Goal: Task Accomplishment & Management: Manage account settings

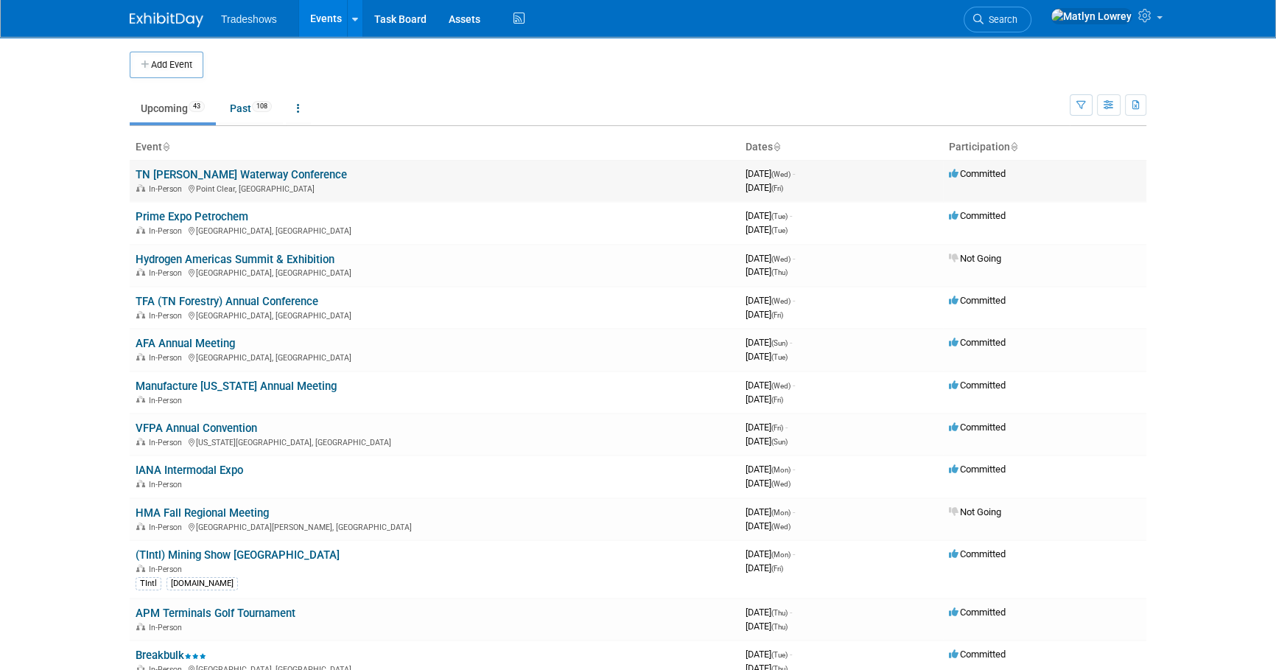
click at [192, 174] on link "TN [PERSON_NAME] Waterway Conference" at bounding box center [241, 174] width 211 height 13
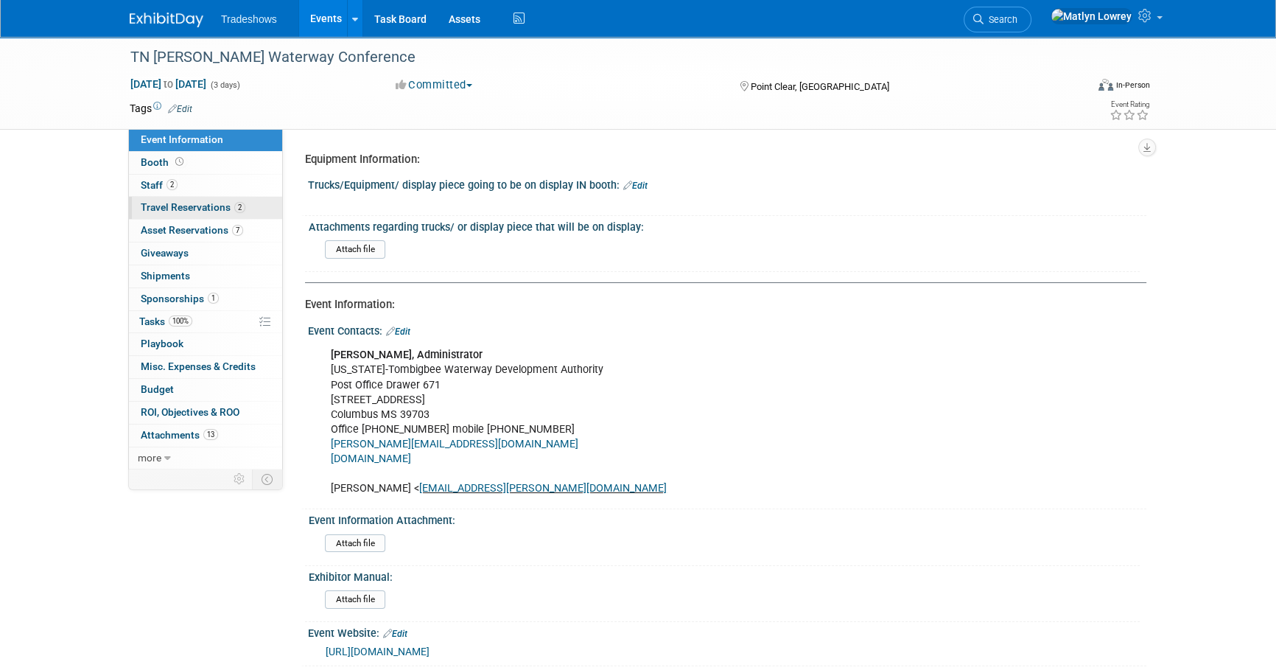
click at [172, 203] on span "Travel Reservations 2" at bounding box center [193, 207] width 105 height 12
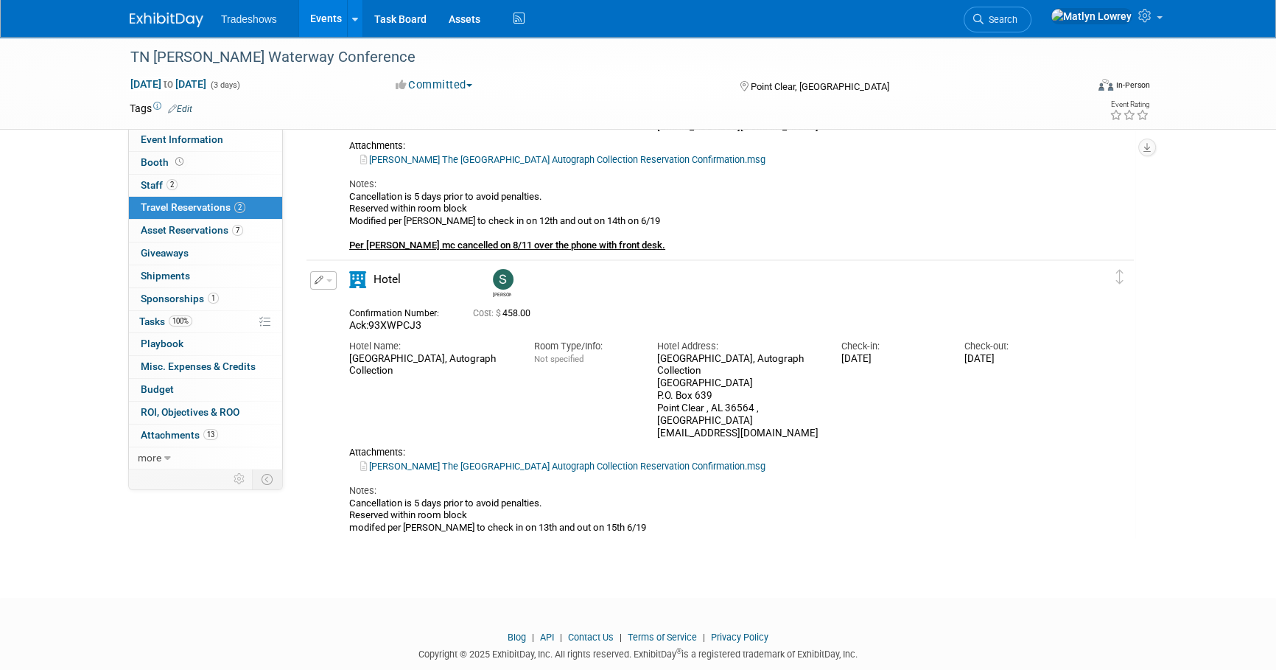
scroll to position [267, 0]
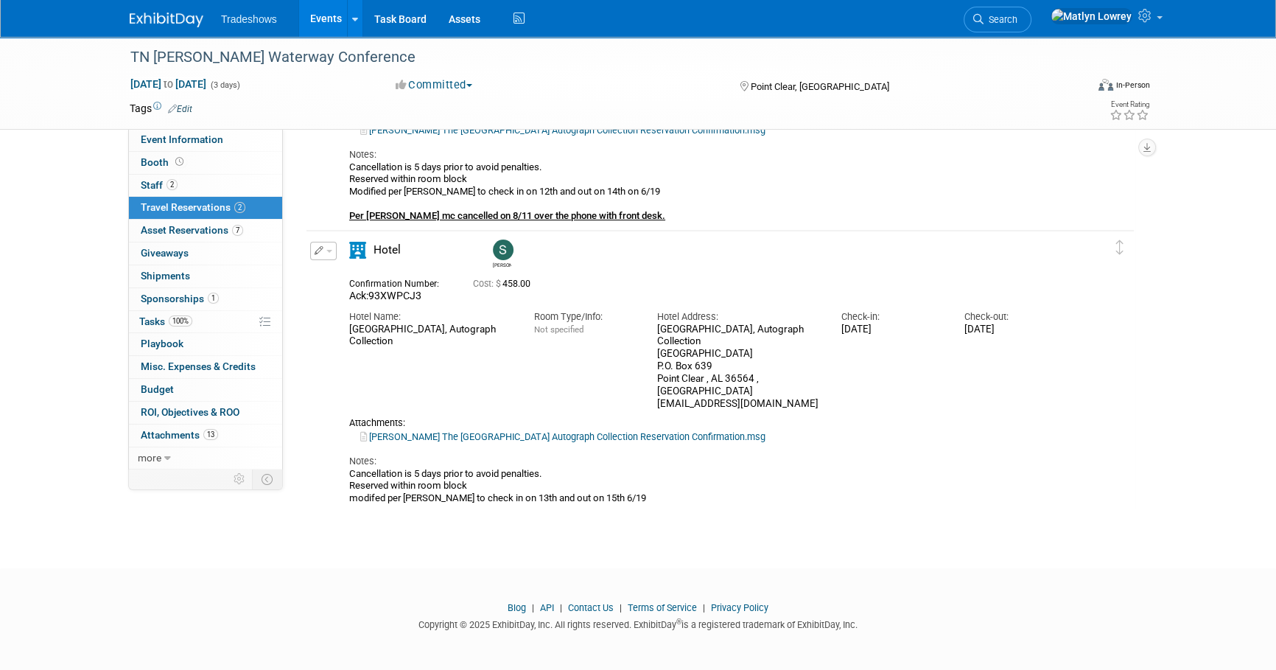
click at [323, 253] on button "button" at bounding box center [323, 251] width 27 height 18
click at [332, 274] on button "Edit Reservation" at bounding box center [373, 276] width 124 height 21
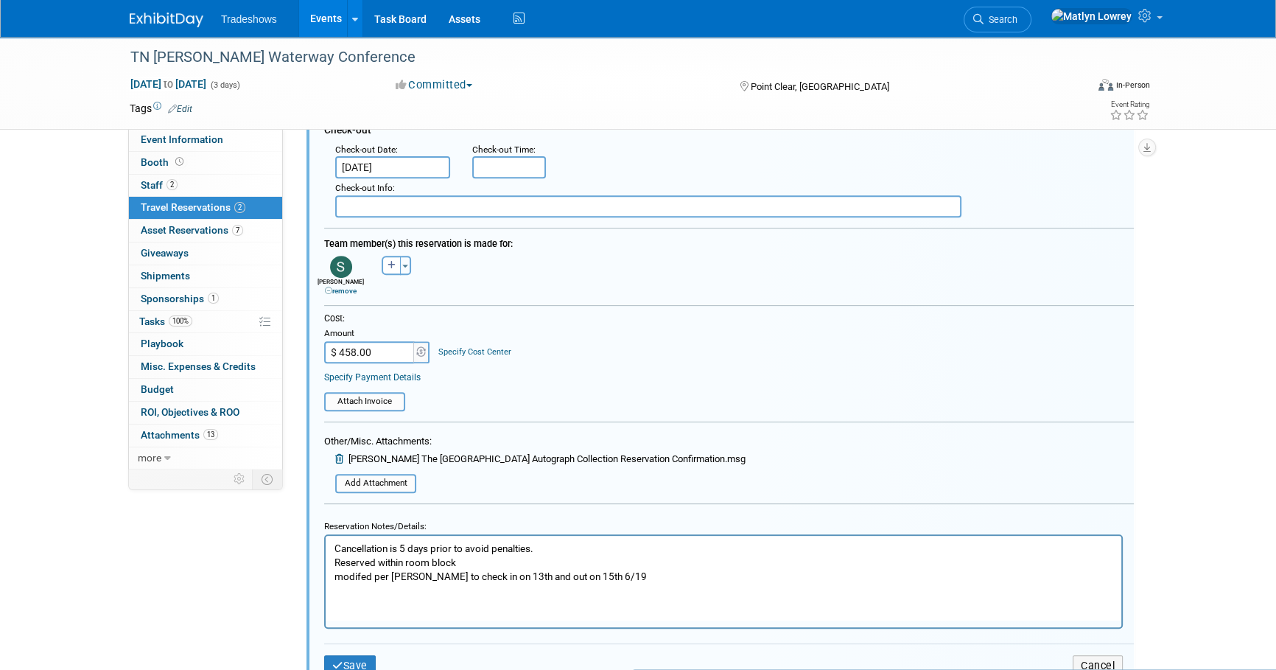
scroll to position [732, 0]
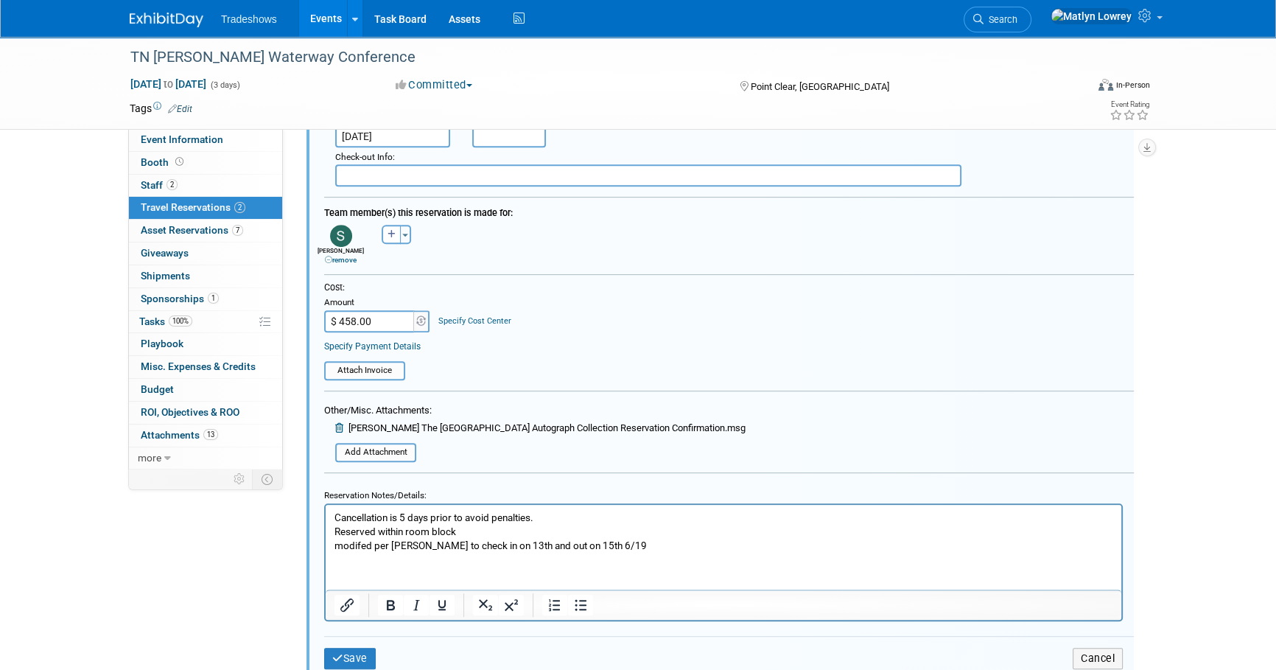
click at [367, 320] on input "$ 458.00" at bounding box center [370, 321] width 92 height 22
drag, startPoint x: 518, startPoint y: 360, endPoint x: 489, endPoint y: 354, distance: 29.3
click at [518, 360] on table "Attach Invoice" at bounding box center [729, 364] width 810 height 32
click at [385, 323] on input "$ 458.00" at bounding box center [370, 321] width 92 height 22
click at [382, 323] on input "$ 458.00" at bounding box center [370, 321] width 92 height 22
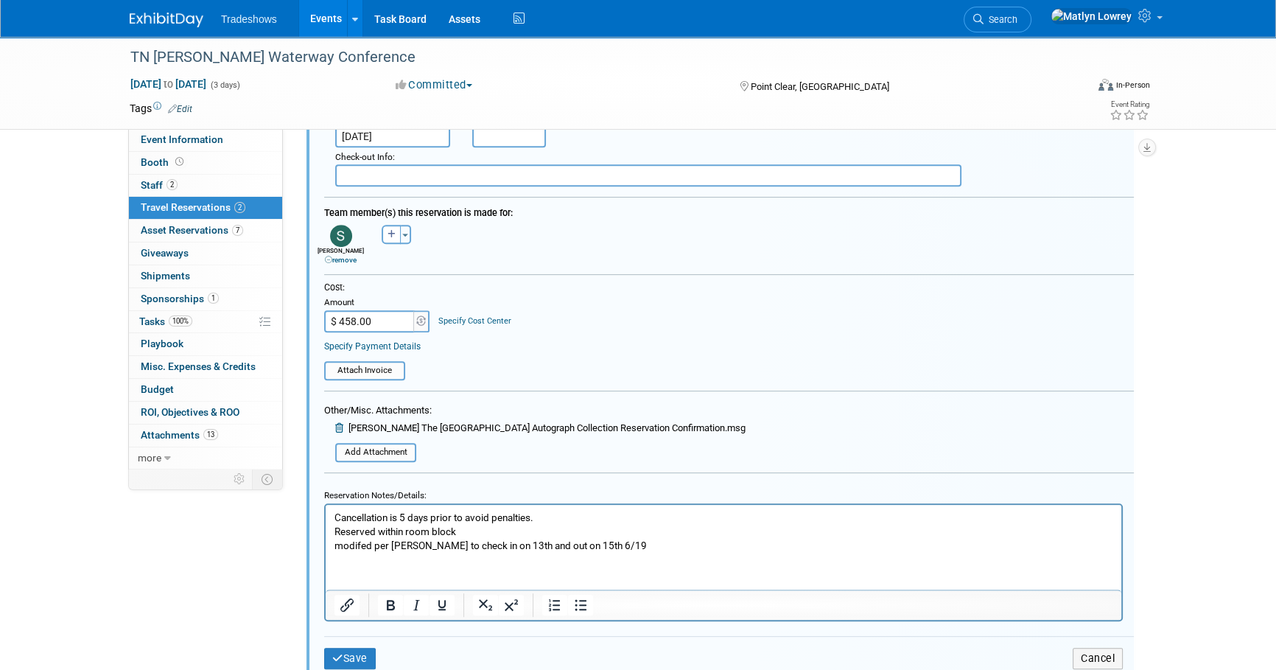
click at [382, 323] on input "$ 458.00" at bounding box center [370, 321] width 92 height 22
type input "$ 1,034.15"
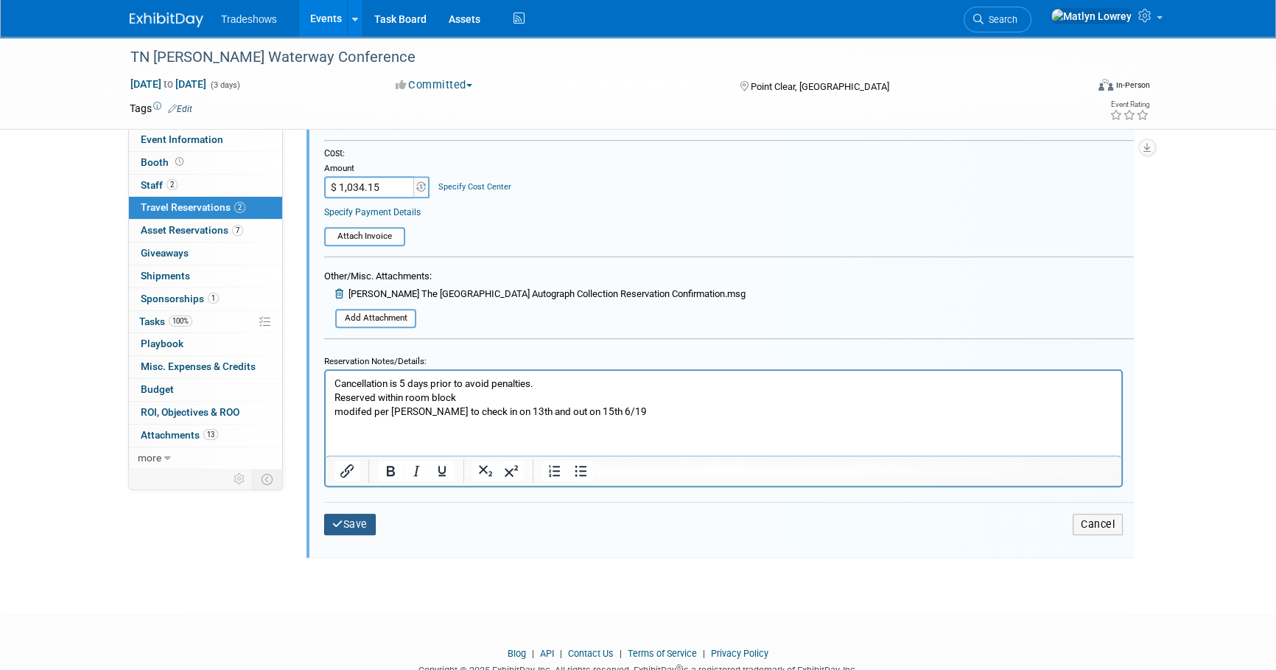
click at [340, 525] on button "Save" at bounding box center [350, 523] width 52 height 21
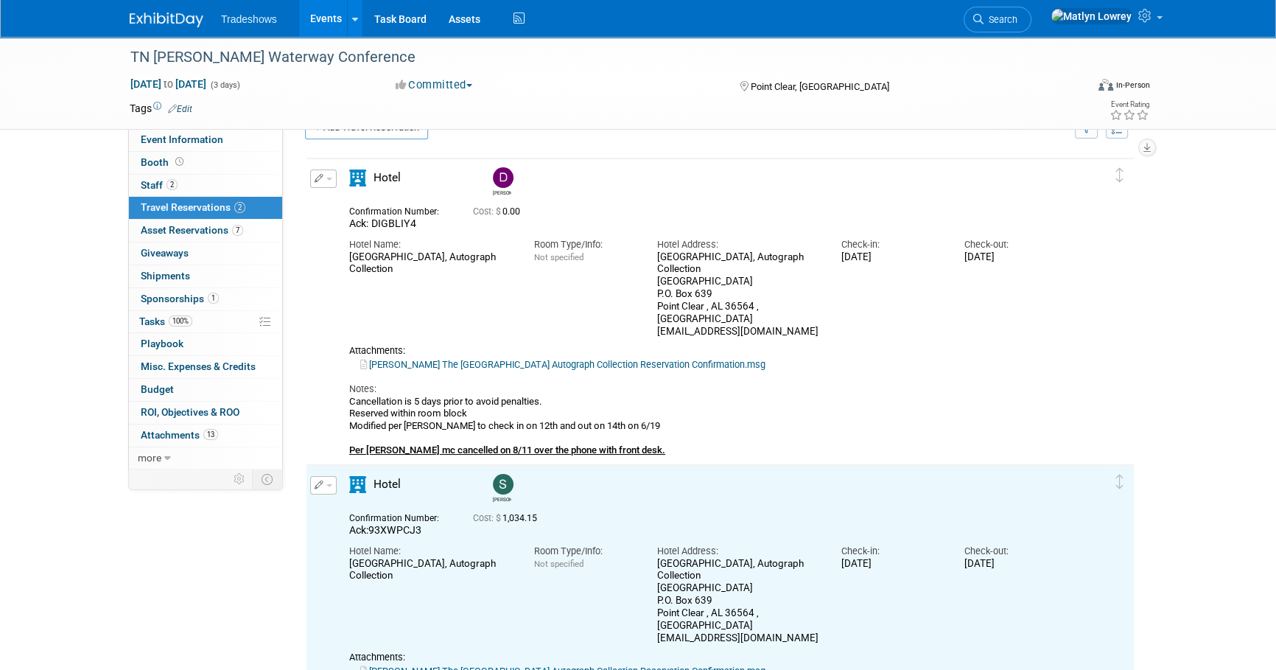
scroll to position [0, 0]
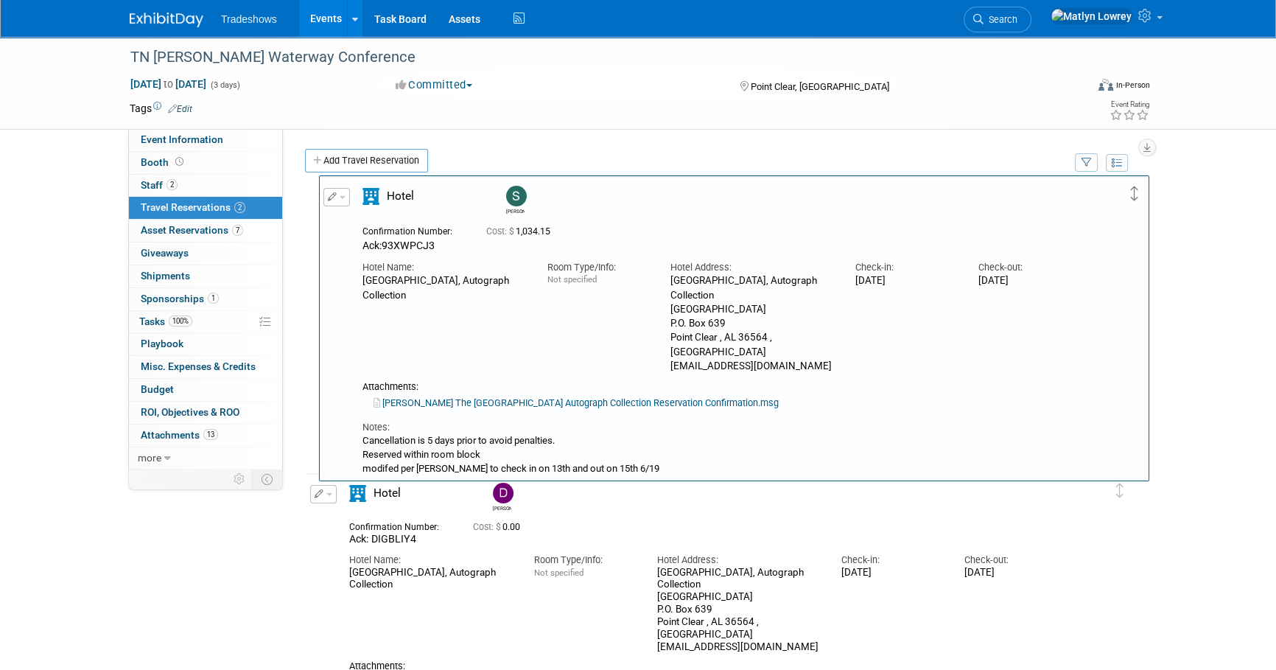
drag, startPoint x: 1117, startPoint y: 519, endPoint x: 1131, endPoint y: 199, distance: 320.7
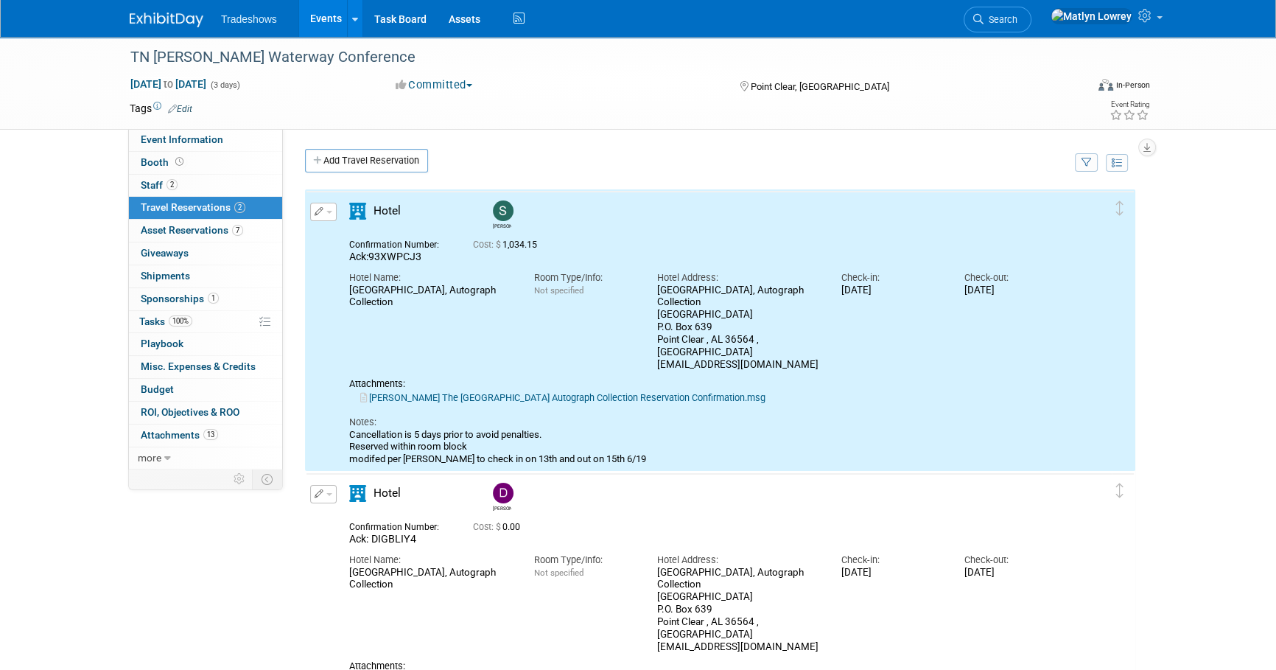
click at [211, 515] on div "Event Information Event Info Booth Booth 2 Staff 2 Staff 2 Travel Reservations …" at bounding box center [638, 408] width 1039 height 743
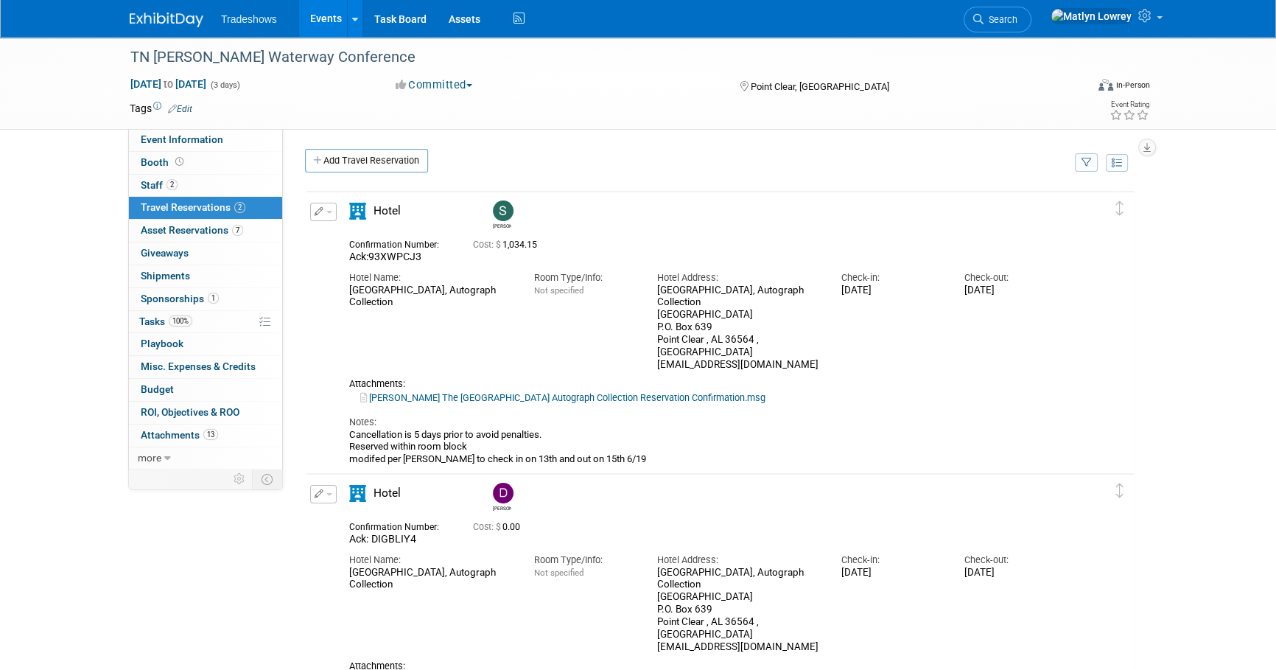
click at [317, 20] on link "Events" at bounding box center [326, 18] width 54 height 37
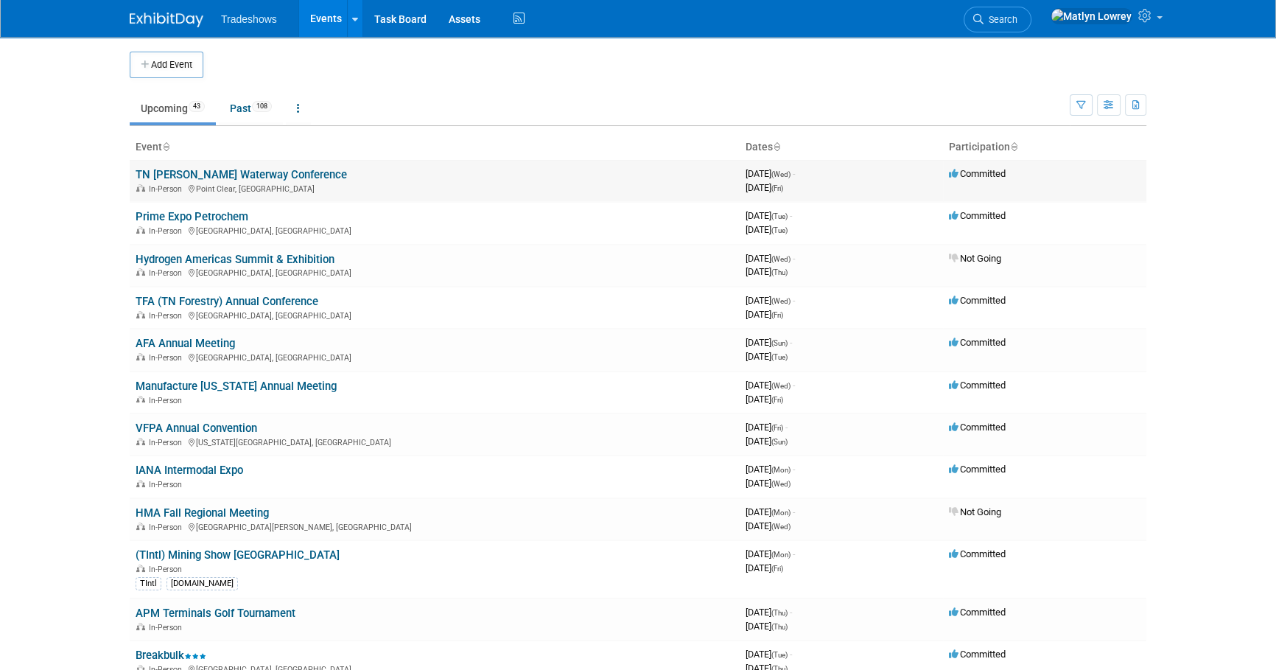
click at [167, 169] on link "TN [PERSON_NAME] Waterway Conference" at bounding box center [241, 174] width 211 height 13
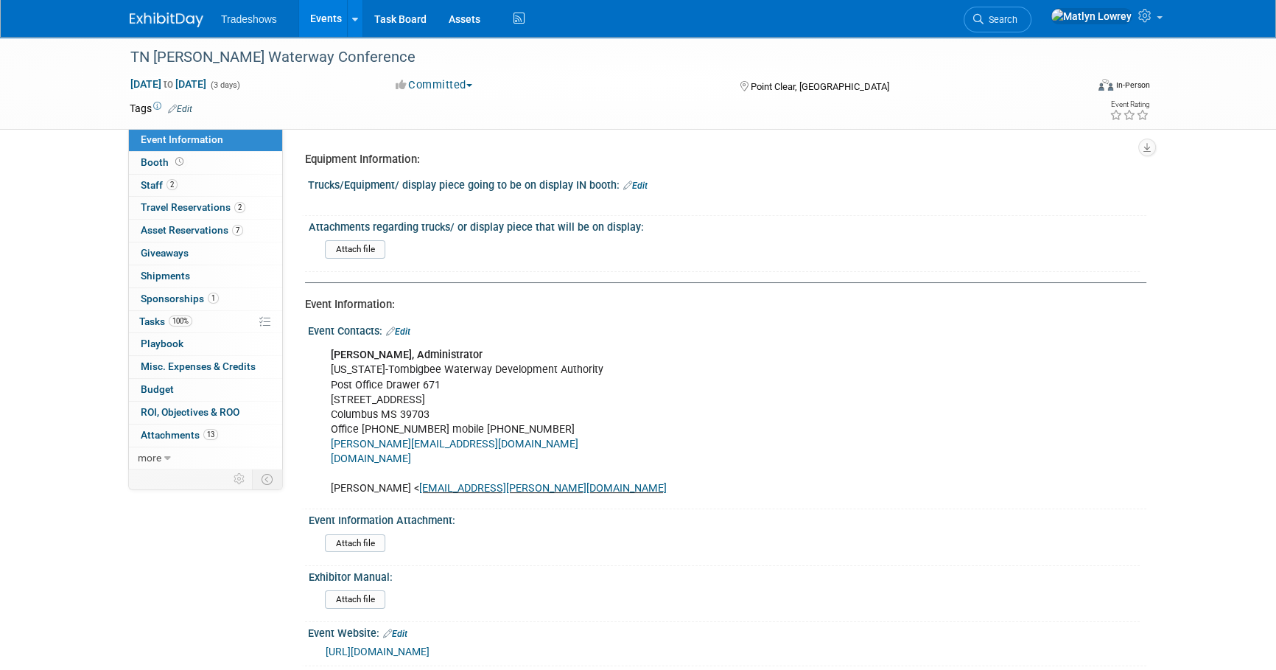
click at [305, 14] on link "Events" at bounding box center [326, 18] width 54 height 37
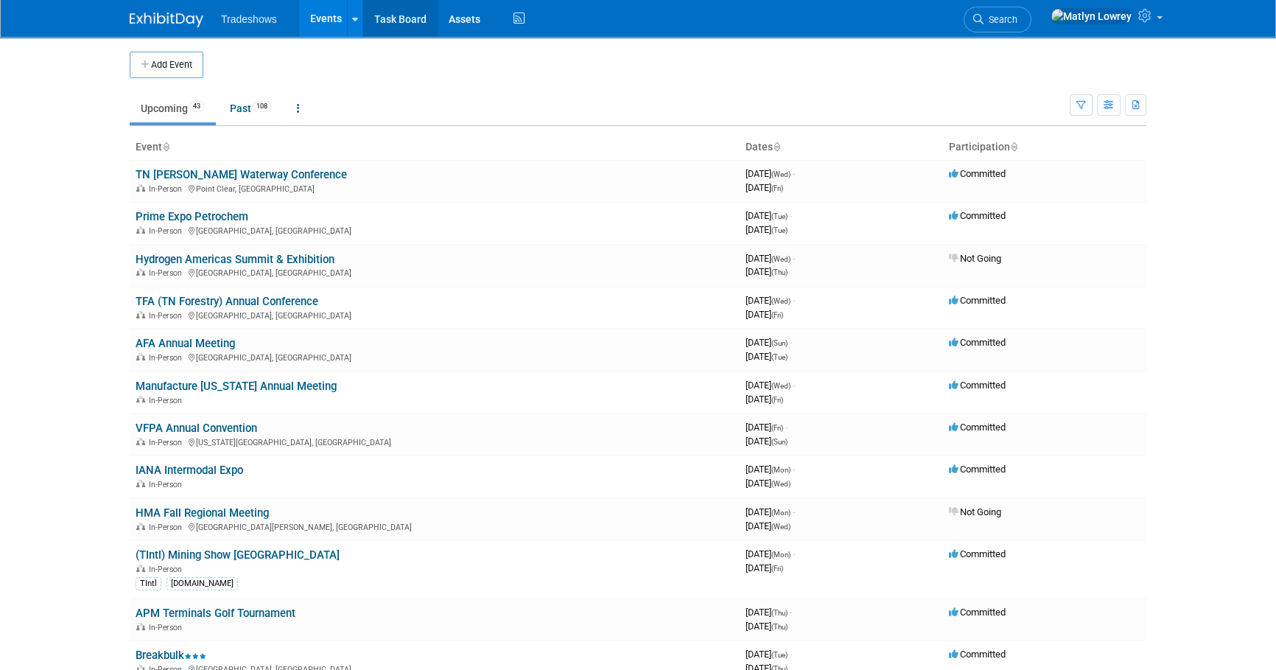
click at [404, 13] on link "Task Board" at bounding box center [400, 18] width 74 height 37
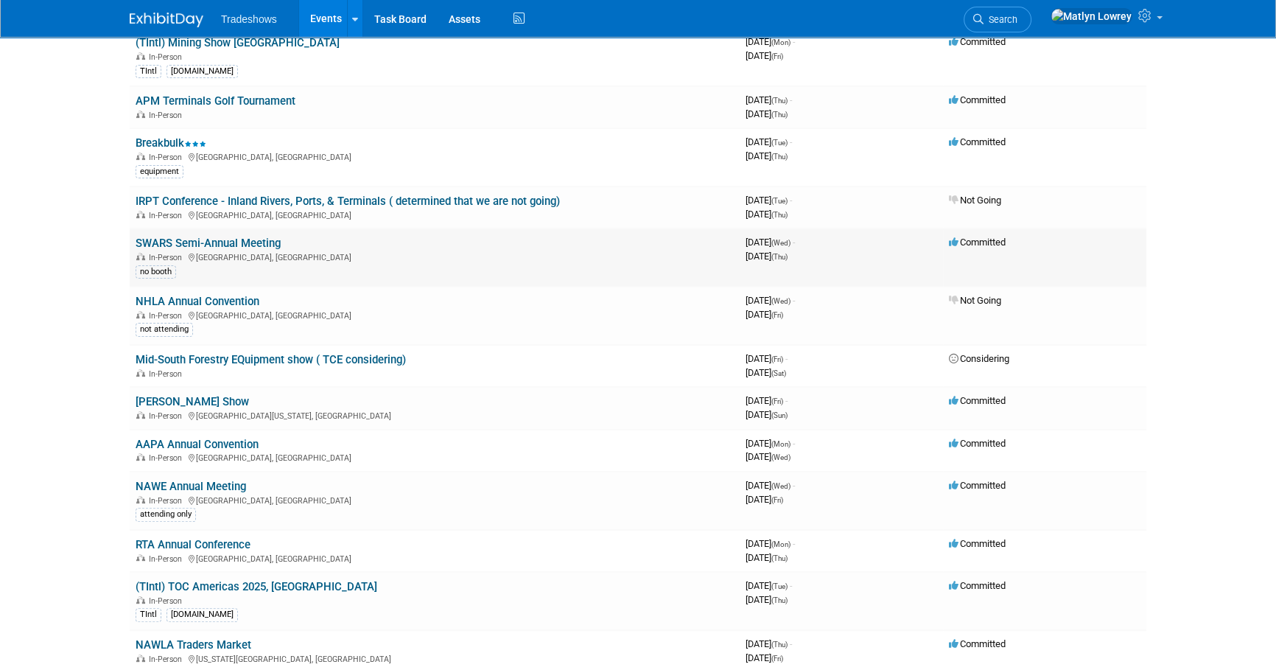
scroll to position [536, 0]
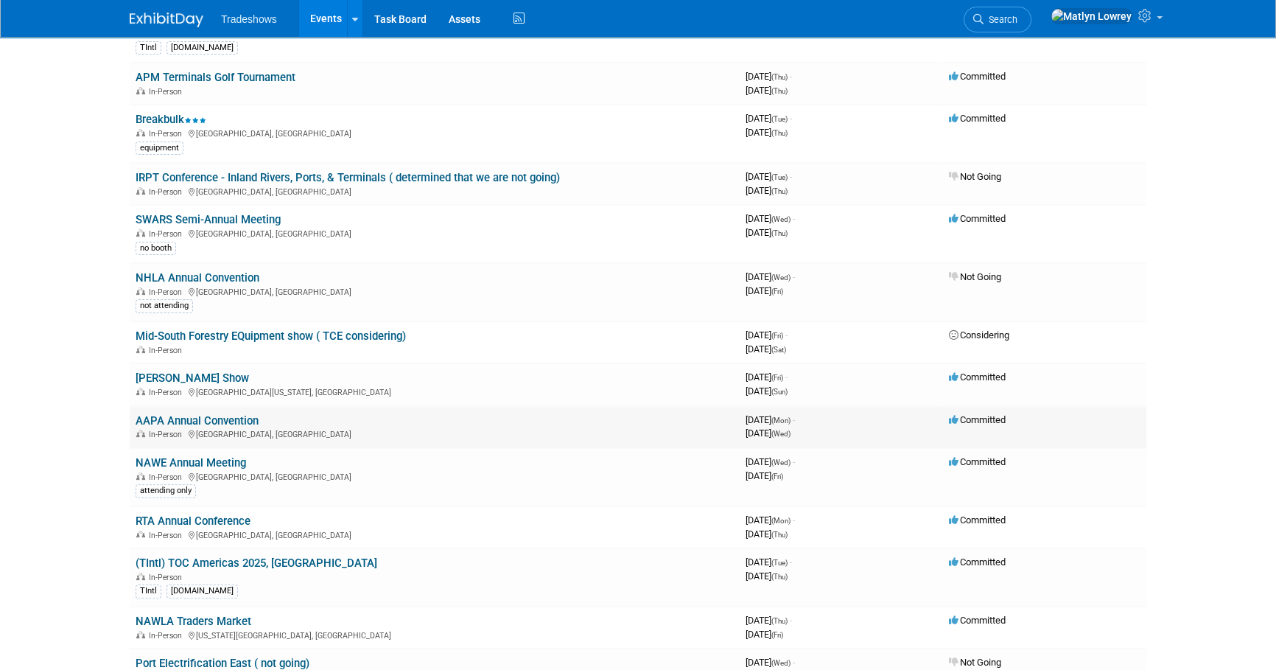
click at [215, 414] on link "AAPA Annual Convention" at bounding box center [197, 420] width 123 height 13
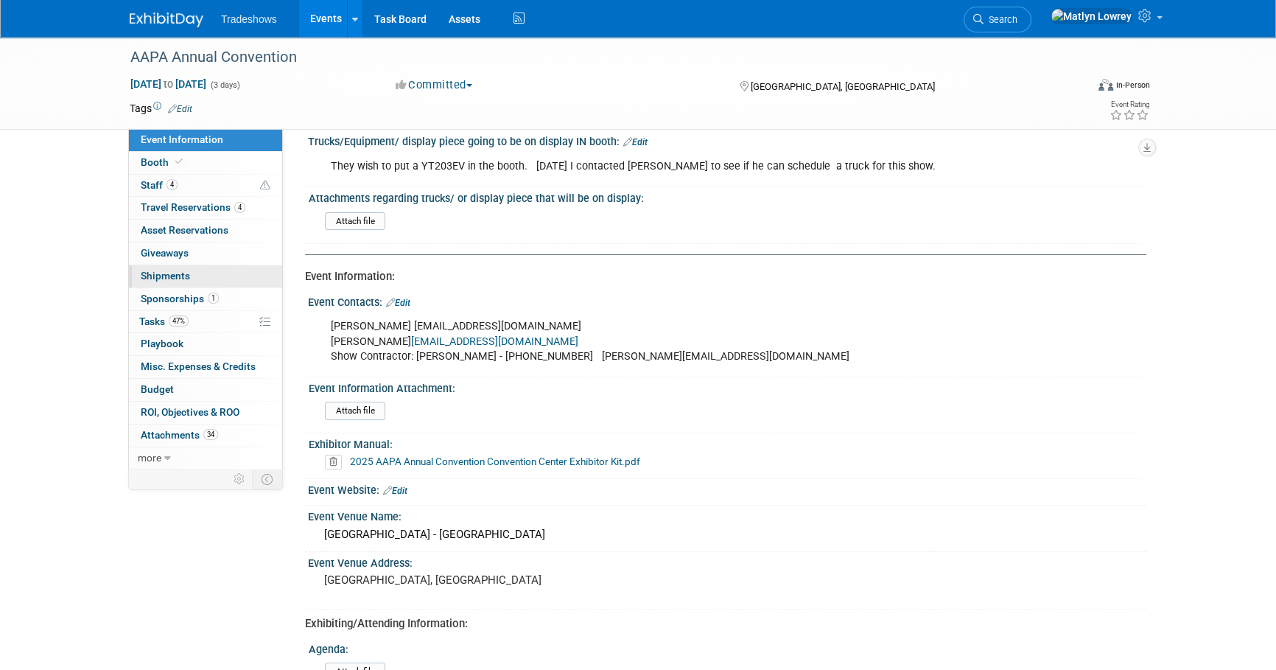
scroll to position [66, 0]
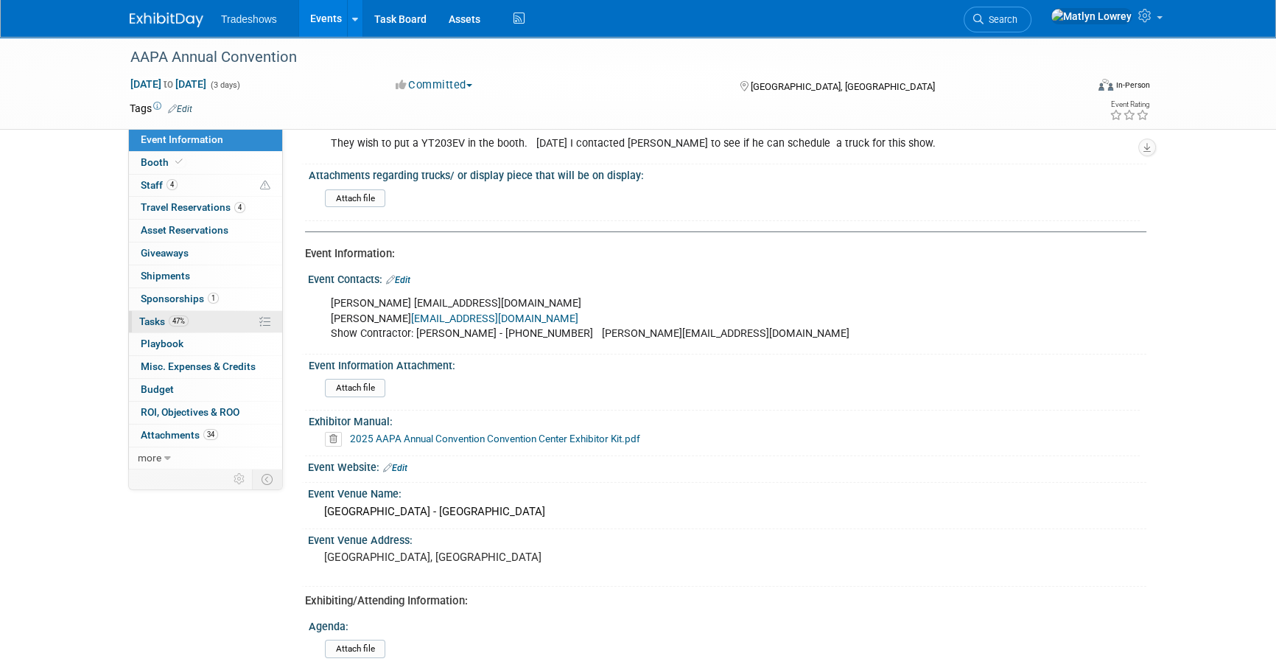
click at [202, 323] on link "47% Tasks 47%" at bounding box center [205, 322] width 153 height 22
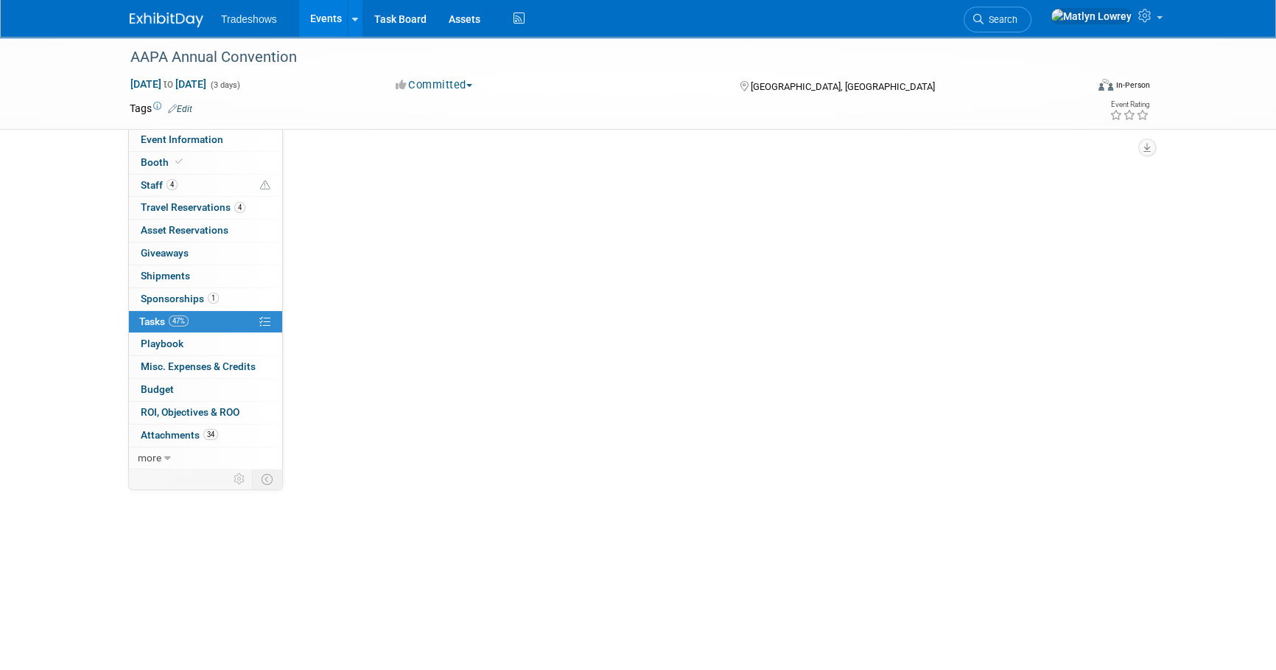
scroll to position [0, 0]
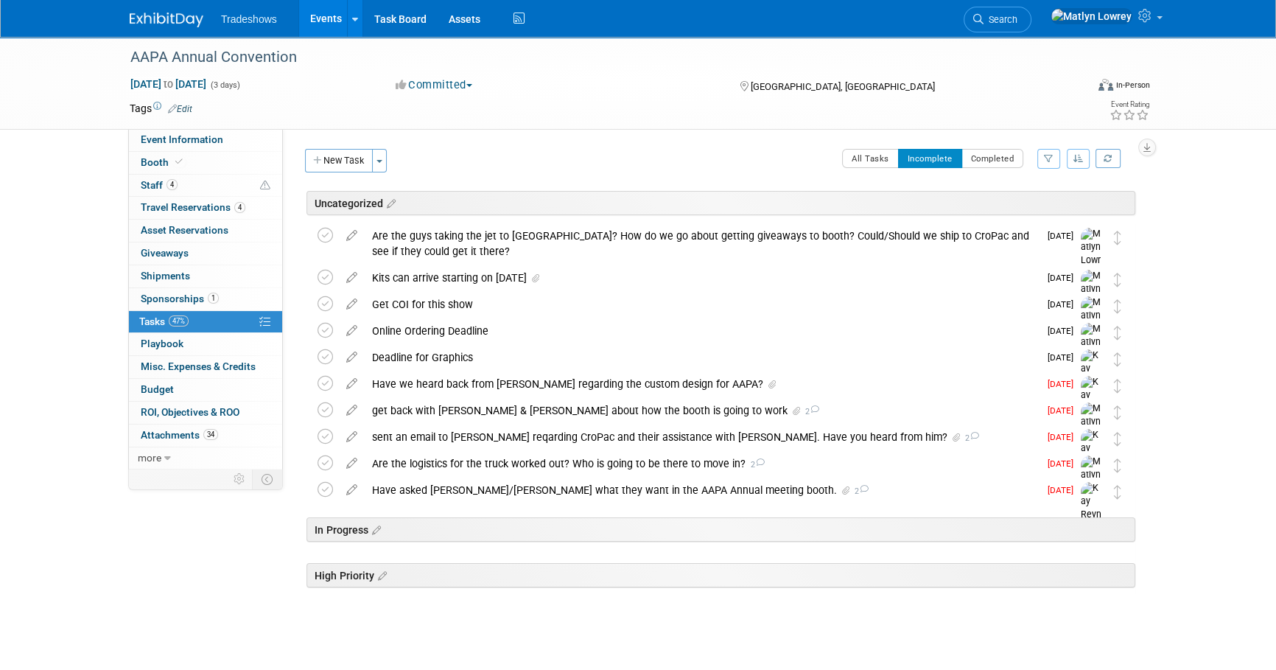
click at [317, 23] on link "Events" at bounding box center [326, 18] width 54 height 37
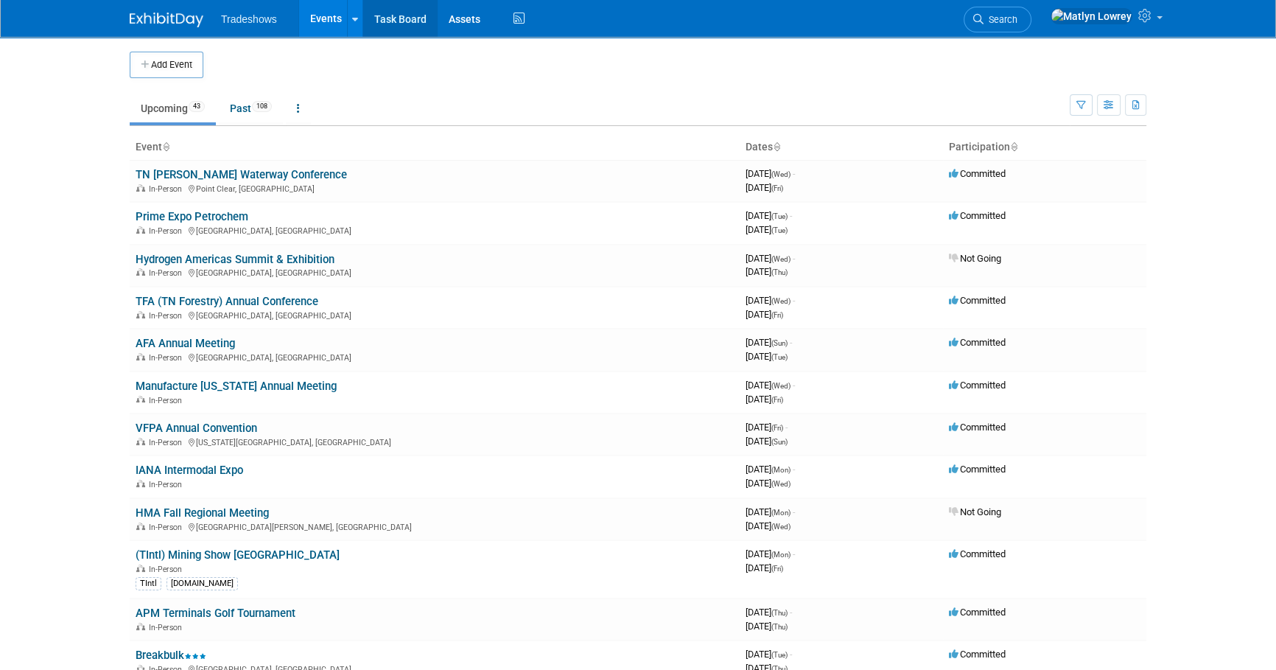
click at [382, 14] on link "Task Board" at bounding box center [400, 18] width 74 height 37
click at [247, 384] on link "Manufacture [US_STATE] Annual Meeting" at bounding box center [236, 385] width 201 height 13
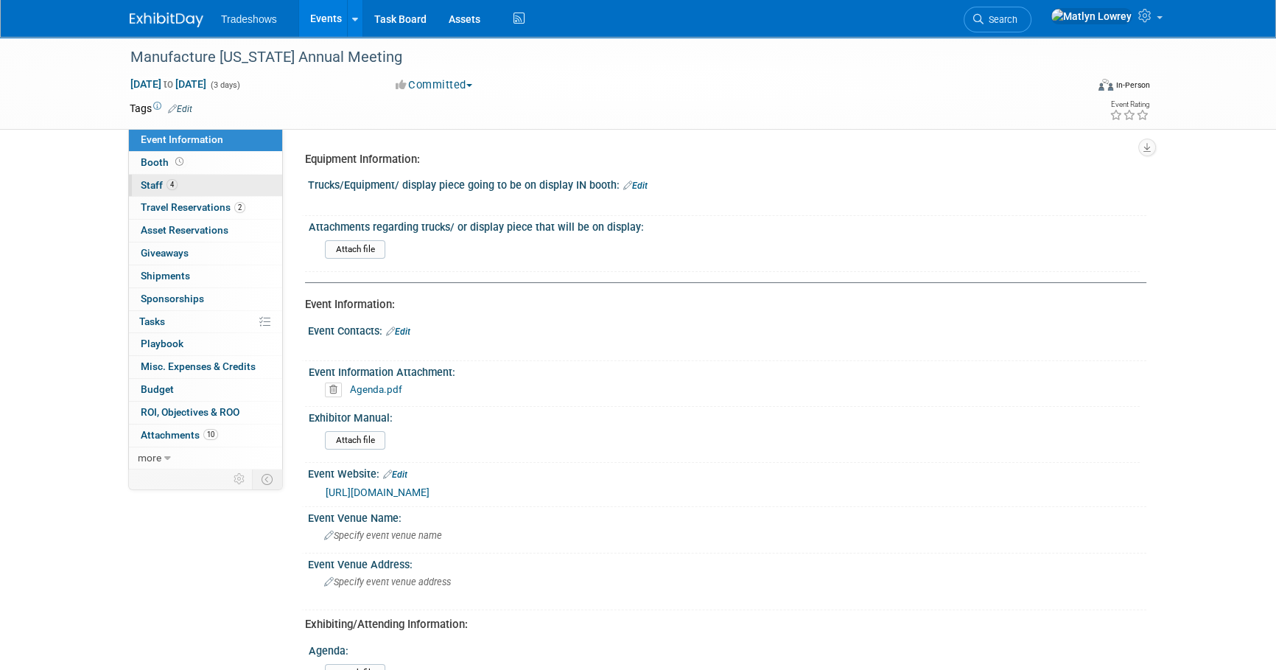
click at [170, 179] on span "4" at bounding box center [171, 184] width 11 height 11
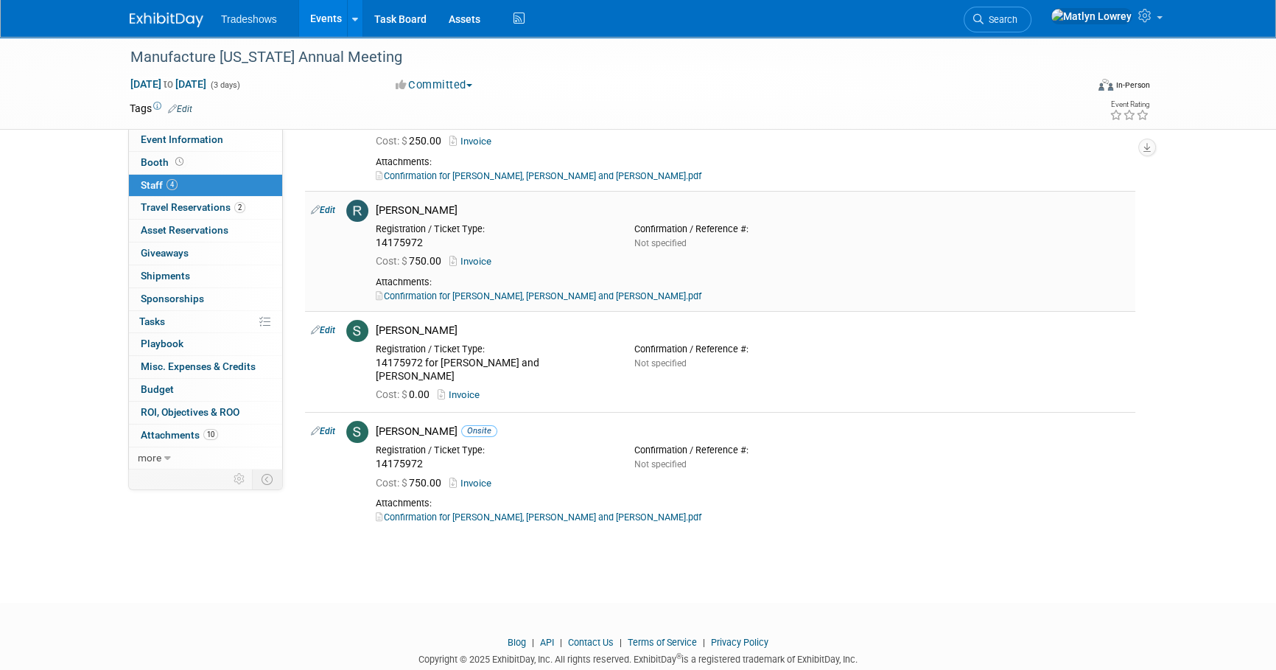
scroll to position [139, 0]
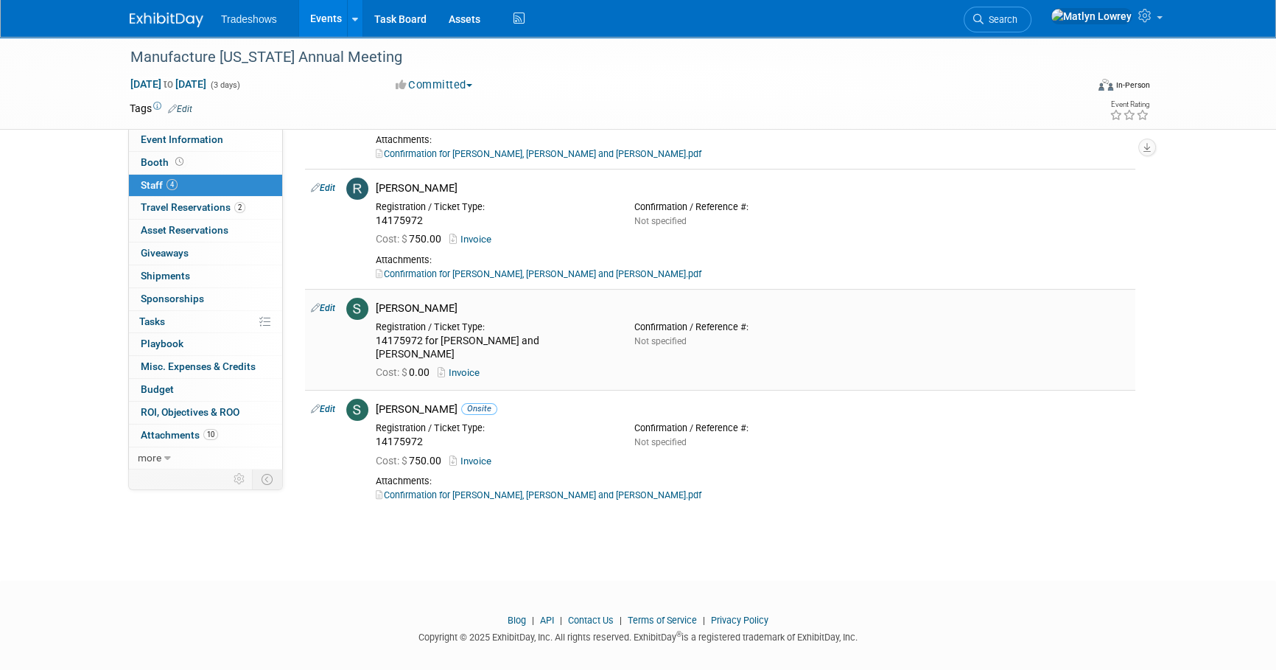
click at [464, 367] on link "Invoice" at bounding box center [462, 372] width 48 height 11
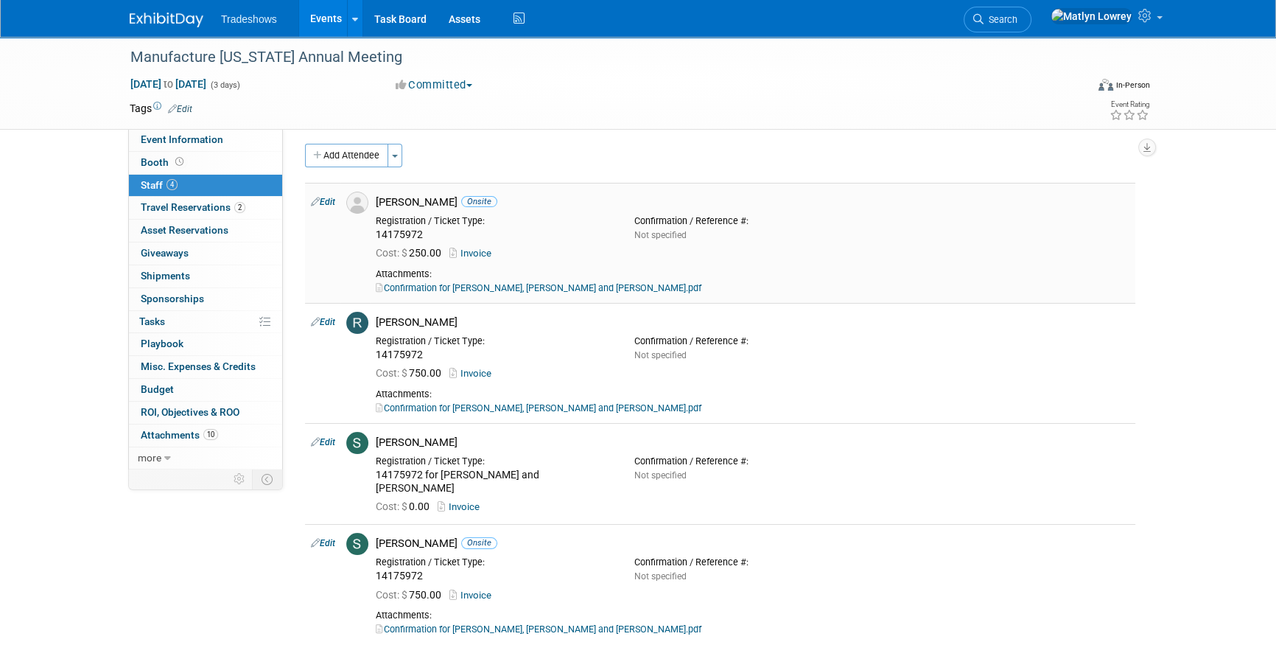
scroll to position [0, 0]
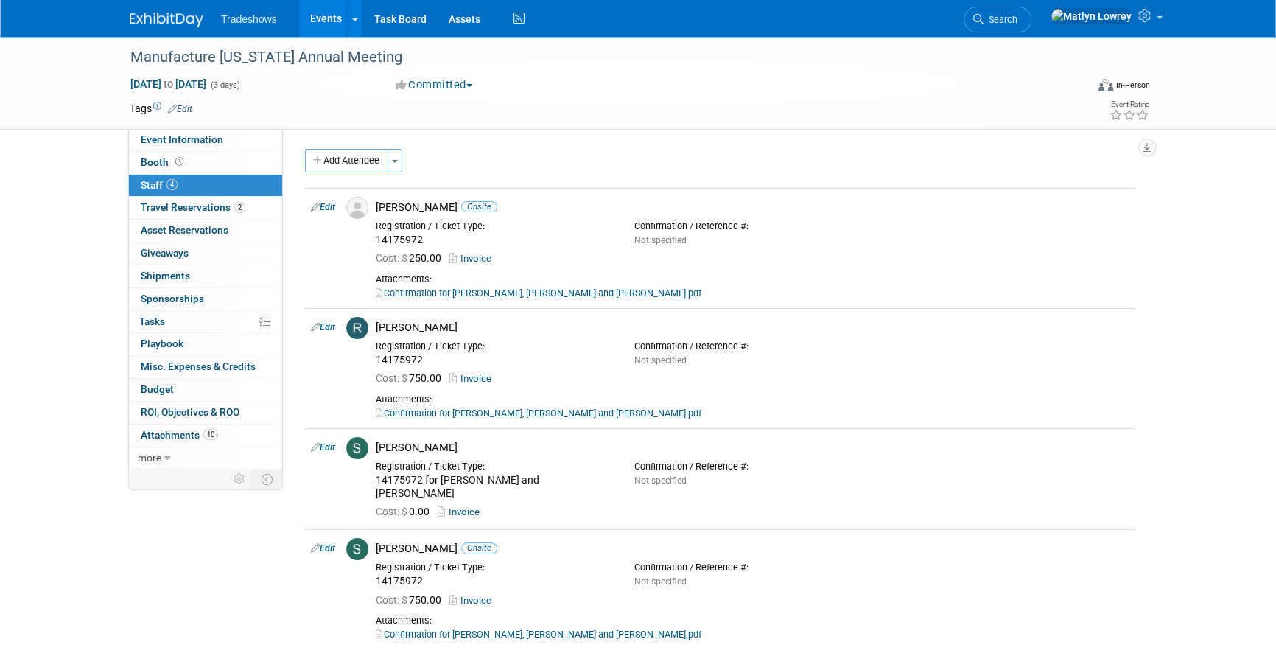
click at [331, 9] on link "Events" at bounding box center [326, 18] width 54 height 37
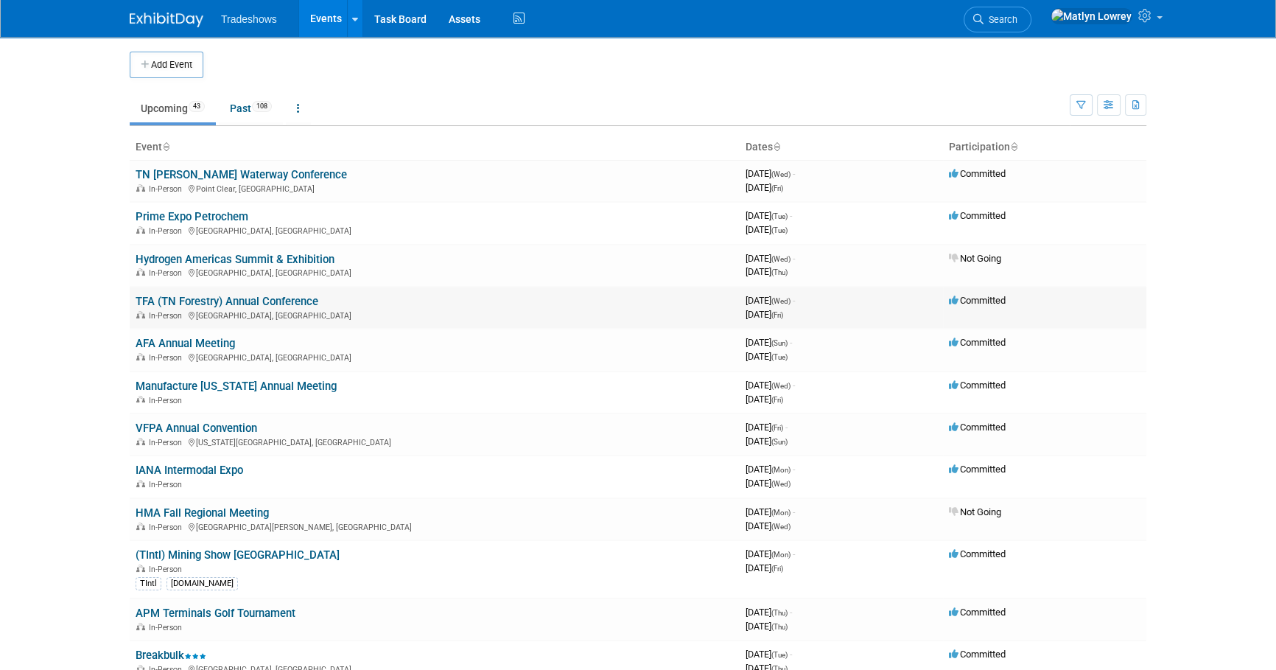
click at [164, 302] on link "TFA (TN Forestry) Annual Conference" at bounding box center [227, 301] width 183 height 13
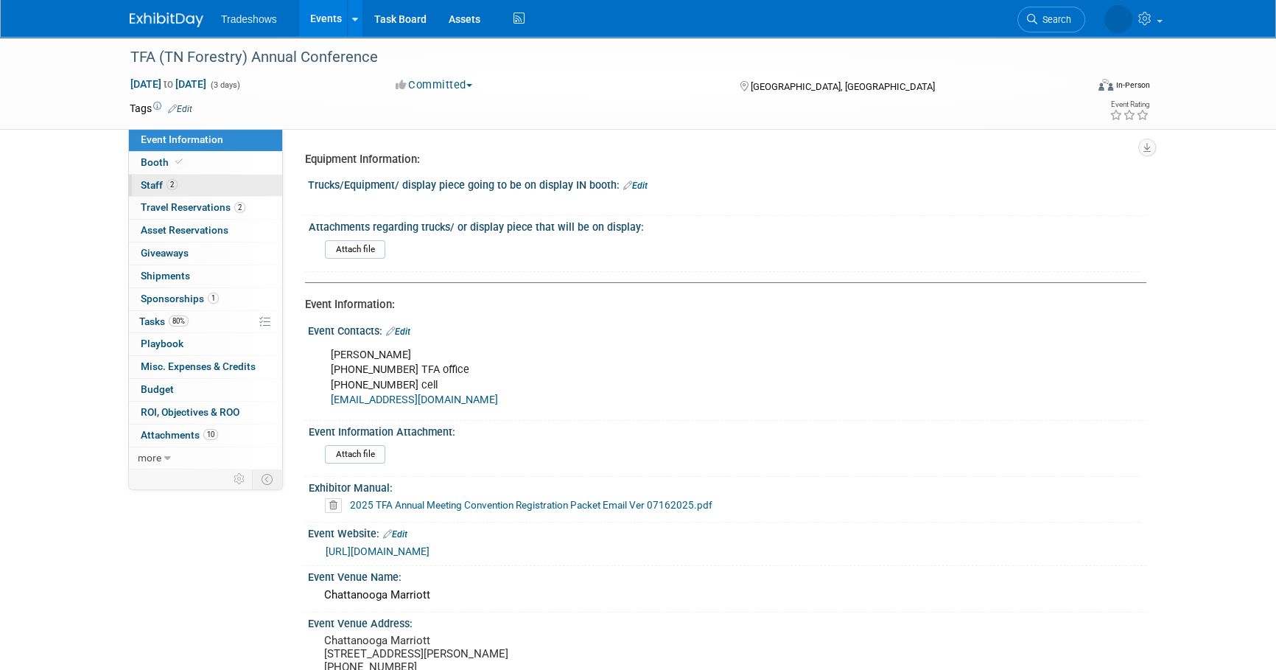
click at [169, 189] on span "2" at bounding box center [171, 184] width 11 height 11
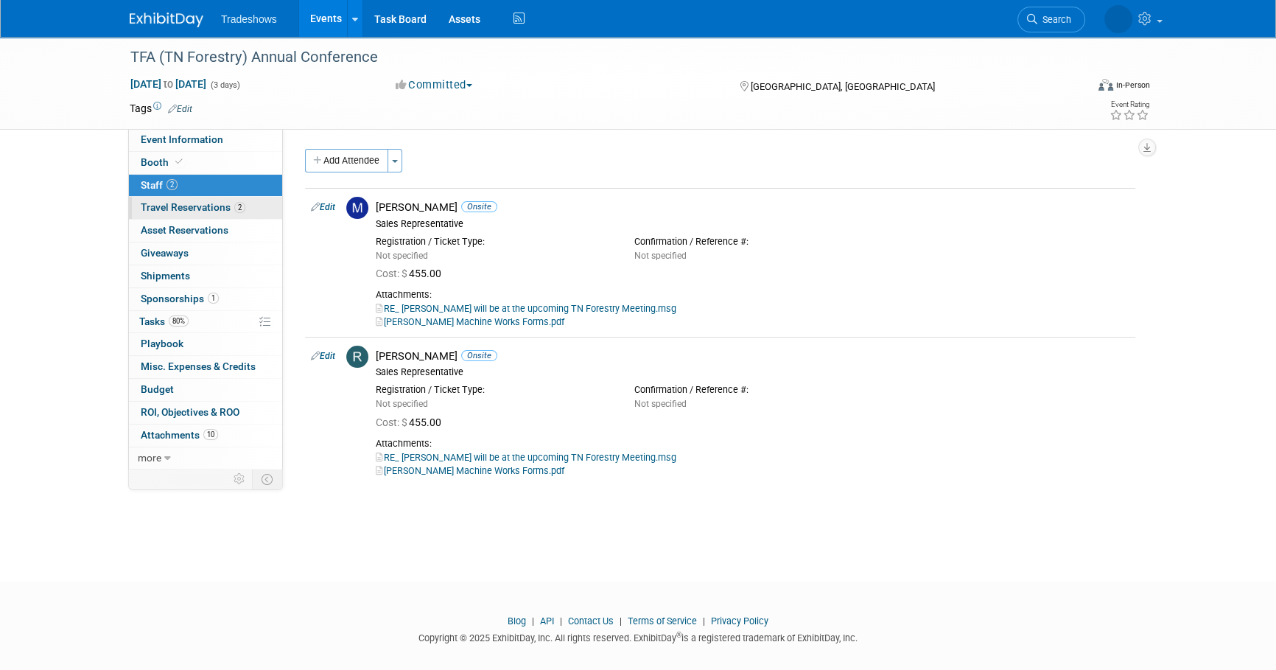
click at [221, 208] on span "Travel Reservations 2" at bounding box center [193, 207] width 105 height 12
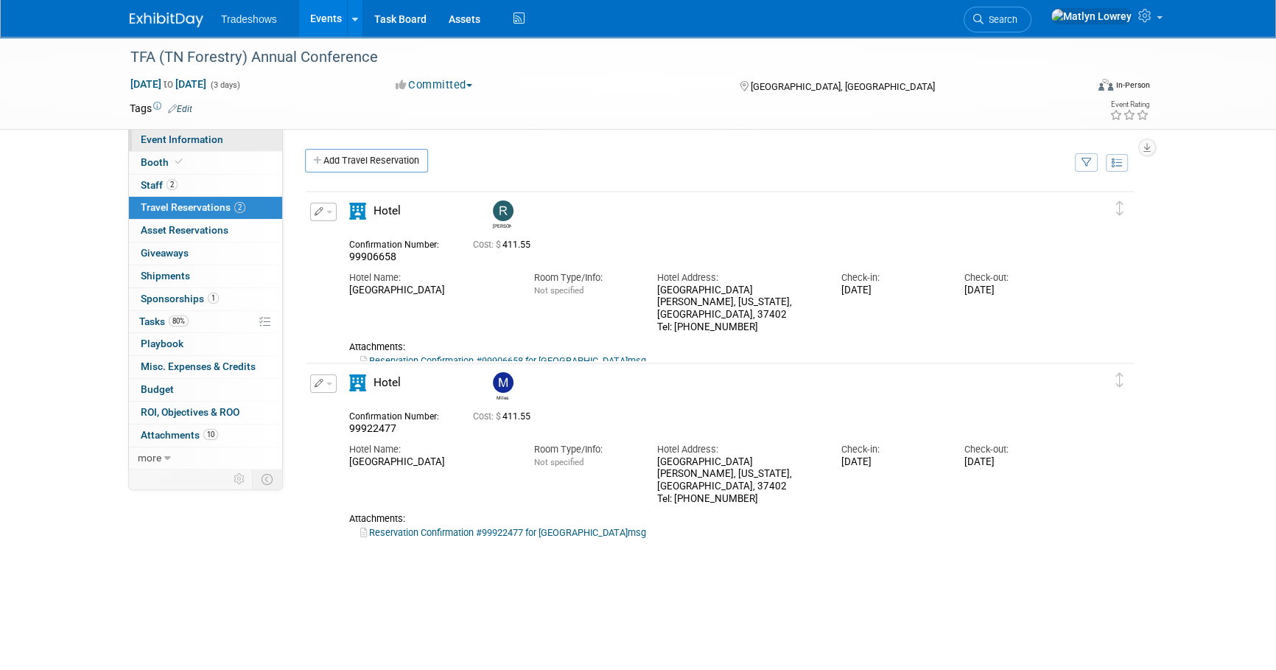
click at [184, 144] on span "Event Information" at bounding box center [182, 139] width 83 height 12
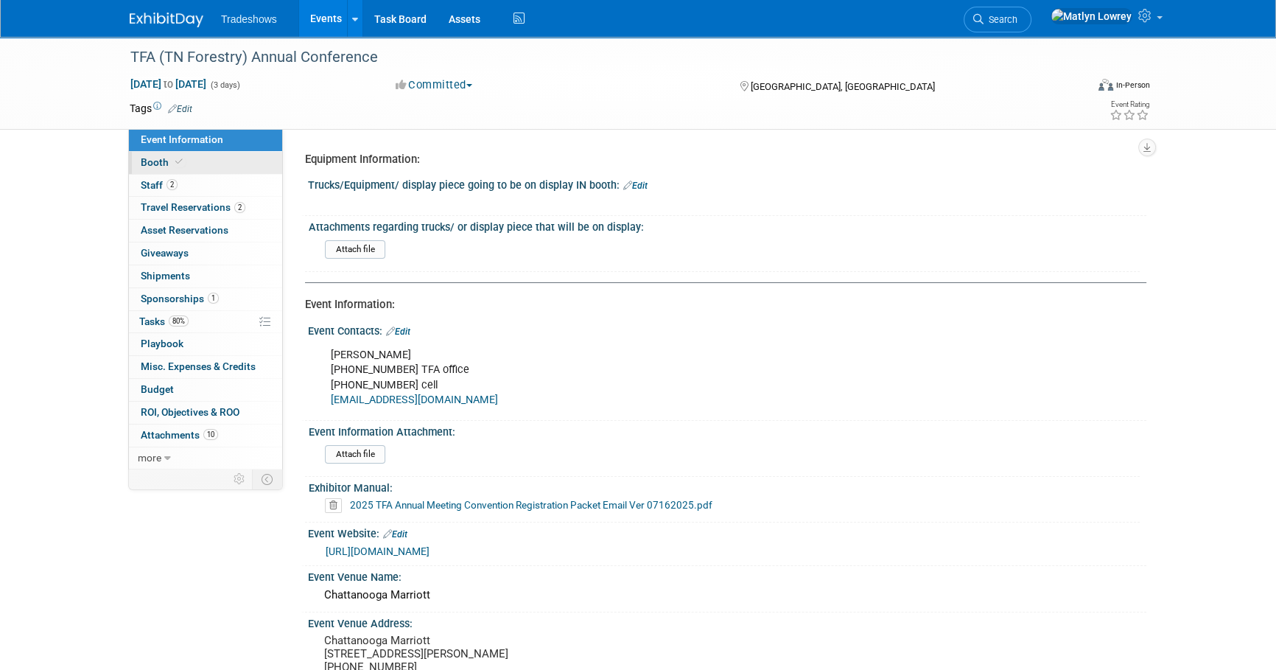
click at [163, 161] on span "Booth" at bounding box center [163, 162] width 45 height 12
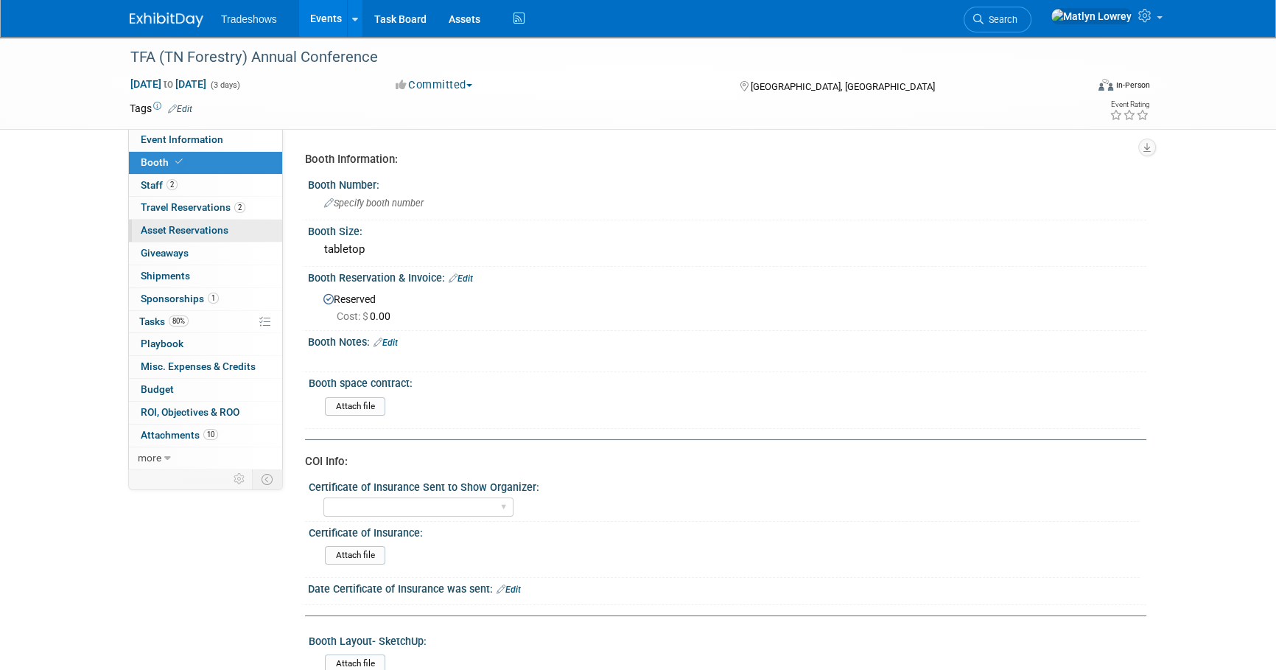
click at [168, 228] on span "Asset Reservations 0" at bounding box center [185, 230] width 88 height 12
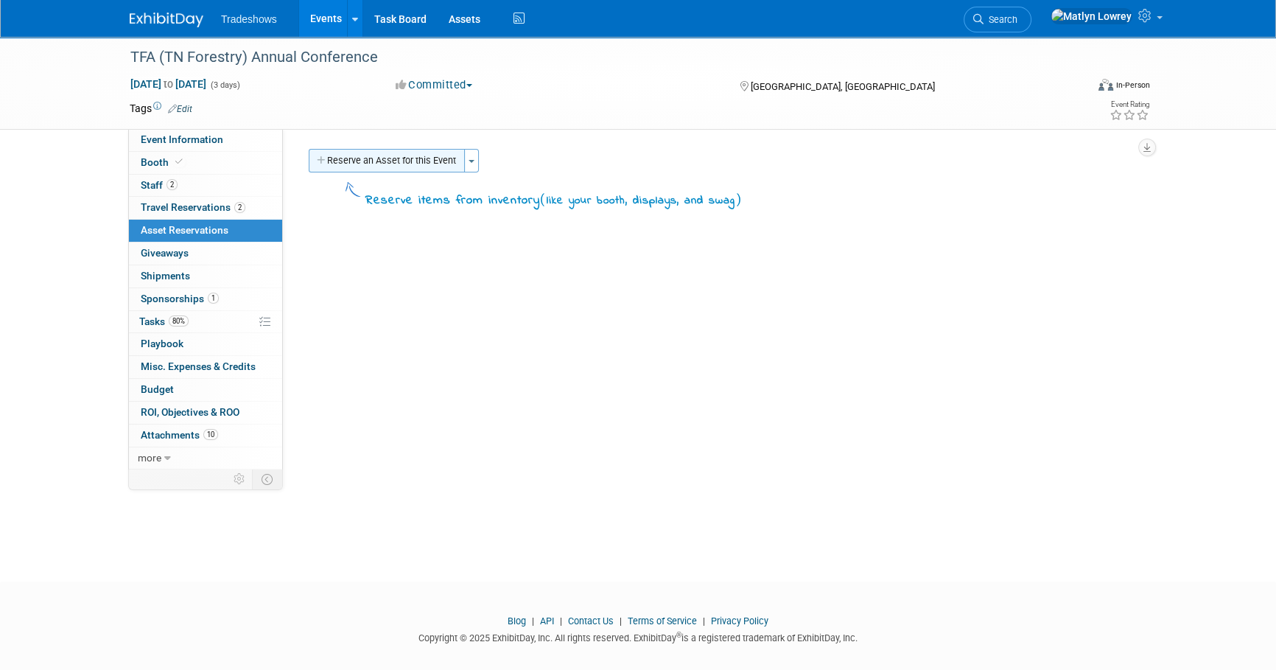
click at [340, 164] on button "Reserve an Asset for this Event" at bounding box center [387, 161] width 156 height 24
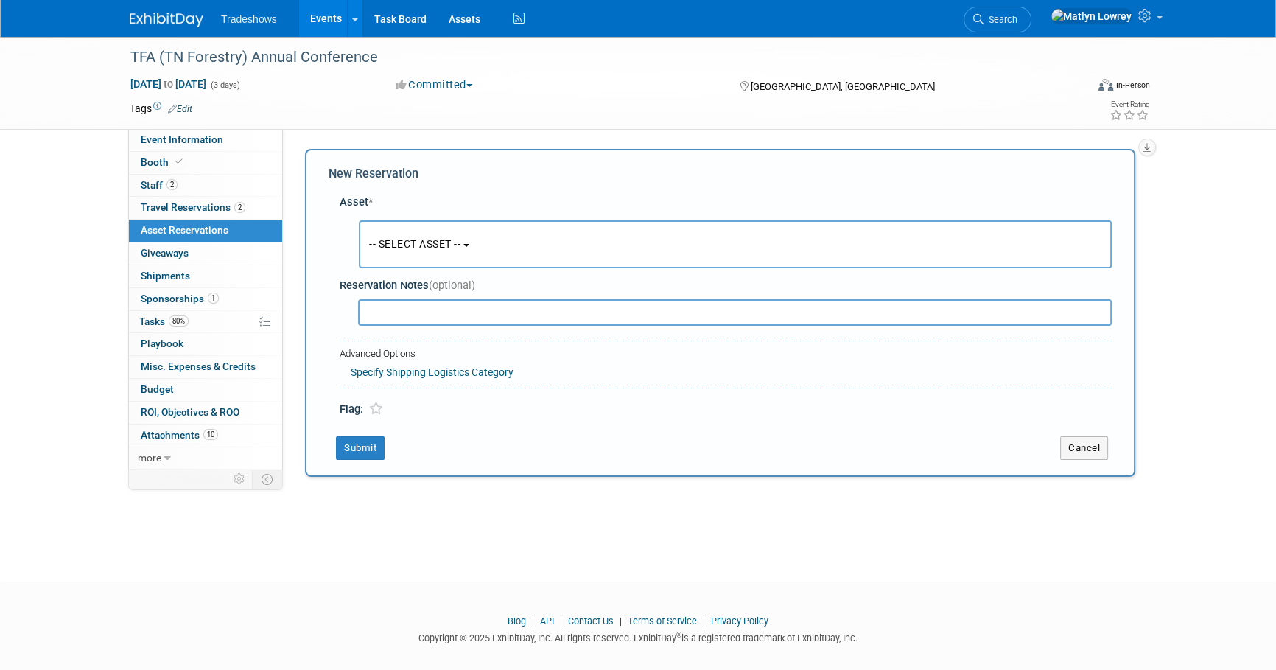
scroll to position [14, 0]
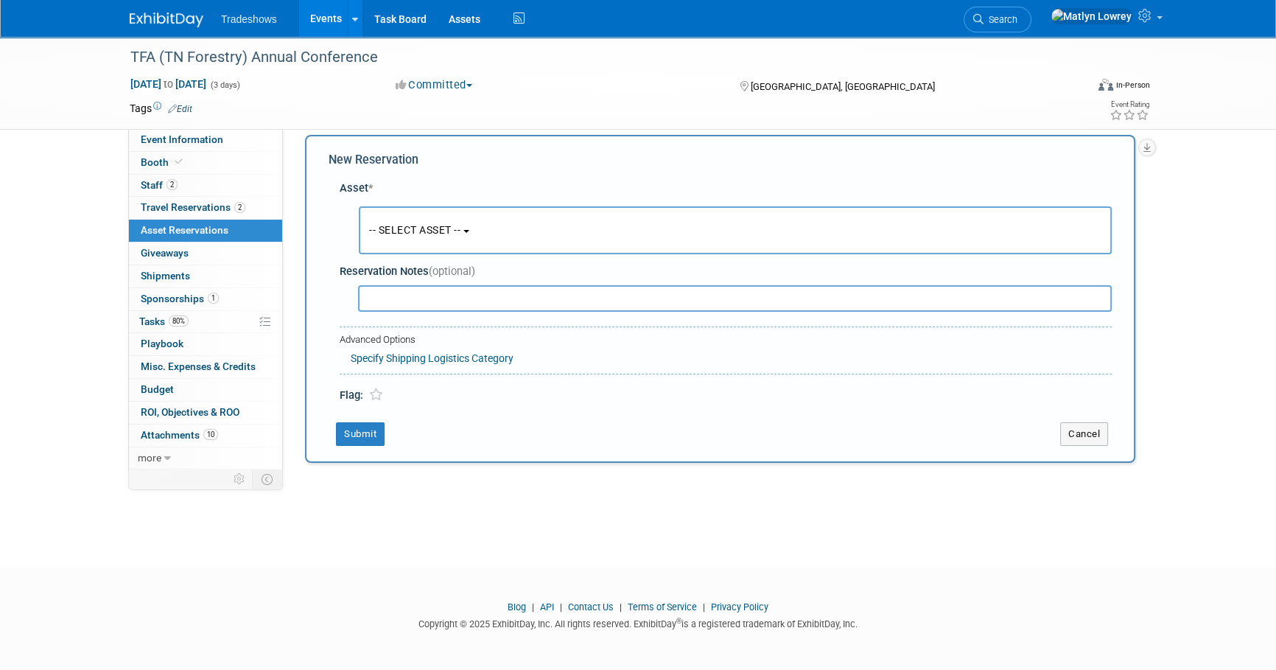
click at [393, 224] on span "-- SELECT ASSET --" at bounding box center [414, 230] width 91 height 12
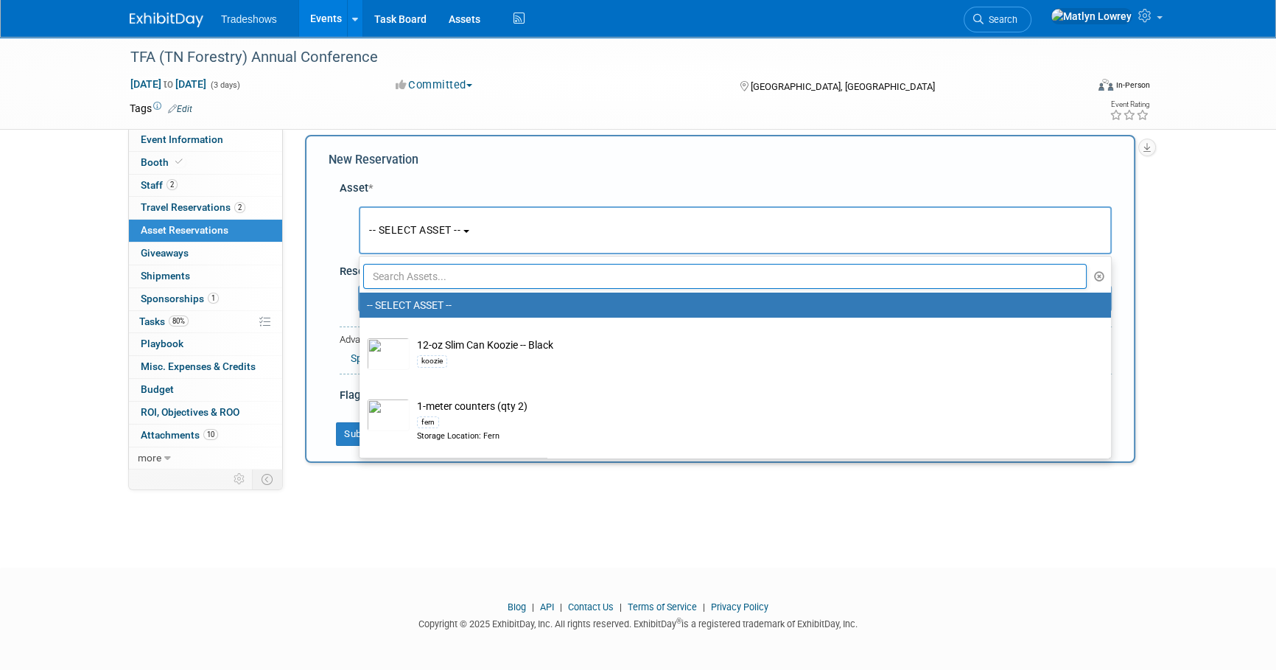
click at [406, 264] on input "text" at bounding box center [724, 276] width 723 height 25
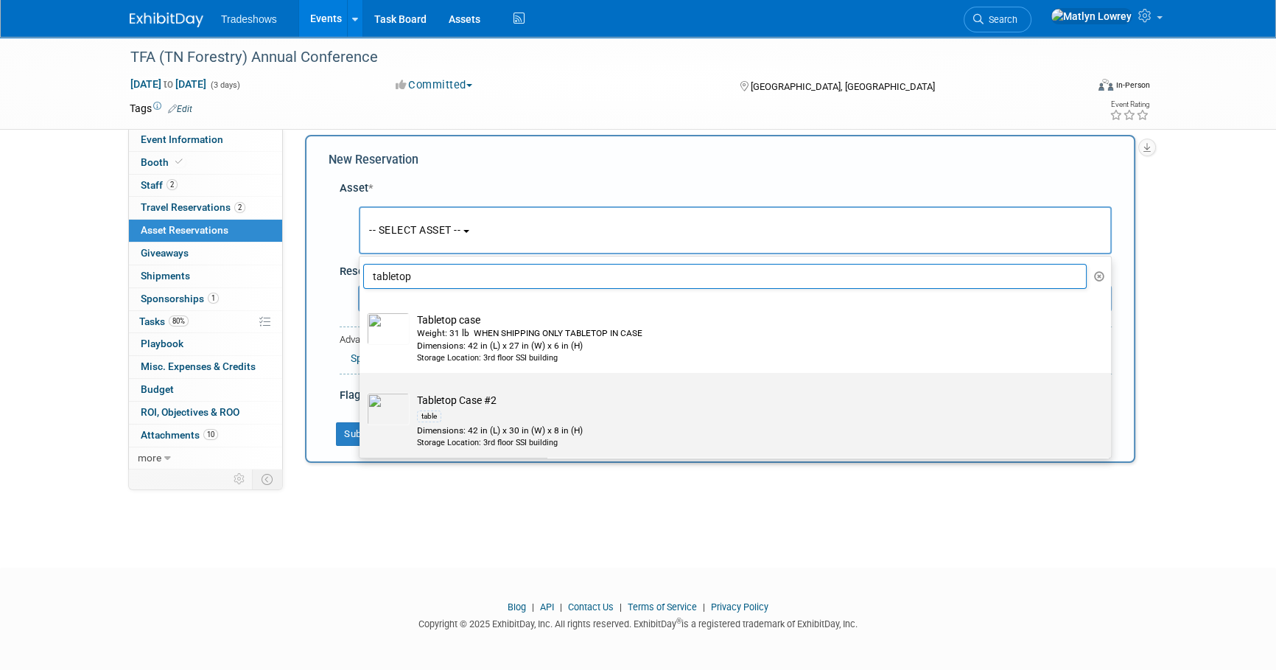
type input "tabletop"
click at [429, 416] on div "table" at bounding box center [429, 416] width 24 height 12
click at [362, 390] on input "Tabletop Case #2 table Dimensions: 42 in (L) x 30 in (W) x 8 in (H) Storage Loc…" at bounding box center [357, 386] width 10 height 10
select select "10725021"
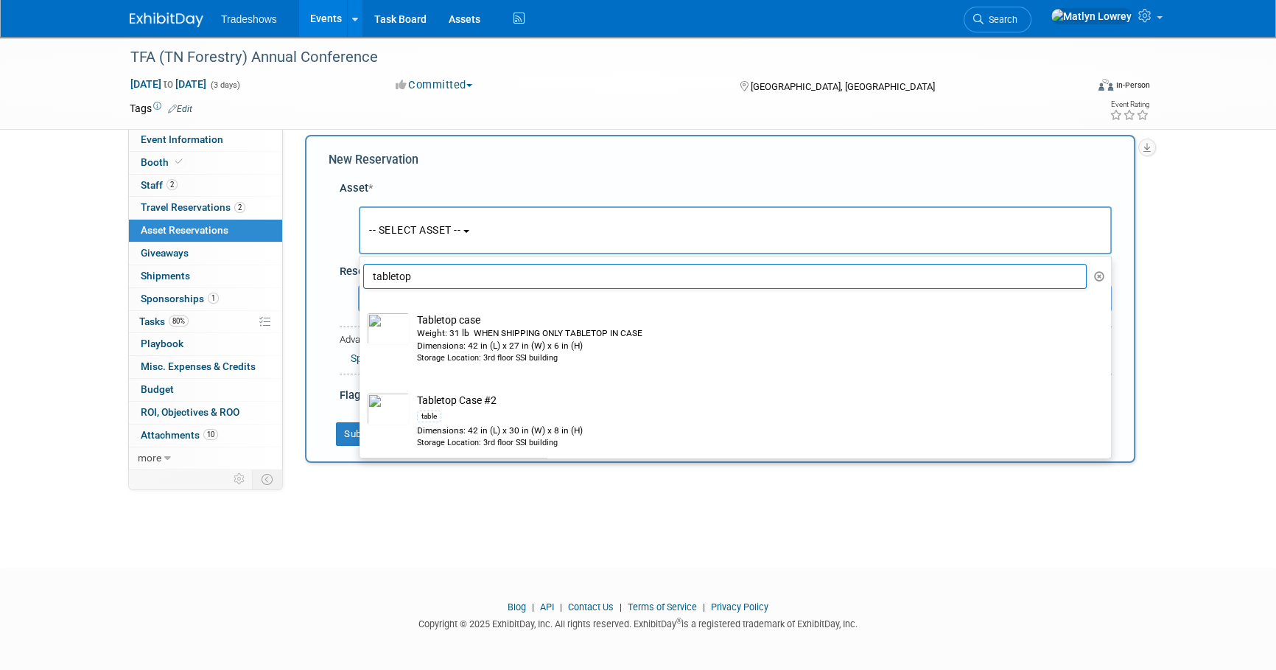
select select "8"
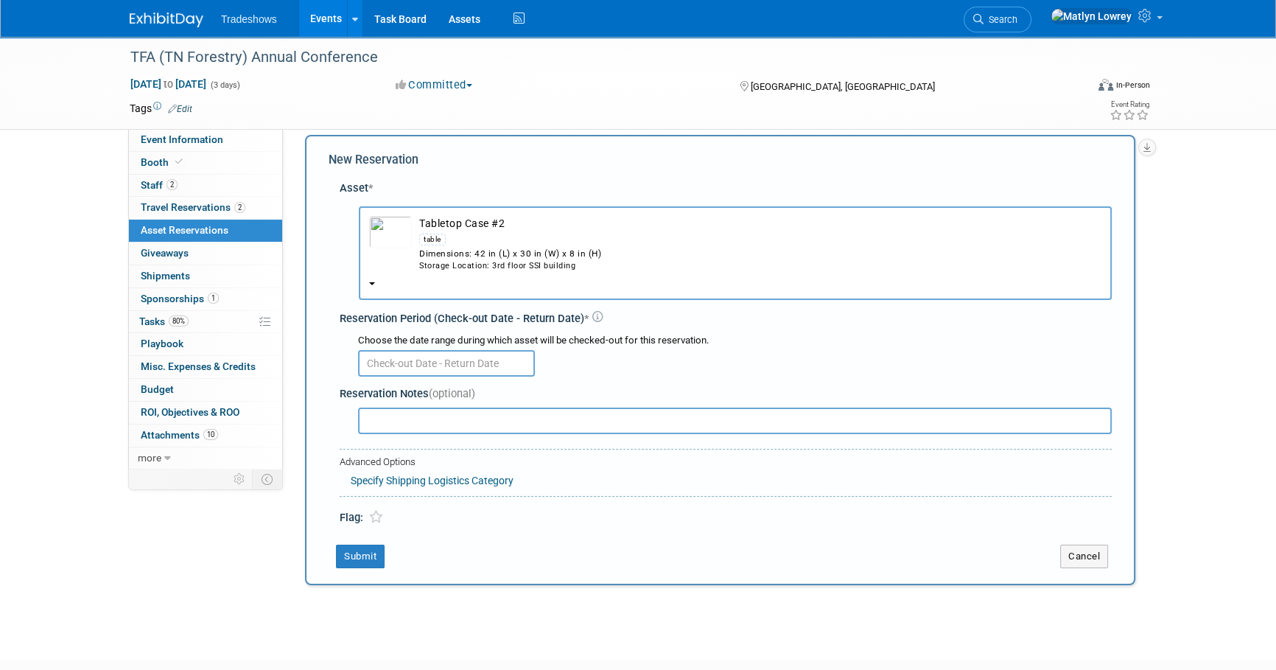
click at [401, 367] on input "text" at bounding box center [446, 363] width 177 height 27
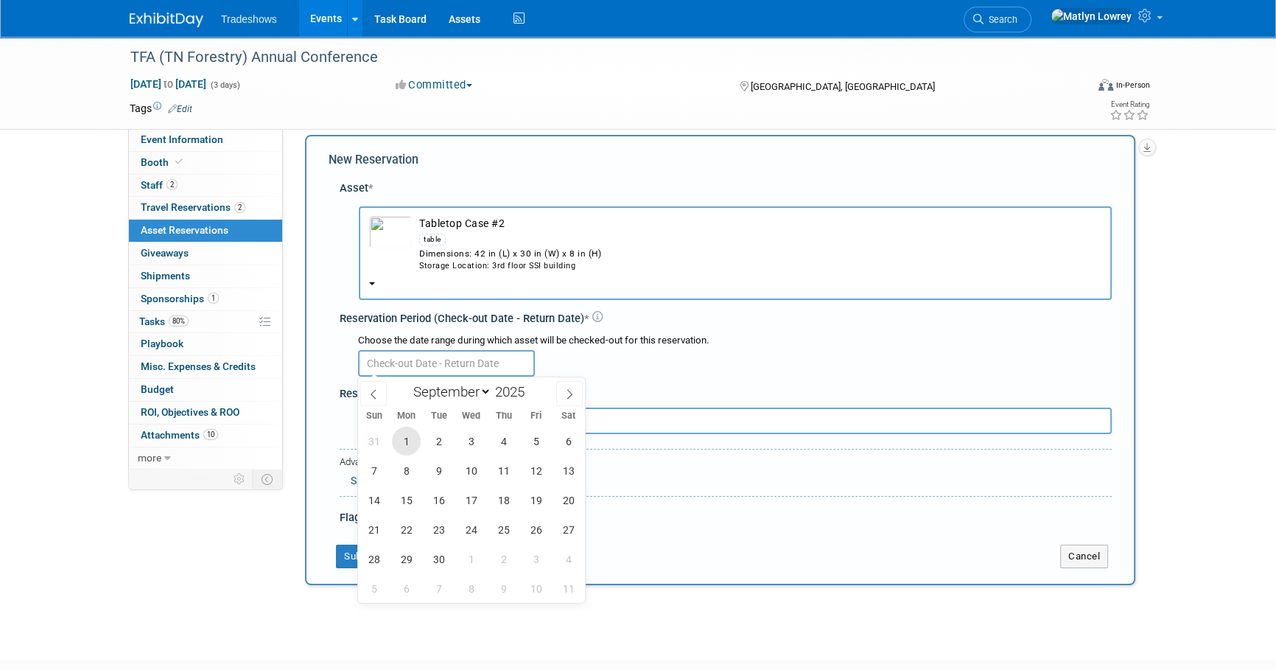
click at [413, 438] on span "1" at bounding box center [406, 441] width 29 height 29
click at [571, 443] on span "6" at bounding box center [568, 441] width 29 height 29
type input "Sep 1, 2025 to Sep 6, 2025"
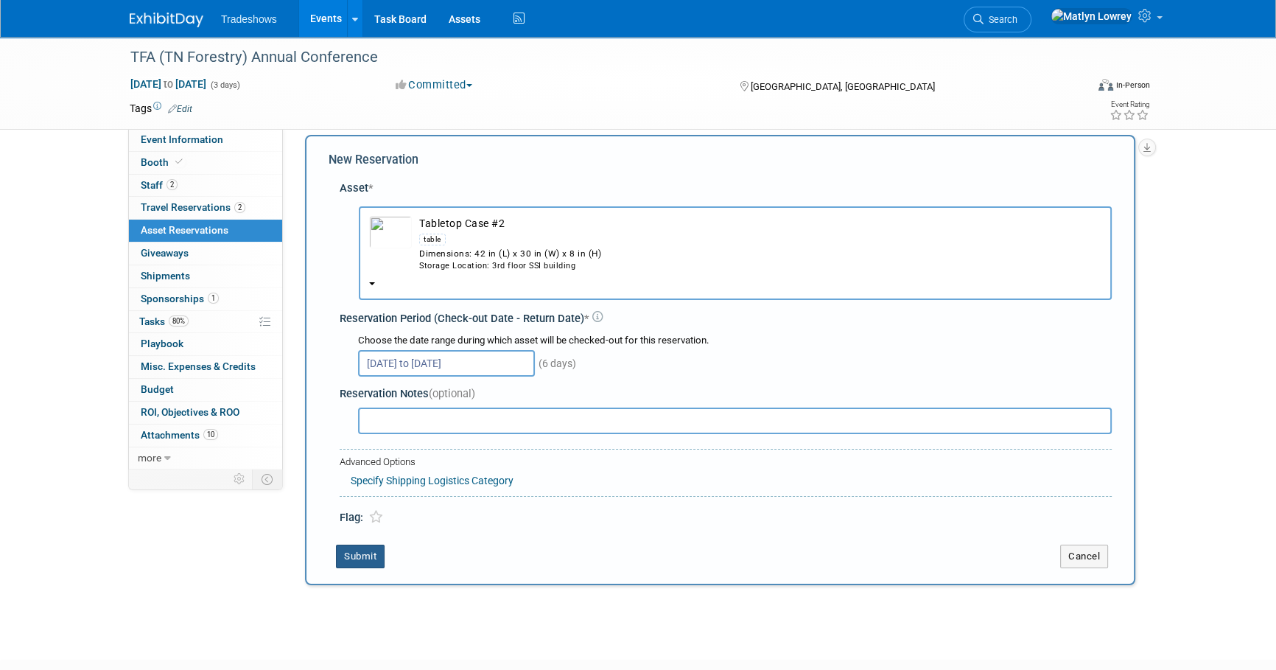
drag, startPoint x: 349, startPoint y: 558, endPoint x: 352, endPoint y: 543, distance: 15.0
click at [349, 557] on button "Submit" at bounding box center [360, 556] width 49 height 24
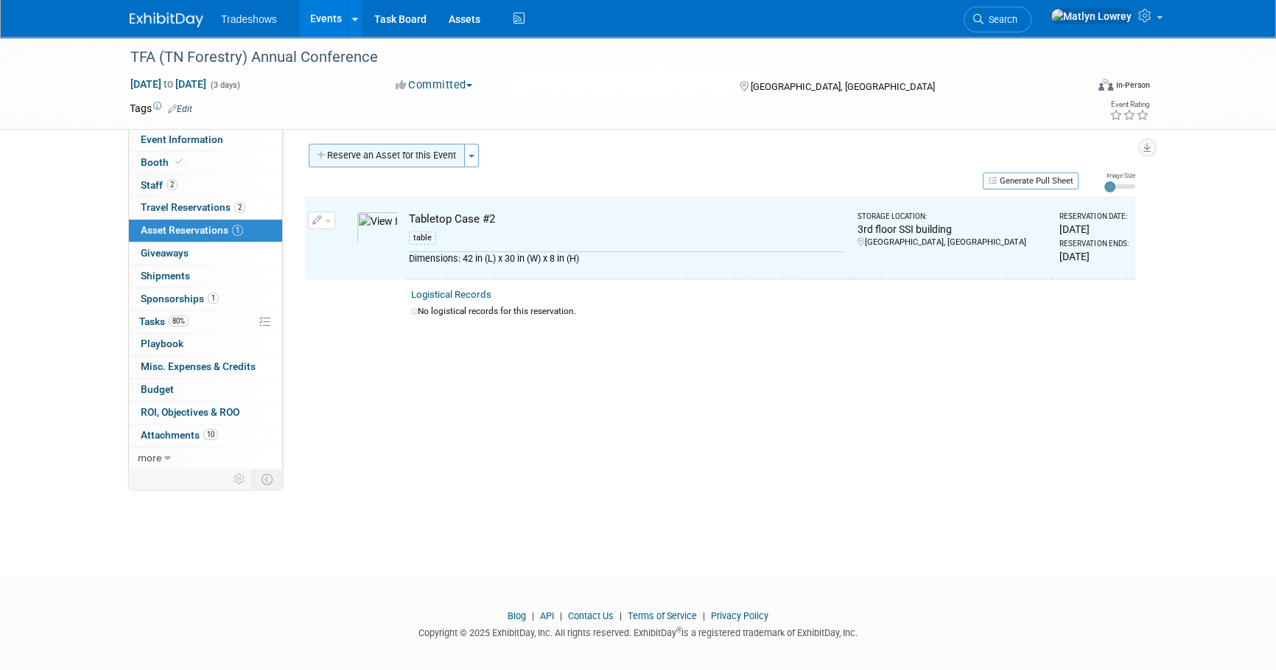
scroll to position [0, 0]
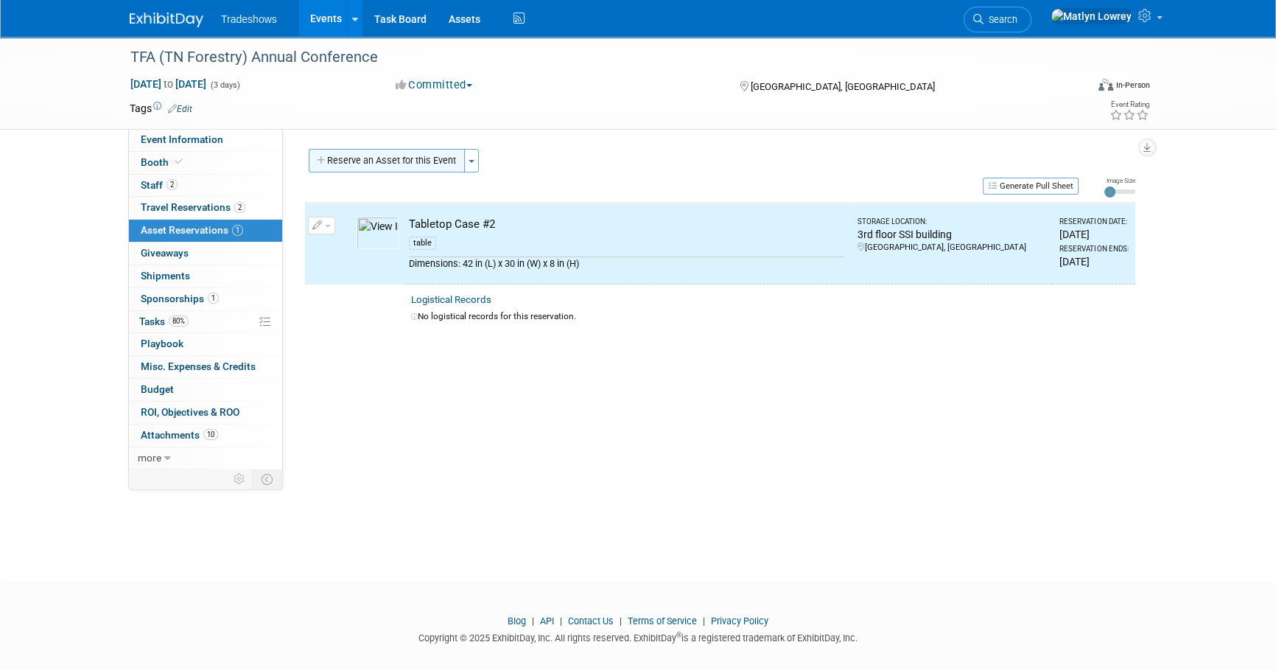
click at [409, 169] on button "Reserve an Asset for this Event" at bounding box center [387, 161] width 156 height 24
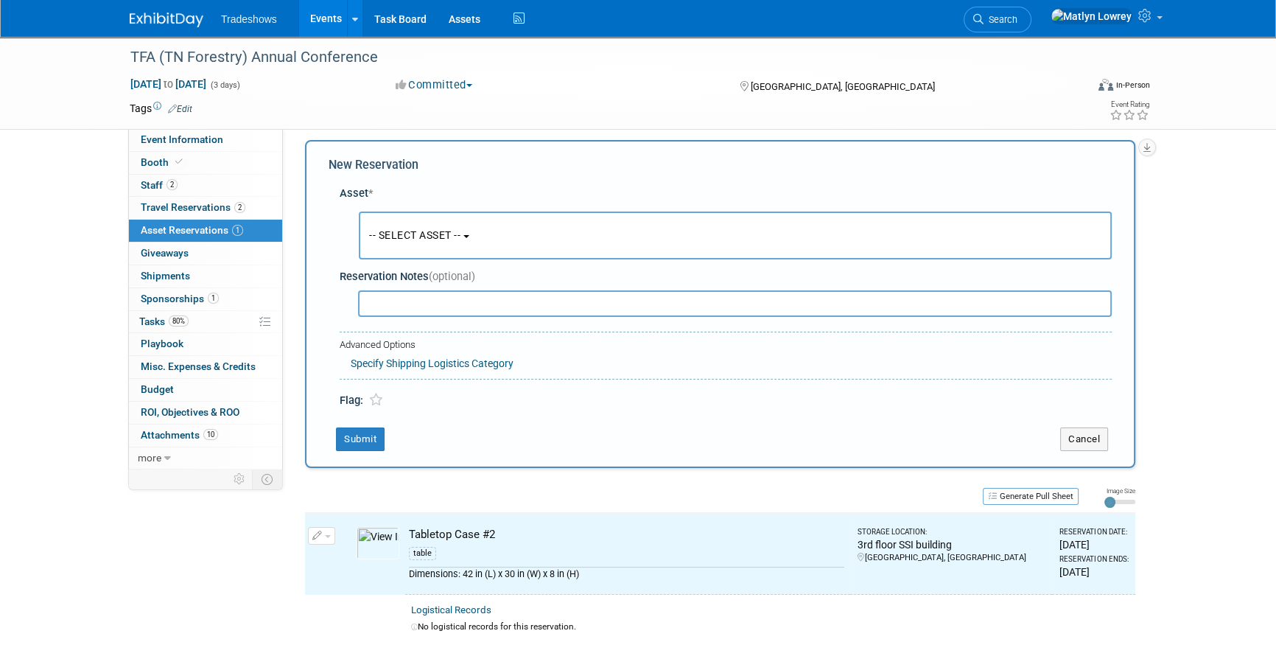
scroll to position [14, 0]
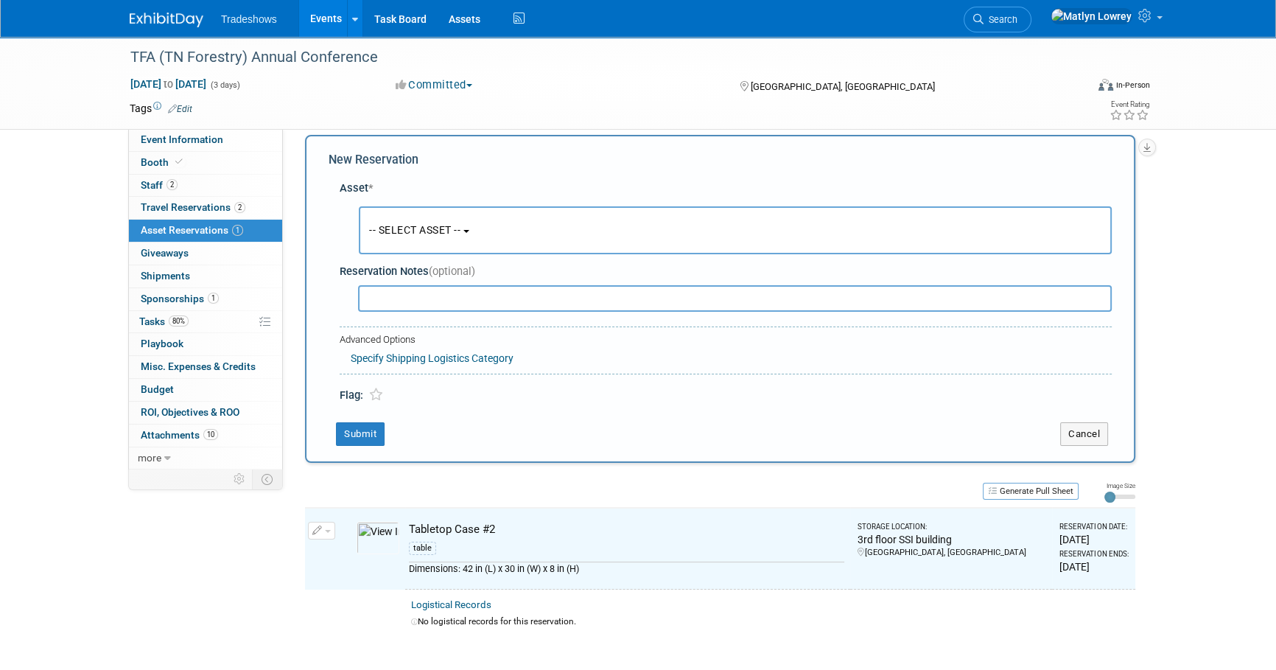
click at [409, 217] on button "-- SELECT ASSET --" at bounding box center [735, 230] width 753 height 48
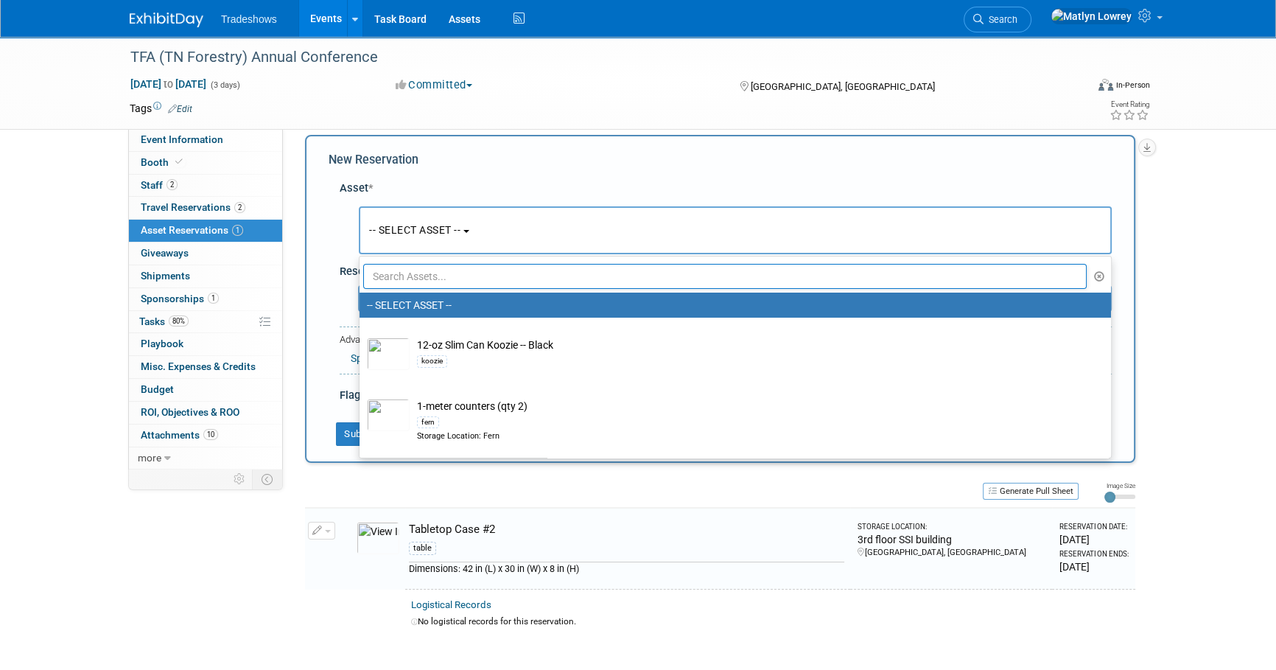
click at [414, 273] on input "text" at bounding box center [724, 276] width 723 height 25
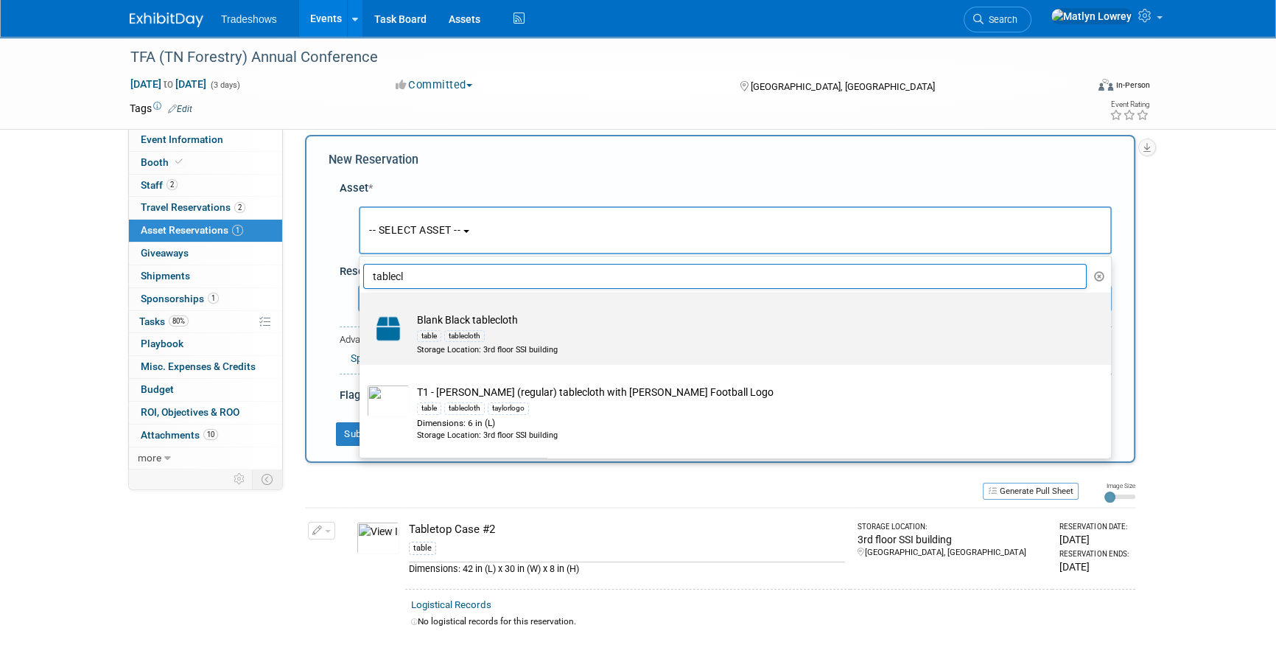
scroll to position [66, 0]
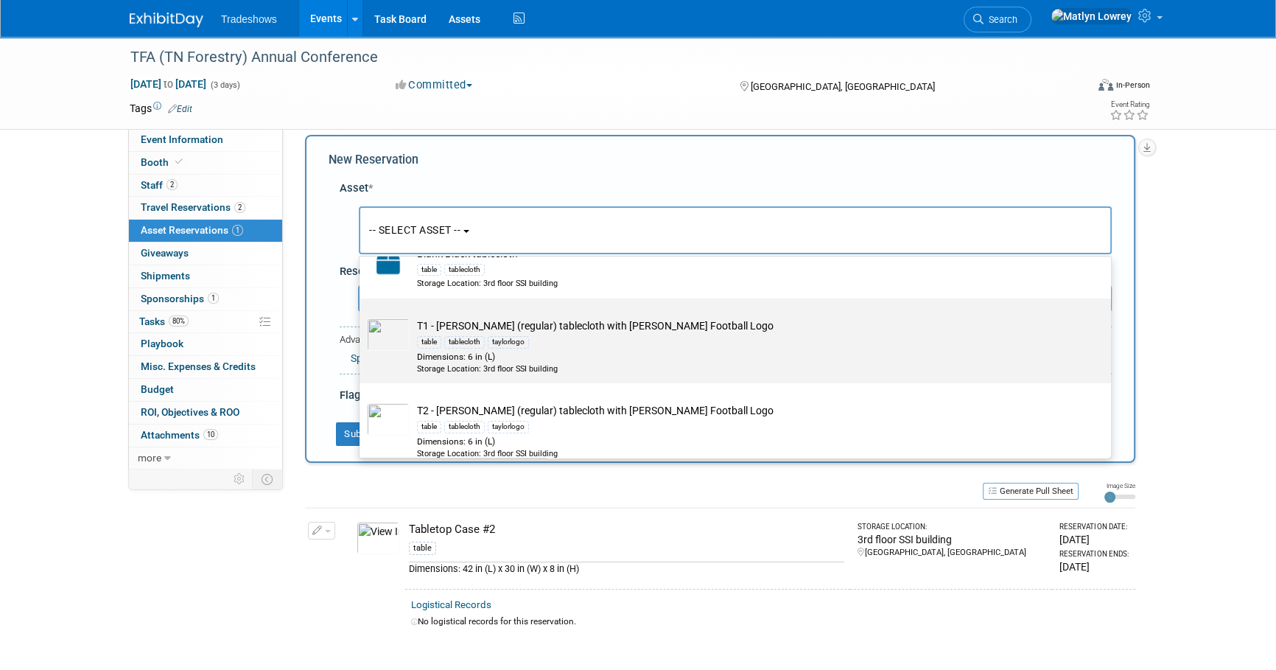
type input "tablecl"
click at [442, 356] on div "Dimensions: 6 in (L)" at bounding box center [749, 357] width 664 height 13
click at [362, 316] on input "T1 - Taylor (regular) tablecloth with Taylor Football Logo table tablecloth tay…" at bounding box center [357, 311] width 10 height 10
select select "10722469"
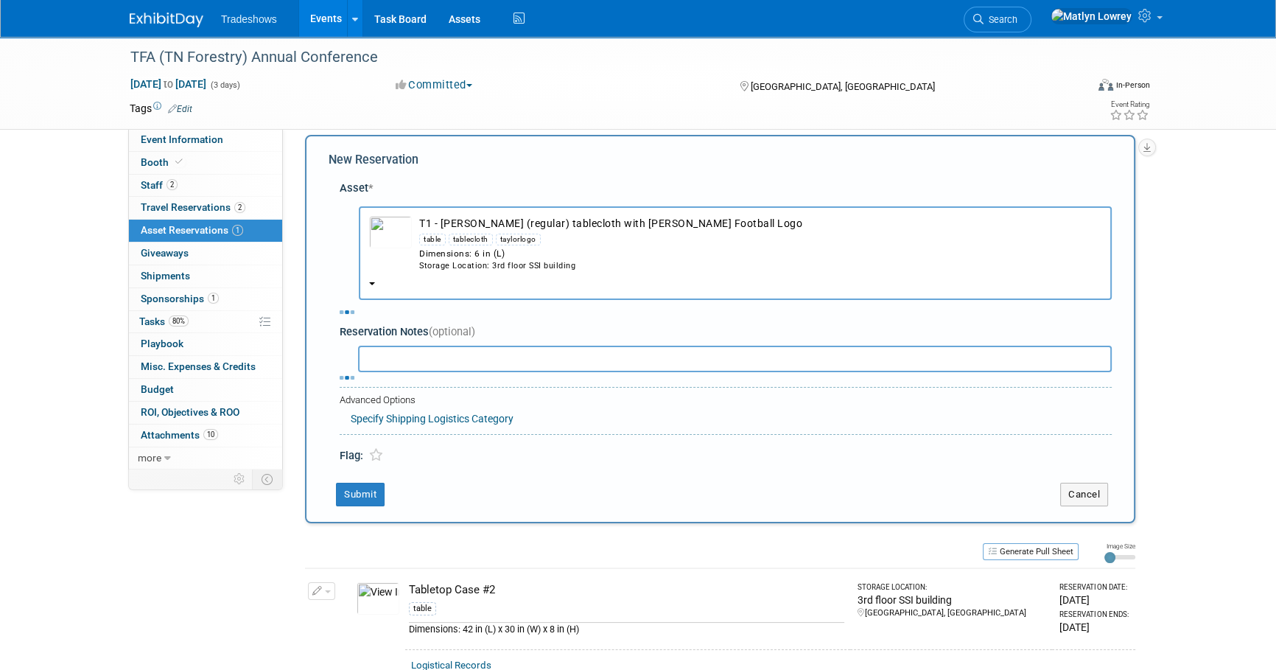
select select "8"
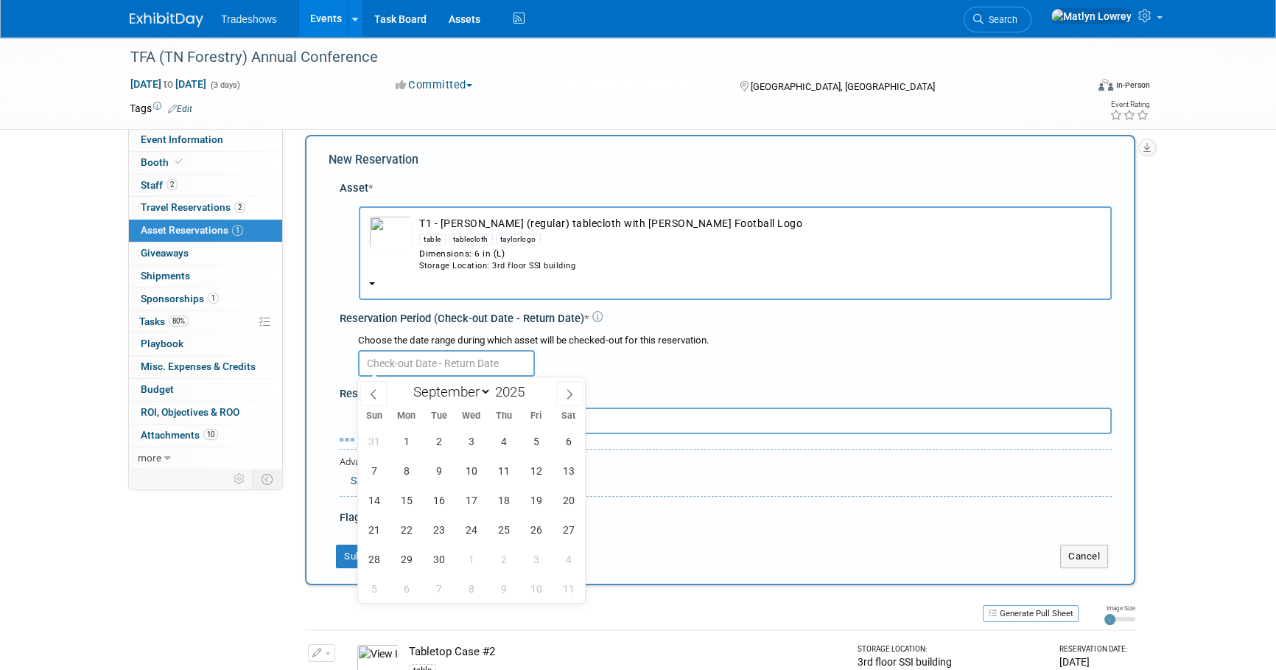
click at [415, 359] on input "text" at bounding box center [446, 363] width 177 height 27
click at [414, 437] on span "1" at bounding box center [406, 441] width 29 height 29
type input "Sep 1, 2025"
click at [585, 442] on div "Asset * -- SELECT ASSET -- <table style='display: inline-block; border-style:no…" at bounding box center [720, 349] width 783 height 353
click at [418, 357] on input "text" at bounding box center [446, 363] width 177 height 27
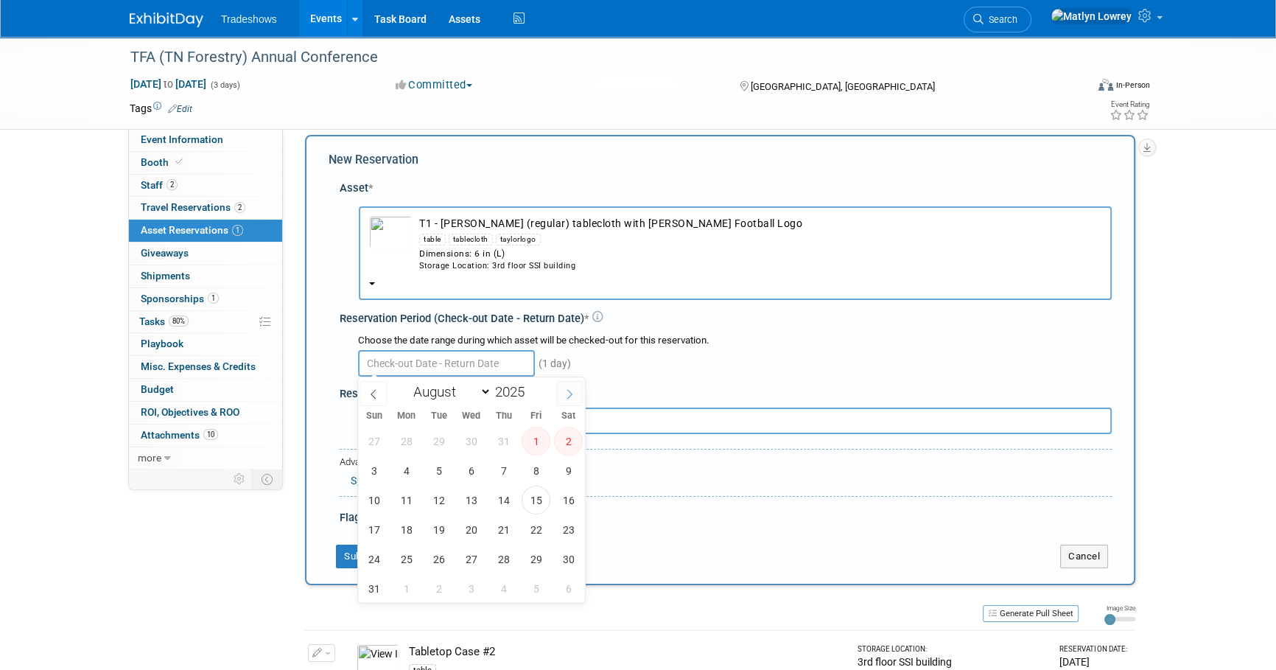
click at [566, 399] on span at bounding box center [569, 393] width 27 height 25
select select "8"
click at [412, 445] on span "1" at bounding box center [406, 441] width 29 height 29
click at [564, 436] on span "6" at bounding box center [568, 441] width 29 height 29
type input "Sep 1, 2025 to Sep 6, 2025"
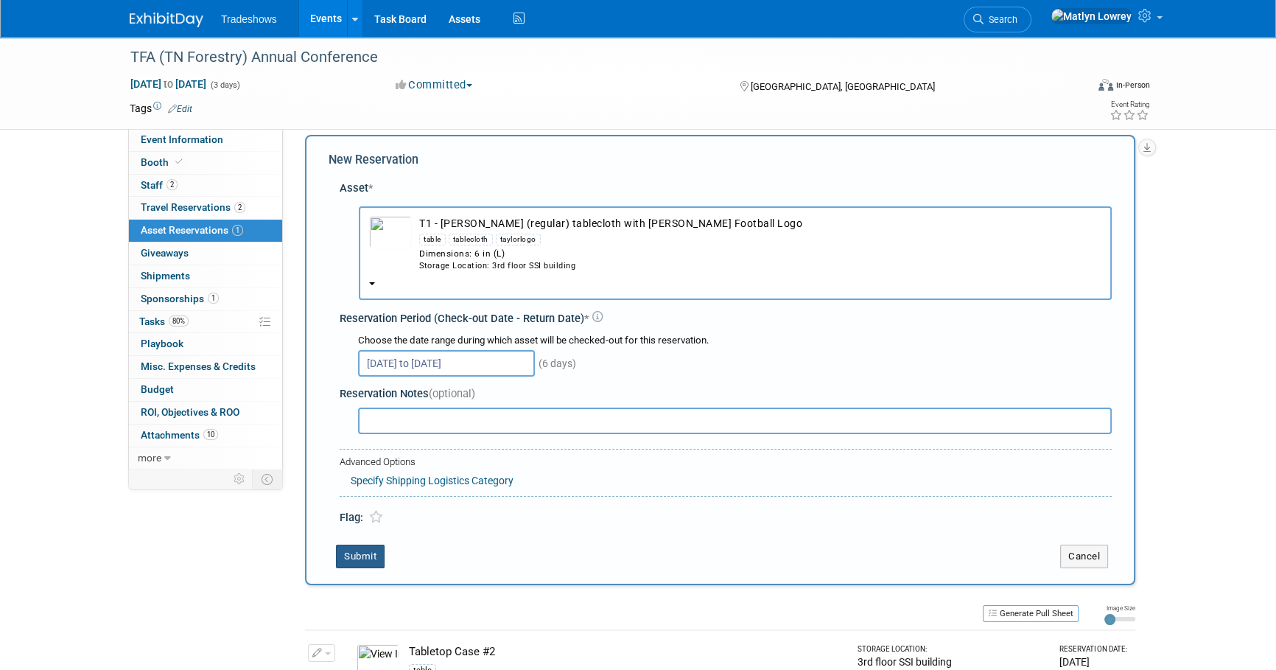
click at [359, 552] on button "Submit" at bounding box center [360, 556] width 49 height 24
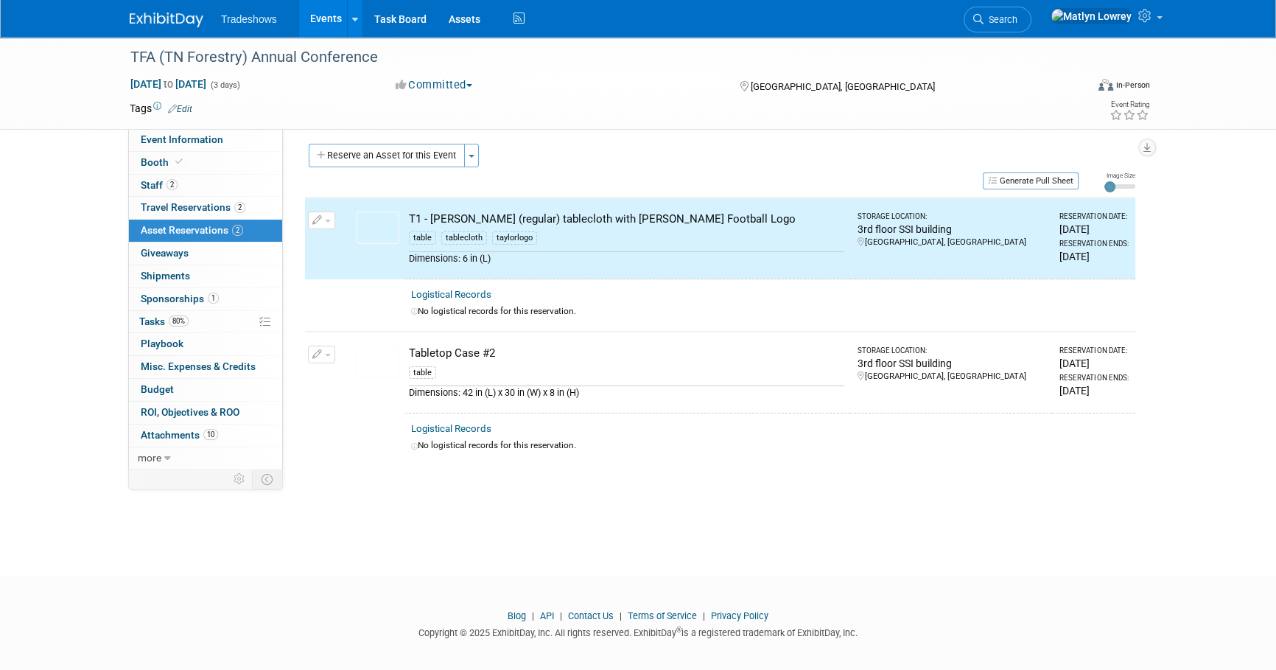
scroll to position [0, 0]
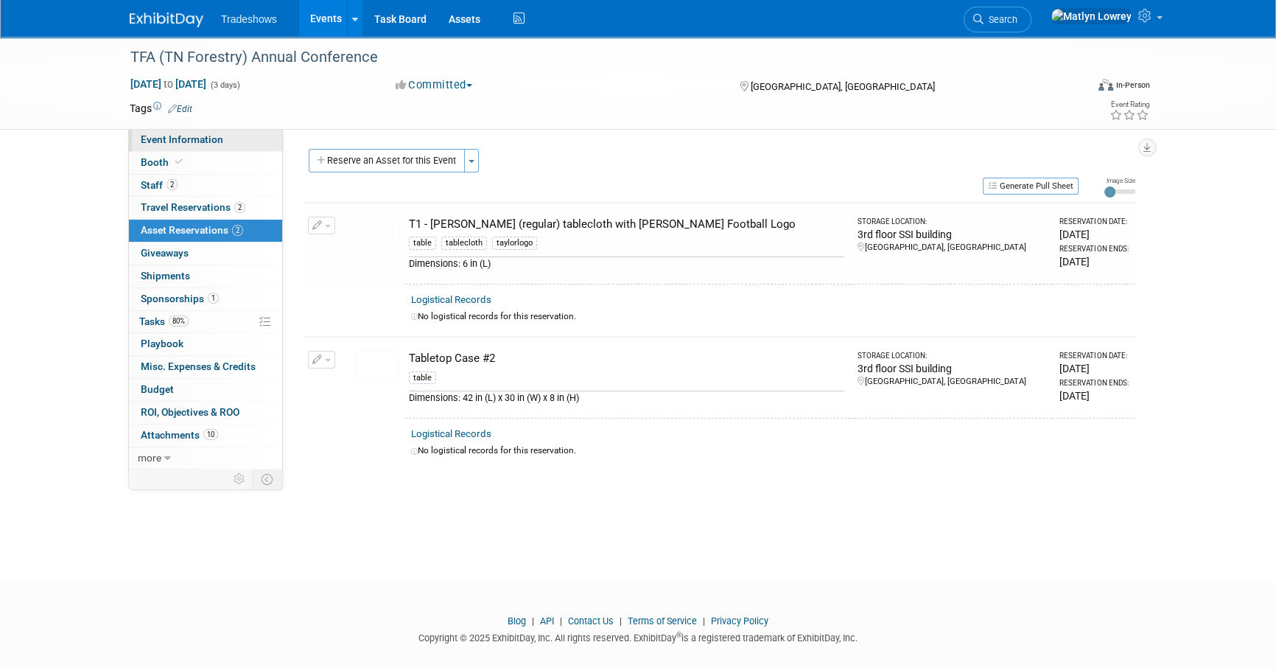
click at [169, 144] on span "Event Information" at bounding box center [182, 139] width 83 height 12
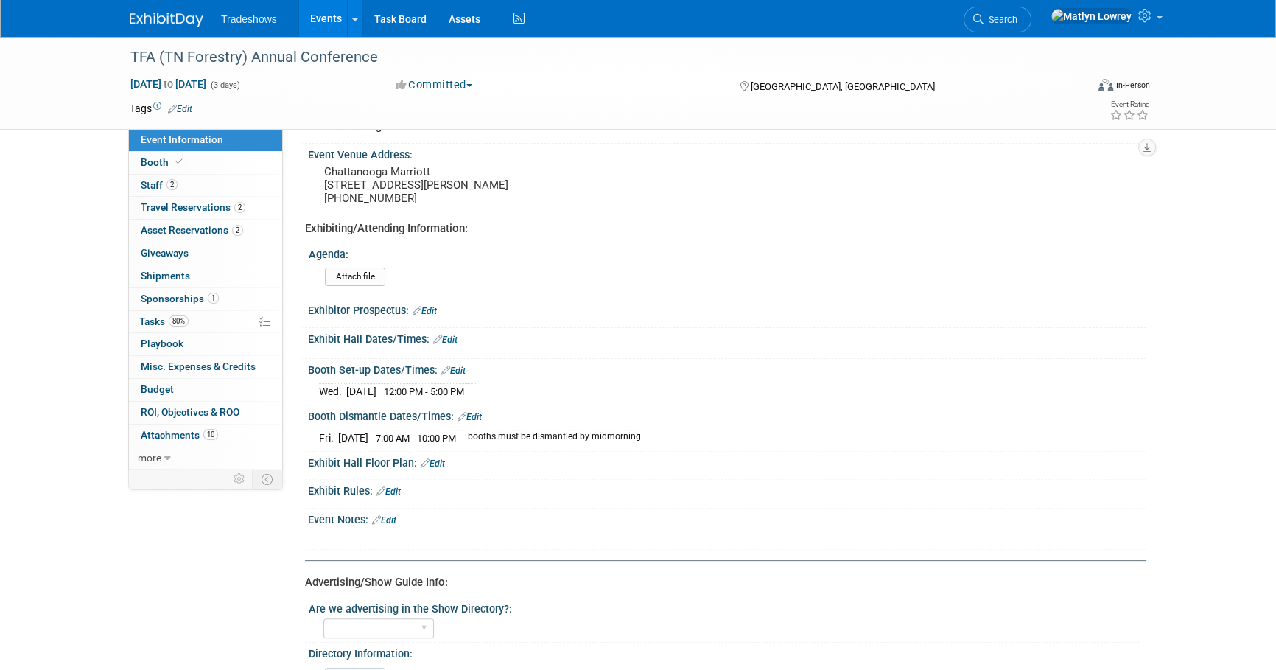
scroll to position [401, 0]
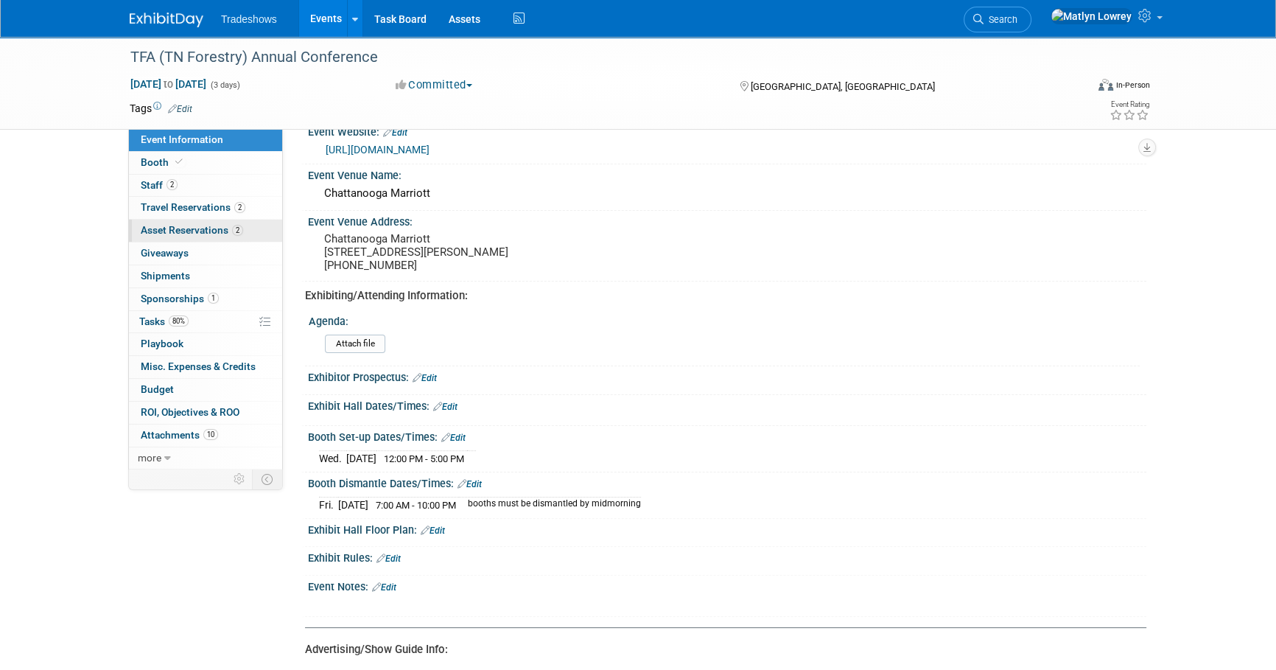
click at [172, 226] on span "Asset Reservations 2" at bounding box center [192, 230] width 102 height 12
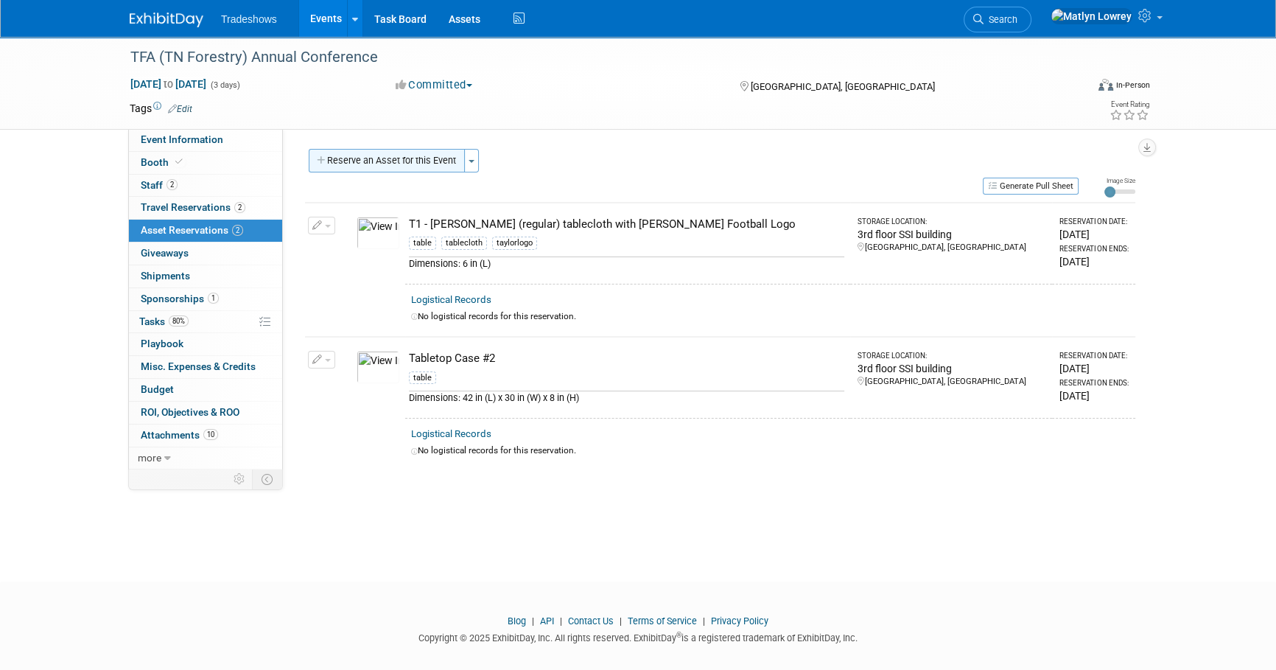
click at [371, 166] on button "Reserve an Asset for this Event" at bounding box center [387, 161] width 156 height 24
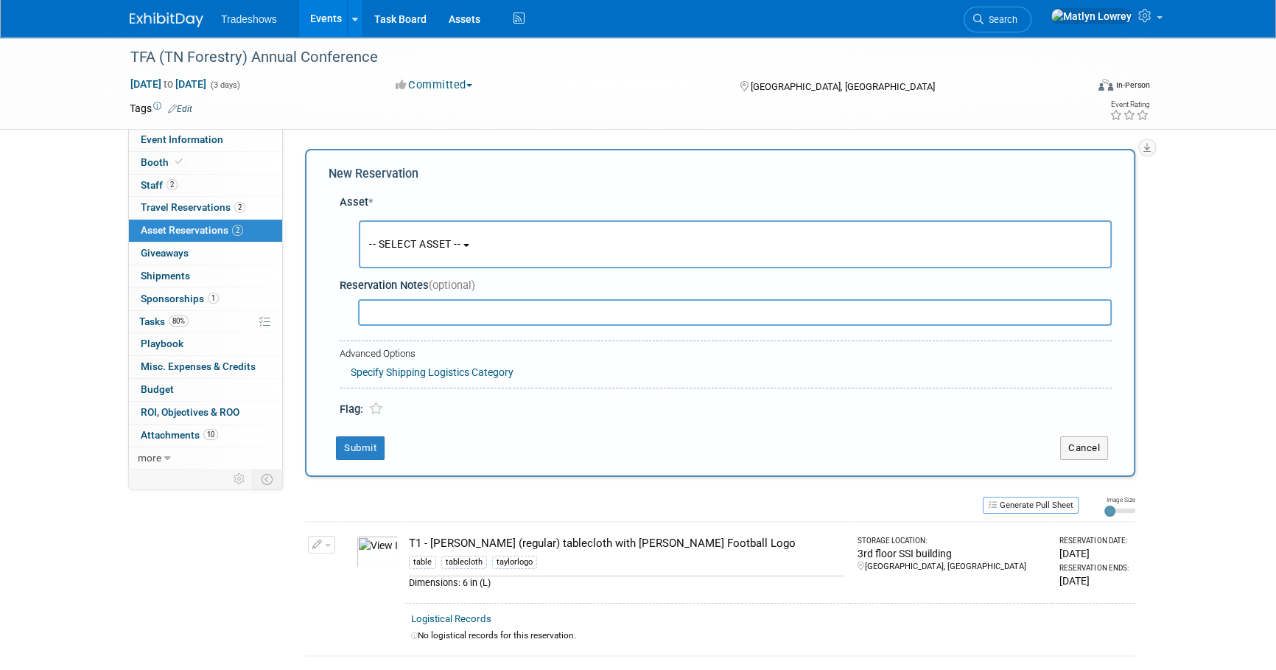
scroll to position [14, 0]
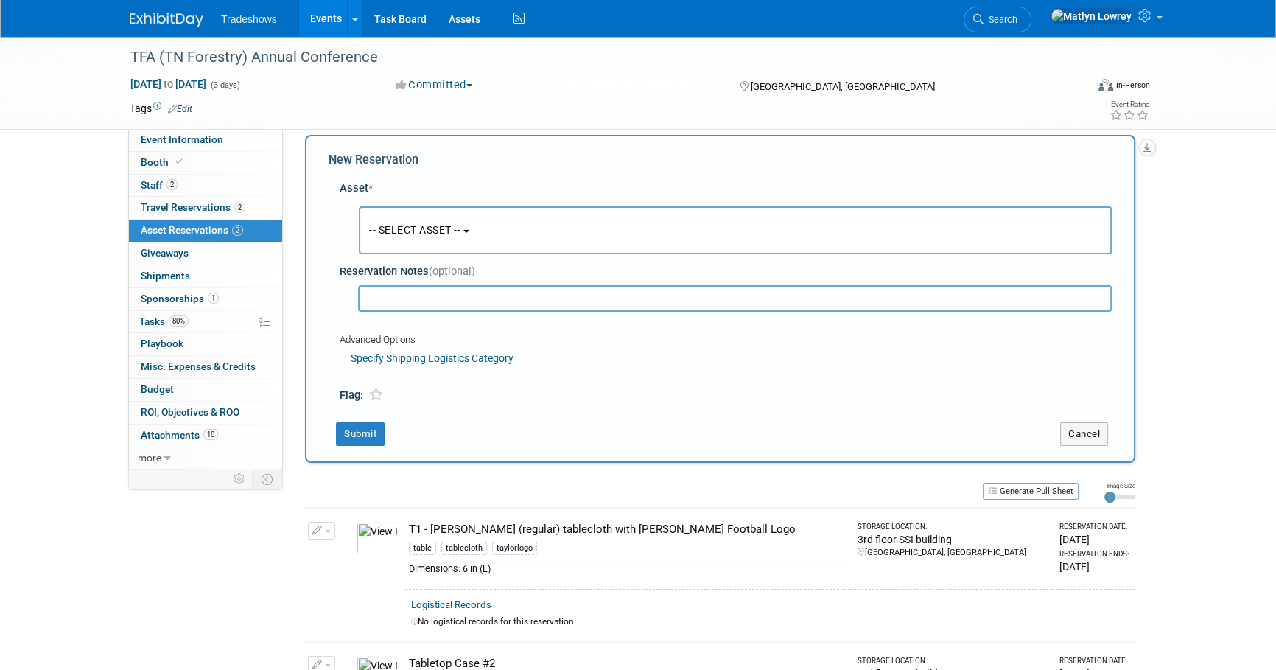
click at [432, 236] on button "-- SELECT ASSET --" at bounding box center [735, 230] width 753 height 48
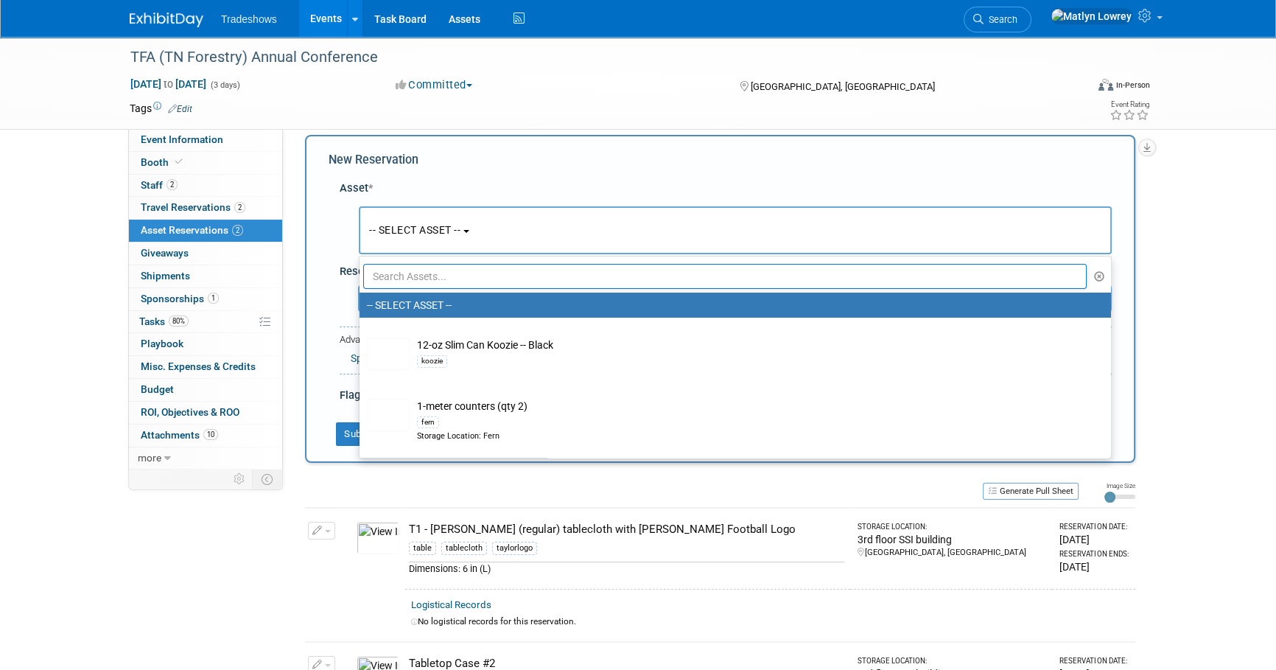
click at [420, 275] on input "text" at bounding box center [724, 276] width 723 height 25
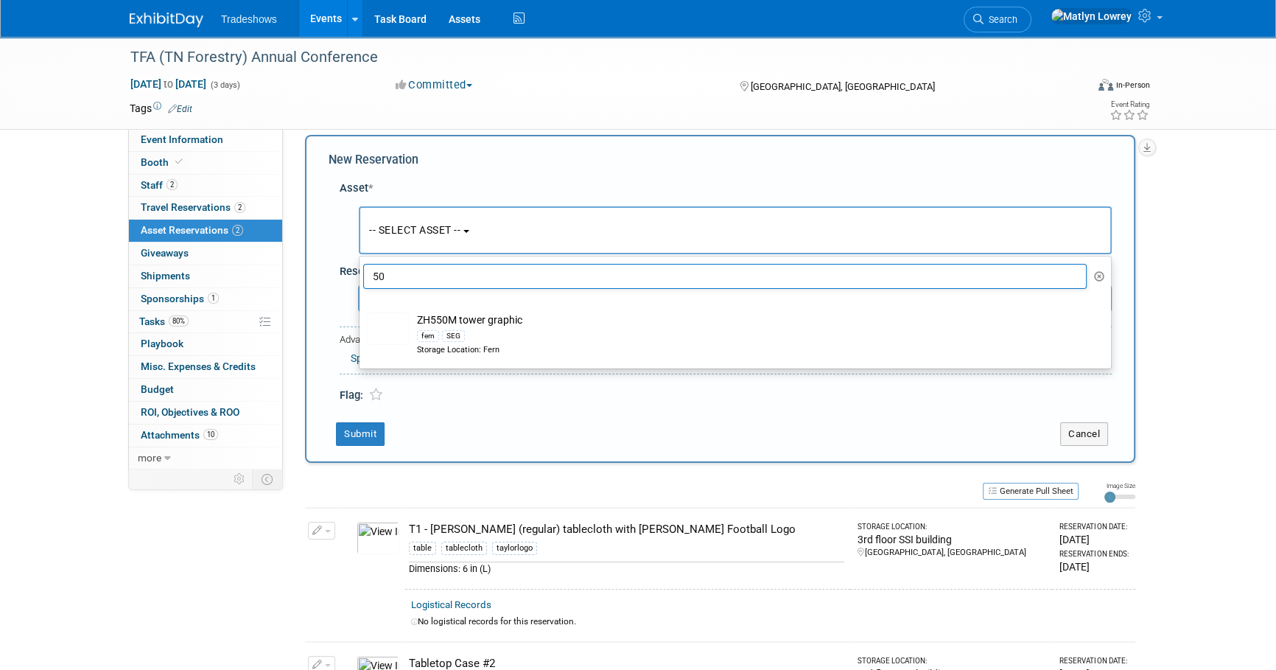
type input "5"
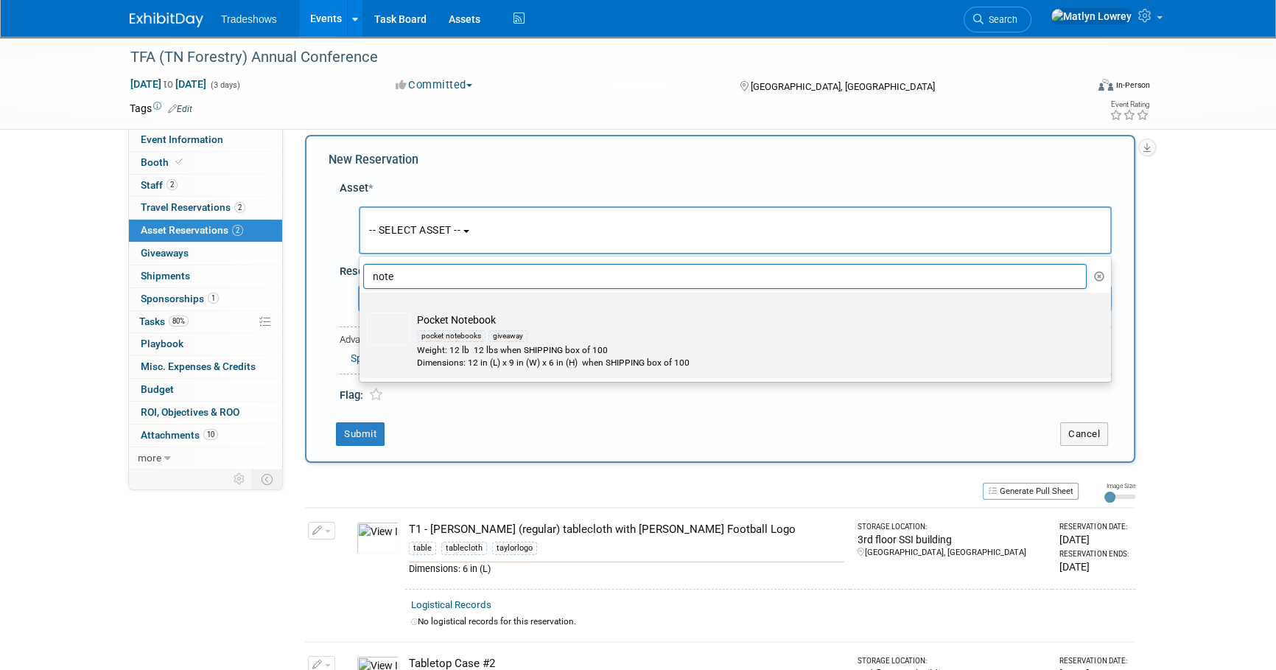
type input "note"
click at [438, 337] on div "pocket notebooks" at bounding box center [451, 336] width 69 height 12
click at [362, 310] on input "Pocket Notebook pocket notebooks giveaway Weight: 12 lb 12 lbs when SHIPPING bo…" at bounding box center [357, 306] width 10 height 10
select select "10722753"
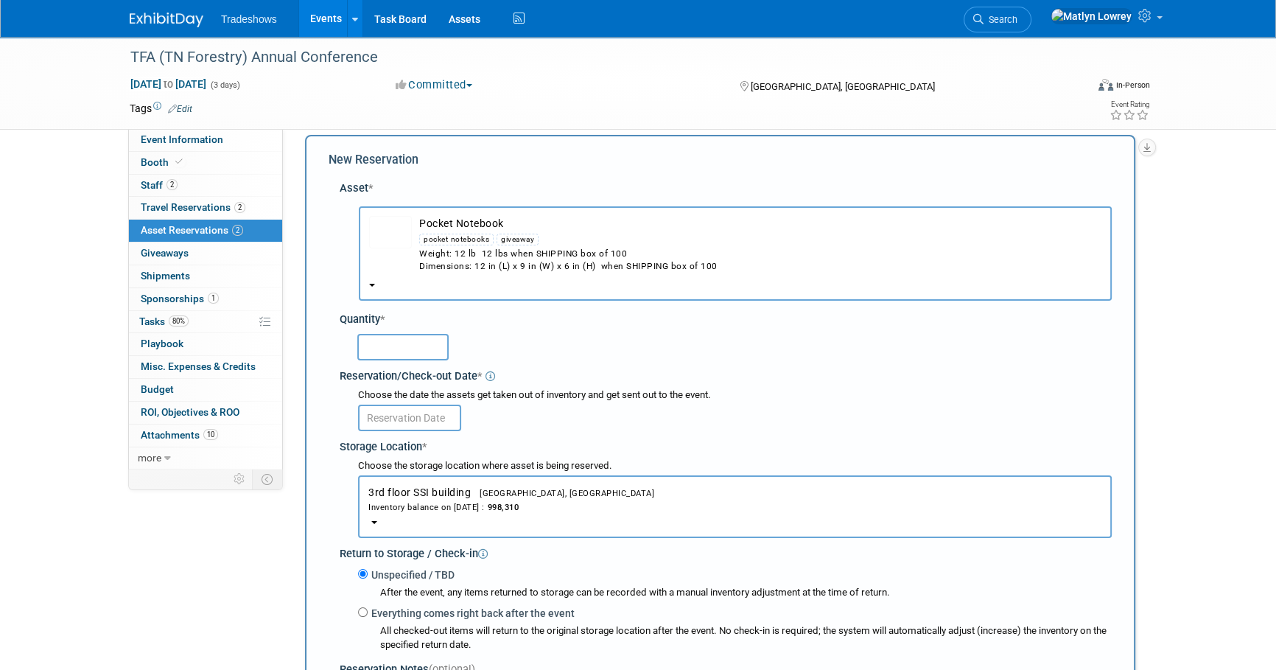
drag, startPoint x: 403, startPoint y: 351, endPoint x: 367, endPoint y: 358, distance: 36.7
click at [398, 354] on input "text" at bounding box center [402, 347] width 91 height 27
type input "50"
click at [395, 435] on div "Storage Location *" at bounding box center [726, 445] width 772 height 20
click at [394, 429] on body "Tradeshows Events Add Event Bulk Upload Events Shareable Event Boards Recently …" at bounding box center [638, 321] width 1276 height 670
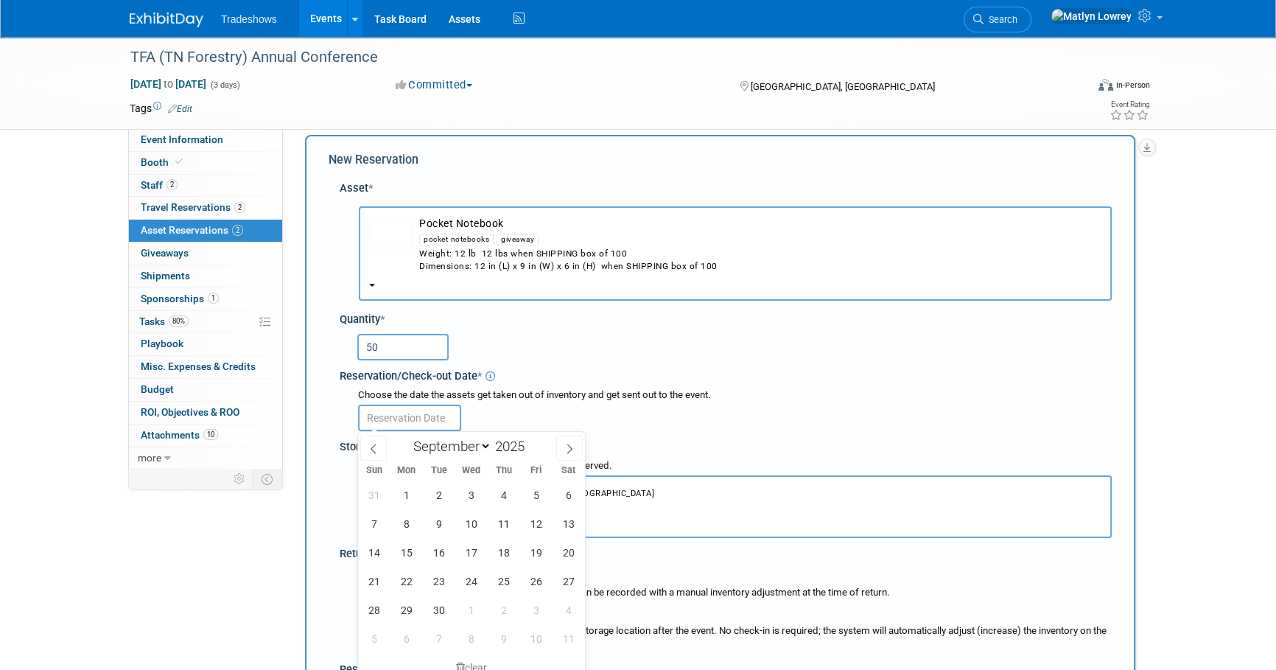
click at [422, 495] on div "31 1 2 3 4 5 6 7 8 9 10 11 12 13 14 15 16 17 18 19 20 21 22 23 24 25 26 27 28 2…" at bounding box center [471, 566] width 227 height 172
click at [420, 494] on span "1" at bounding box center [406, 494] width 29 height 29
type input "Sep 1, 2025"
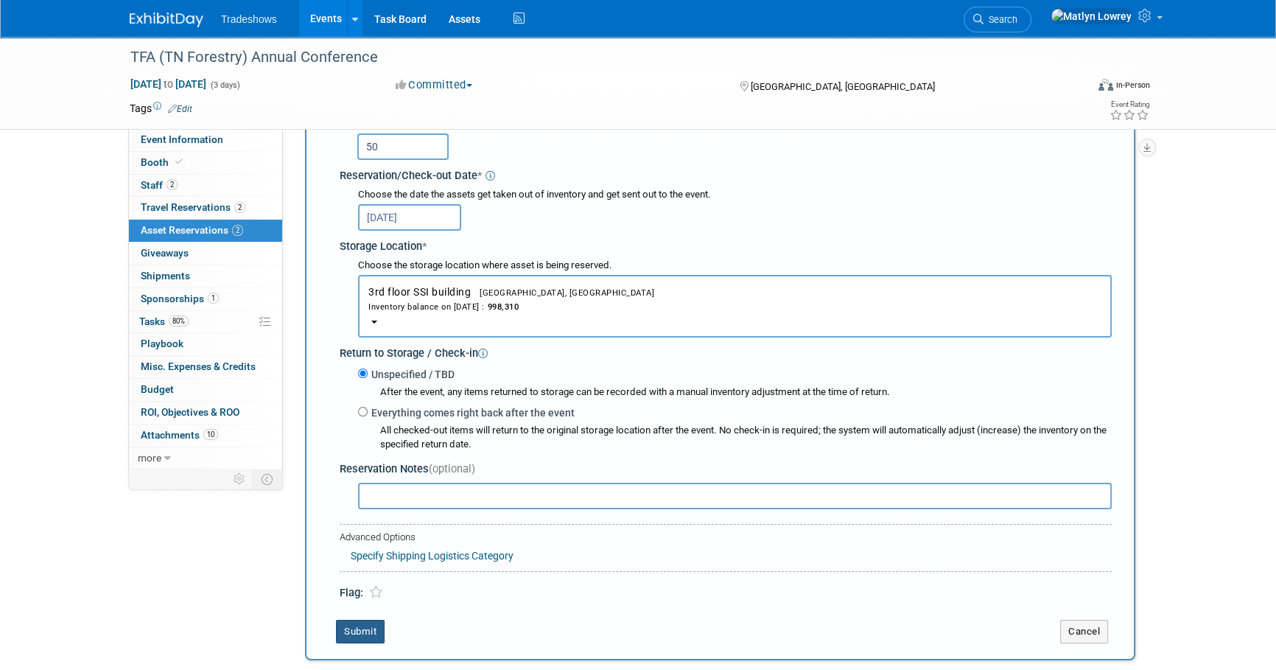
drag, startPoint x: 375, startPoint y: 634, endPoint x: 373, endPoint y: 625, distance: 9.8
click at [374, 634] on button "Submit" at bounding box center [360, 632] width 49 height 24
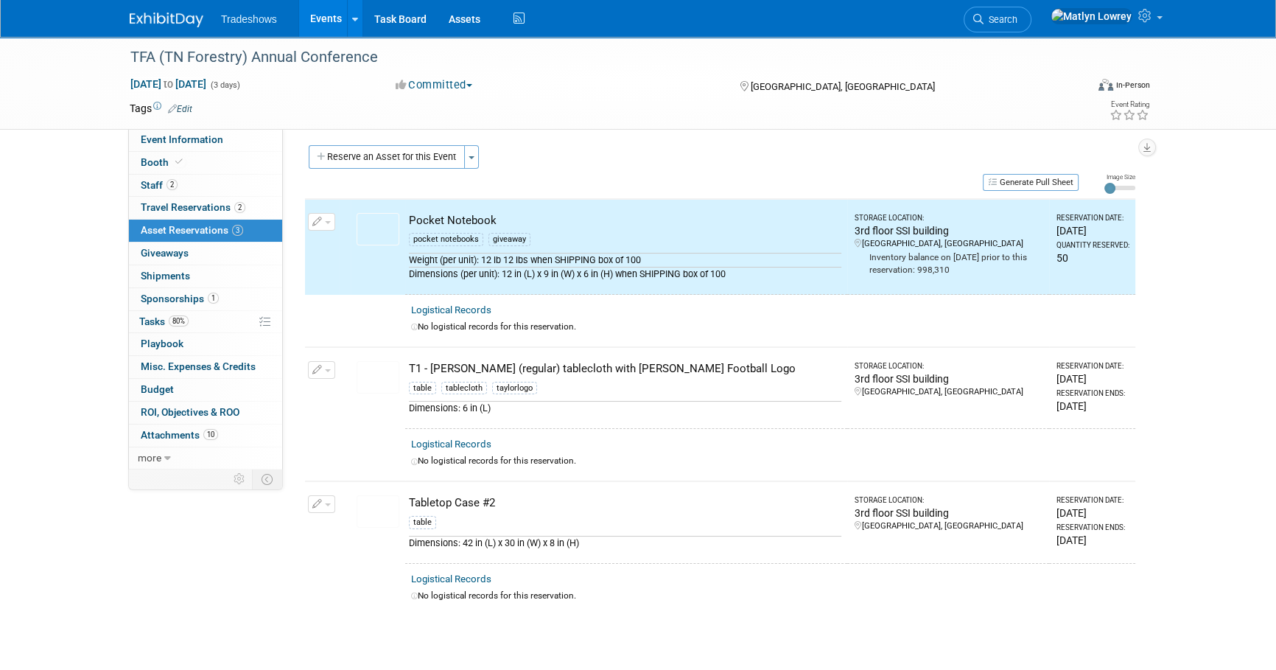
scroll to position [0, 0]
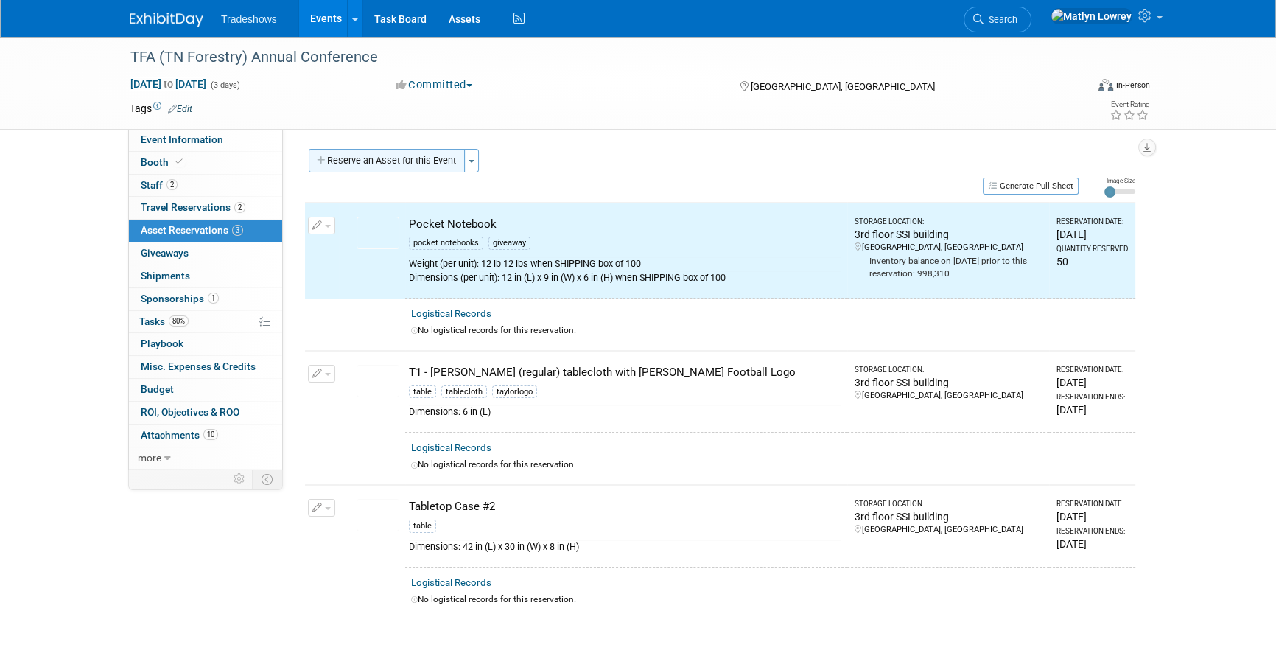
click at [331, 169] on button "Reserve an Asset for this Event" at bounding box center [387, 161] width 156 height 24
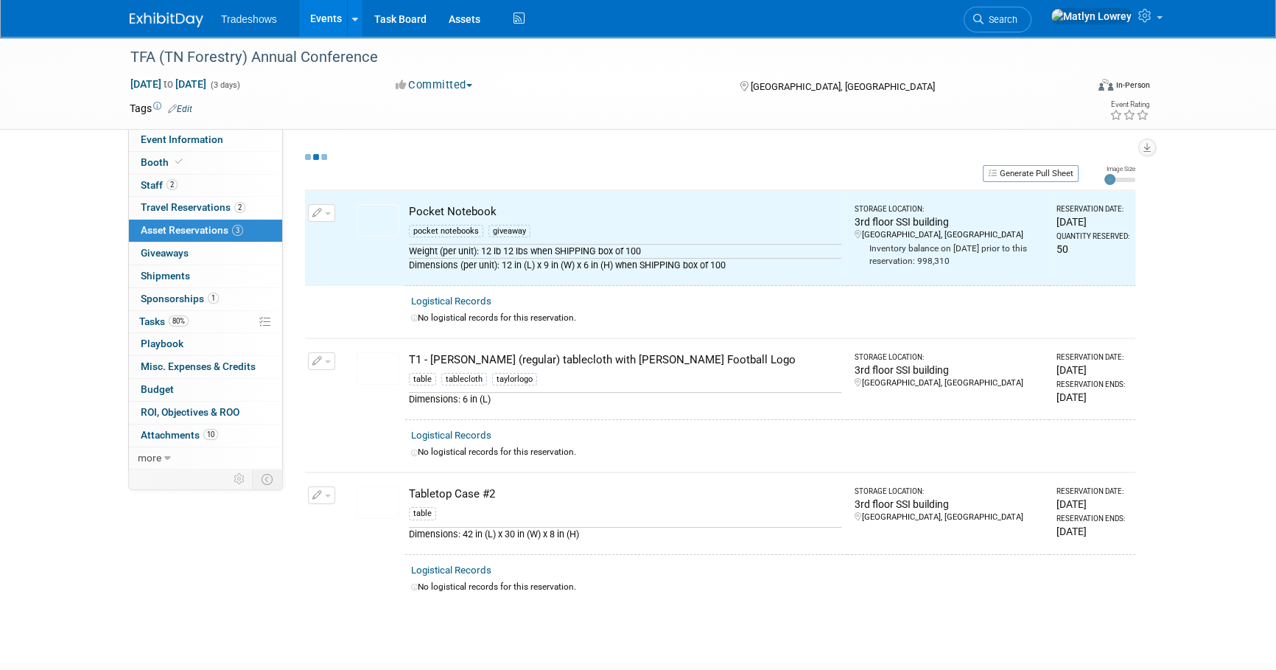
select select "8"
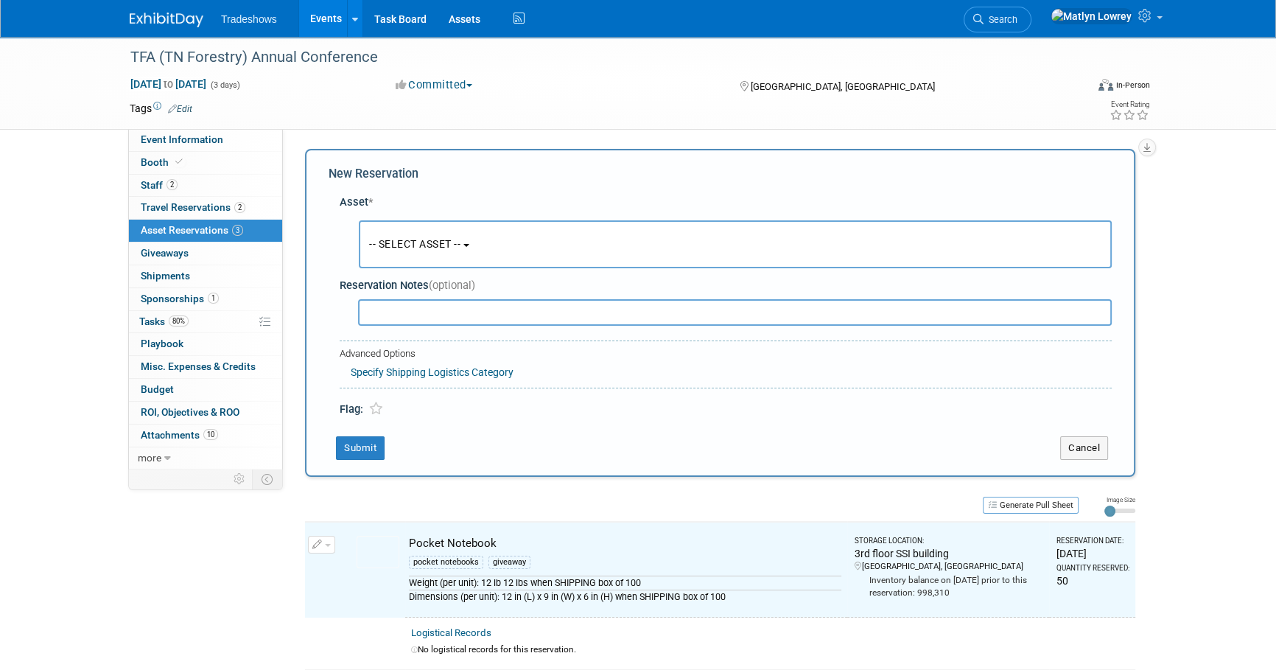
scroll to position [14, 0]
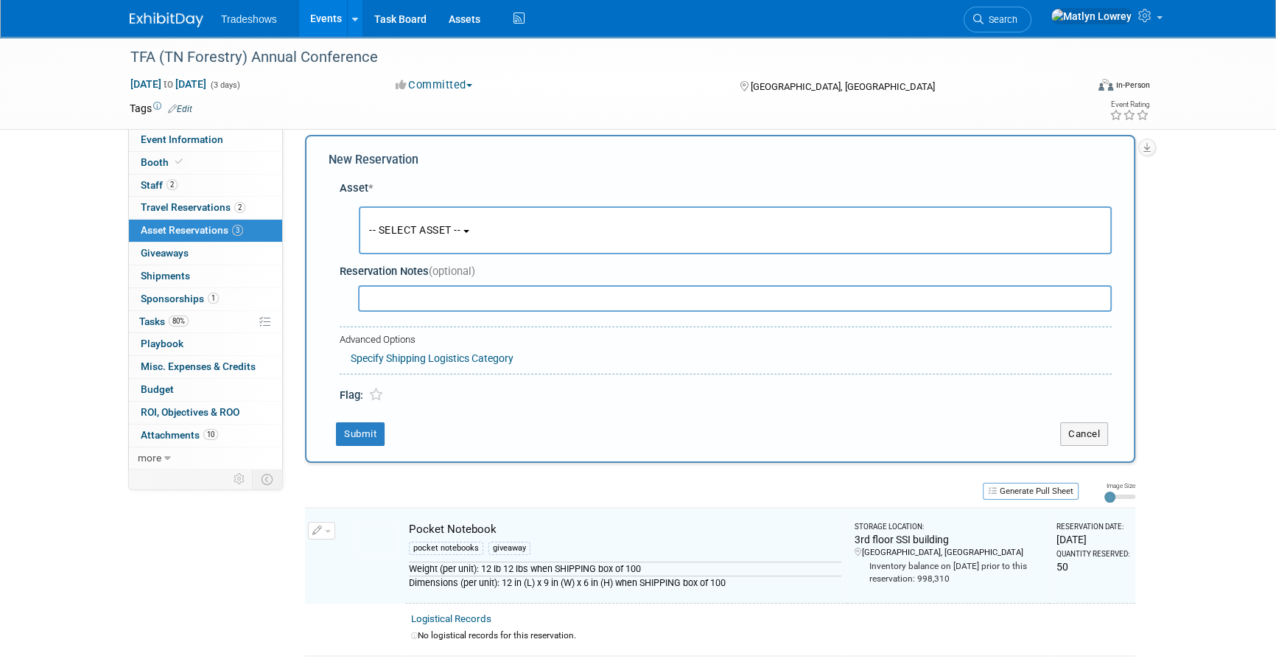
click at [410, 238] on button "-- SELECT ASSET --" at bounding box center [735, 230] width 753 height 48
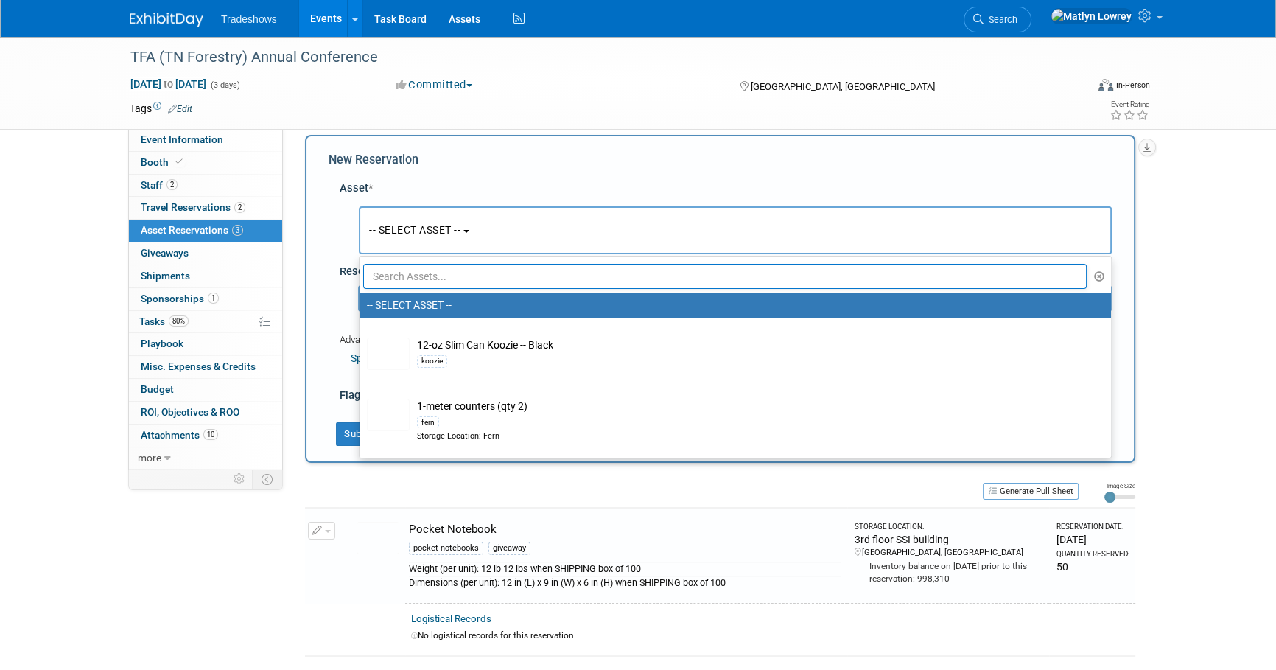
click at [414, 277] on input "text" at bounding box center [724, 276] width 723 height 25
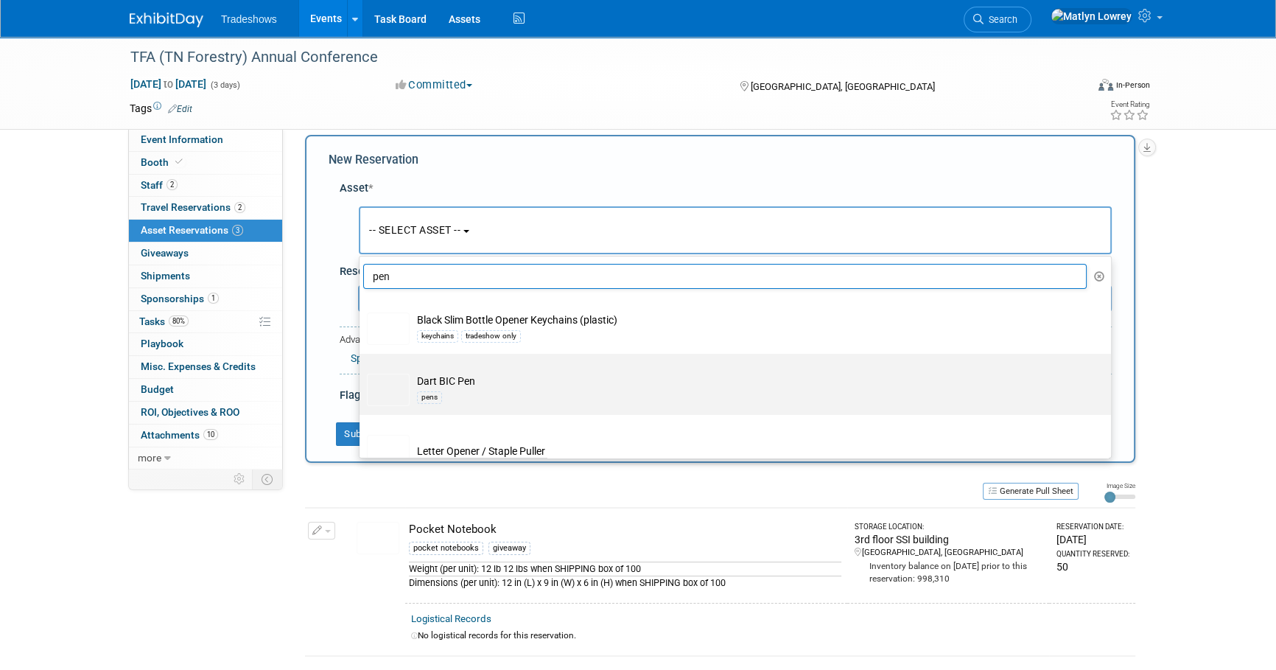
type input "pen"
click at [435, 396] on div "pens" at bounding box center [429, 397] width 25 height 12
click at [362, 371] on input "Dart BIC Pen pens" at bounding box center [357, 367] width 10 height 10
select select "10717741"
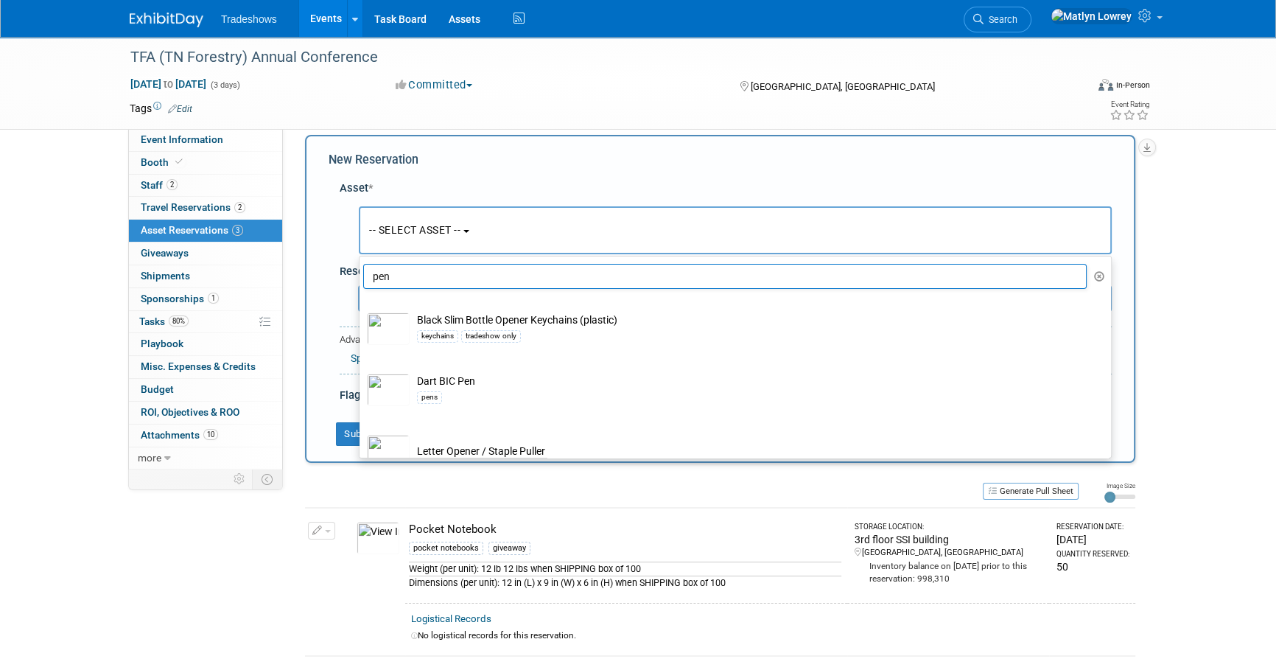
select select "8"
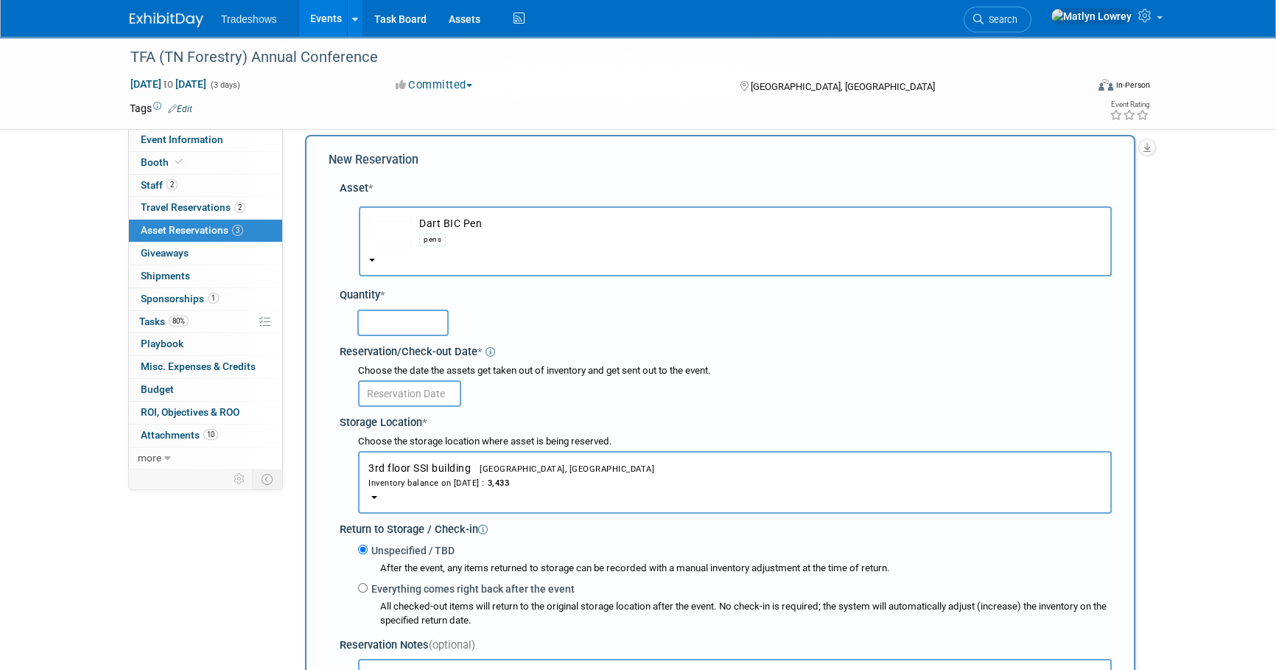
click at [387, 325] on input "text" at bounding box center [402, 322] width 91 height 27
type input "100"
drag, startPoint x: 396, startPoint y: 414, endPoint x: 395, endPoint y: 406, distance: 8.2
click at [396, 413] on div "Storage Location *" at bounding box center [726, 420] width 772 height 20
click at [396, 399] on body "Tradeshows Events Add Event Bulk Upload Events Shareable Event Boards Recently …" at bounding box center [638, 321] width 1276 height 670
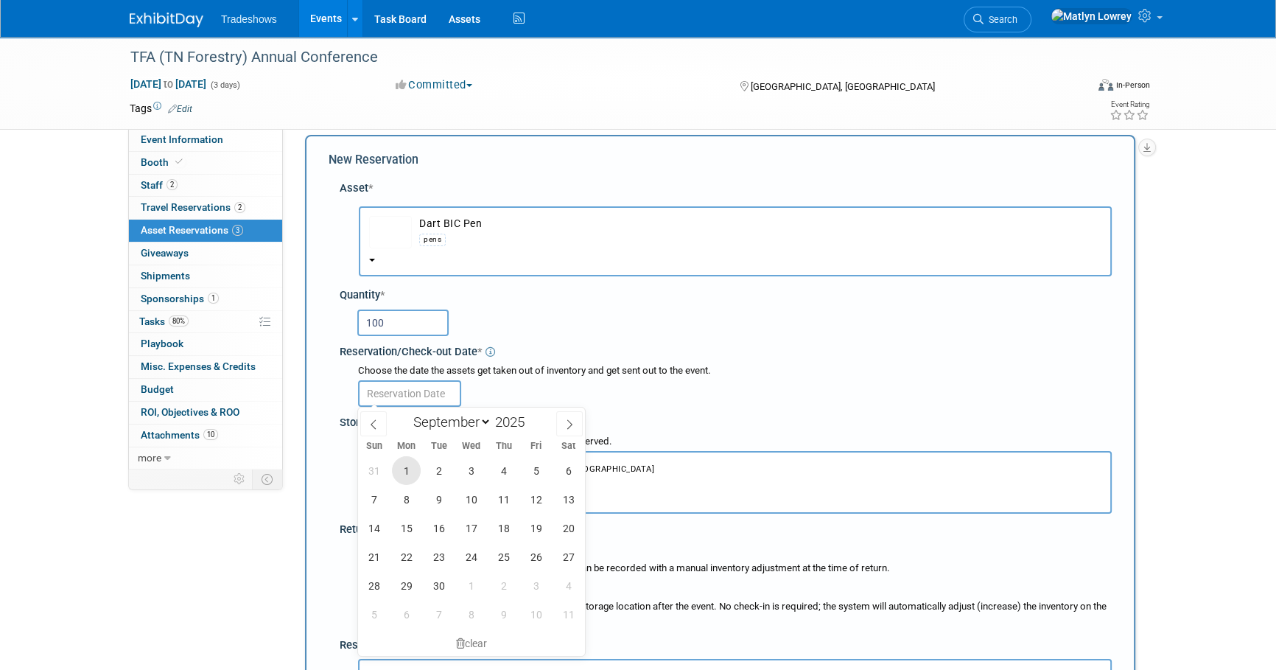
click at [401, 466] on span "1" at bounding box center [406, 470] width 29 height 29
type input "Sep 1, 2025"
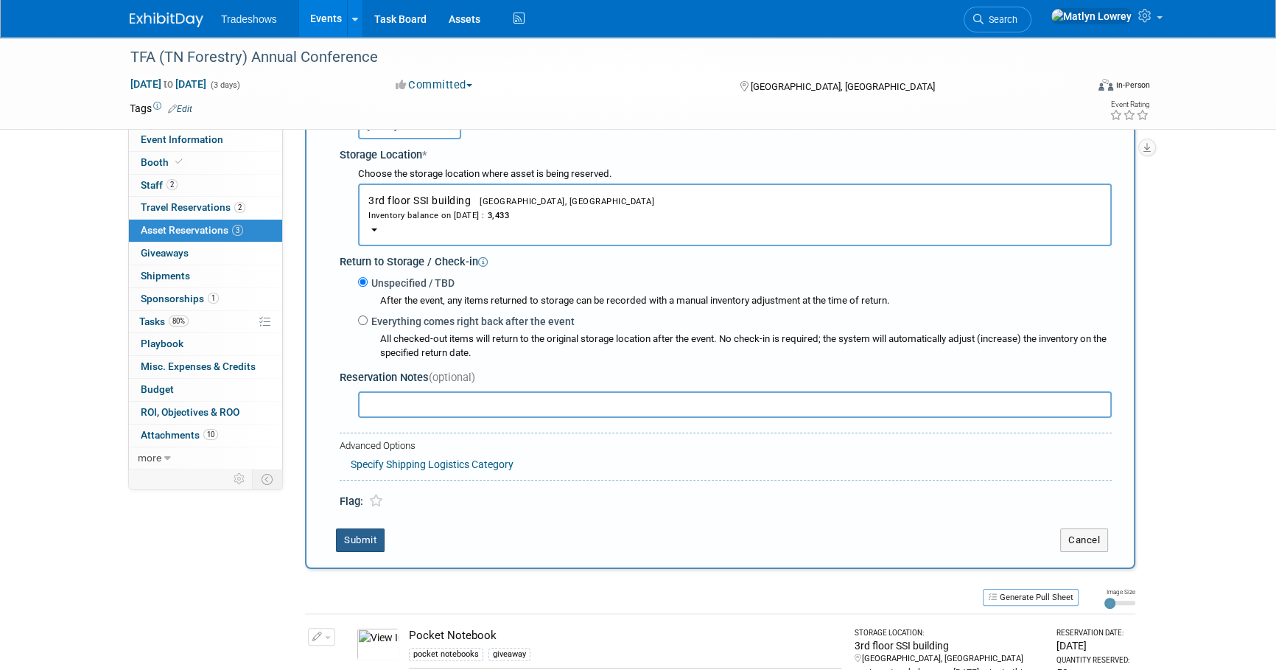
click at [366, 533] on button "Submit" at bounding box center [360, 540] width 49 height 24
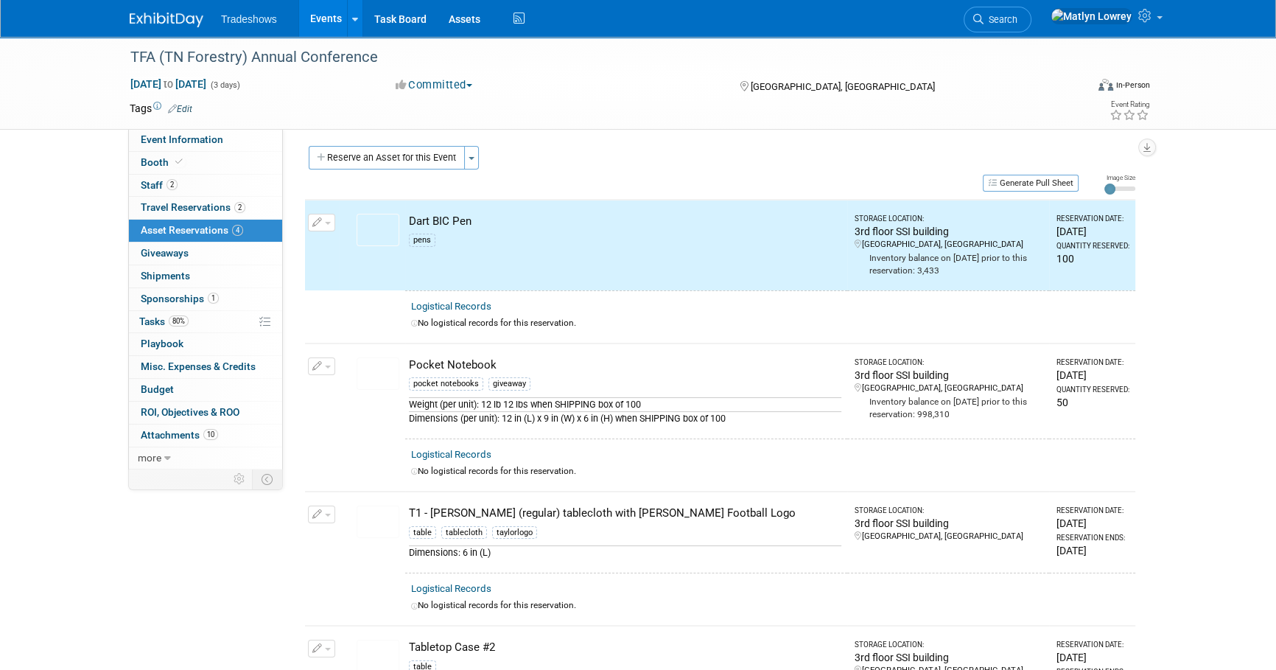
scroll to position [0, 0]
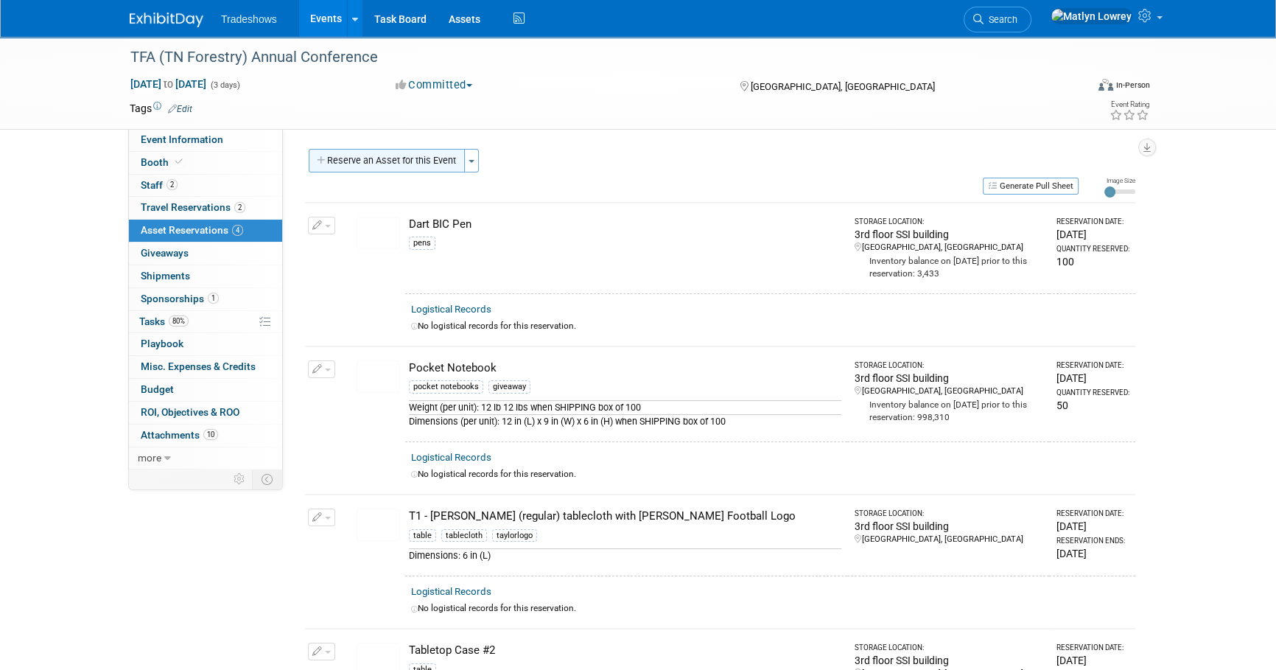
click at [369, 171] on button "Reserve an Asset for this Event" at bounding box center [387, 161] width 156 height 24
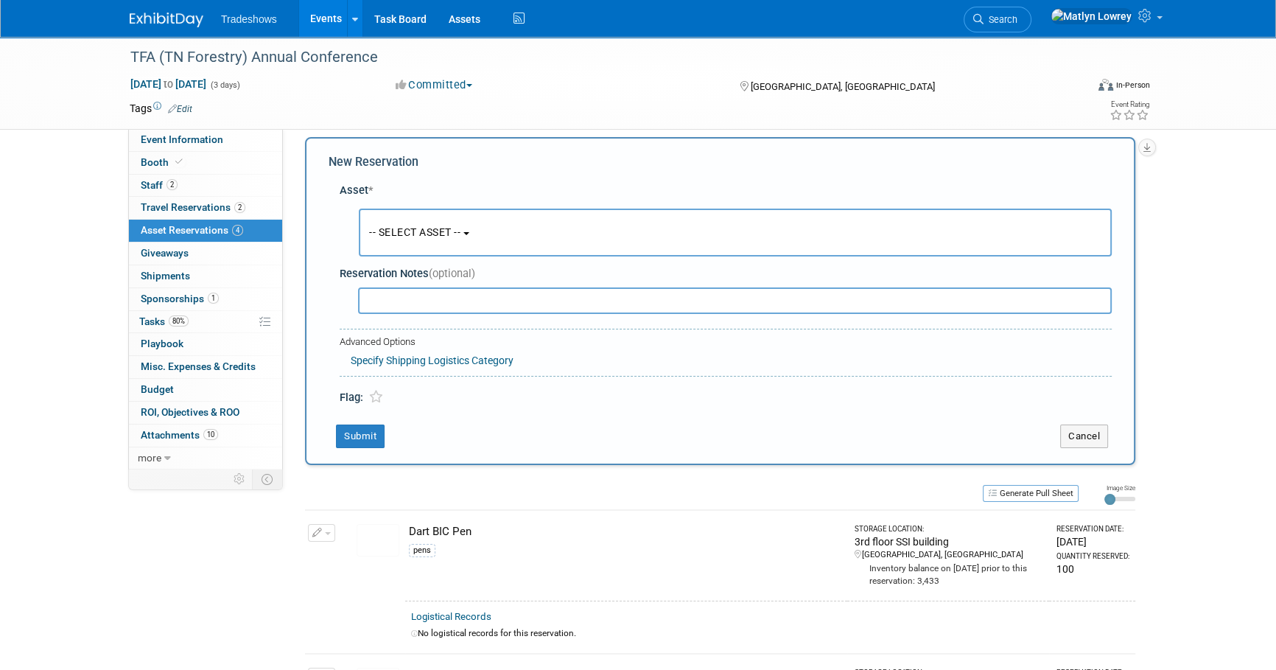
scroll to position [14, 0]
click at [390, 232] on span "-- SELECT ASSET --" at bounding box center [414, 230] width 91 height 12
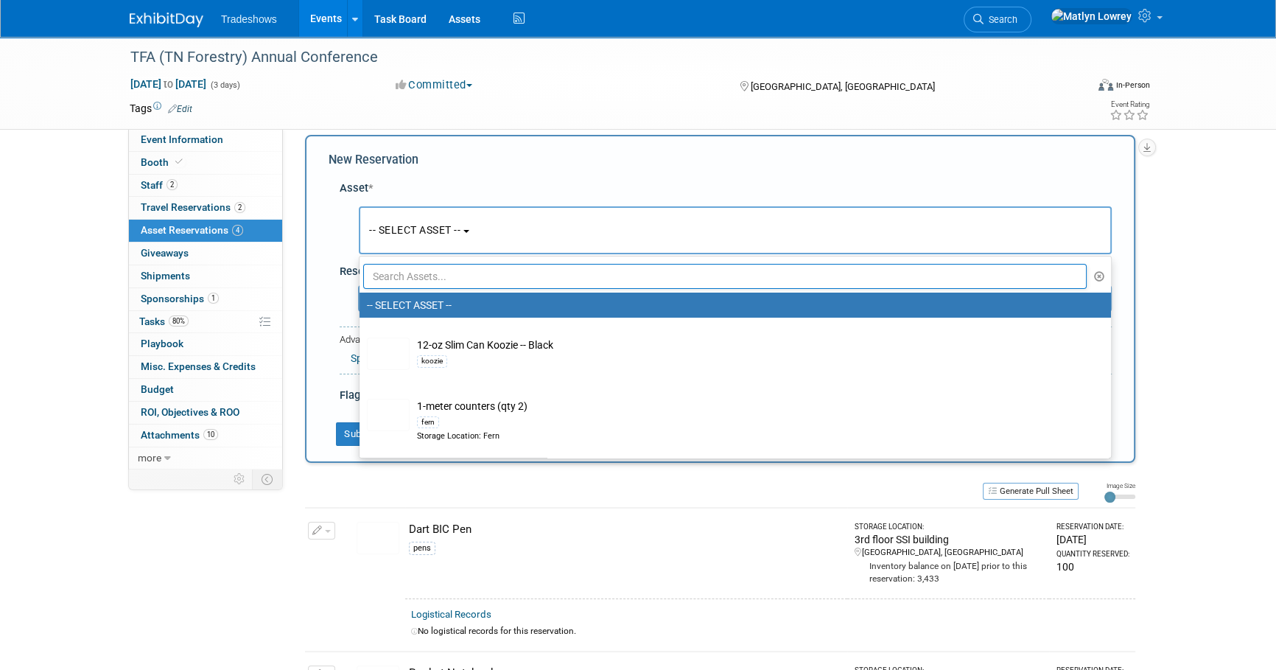
click at [400, 271] on input "text" at bounding box center [724, 276] width 723 height 25
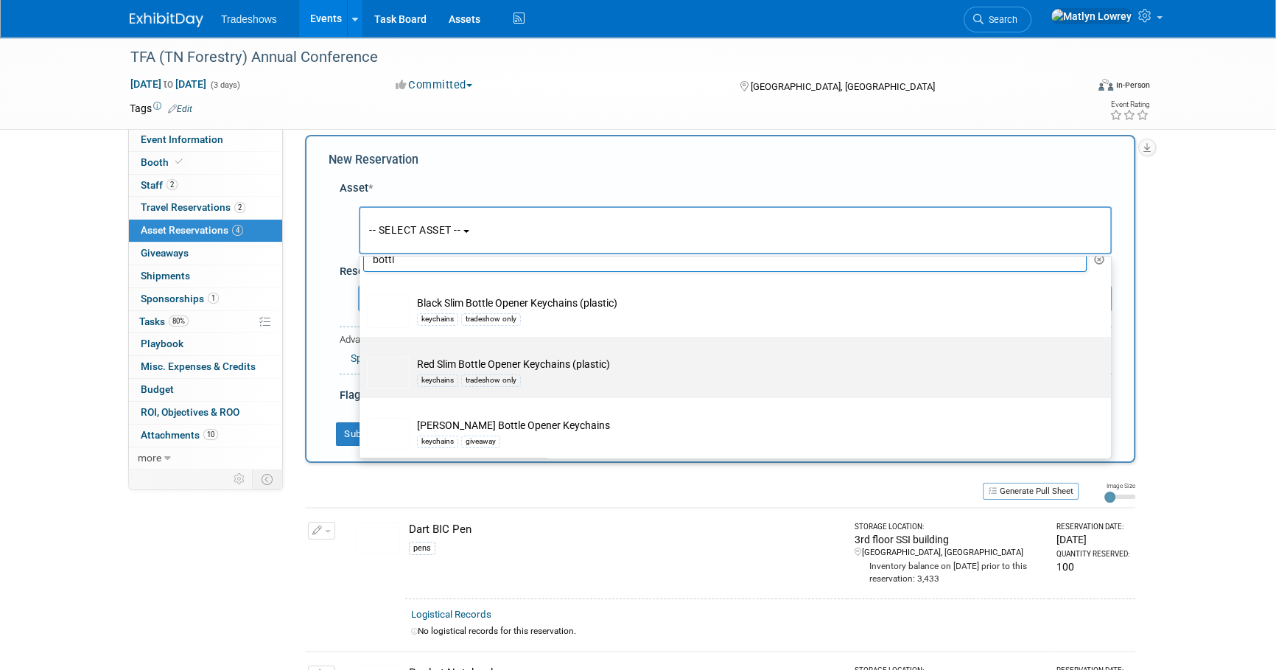
scroll to position [22, 0]
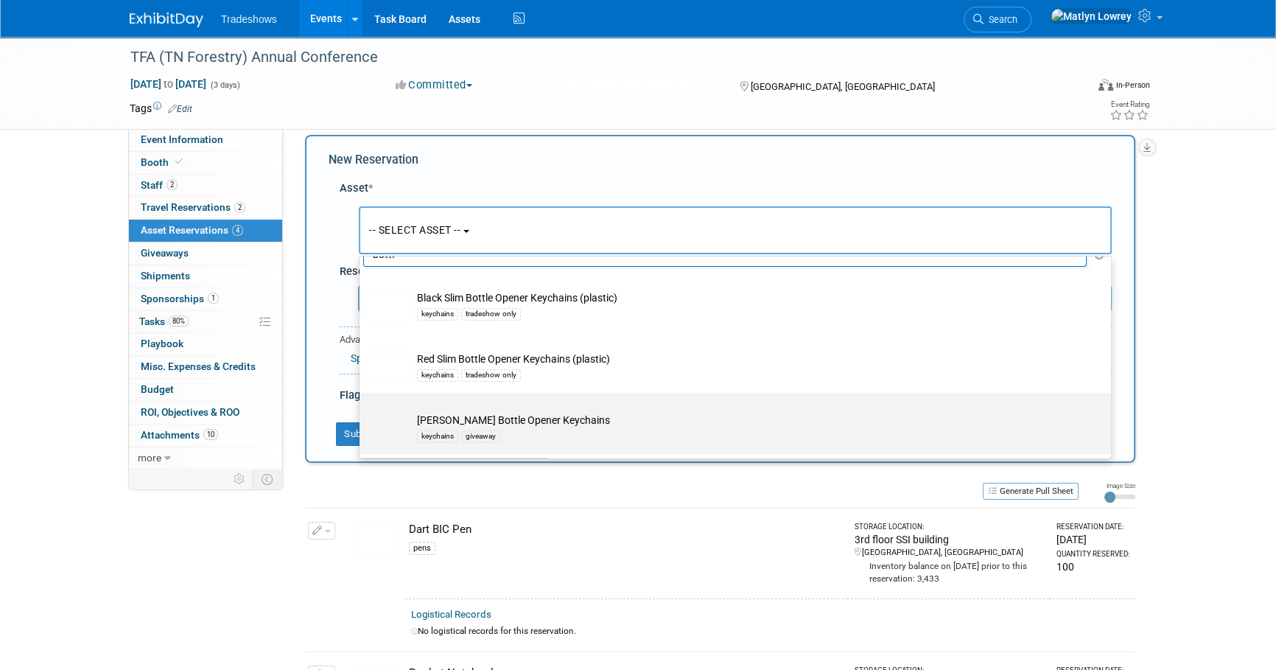
type input "bottl"
click at [427, 431] on div "keychains" at bounding box center [437, 436] width 41 height 12
click at [362, 410] on input "Taylor Bottle Opener Keychains keychains giveaway" at bounding box center [357, 406] width 10 height 10
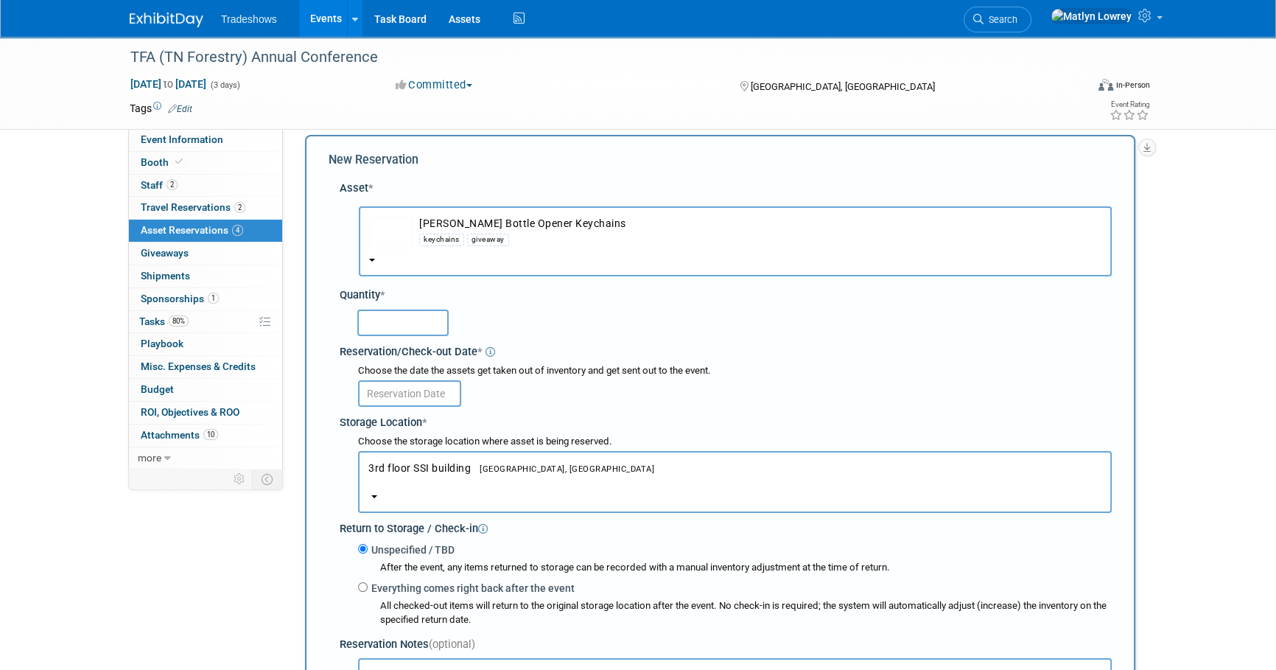
select select "10717740"
click at [406, 323] on input "text" at bounding box center [402, 322] width 91 height 27
type input "100"
click at [423, 384] on input "text" at bounding box center [409, 393] width 103 height 27
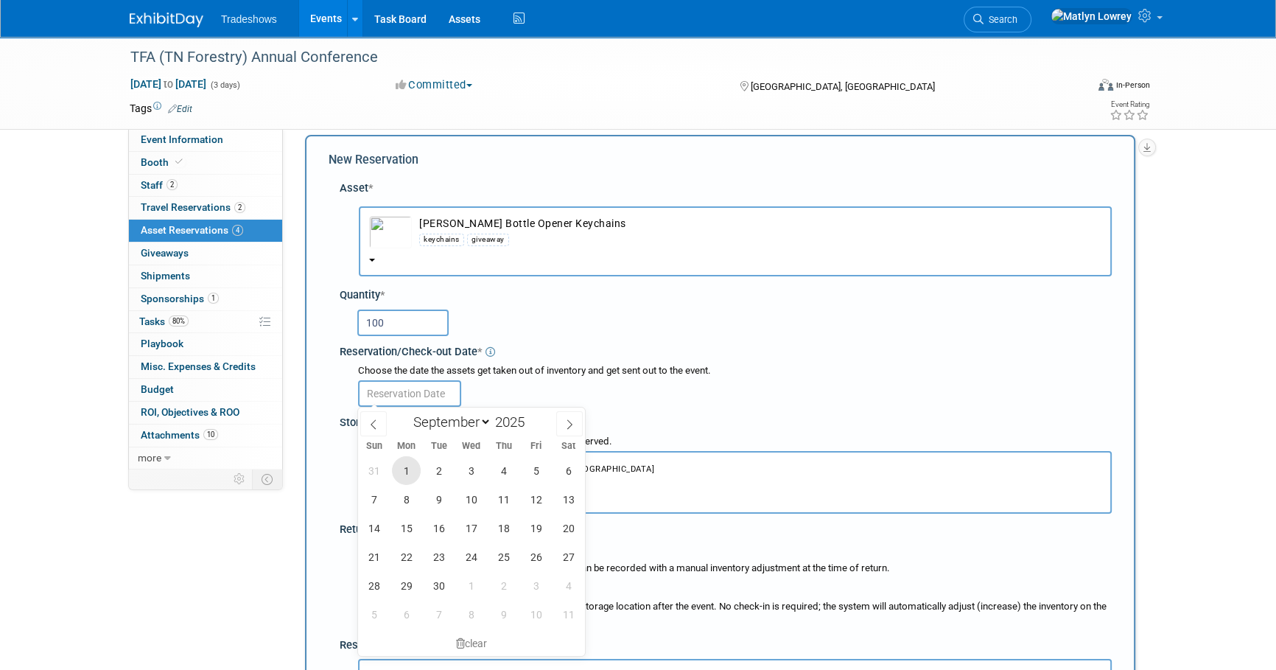
click at [413, 469] on span "1" at bounding box center [406, 470] width 29 height 29
type input "Sep 1, 2025"
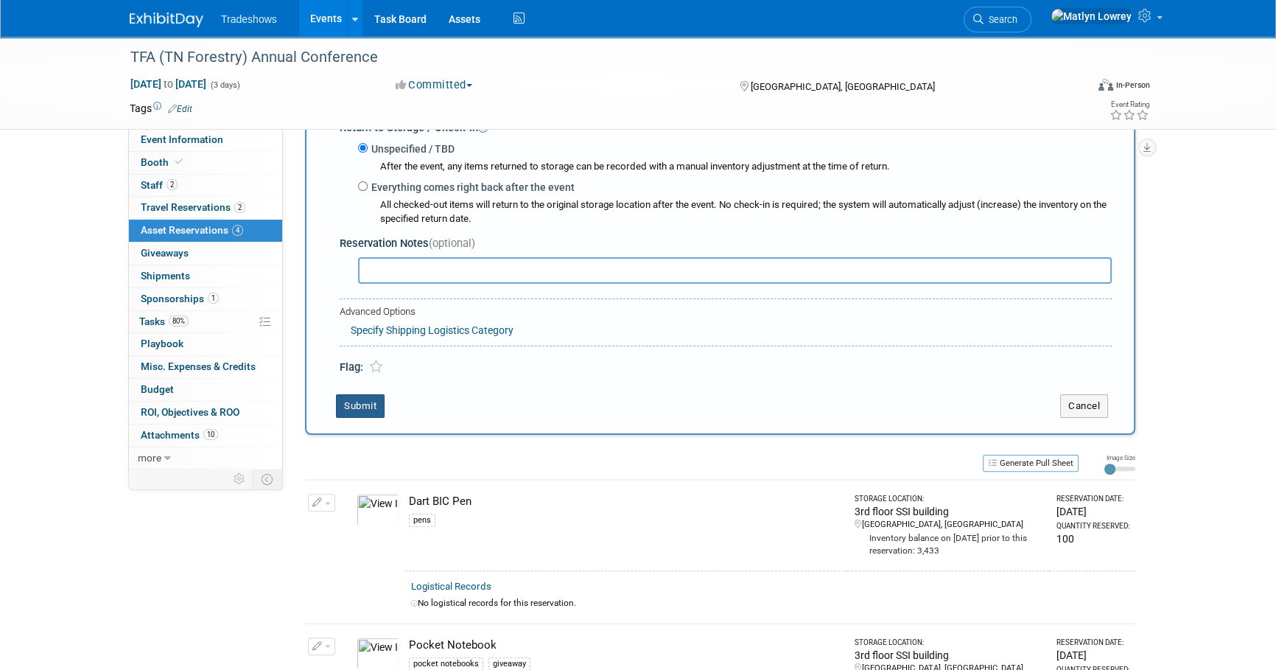
click at [361, 415] on button "Submit" at bounding box center [360, 406] width 49 height 24
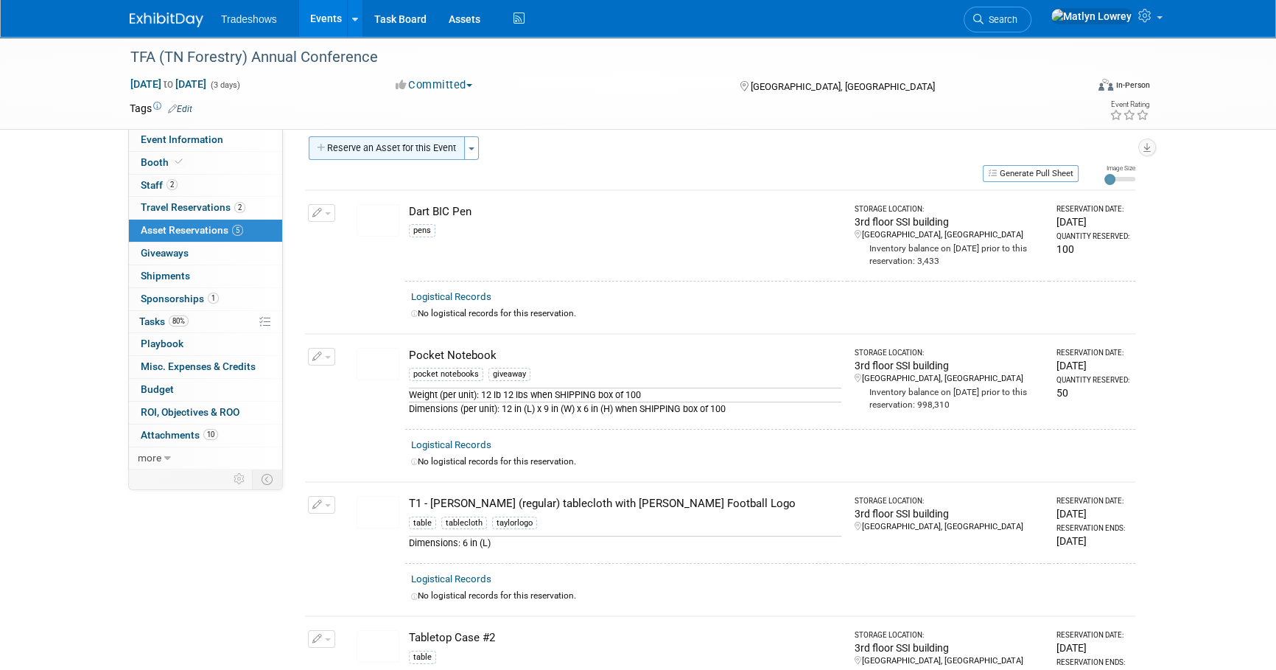
scroll to position [0, 0]
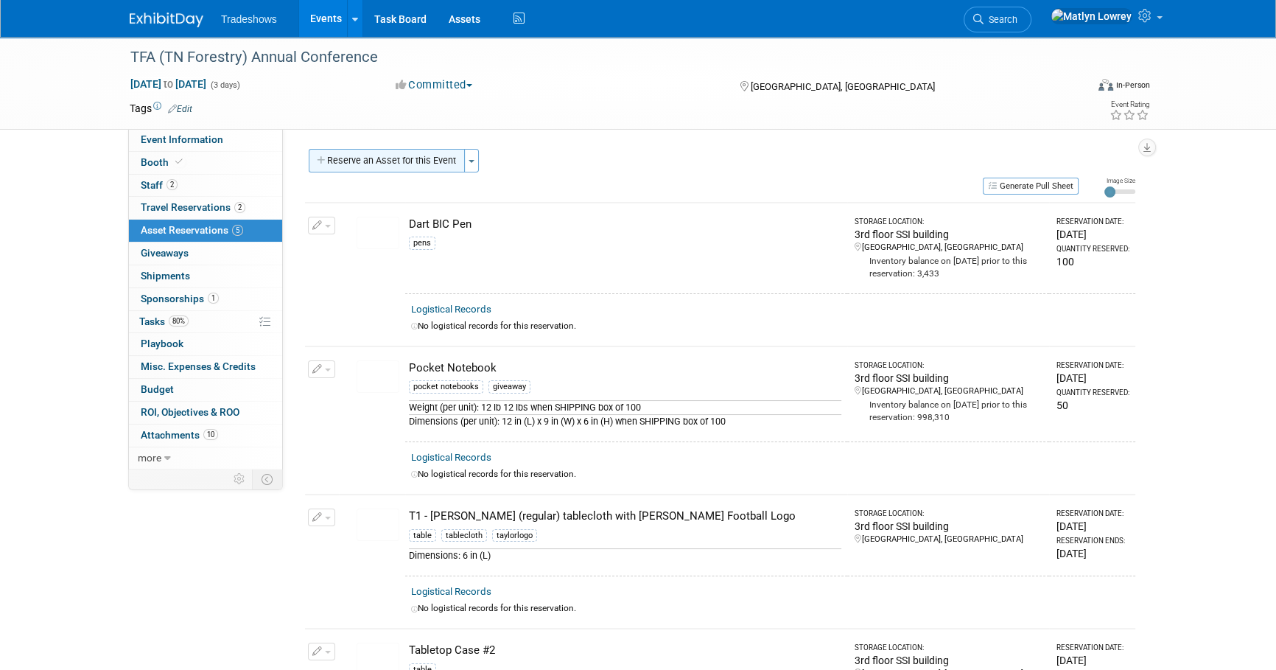
click at [358, 158] on button "Reserve an Asset for this Event" at bounding box center [387, 161] width 156 height 24
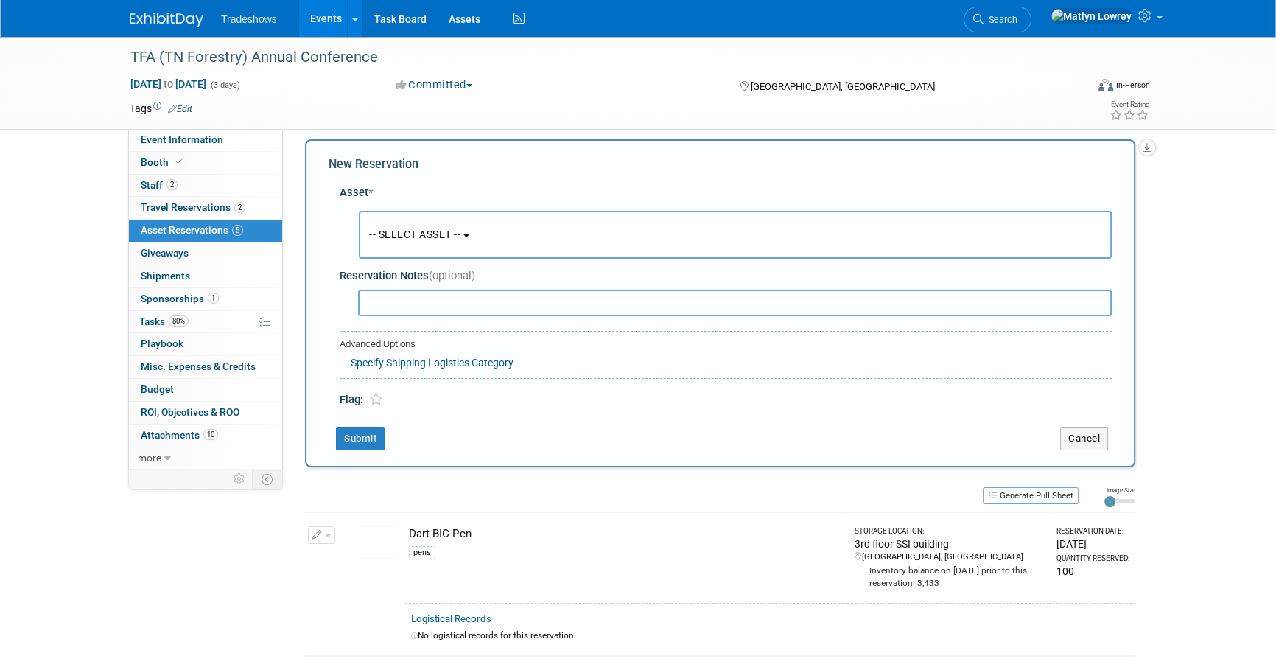
scroll to position [14, 0]
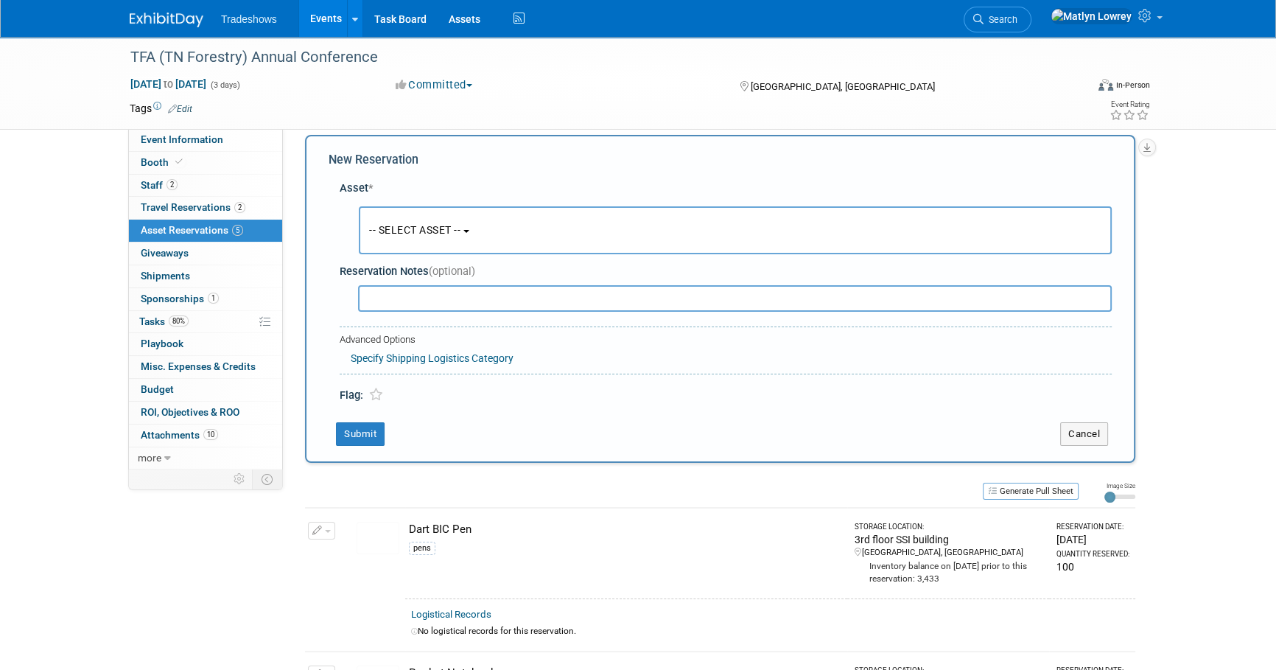
drag, startPoint x: 377, startPoint y: 236, endPoint x: 382, endPoint y: 267, distance: 31.4
click at [377, 236] on button "-- SELECT ASSET --" at bounding box center [735, 230] width 753 height 48
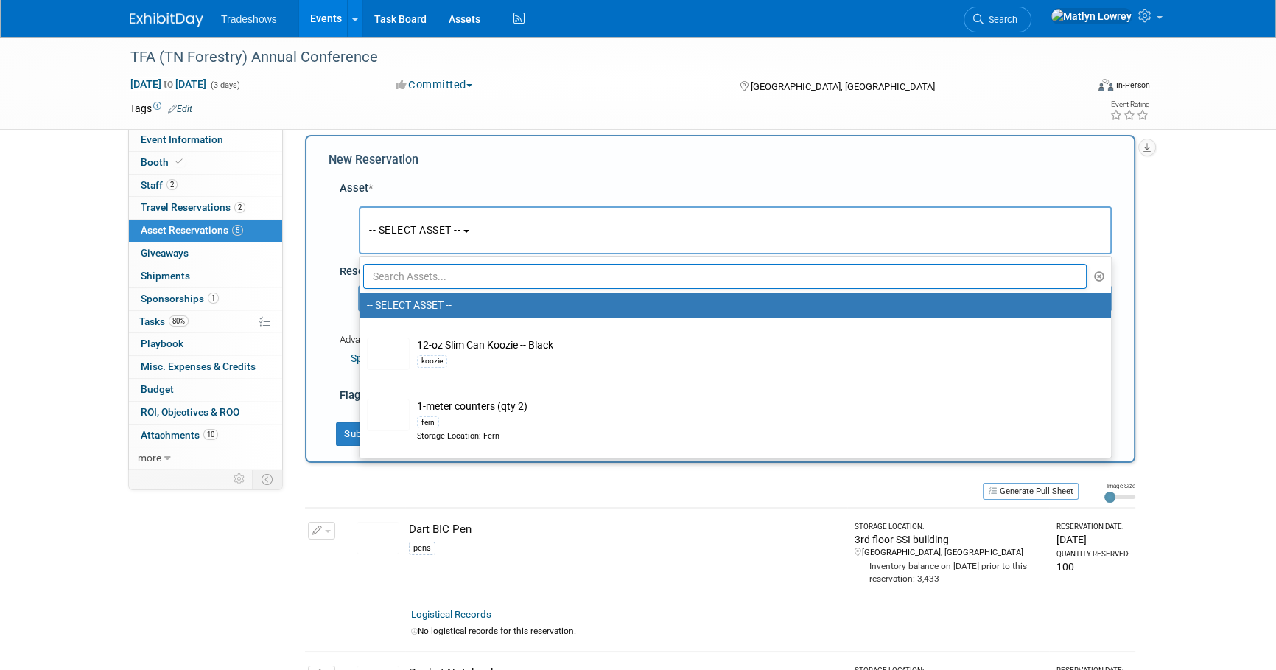
drag, startPoint x: 383, startPoint y: 282, endPoint x: 383, endPoint y: 273, distance: 9.6
click at [383, 278] on input "text" at bounding box center [724, 276] width 723 height 25
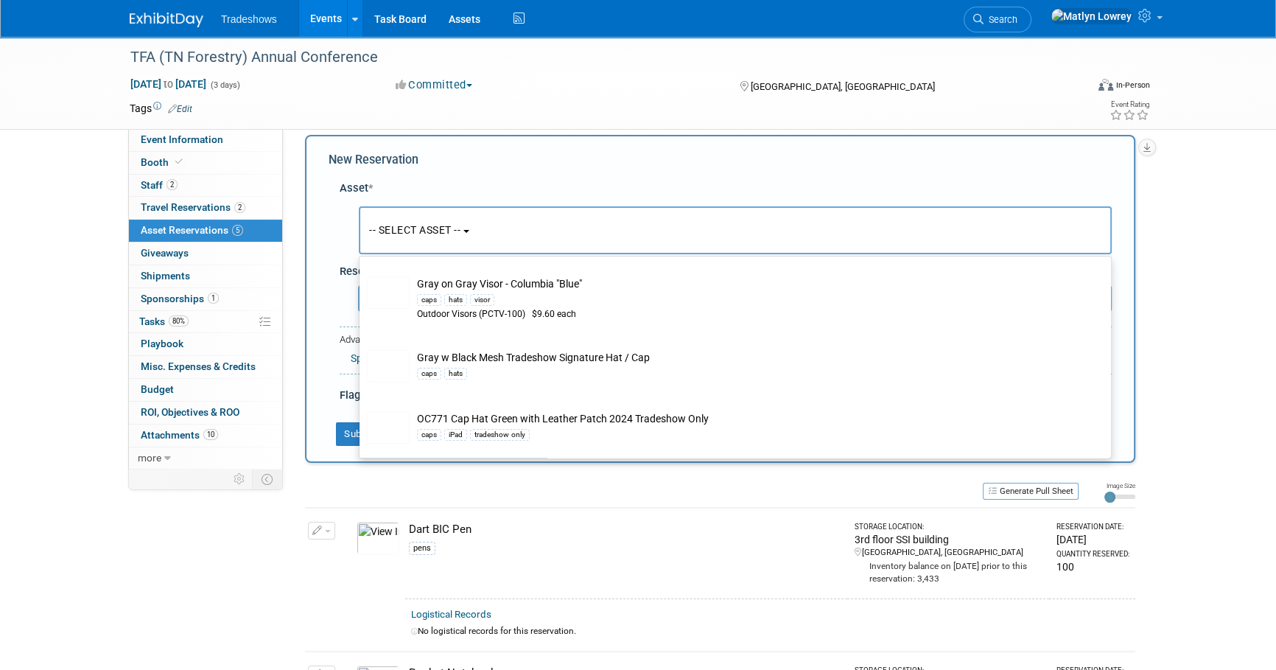
scroll to position [401, 0]
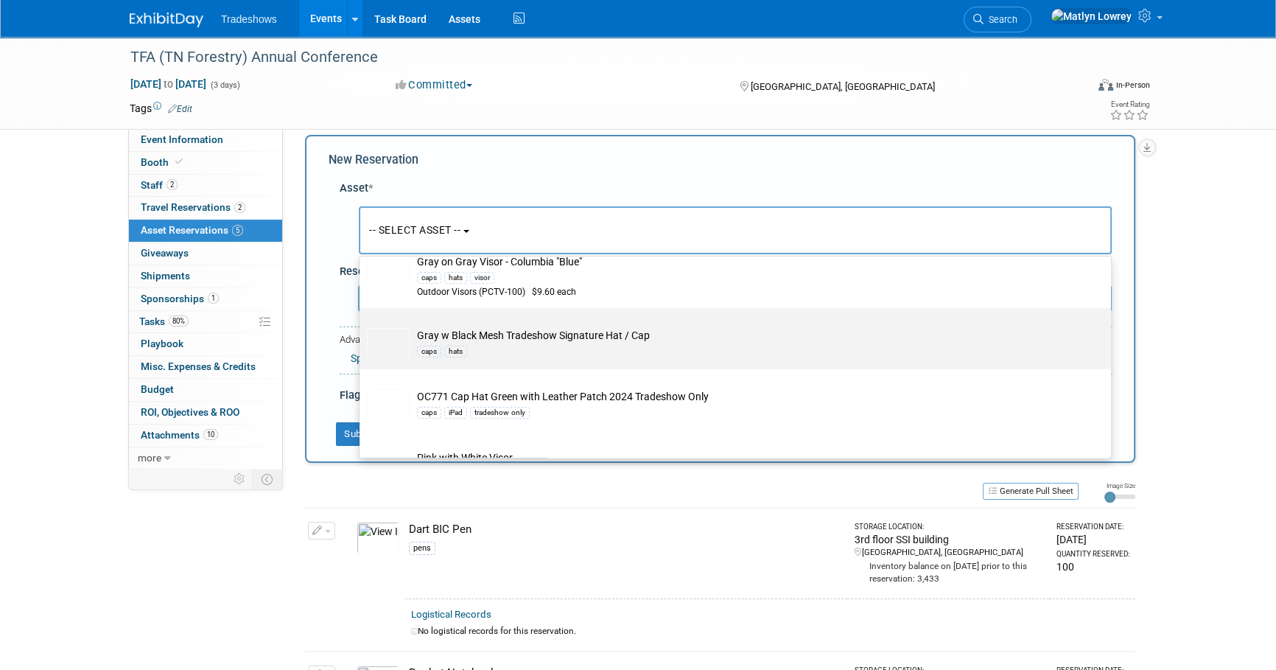
type input "hat"
click at [413, 359] on td "Gray w Black Mesh Tradeshow Signature Hat / Cap caps hats" at bounding box center [746, 344] width 672 height 32
click at [362, 326] on input "Gray w Black Mesh Tradeshow Signature Hat / Cap caps hats" at bounding box center [357, 321] width 10 height 10
select select "10721153"
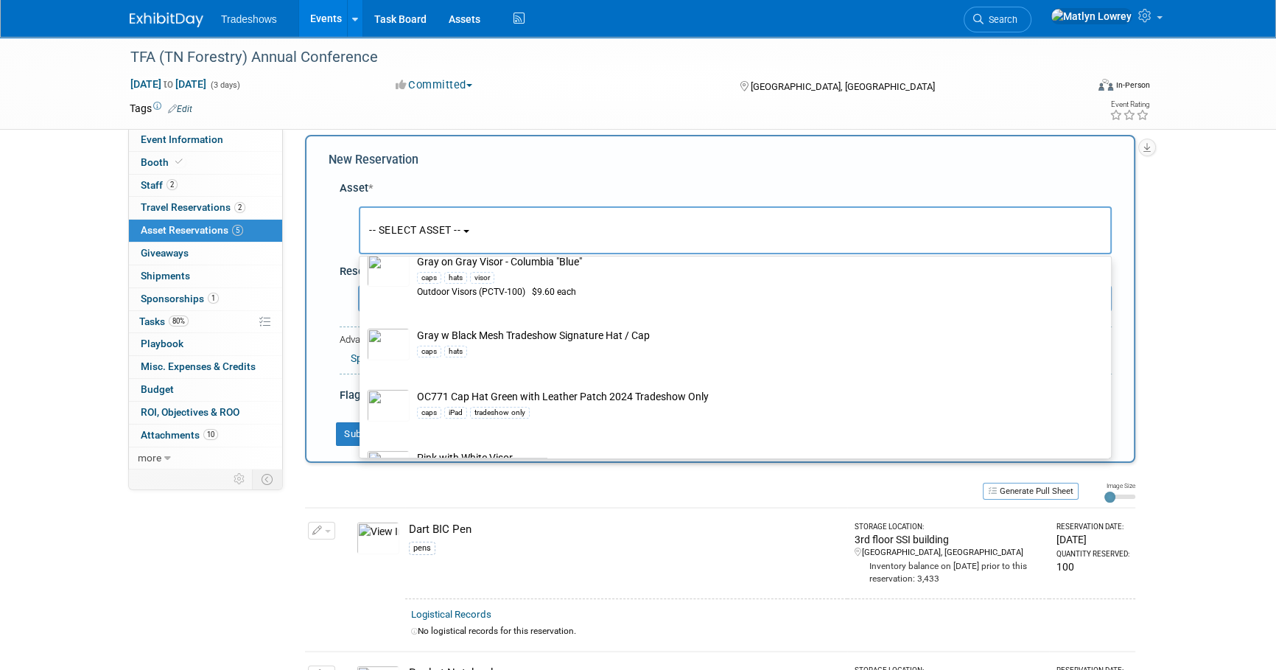
select select "8"
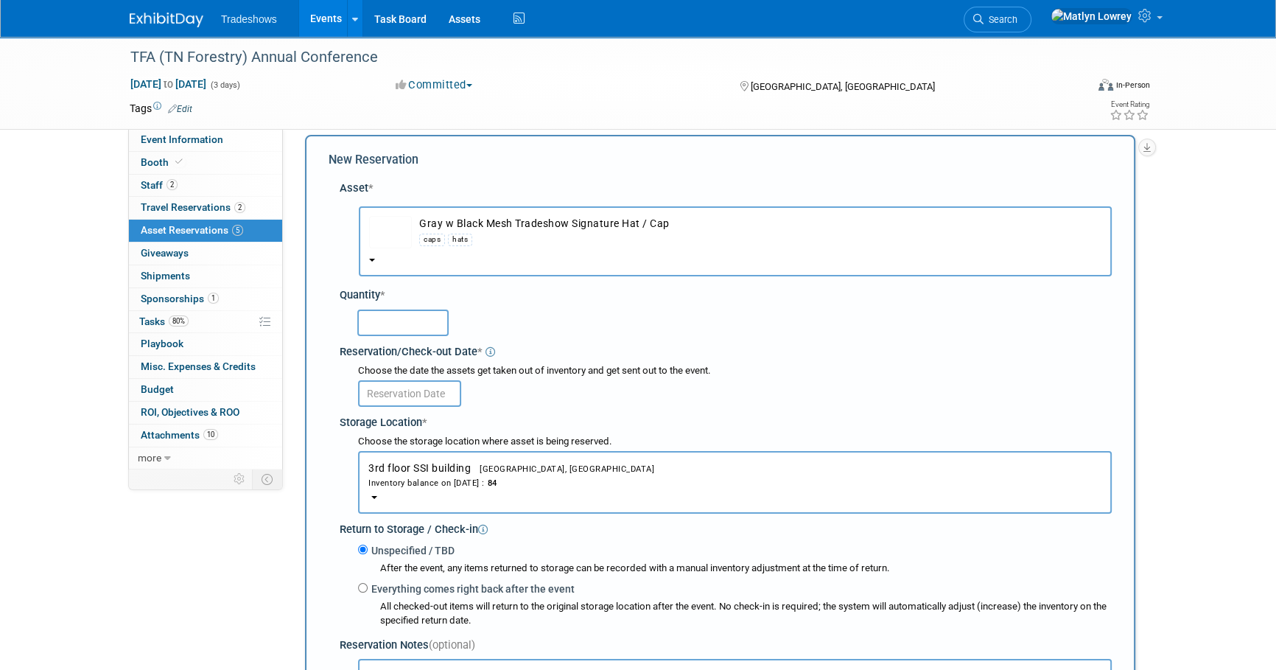
click at [407, 334] on input "text" at bounding box center [402, 322] width 91 height 27
type input "6"
click at [414, 396] on input "text" at bounding box center [409, 393] width 103 height 27
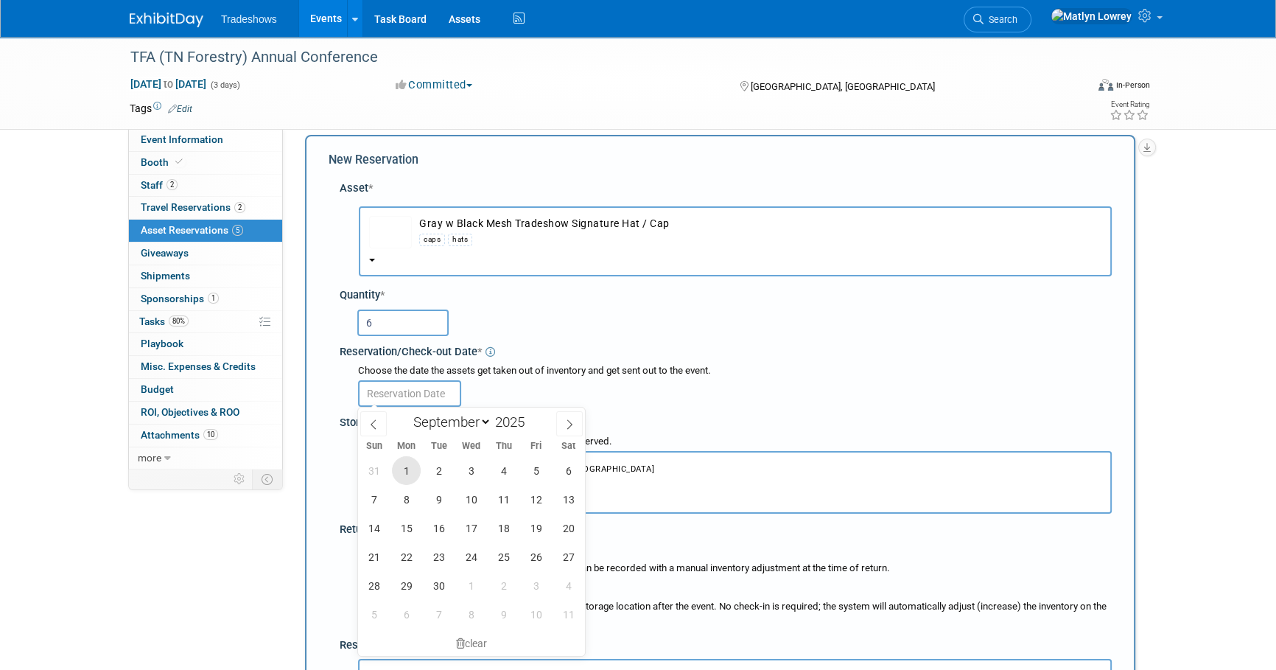
click at [407, 471] on span "1" at bounding box center [406, 470] width 29 height 29
type input "Sep 1, 2025"
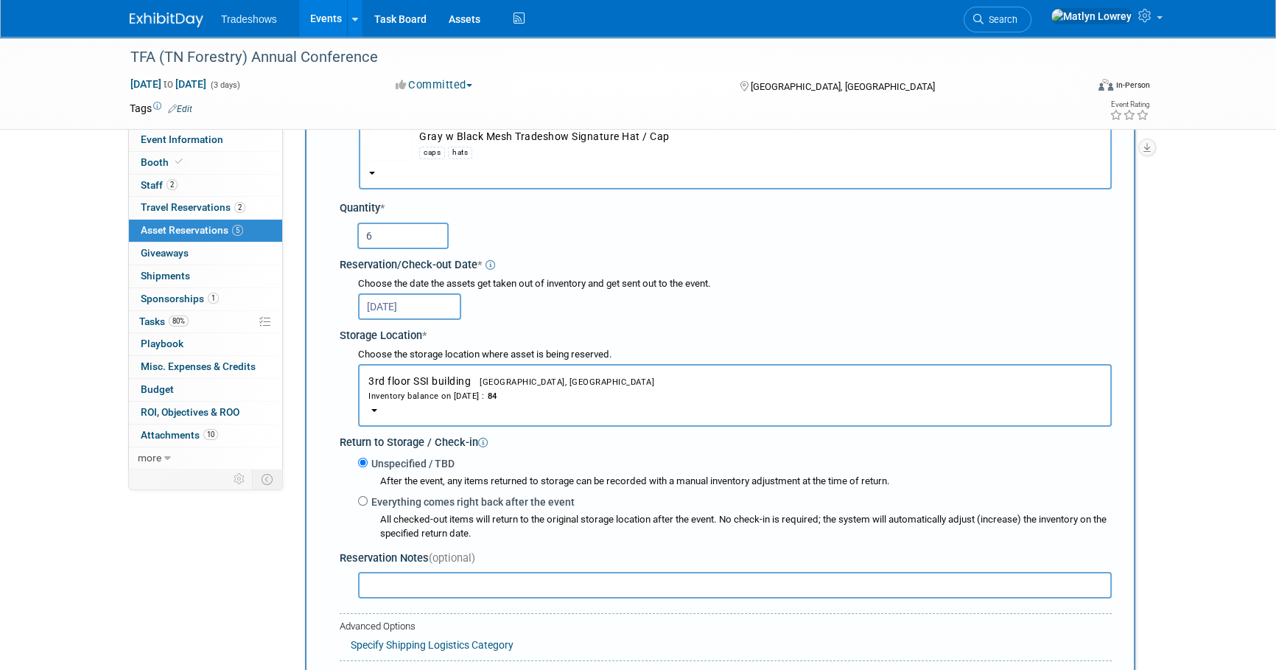
scroll to position [281, 0]
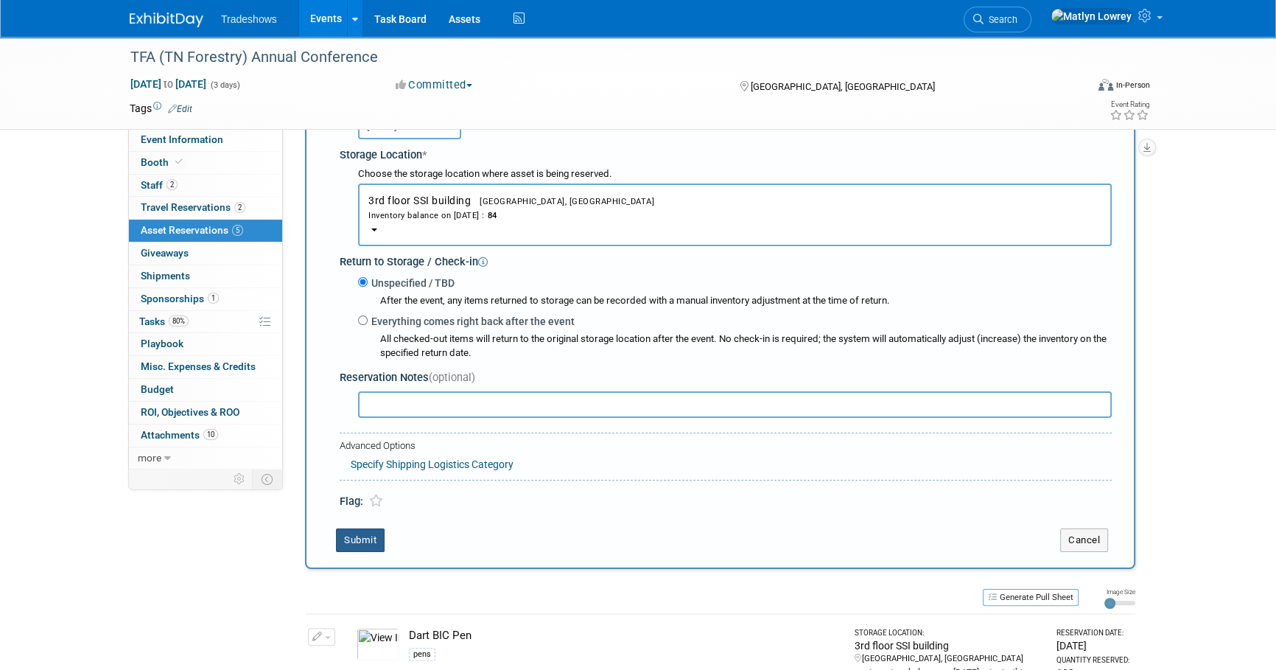
click at [343, 545] on button "Submit" at bounding box center [360, 540] width 49 height 24
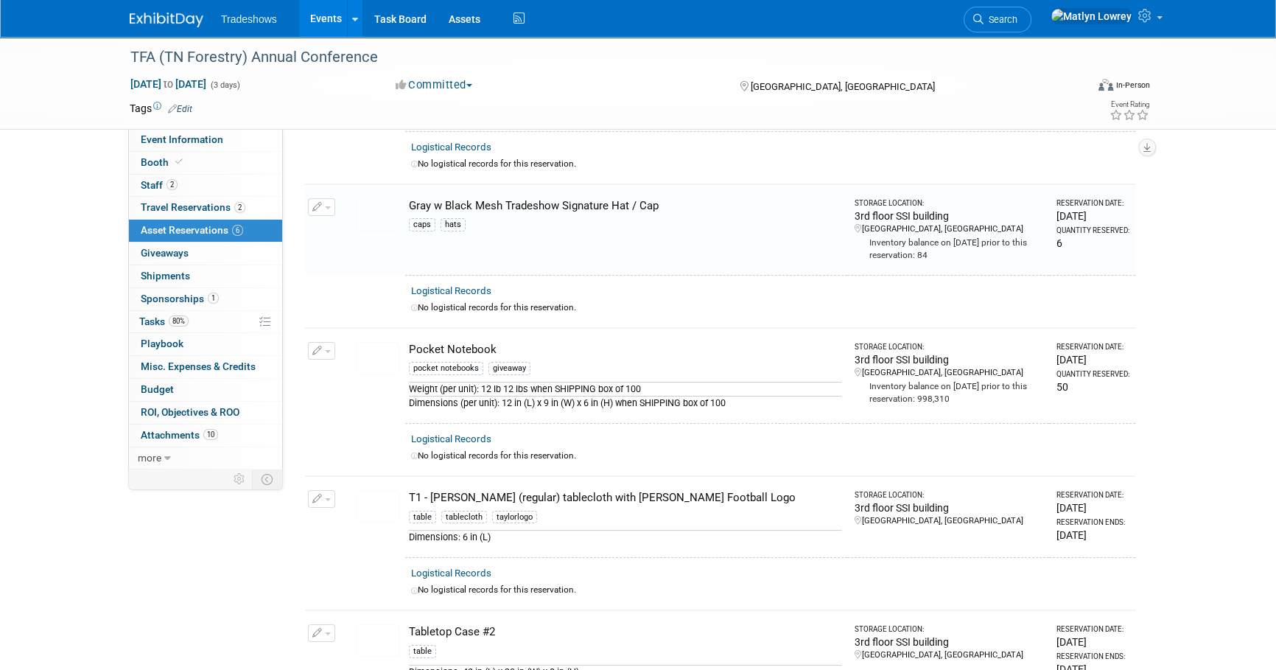
scroll to position [161, 0]
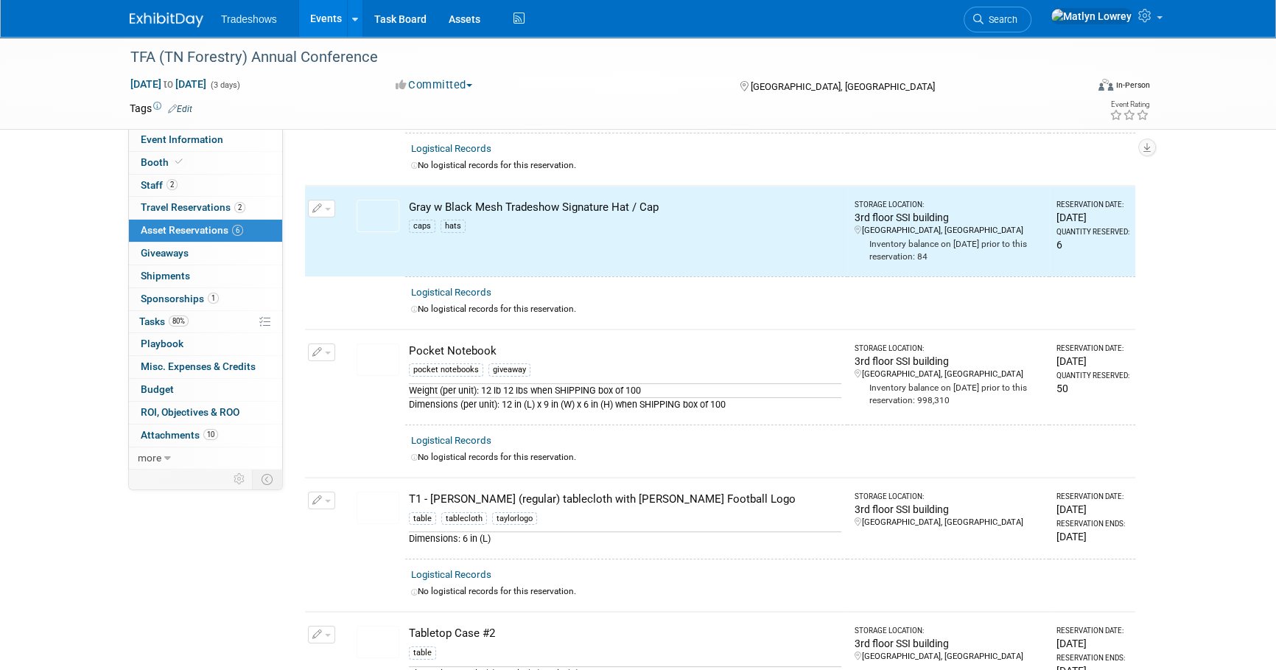
click at [323, 12] on link "Events" at bounding box center [326, 18] width 54 height 37
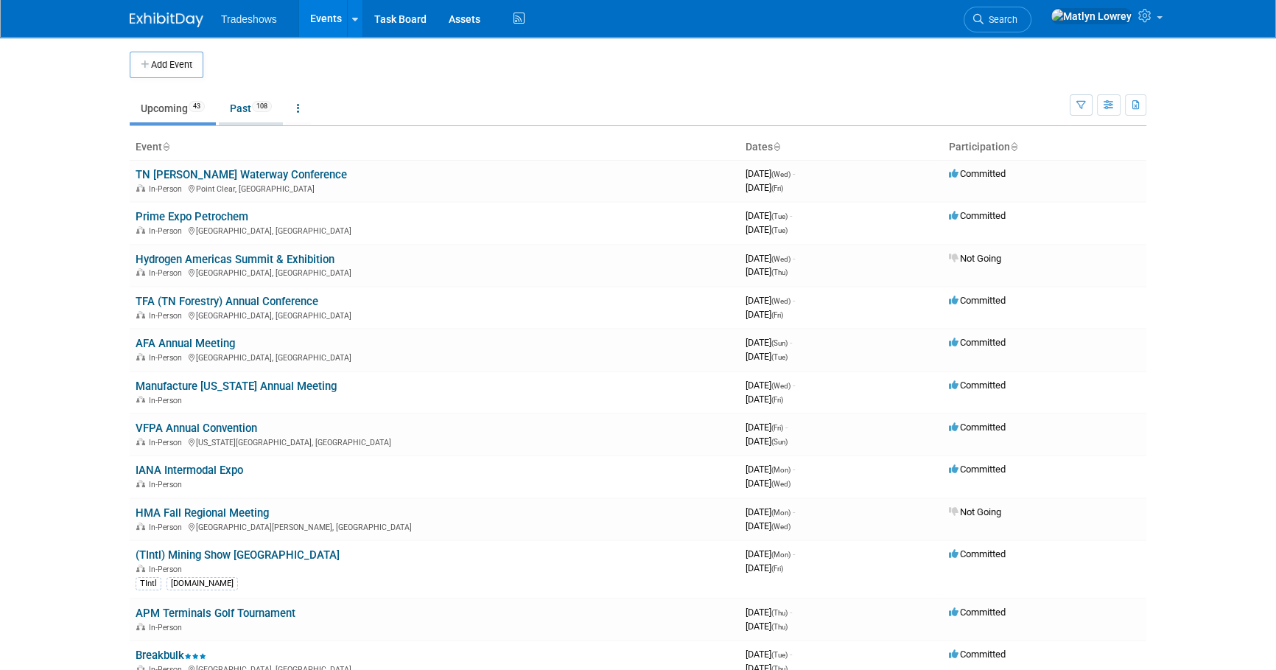
click at [264, 117] on link "Past 108" at bounding box center [251, 108] width 64 height 28
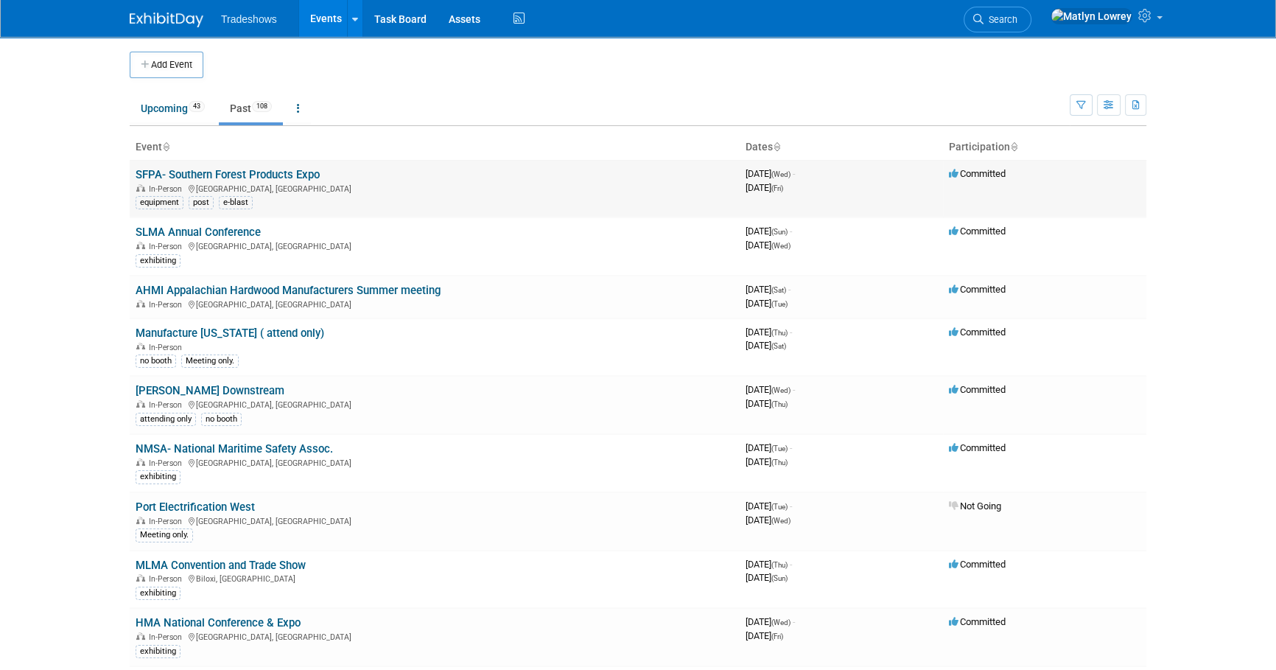
click at [158, 178] on link "SFPA- Southern Forest Products Expo" at bounding box center [228, 174] width 184 height 13
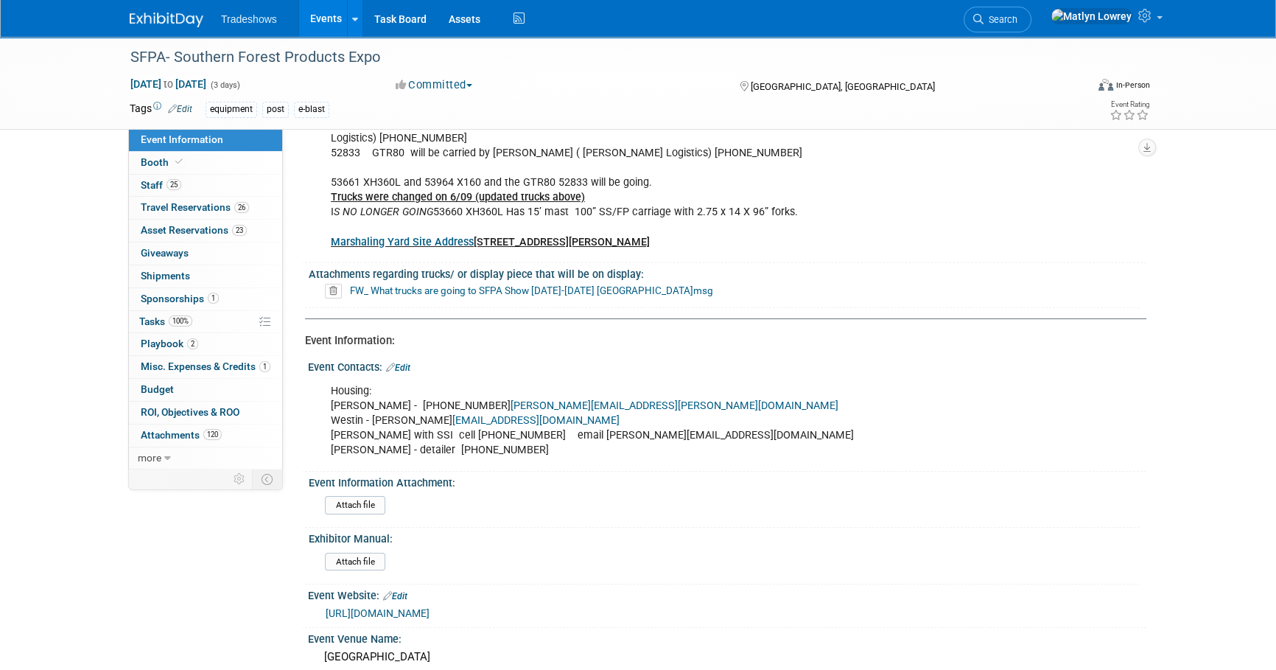
scroll to position [133, 0]
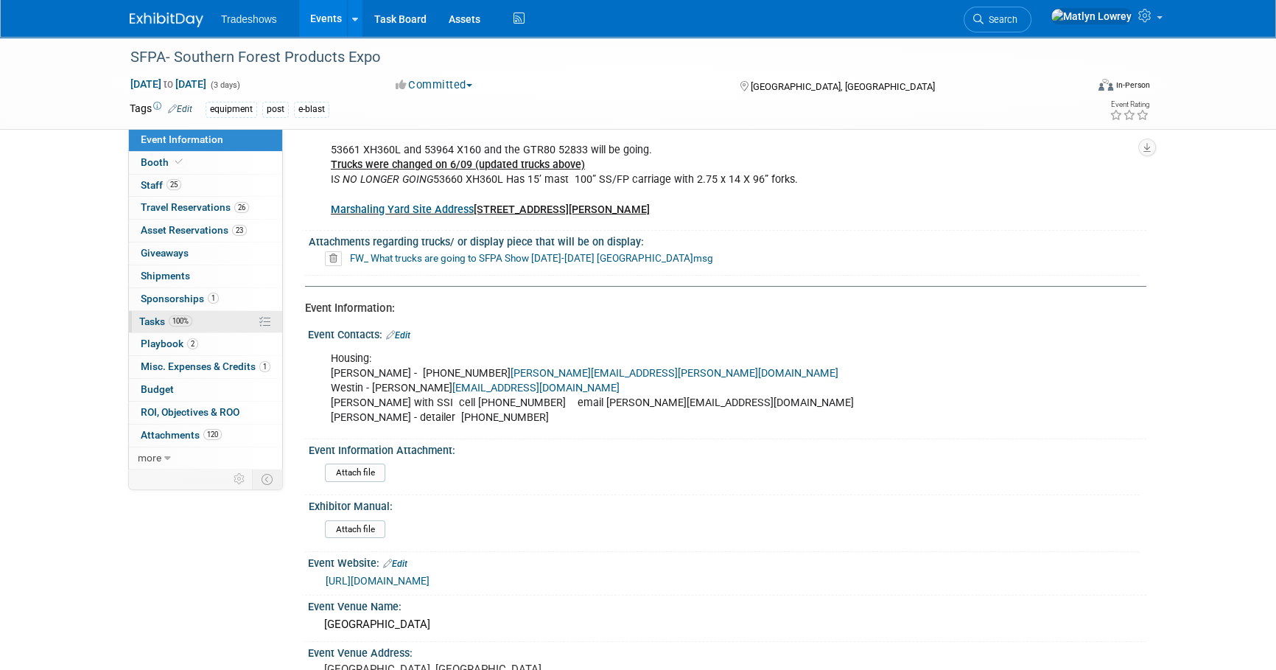
click at [156, 316] on span "Tasks 100%" at bounding box center [165, 321] width 53 height 12
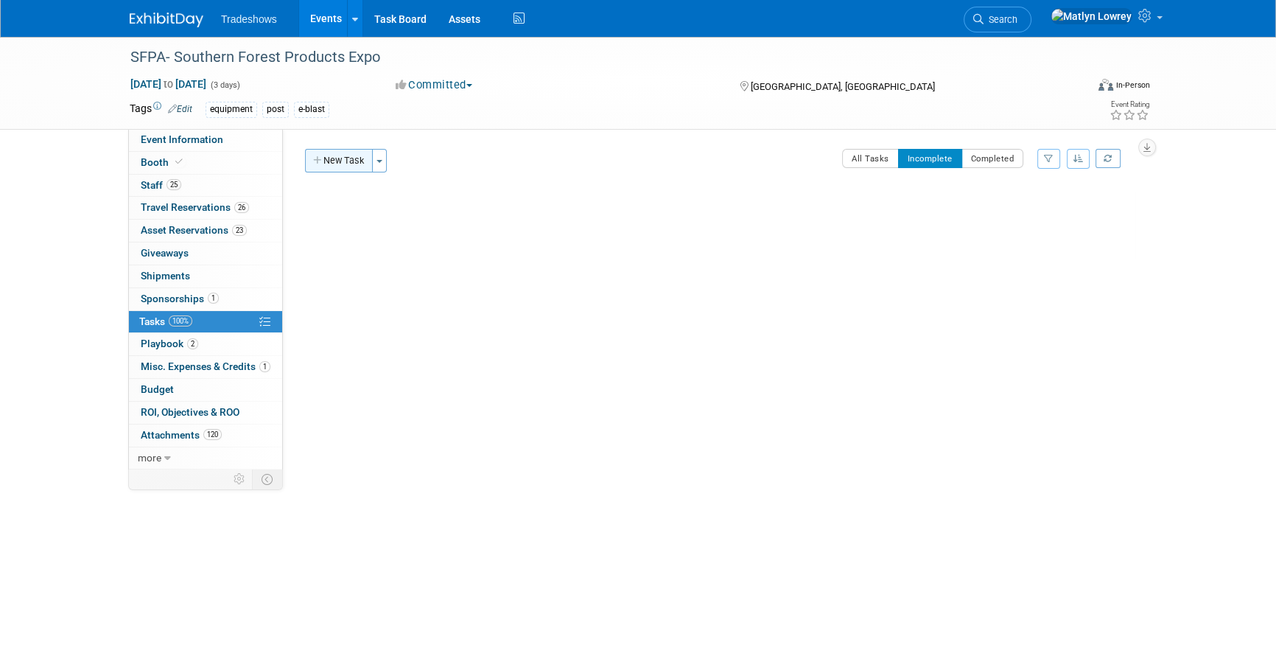
click at [343, 155] on button "New Task" at bounding box center [339, 161] width 68 height 24
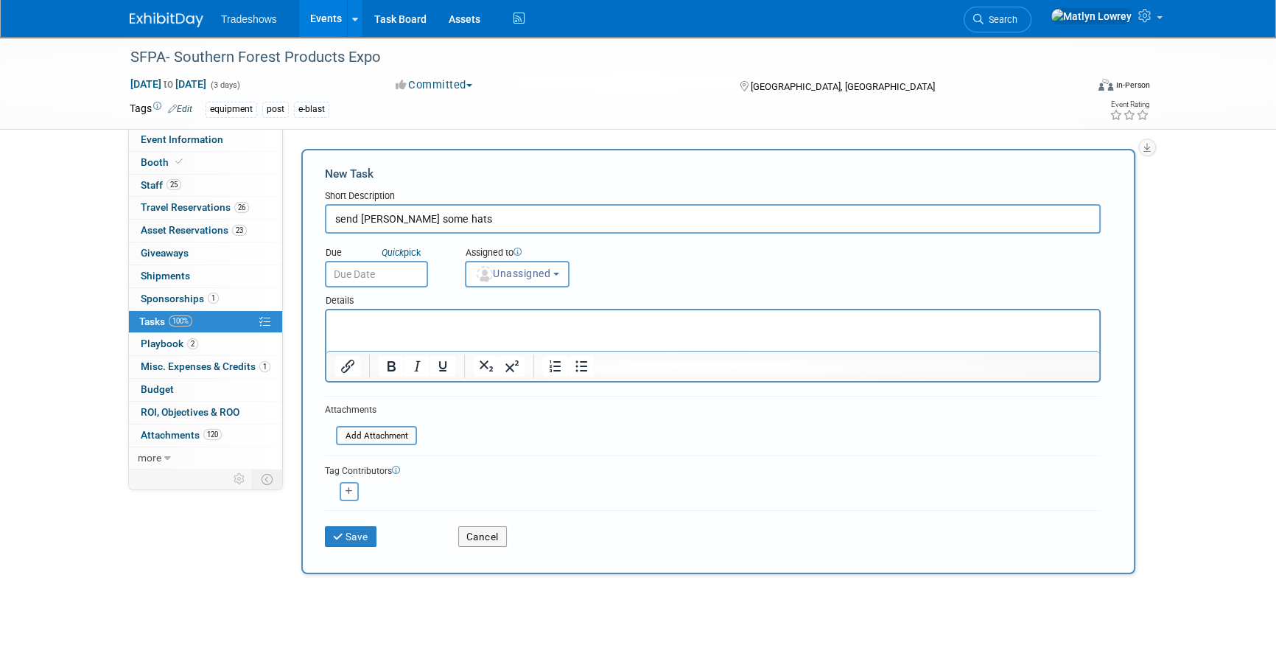
type input "send Steve some hats"
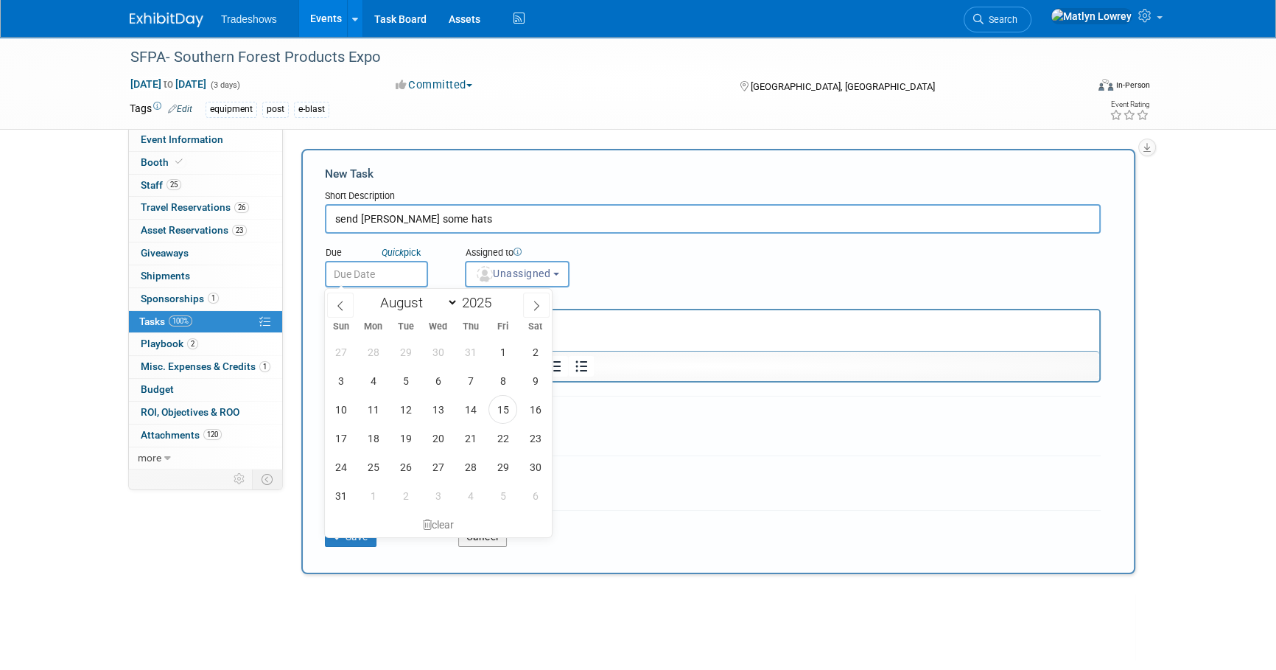
click at [369, 284] on body "Tradeshows Events Add Event Bulk Upload Events Shareable Event Boards Recently …" at bounding box center [638, 335] width 1276 height 670
click at [508, 438] on span "22" at bounding box center [502, 438] width 29 height 29
type input "Aug 22, 2025"
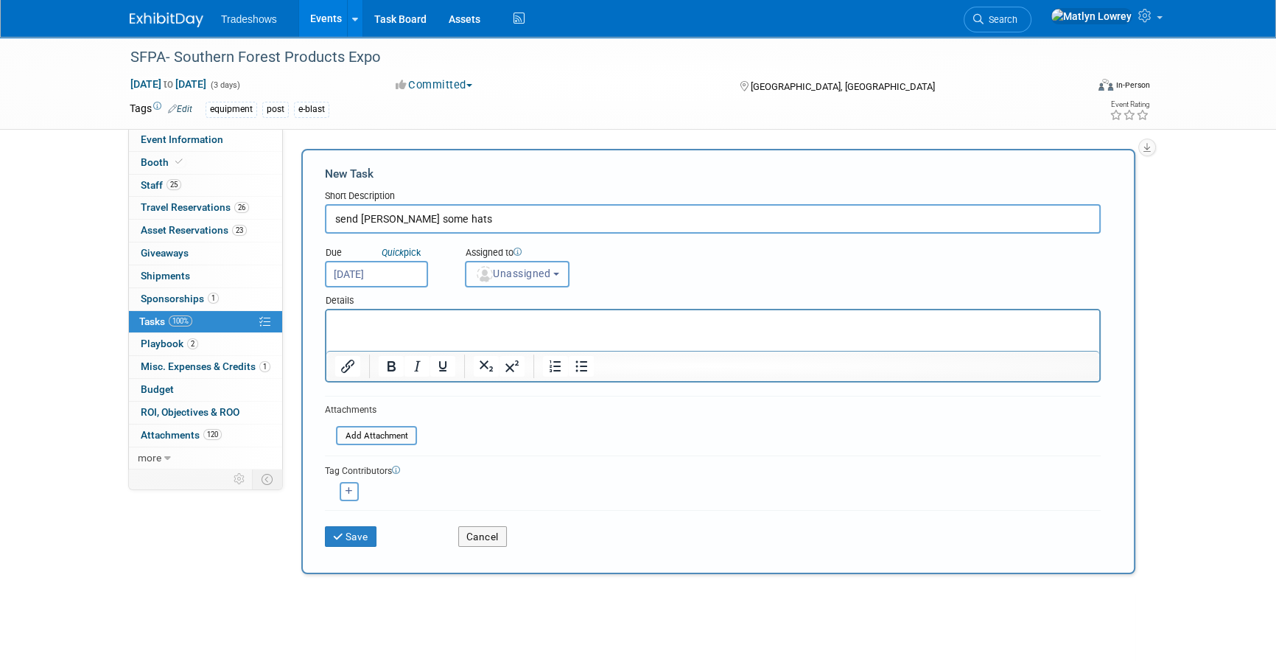
click at [519, 269] on span "Unassigned" at bounding box center [512, 273] width 75 height 12
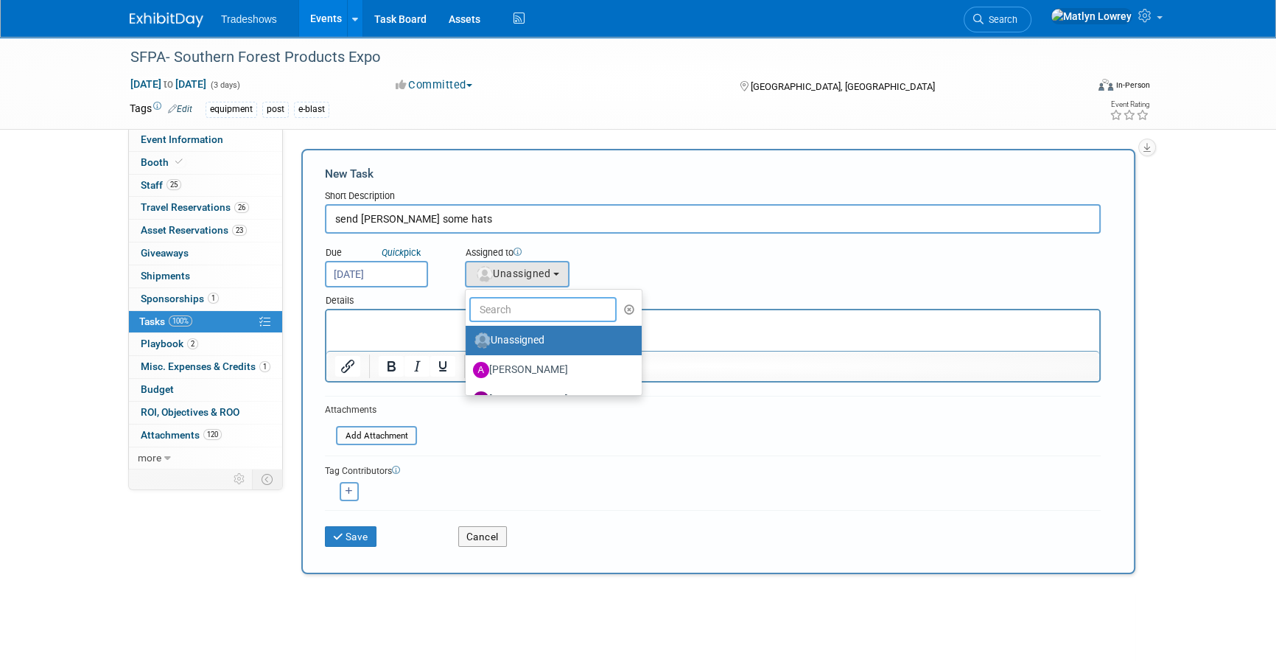
click at [515, 301] on input "text" at bounding box center [542, 309] width 147 height 25
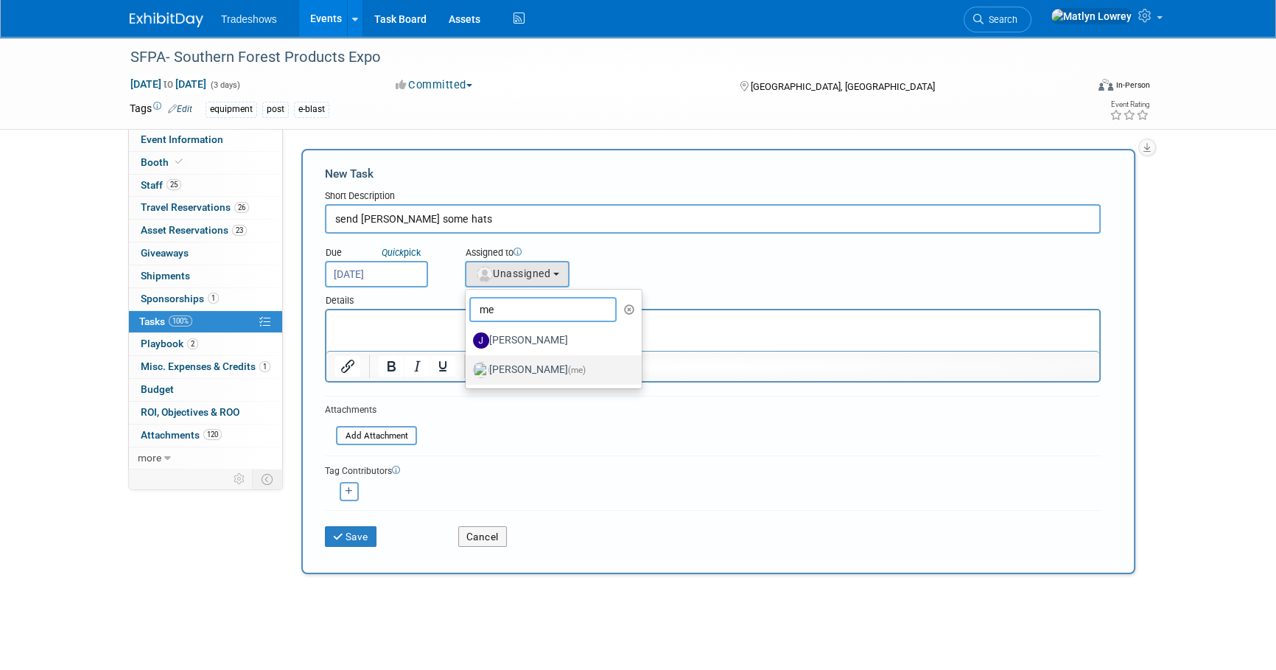
type input "me"
click at [545, 362] on label "Matlyn Lowrey (me)" at bounding box center [550, 370] width 154 height 24
click at [468, 363] on input "Matlyn Lowrey (me)" at bounding box center [463, 368] width 10 height 10
select select "53a61db3-ae1f-4f8e-85ed-74f10af30436"
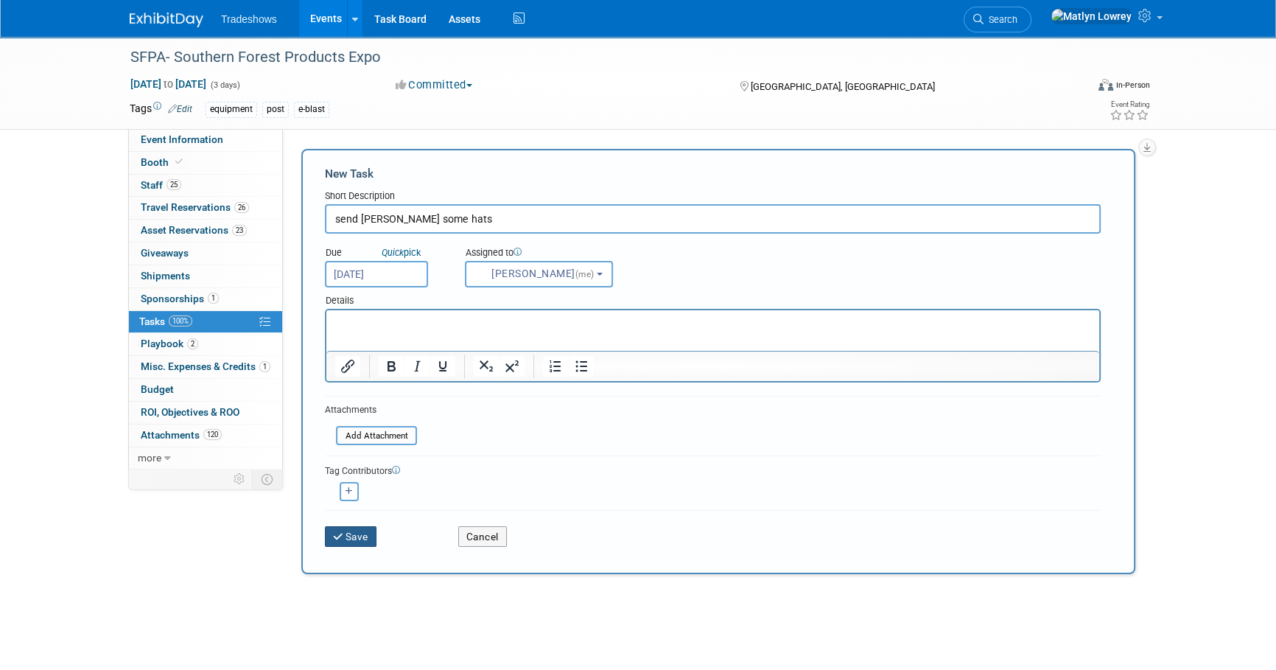
click at [341, 532] on icon "submit" at bounding box center [339, 537] width 13 height 10
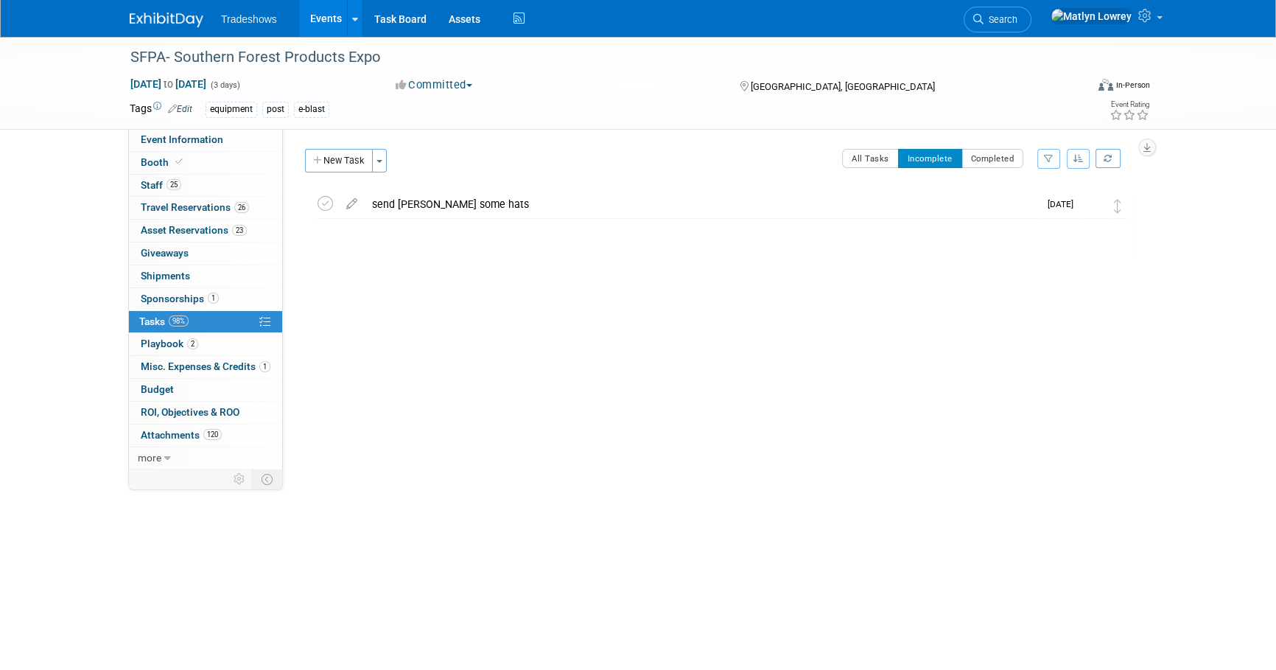
click at [319, 16] on link "Events" at bounding box center [326, 18] width 54 height 37
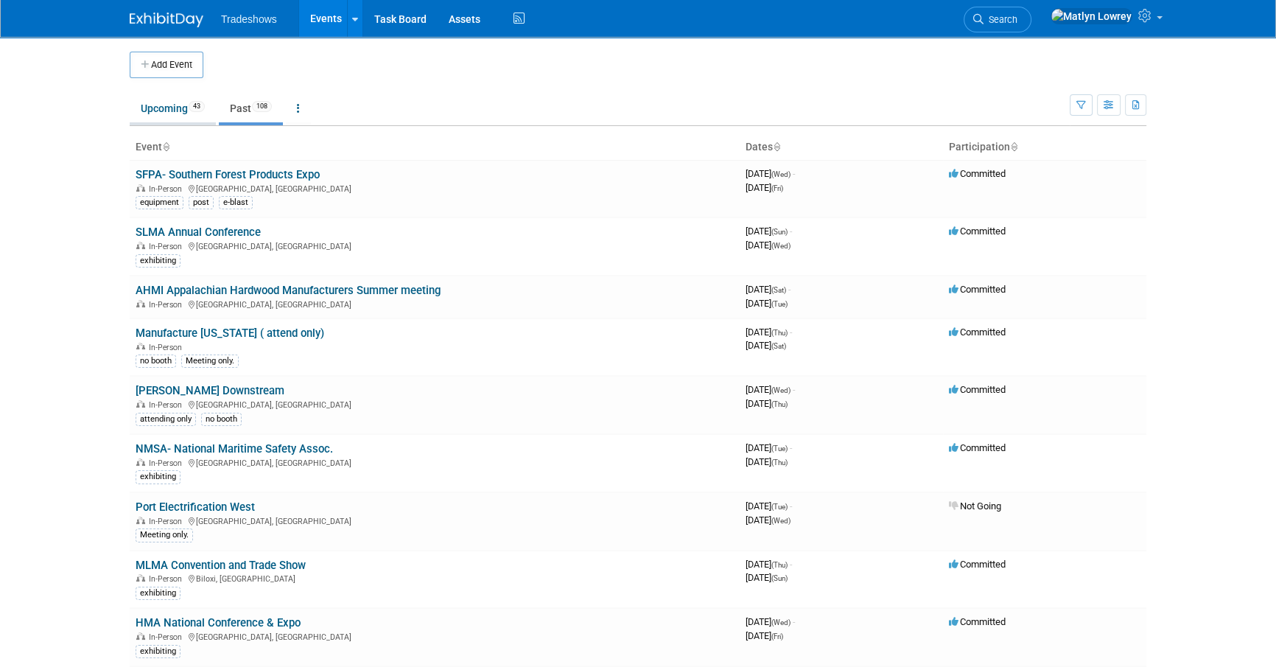
click at [191, 109] on link "Upcoming 43" at bounding box center [173, 108] width 86 height 28
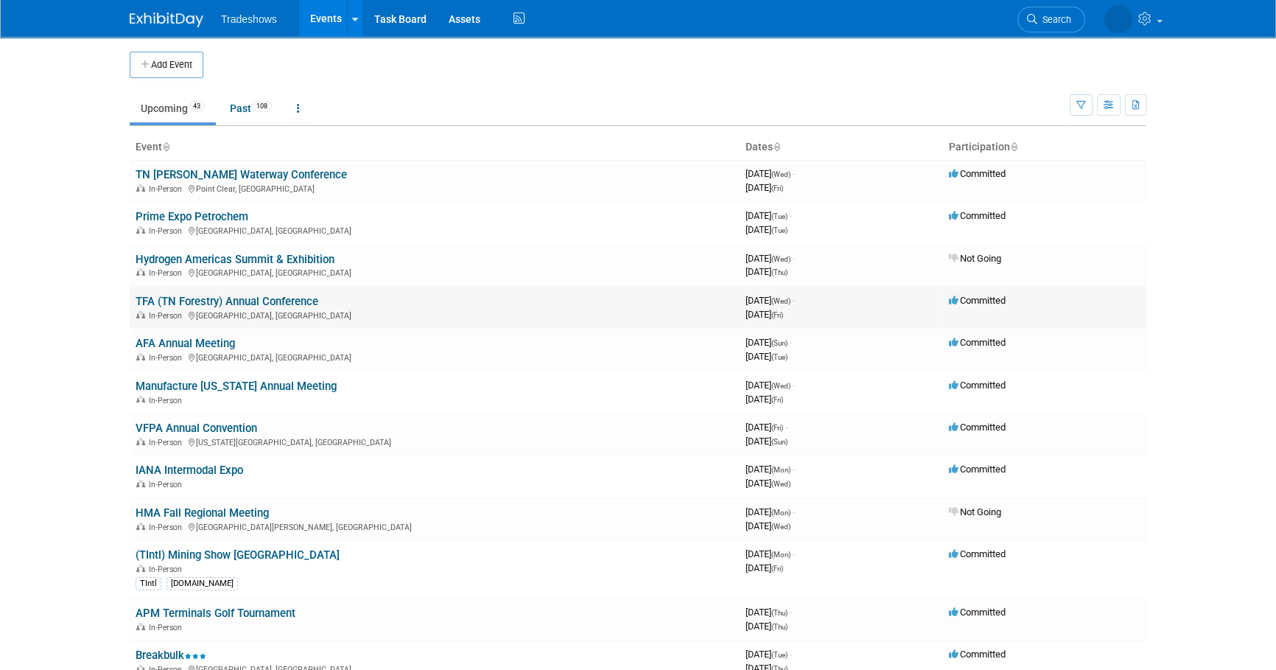
click at [183, 302] on link "TFA (TN Forestry) Annual Conference" at bounding box center [227, 301] width 183 height 13
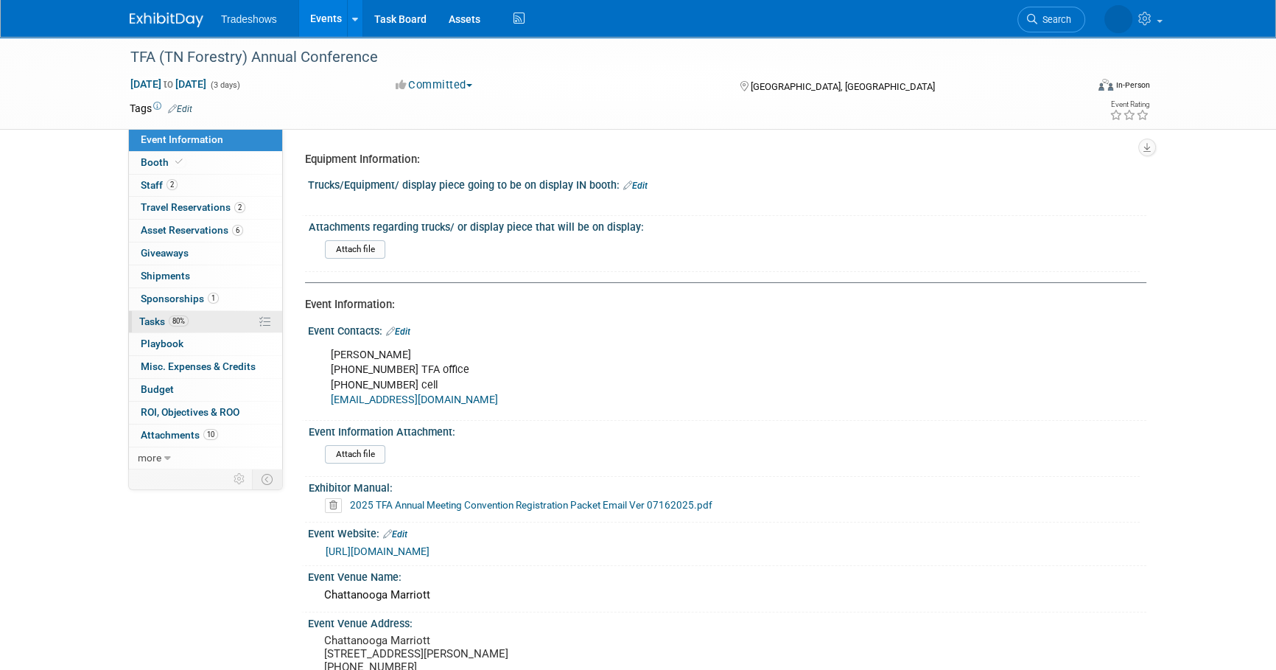
click at [165, 320] on span "Tasks 80%" at bounding box center [163, 321] width 49 height 12
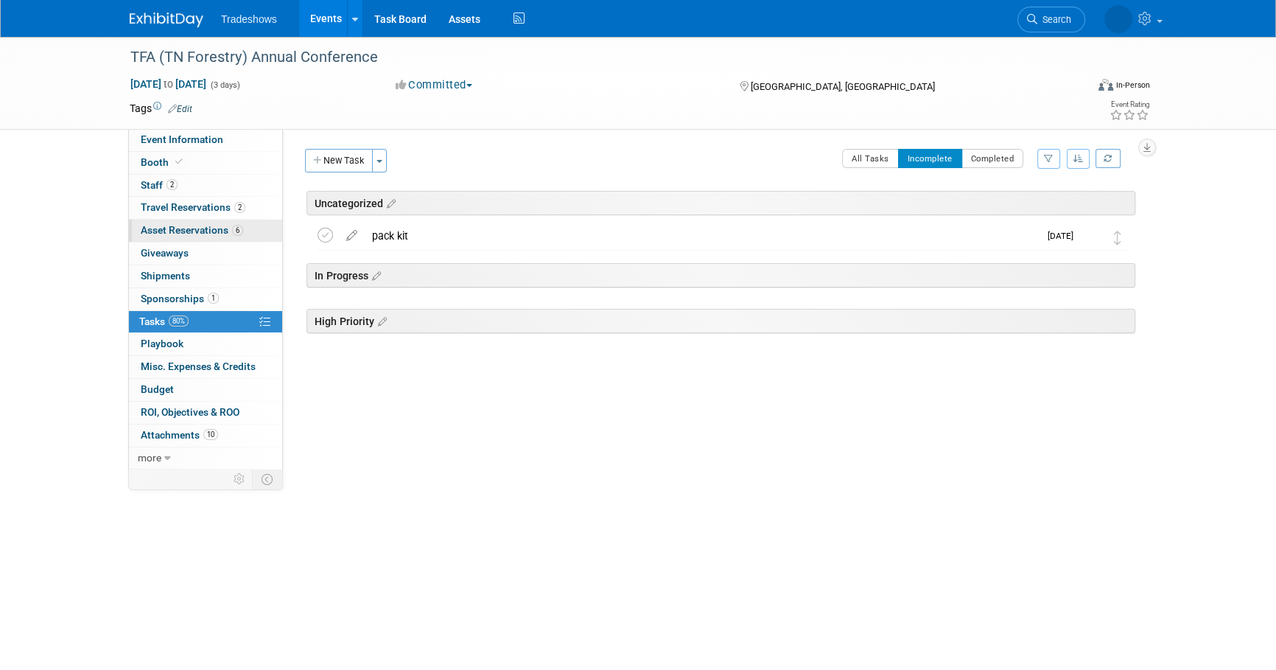
click at [167, 223] on link "6 Asset Reservations 6" at bounding box center [205, 231] width 153 height 22
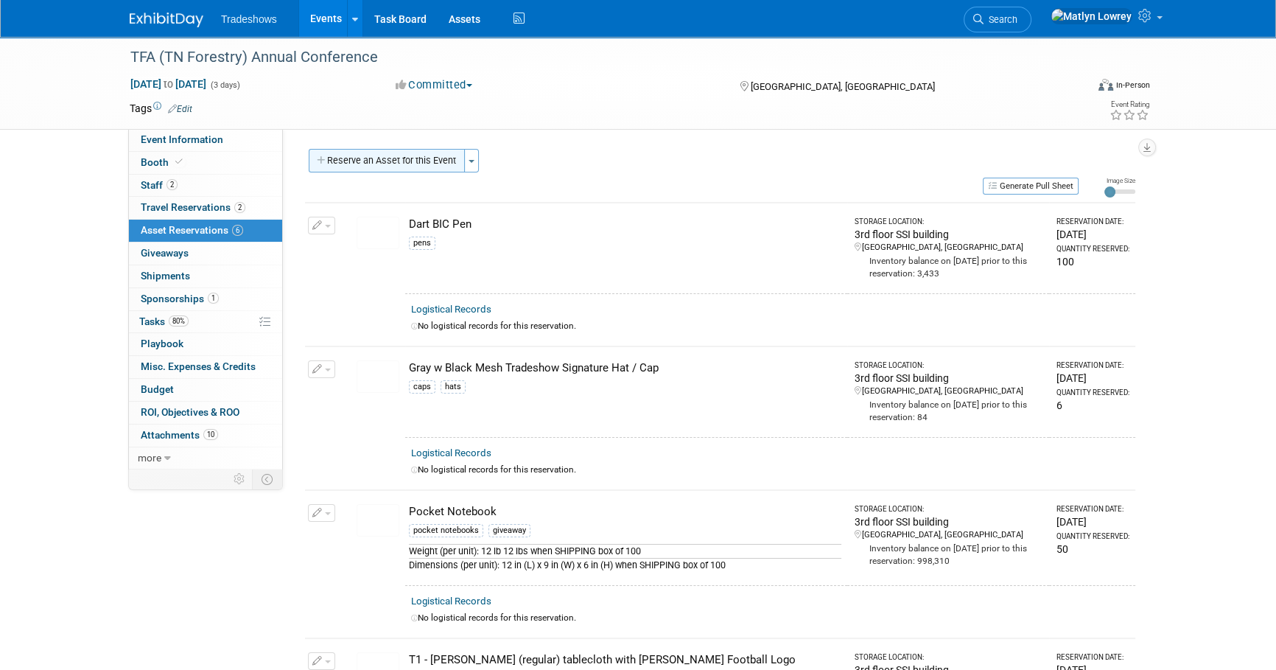
click at [371, 161] on button "Reserve an Asset for this Event" at bounding box center [387, 161] width 156 height 24
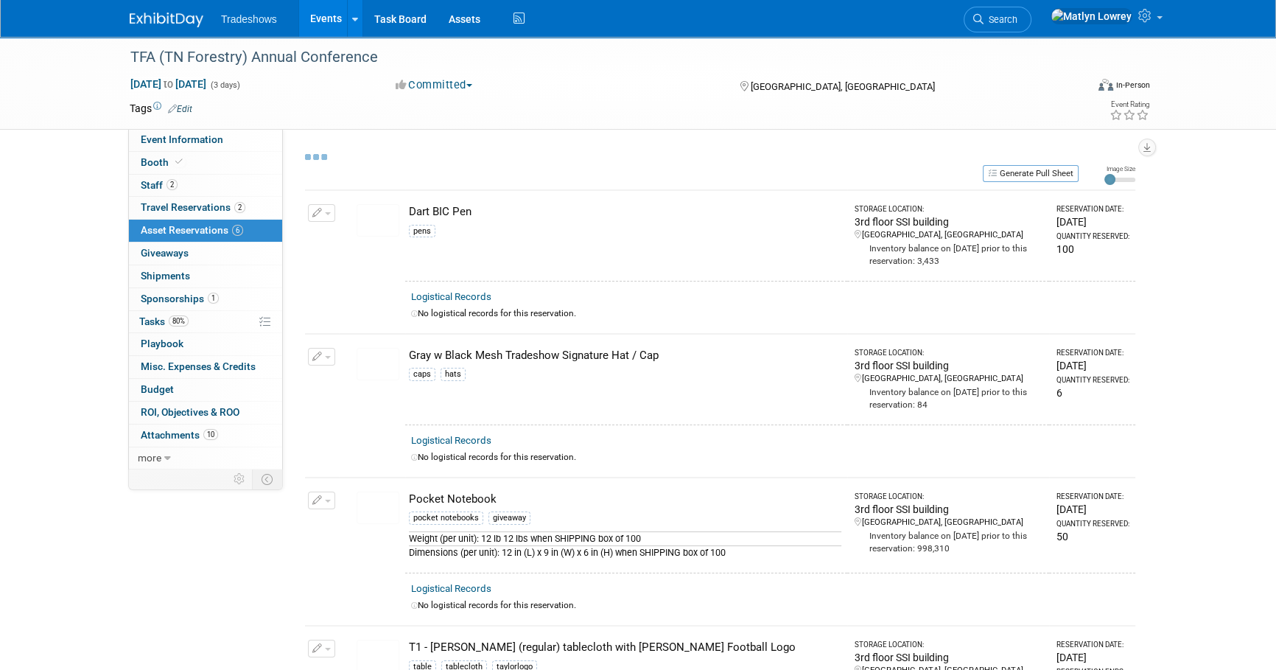
scroll to position [14, 0]
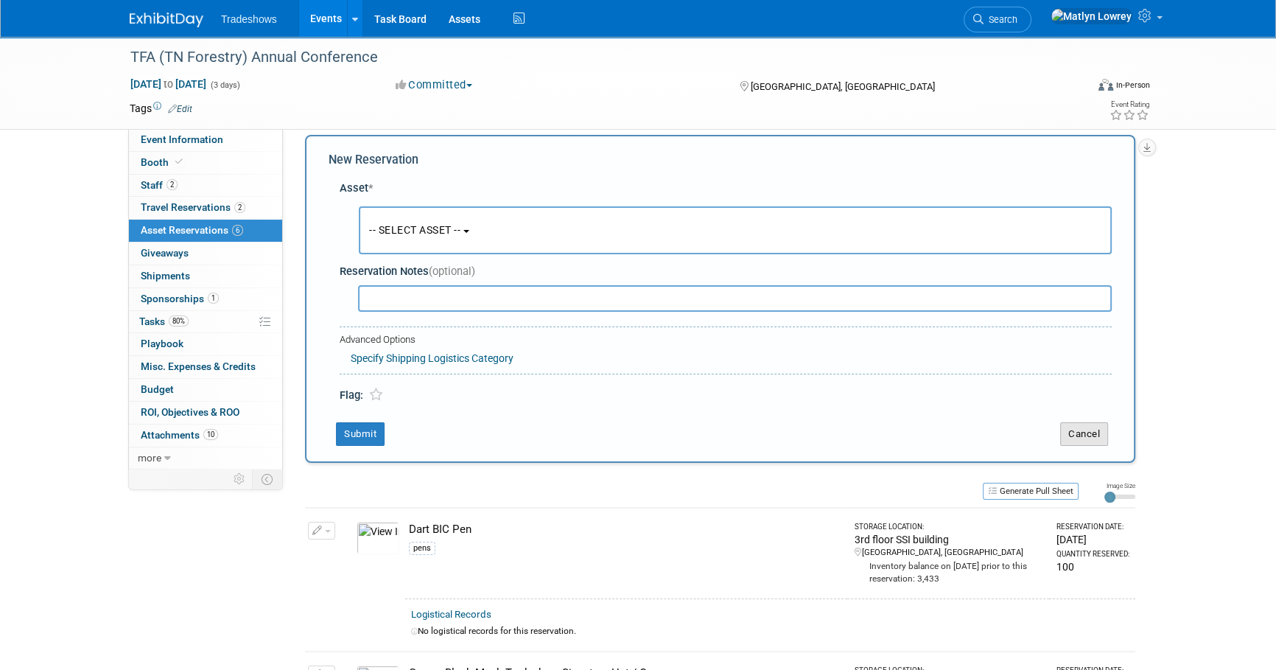
click at [1095, 440] on button "Cancel" at bounding box center [1084, 434] width 48 height 24
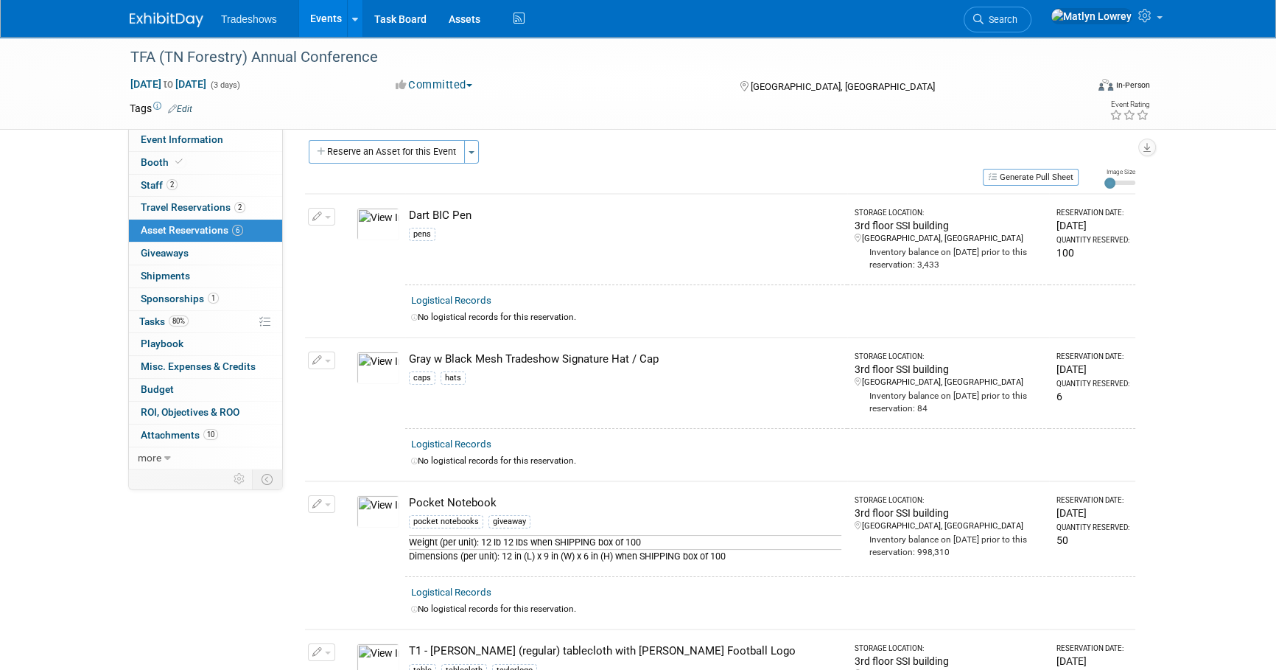
scroll to position [0, 0]
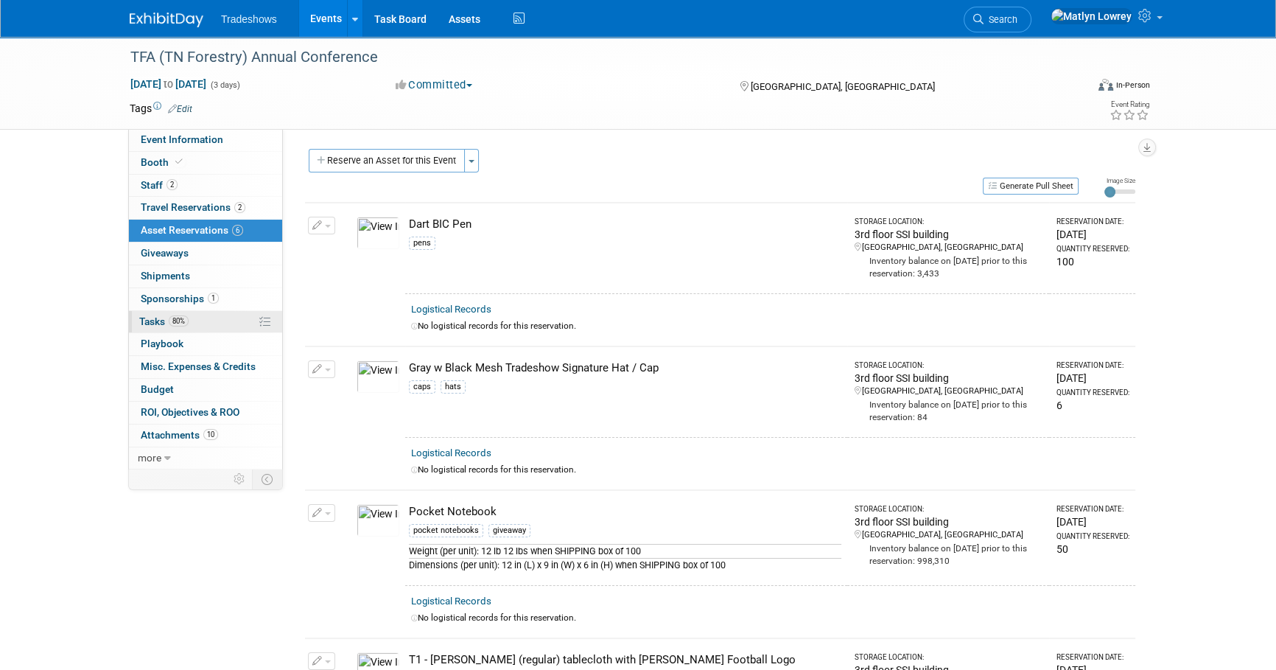
click at [164, 316] on span "Tasks 80%" at bounding box center [163, 321] width 49 height 12
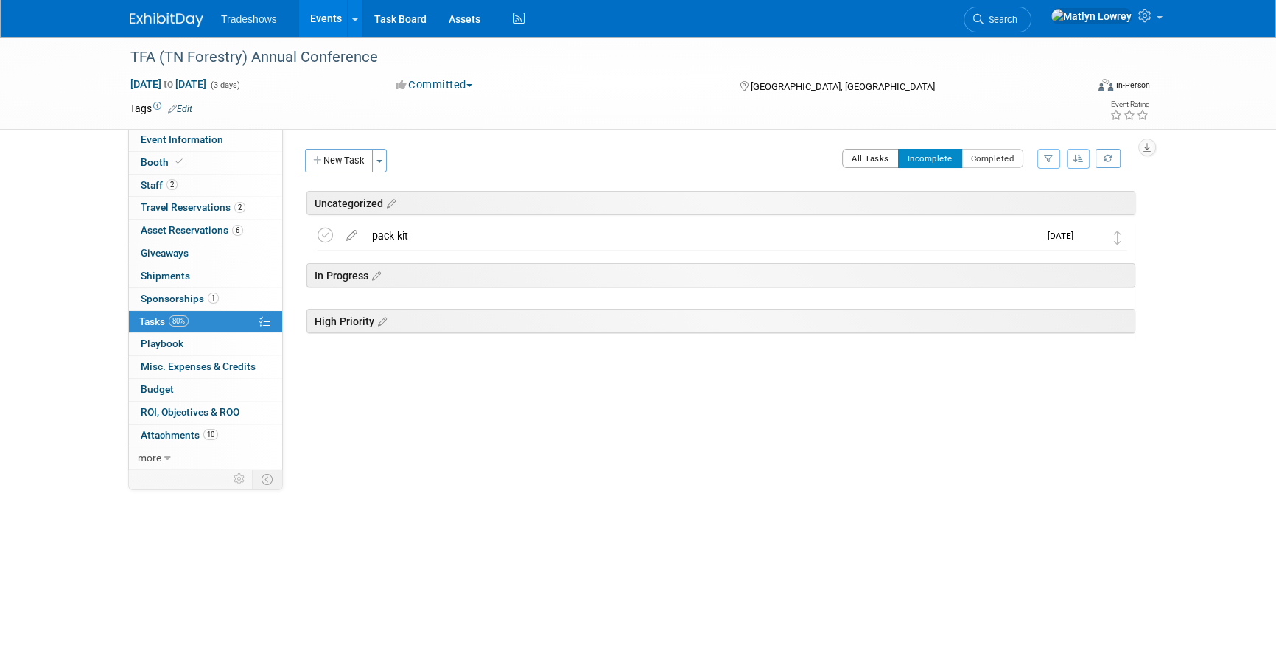
click at [880, 158] on button "All Tasks" at bounding box center [870, 158] width 57 height 19
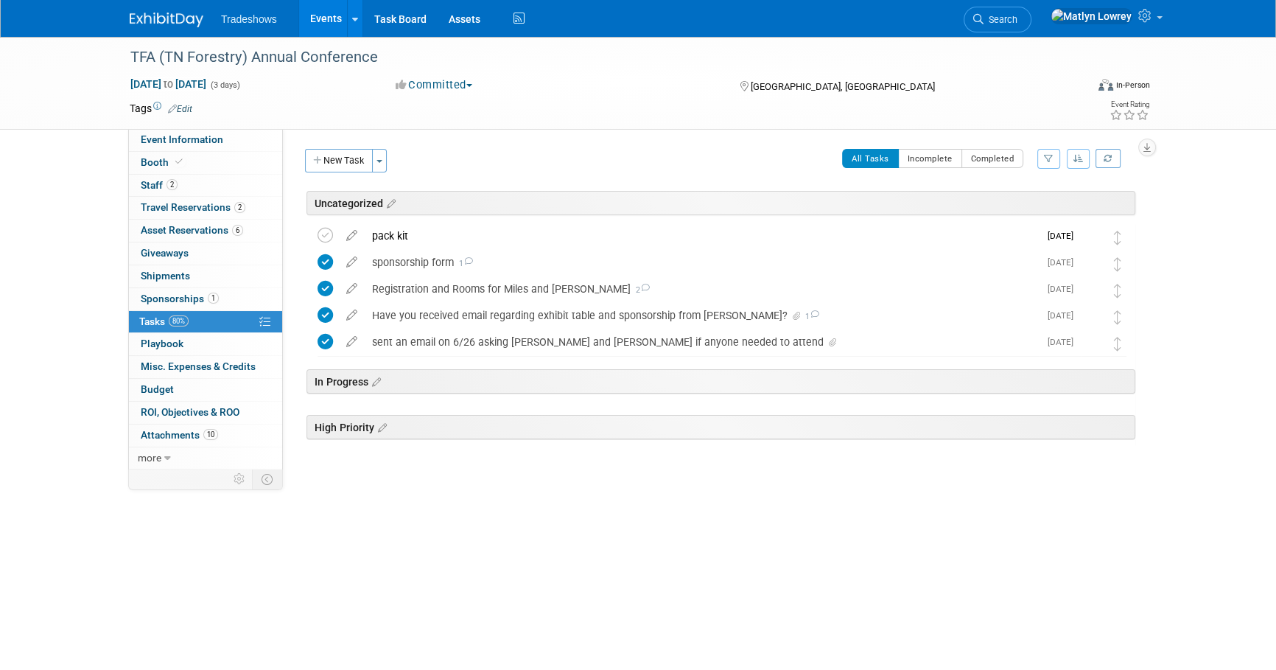
click at [325, 30] on link "Events" at bounding box center [326, 18] width 54 height 37
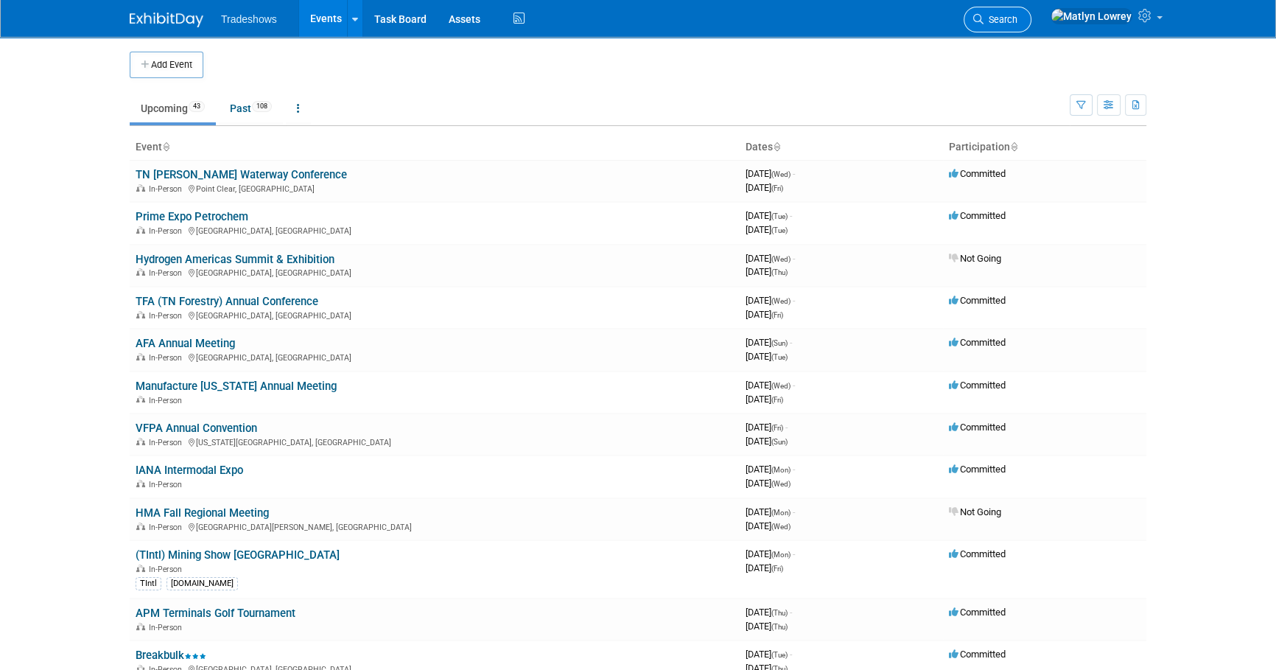
click at [1017, 24] on span "Search" at bounding box center [1000, 19] width 34 height 11
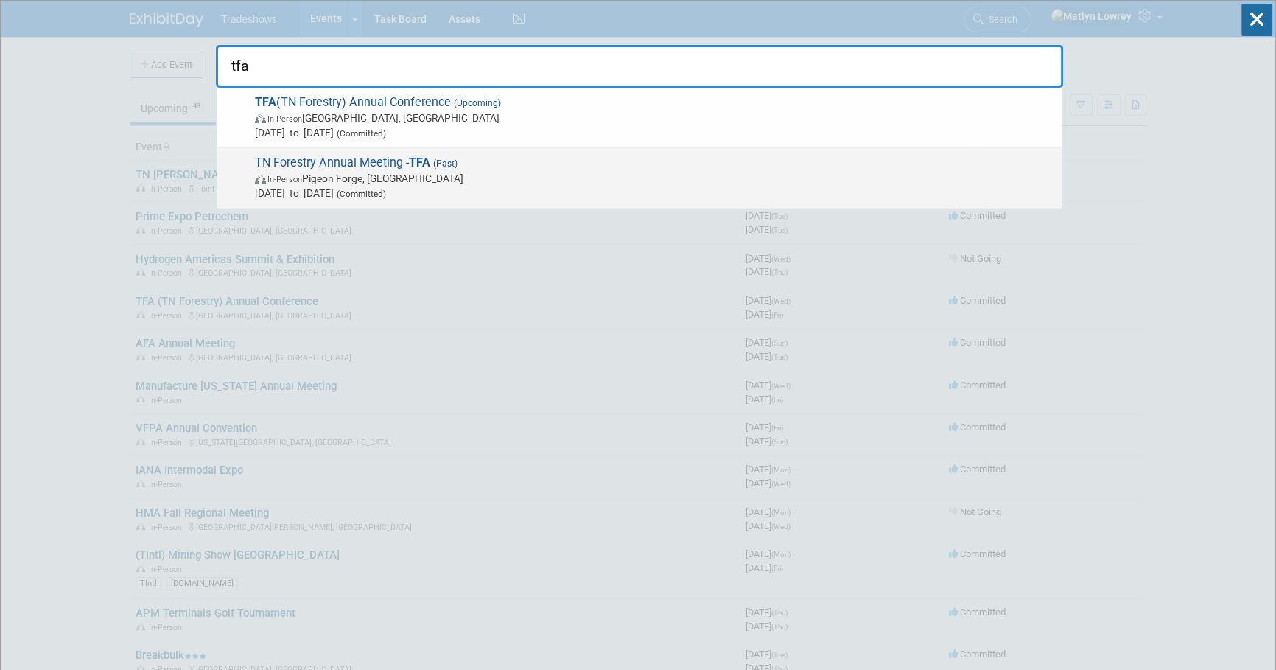
type input "tfa"
click at [360, 173] on span "In-Person Pigeon Forge, TN" at bounding box center [654, 178] width 799 height 15
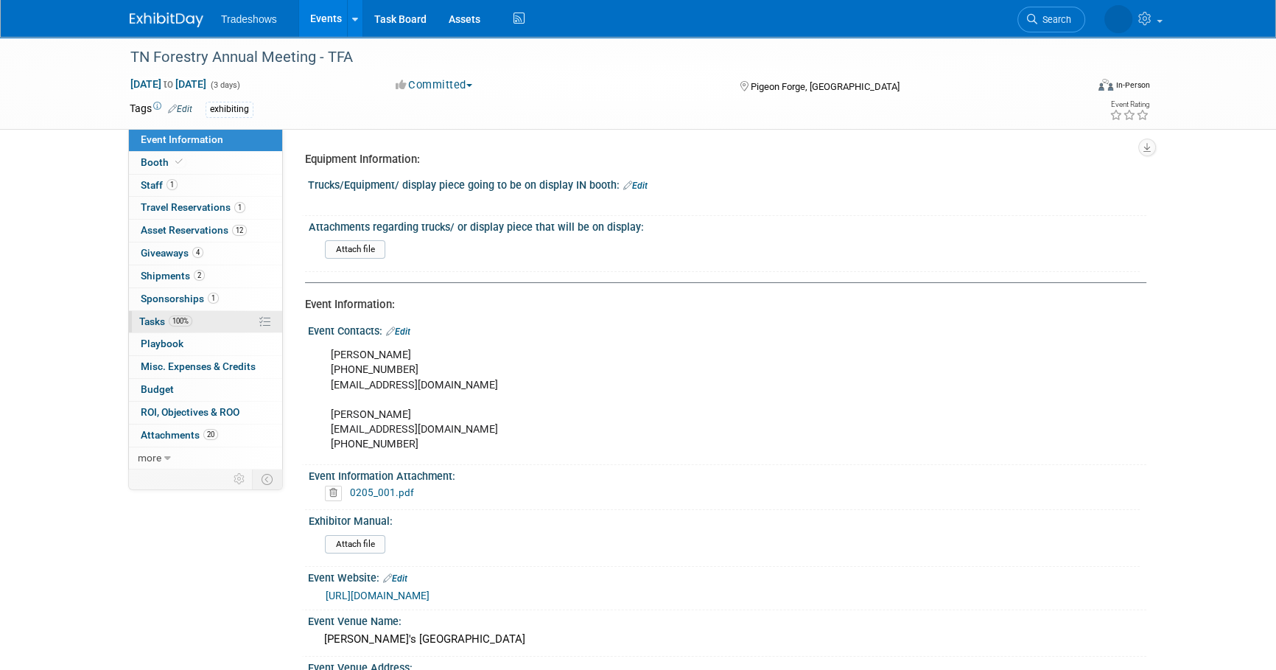
click at [189, 316] on span "100%" at bounding box center [181, 320] width 24 height 11
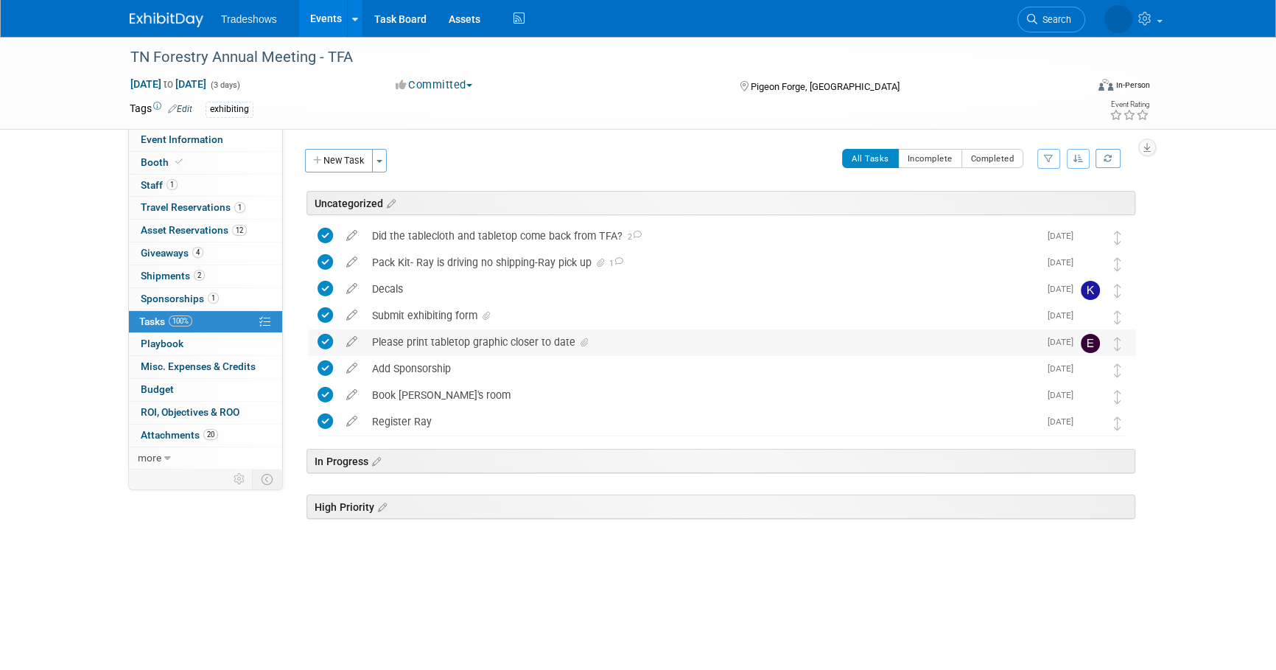
click at [418, 352] on div "Please print tabletop graphic closer to date" at bounding box center [702, 341] width 674 height 25
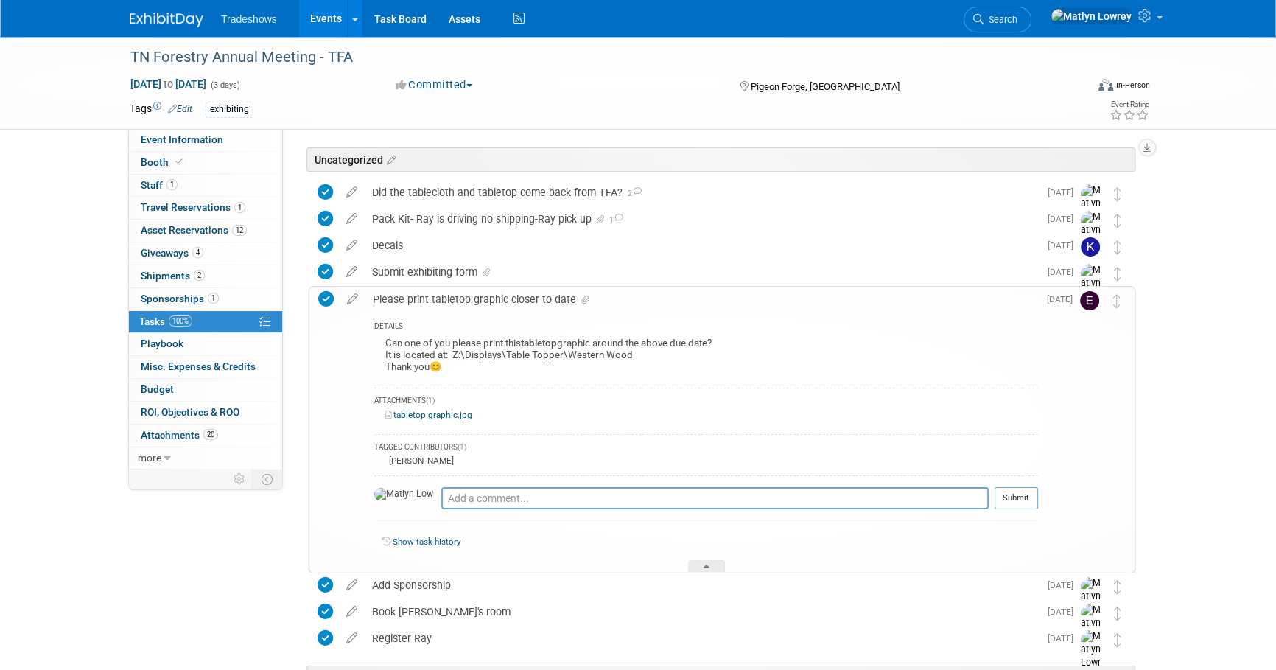
scroll to position [66, 0]
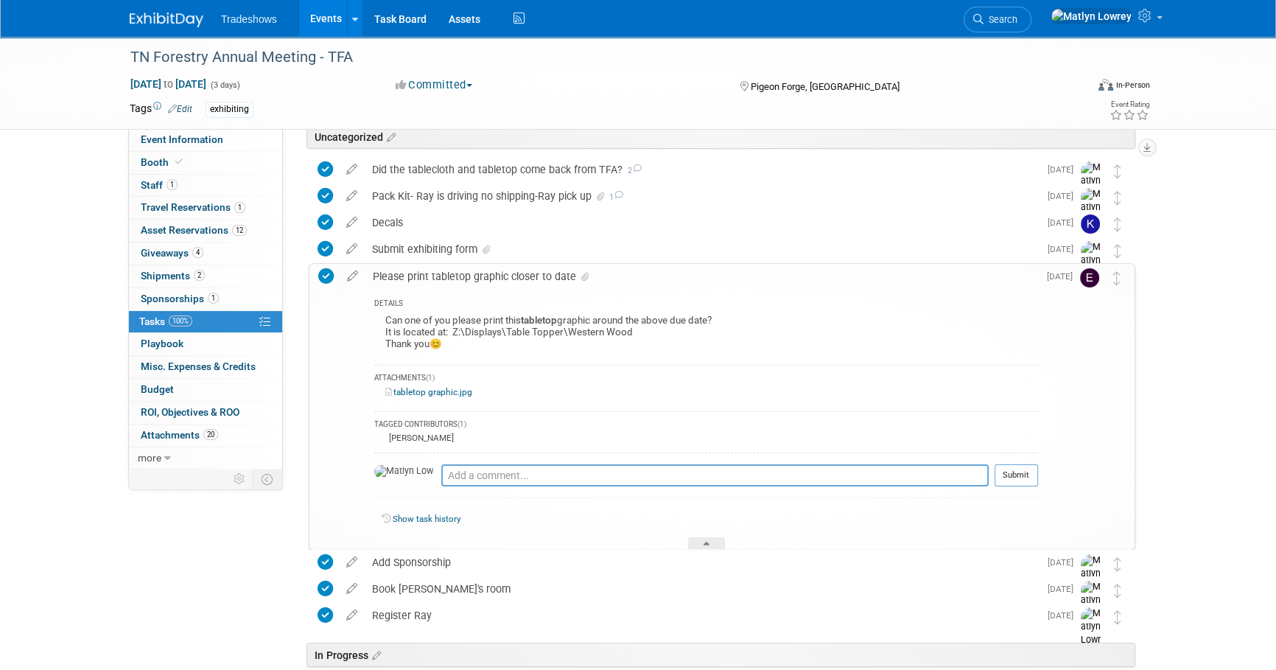
click at [437, 390] on link "tabletop graphic.jpg" at bounding box center [428, 392] width 87 height 10
drag, startPoint x: 638, startPoint y: 331, endPoint x: 385, endPoint y: 334, distance: 253.4
click at [385, 334] on div "Can one of you please print this tabletop graphic around the above due date? It…" at bounding box center [706, 334] width 664 height 46
copy div "It is located at: Z:\Displays\Table Topper\Western Wood"
click at [332, 18] on link "Events" at bounding box center [326, 18] width 54 height 37
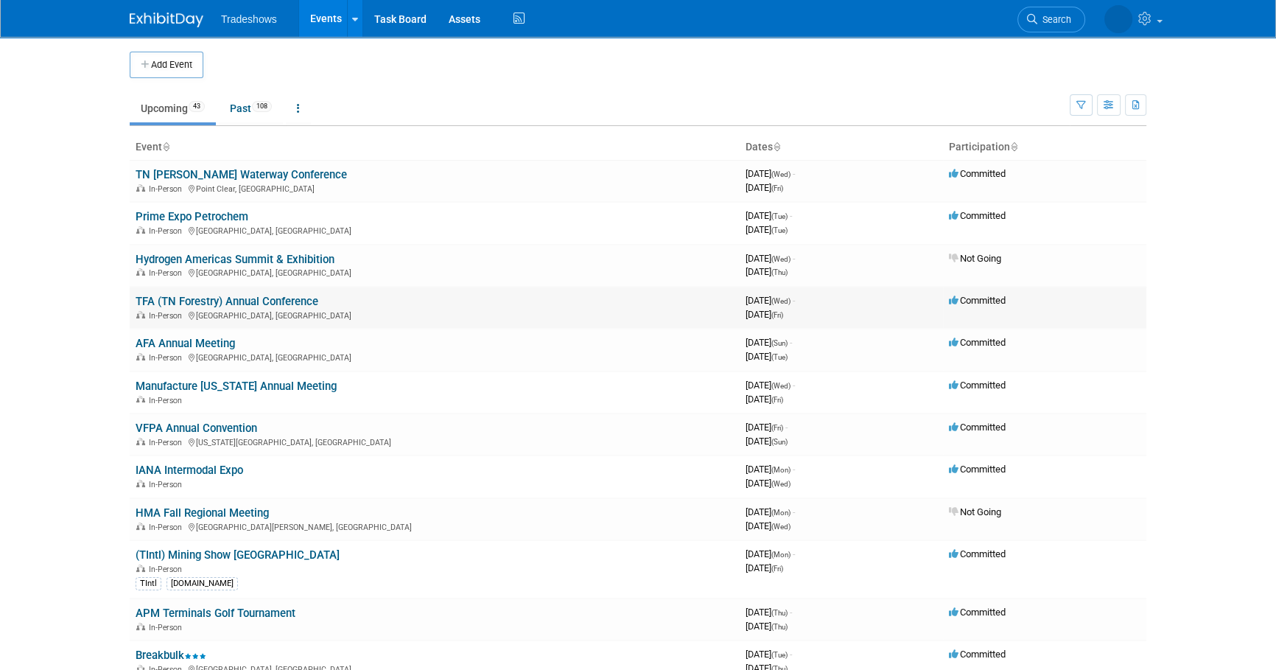
click at [150, 300] on link "TFA (TN Forestry) Annual Conference" at bounding box center [227, 301] width 183 height 13
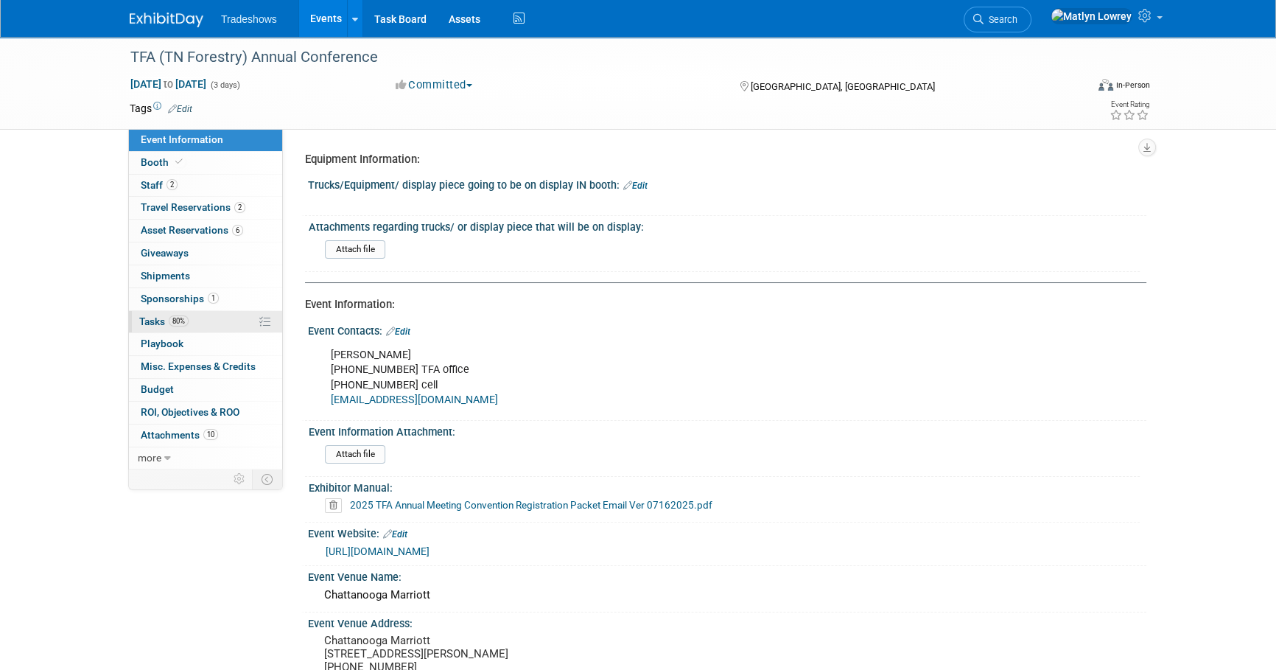
click at [188, 316] on span "80%" at bounding box center [179, 320] width 20 height 11
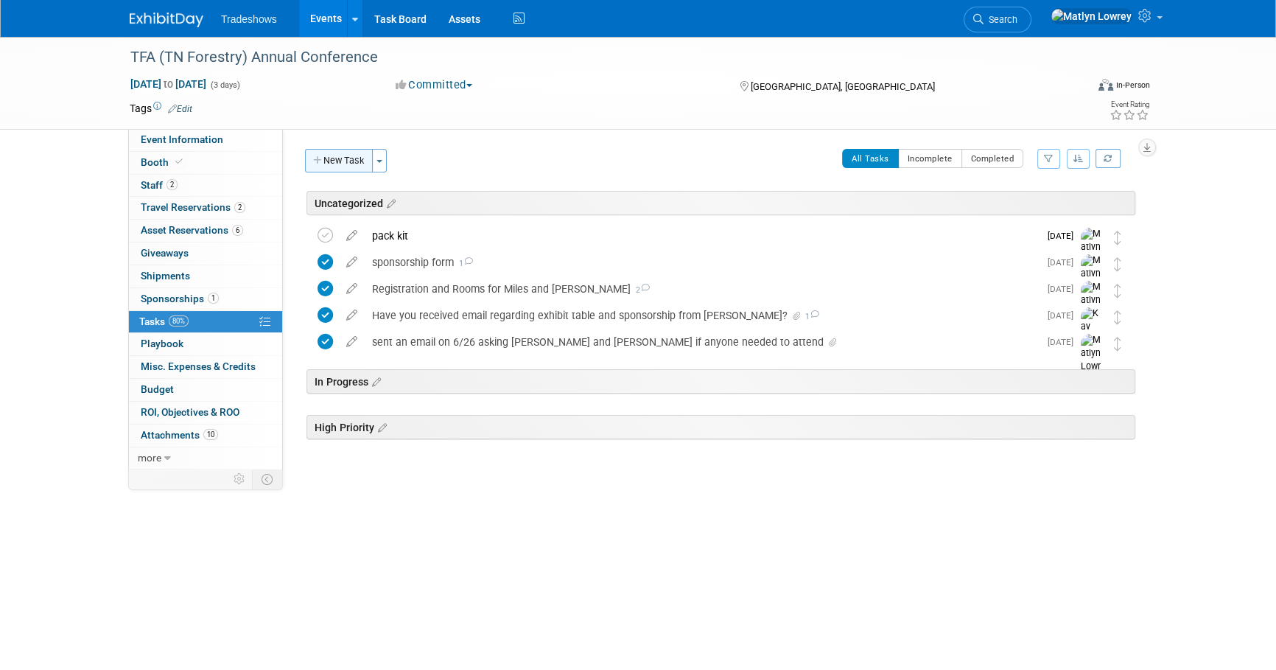
click at [348, 169] on button "New Task" at bounding box center [339, 161] width 68 height 24
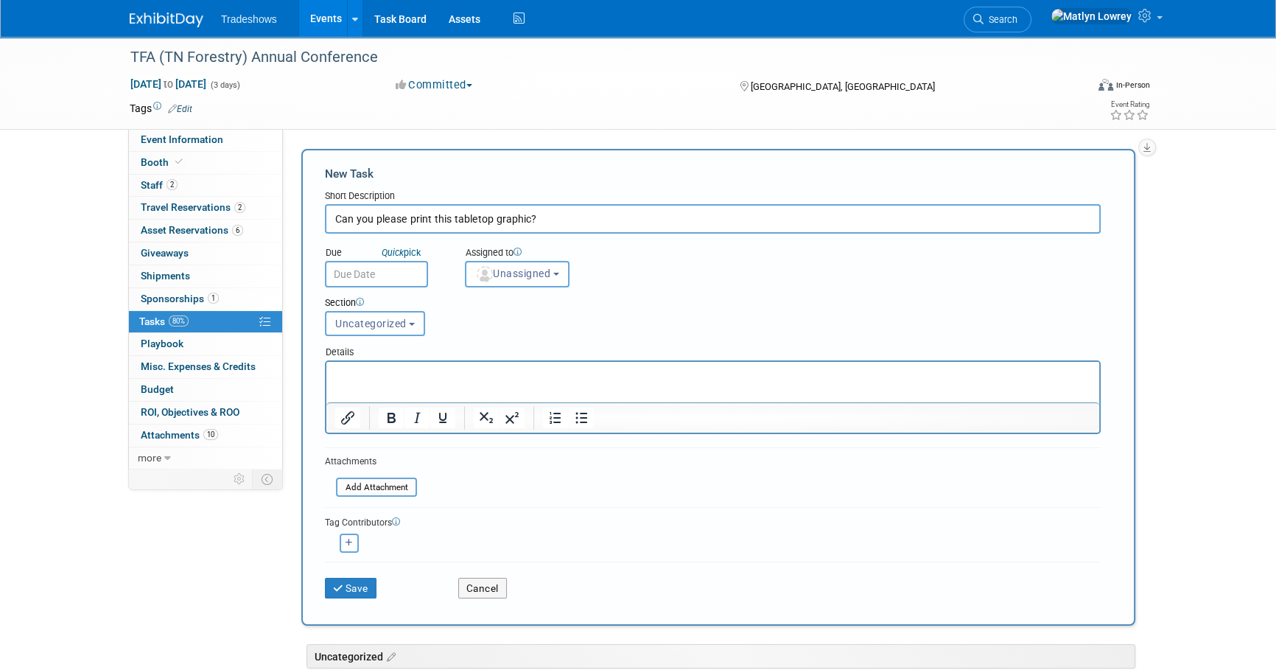
type input "Can you please print this tabletop graphic?"
click at [508, 288] on div "Section Uncategorized In Progress High Priority Uncategorized Uncategorized In …" at bounding box center [679, 313] width 731 height 52
click at [508, 287] on div "Section Uncategorized In Progress High Priority Uncategorized Uncategorized In …" at bounding box center [679, 313] width 731 height 52
click at [506, 282] on button "Unassigned" at bounding box center [517, 274] width 105 height 27
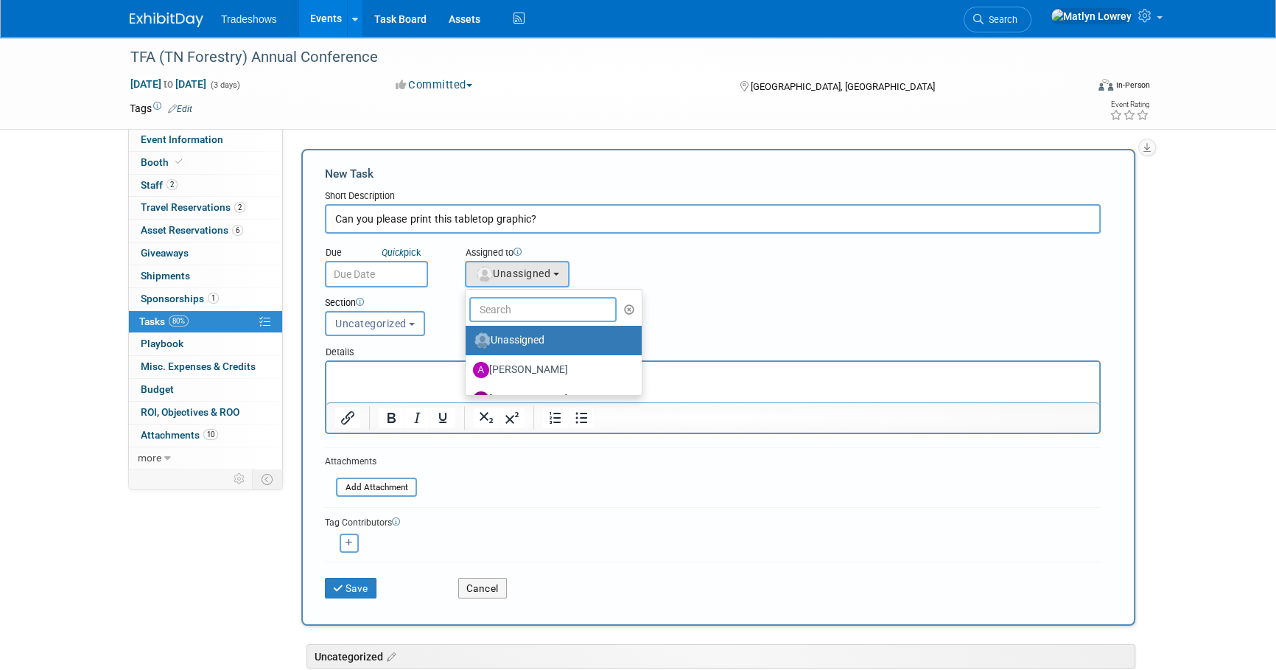
click at [506, 303] on input "text" at bounding box center [542, 309] width 147 height 25
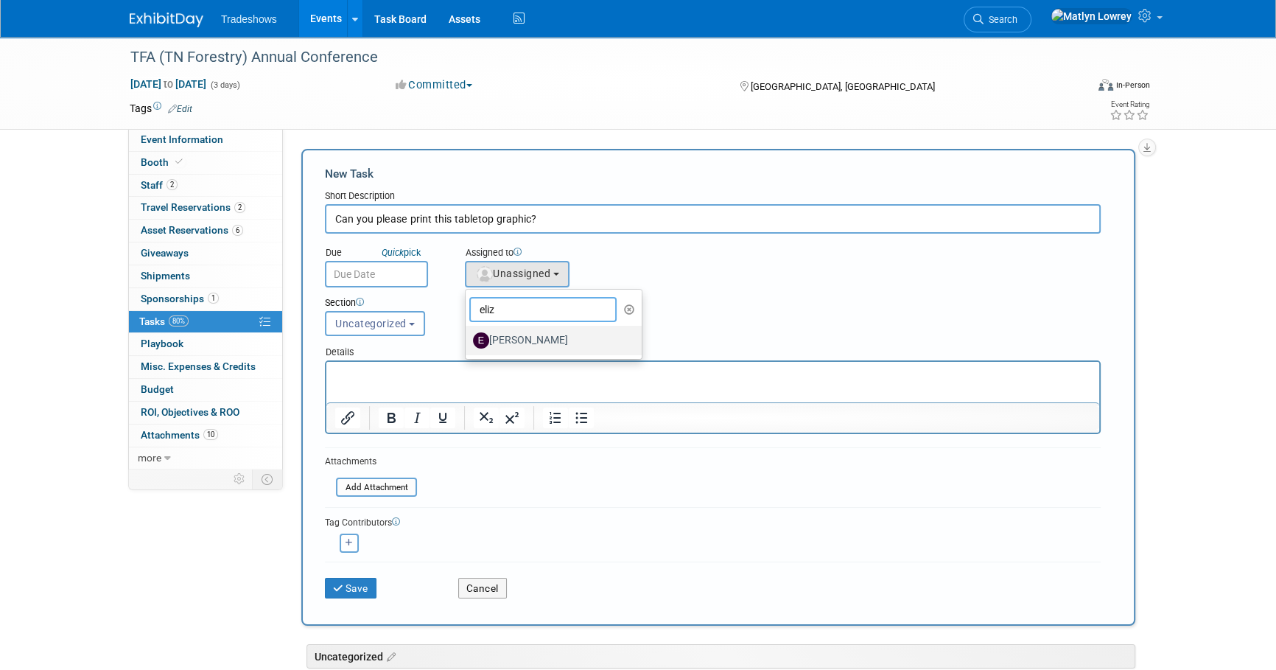
type input "eliz"
click at [510, 330] on label "Elizabeth Hisaw" at bounding box center [550, 341] width 154 height 24
click at [468, 334] on input "Elizabeth Hisaw" at bounding box center [463, 339] width 10 height 10
select select "12c27735-6e03-4fb4-8db7-8cf1635efa37"
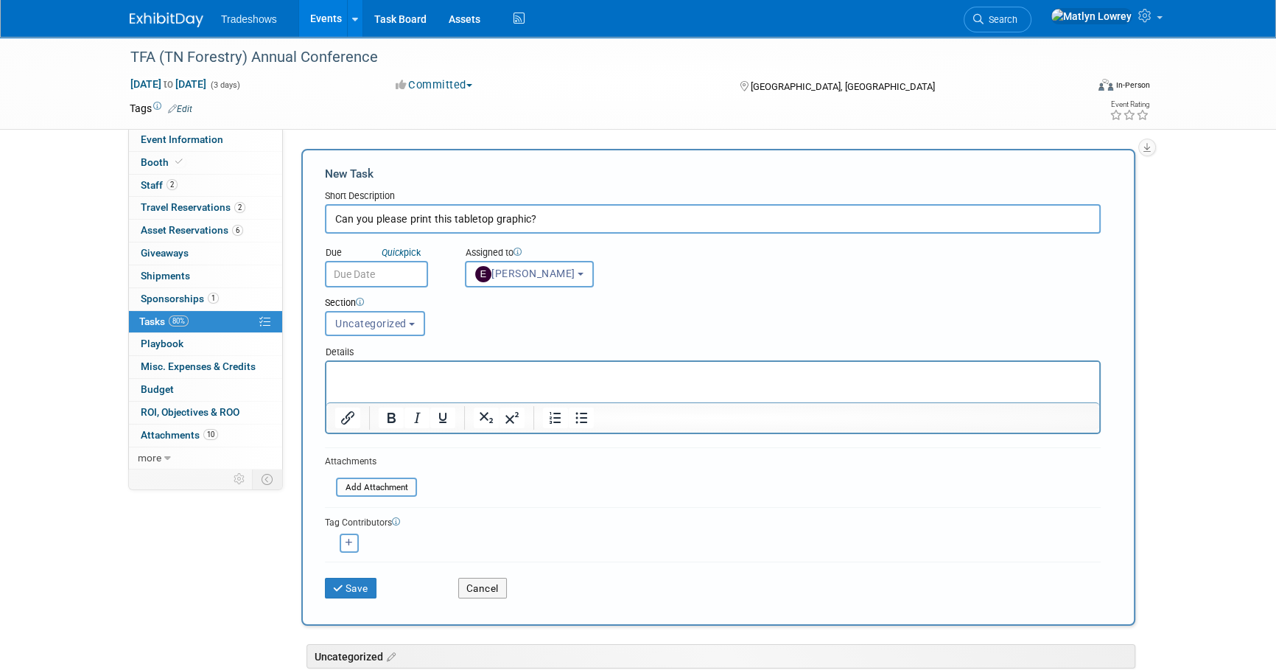
click at [399, 273] on input "text" at bounding box center [376, 274] width 103 height 27
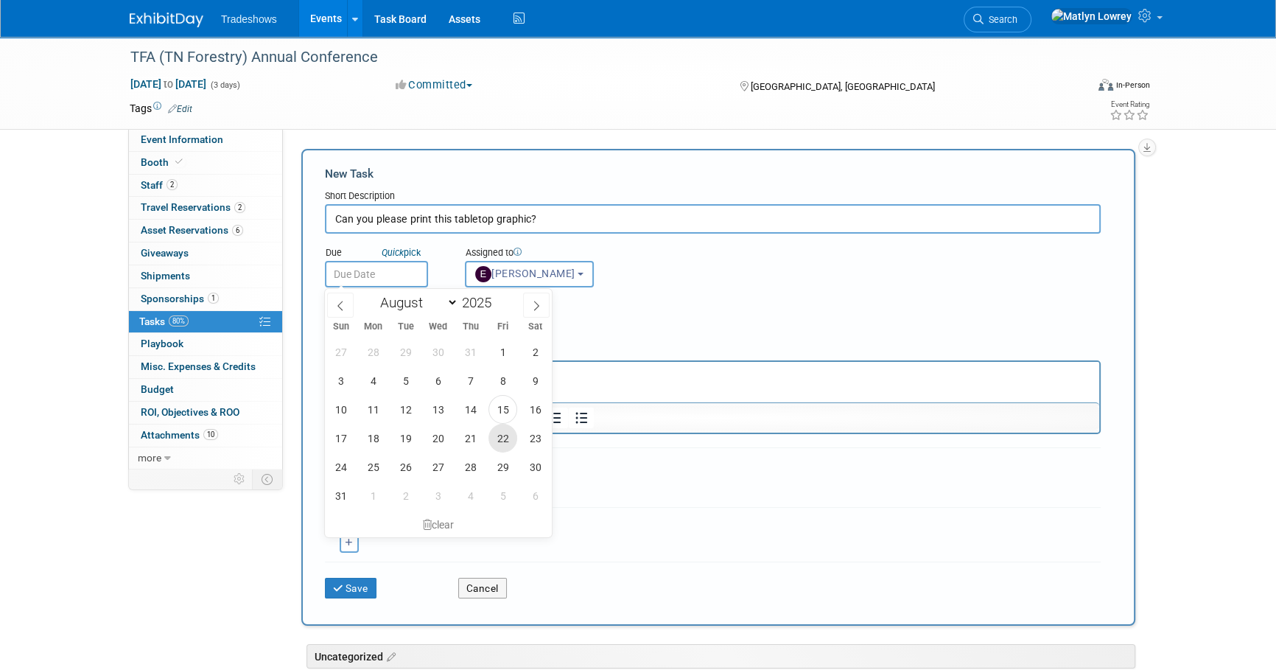
click at [507, 444] on span "22" at bounding box center [502, 438] width 29 height 29
type input "Aug 22, 2025"
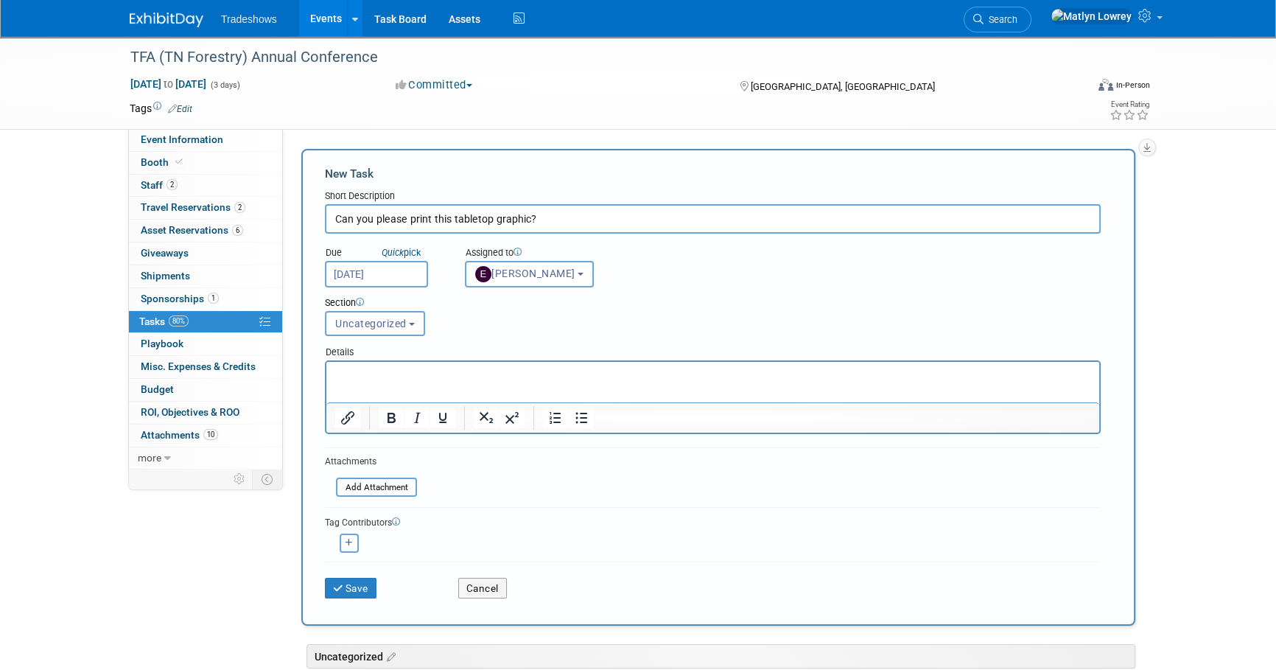
click at [343, 536] on button "button" at bounding box center [349, 542] width 19 height 19
select select
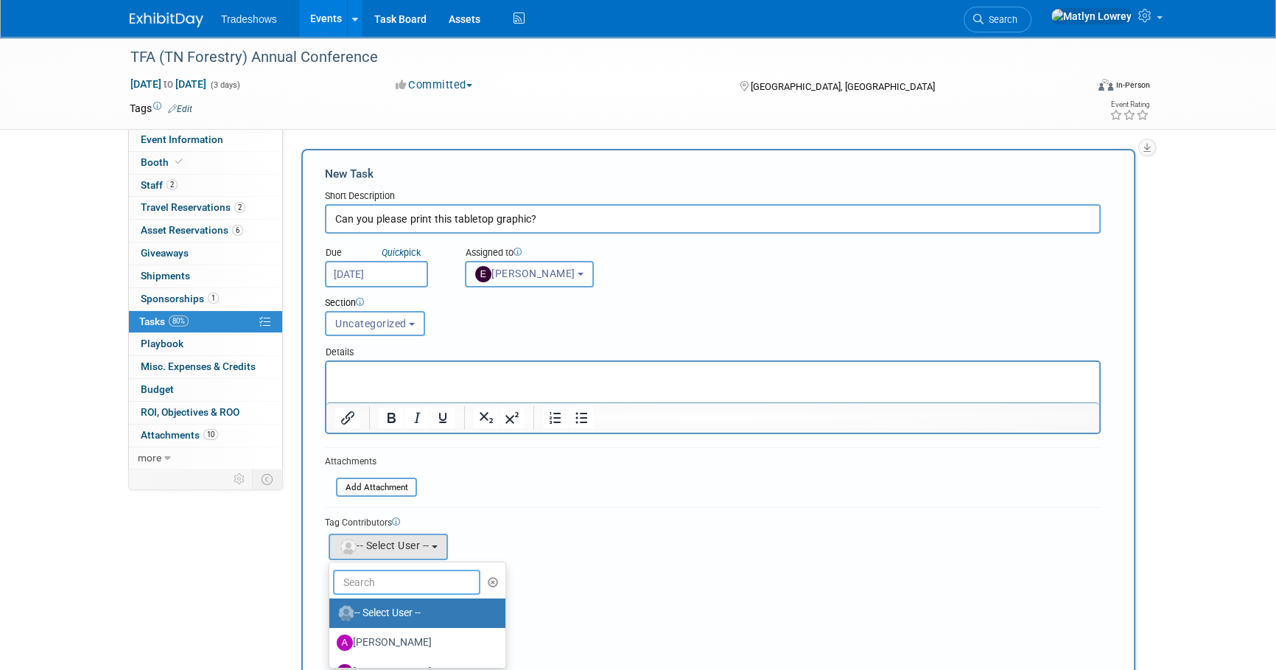
click at [350, 580] on input "text" at bounding box center [406, 581] width 147 height 25
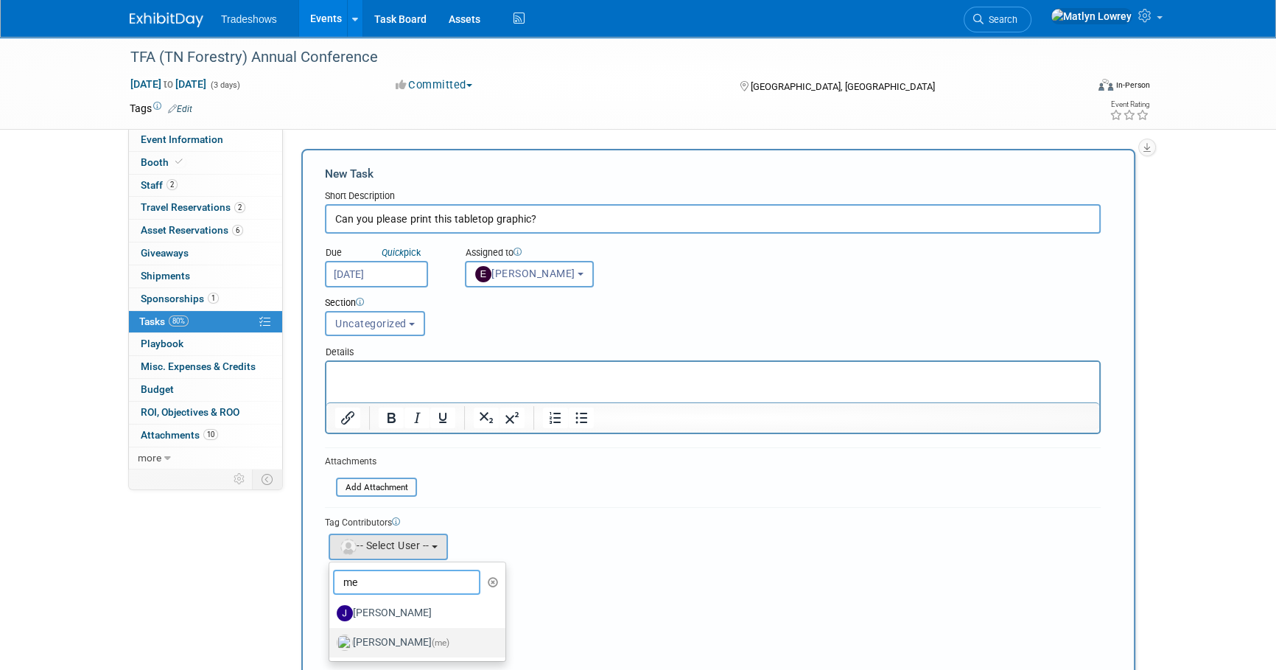
type input "me"
click at [379, 634] on label "Matlyn Lowrey (me)" at bounding box center [414, 643] width 154 height 24
click at [331, 636] on input "Matlyn Lowrey (me)" at bounding box center [327, 641] width 10 height 10
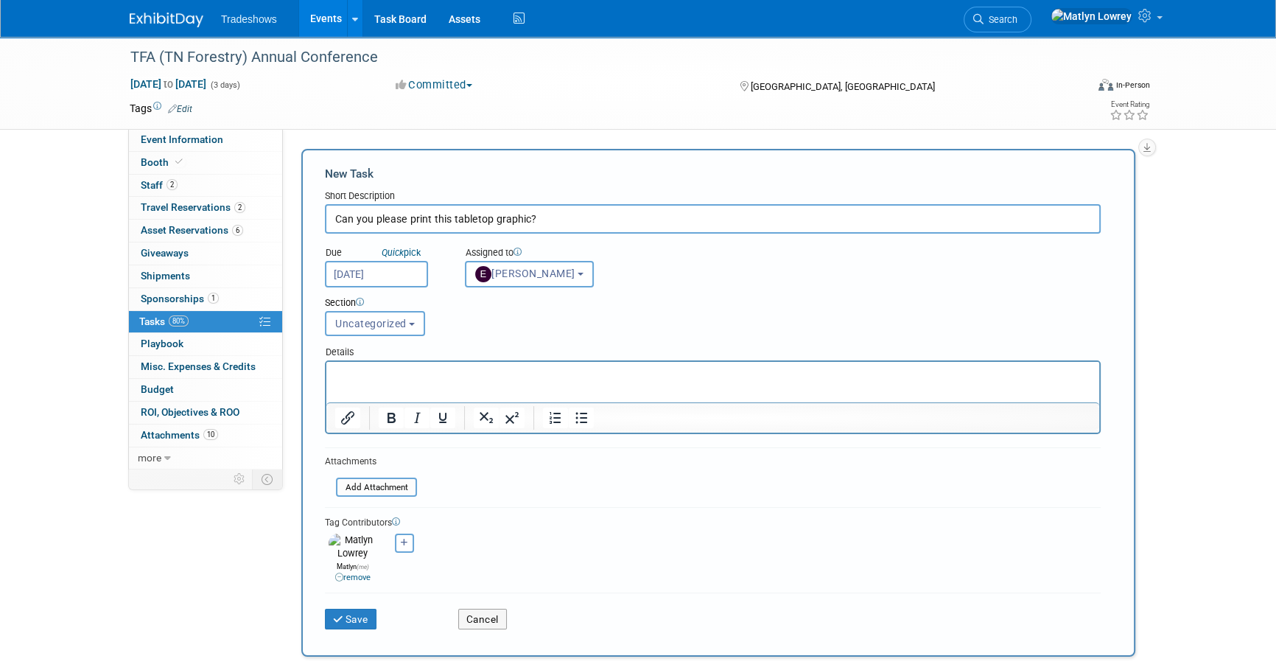
click at [409, 382] on html at bounding box center [712, 372] width 773 height 21
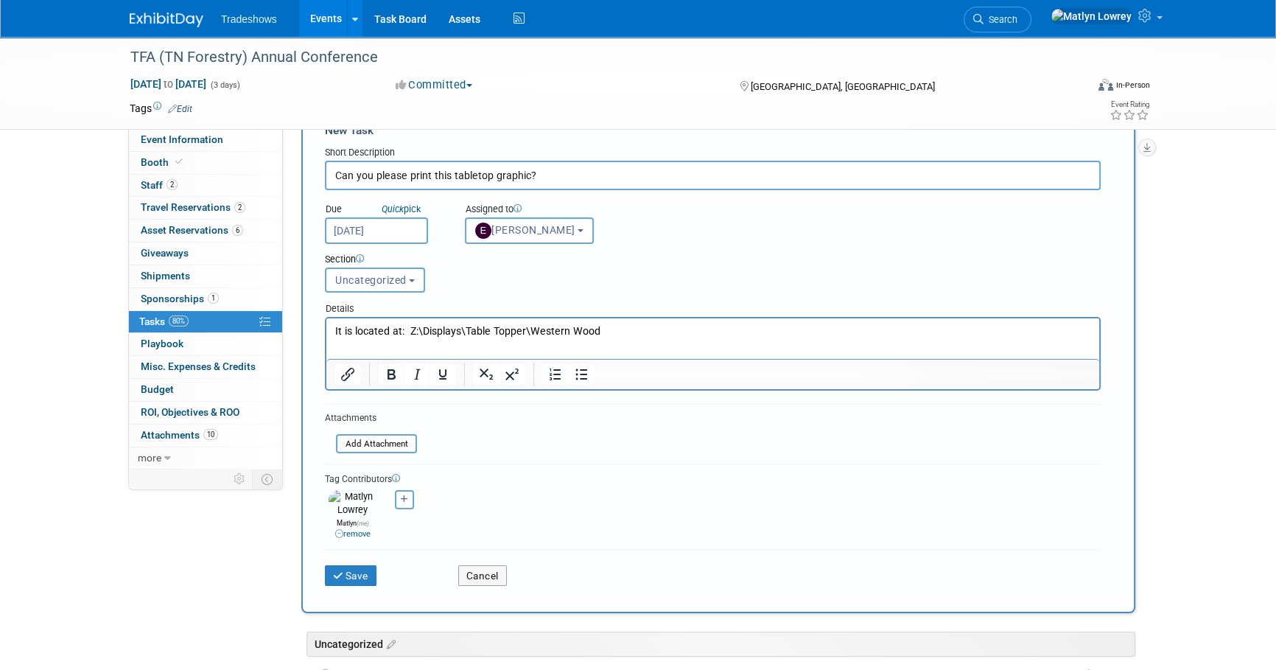
scroll to position [66, 0]
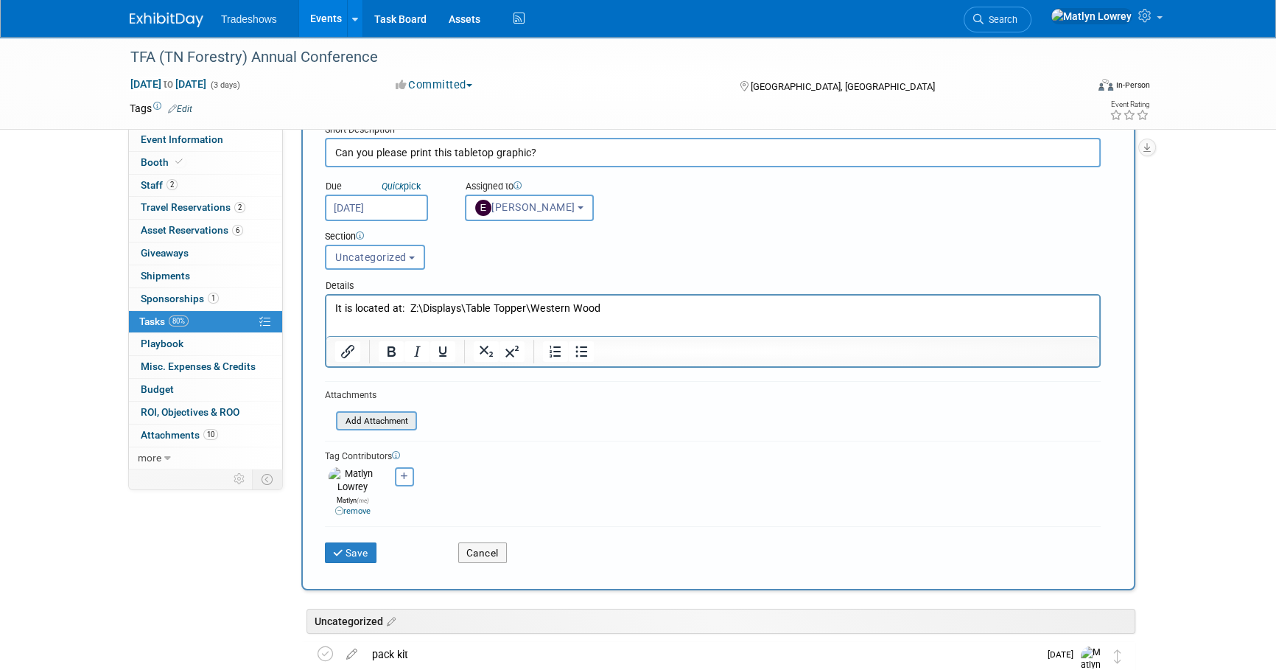
click at [365, 421] on input "file" at bounding box center [327, 421] width 175 height 17
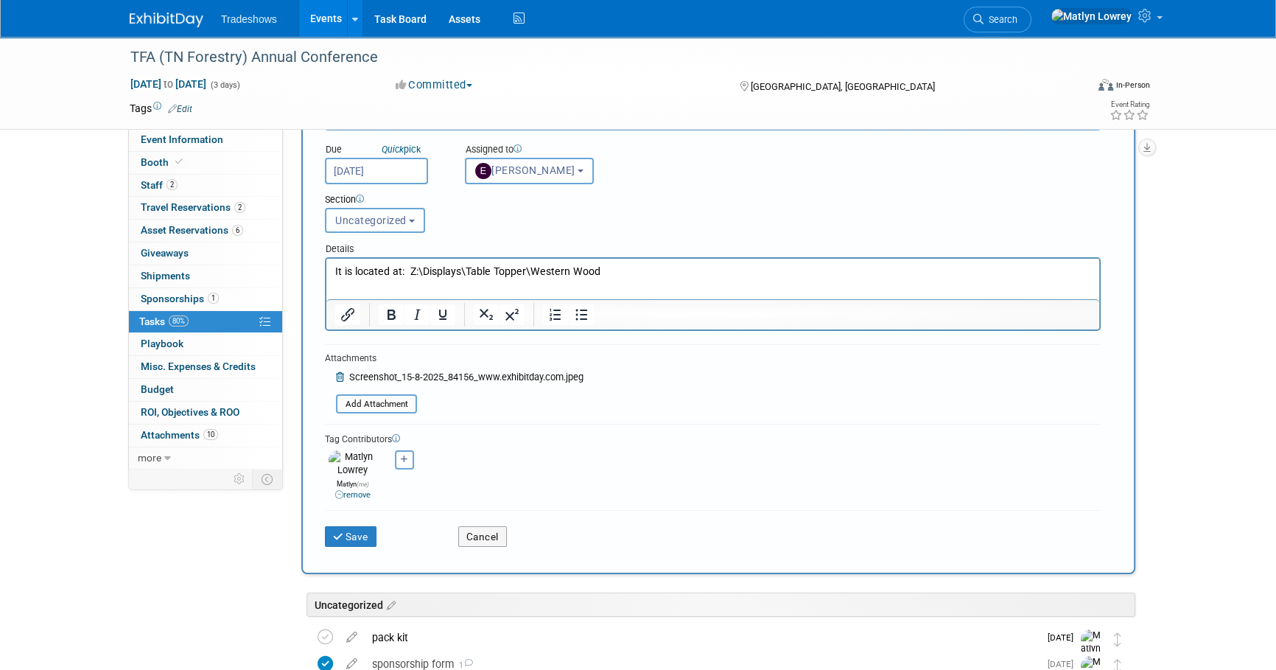
scroll to position [133, 0]
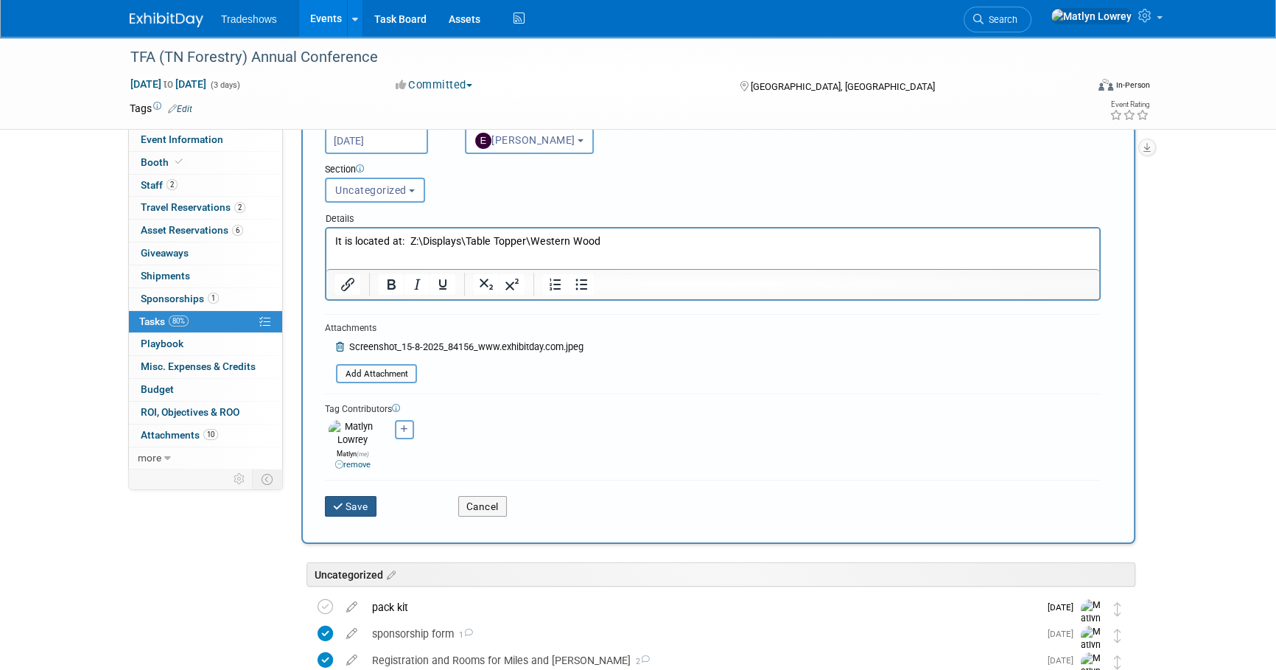
click at [364, 496] on button "Save" at bounding box center [351, 506] width 52 height 21
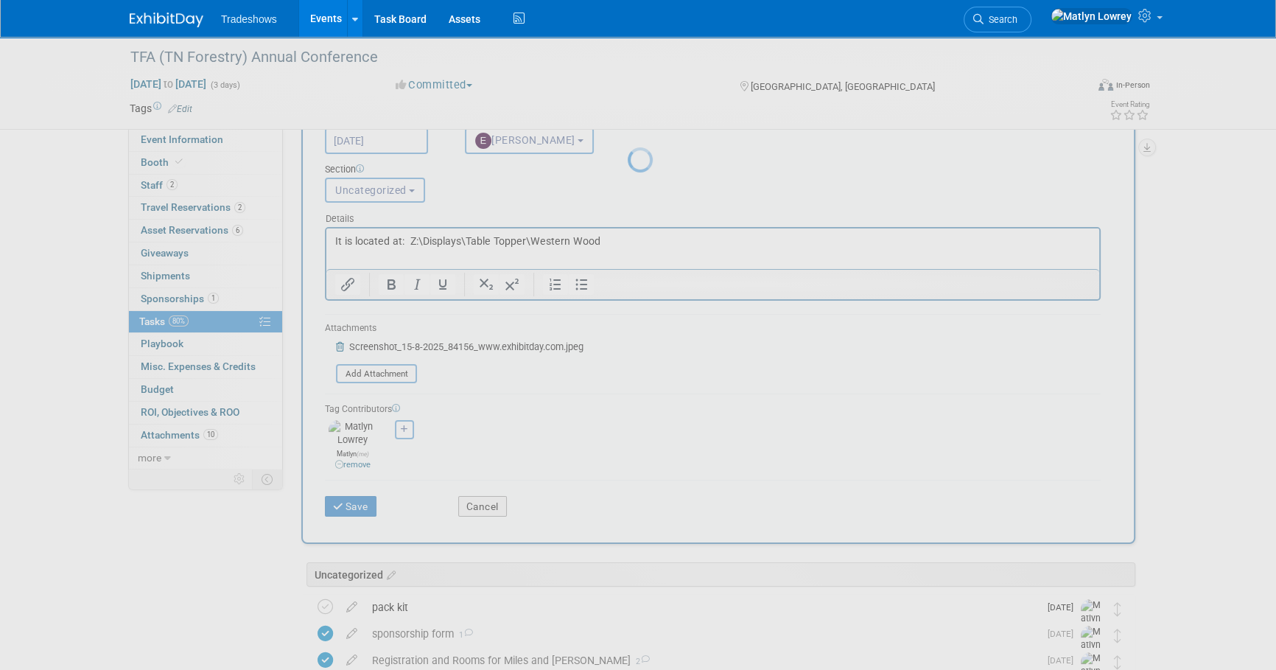
scroll to position [0, 0]
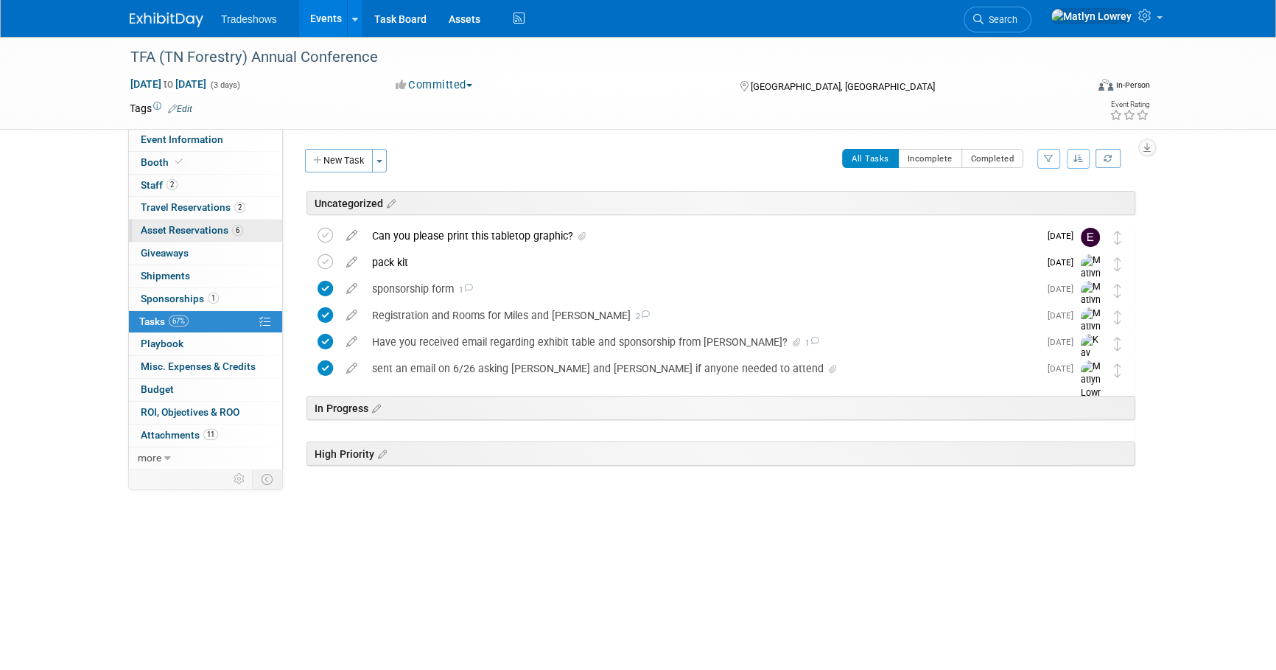
click at [182, 236] on link "6 Asset Reservations 6" at bounding box center [205, 231] width 153 height 22
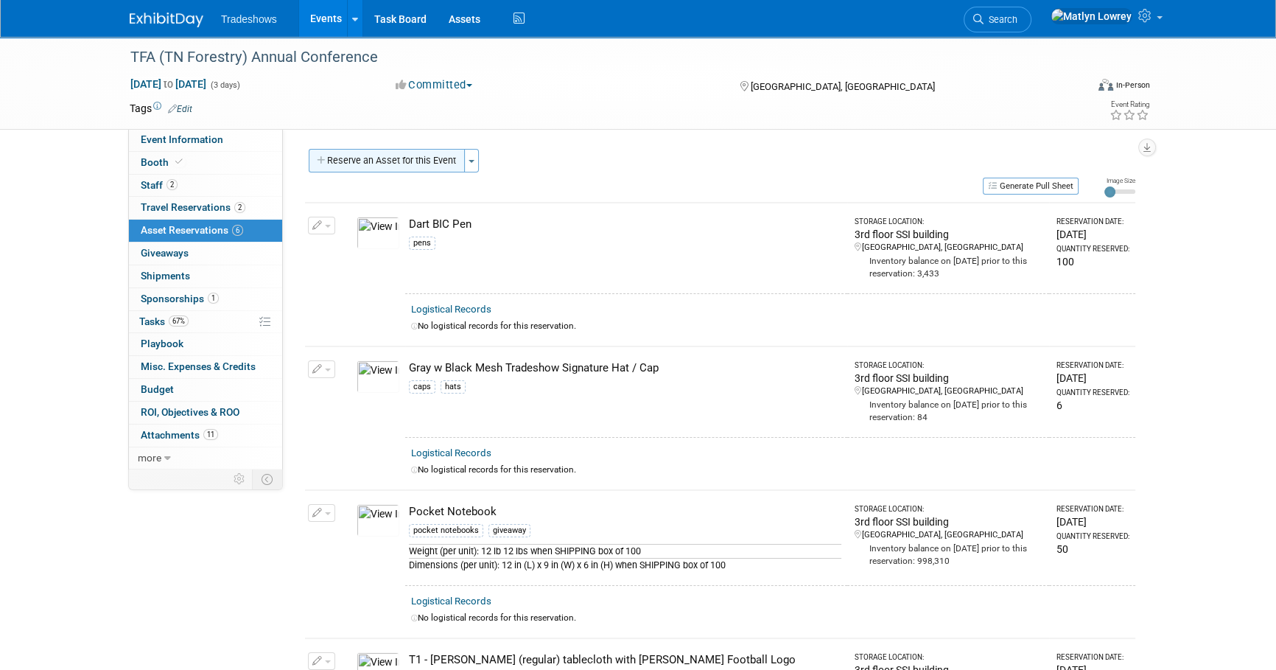
click at [366, 160] on button "Reserve an Asset for this Event" at bounding box center [387, 161] width 156 height 24
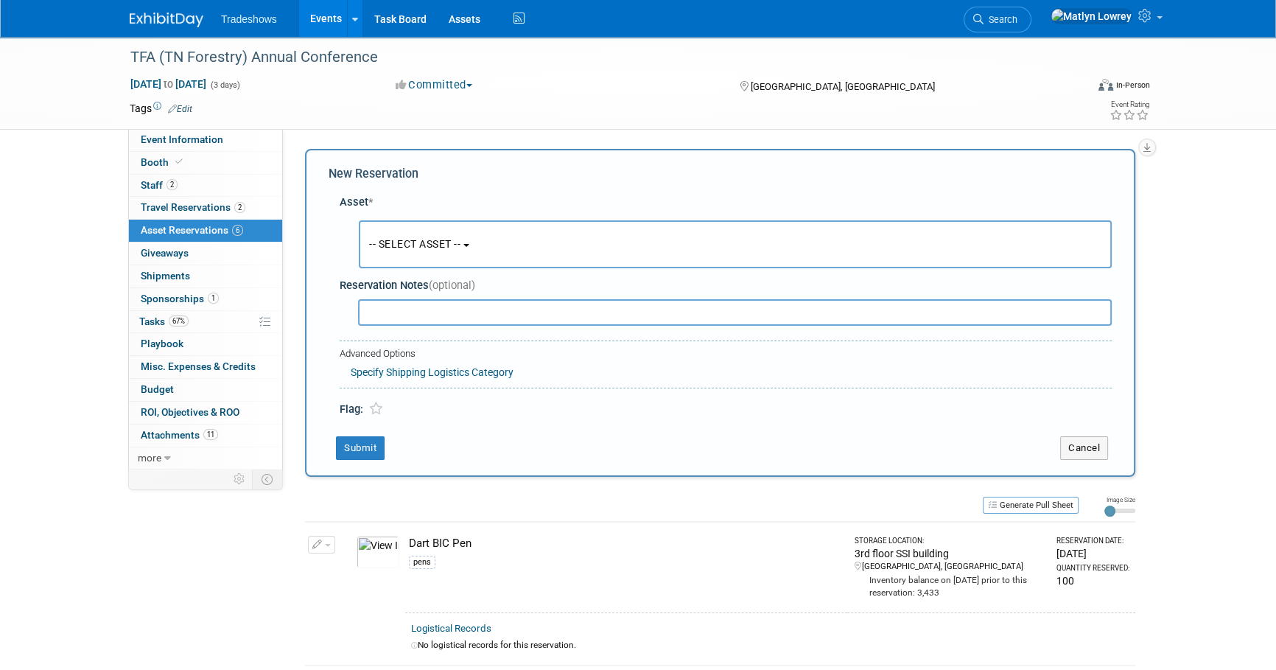
scroll to position [14, 0]
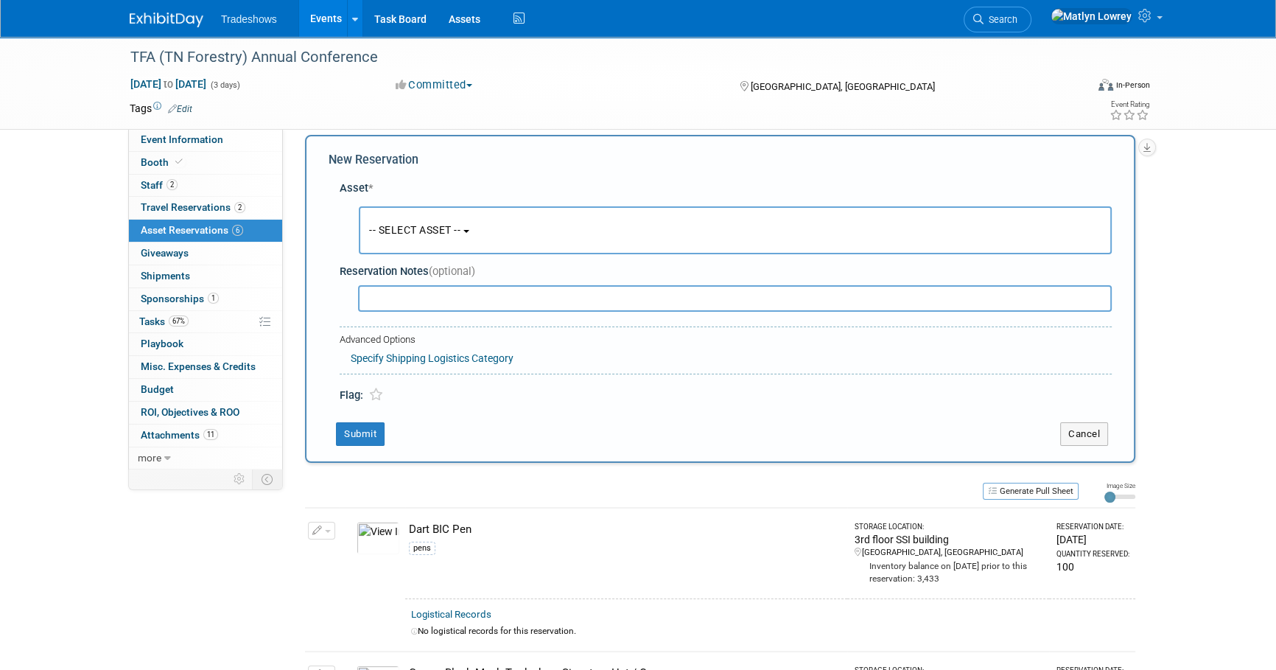
click at [384, 222] on button "-- SELECT ASSET --" at bounding box center [735, 230] width 753 height 48
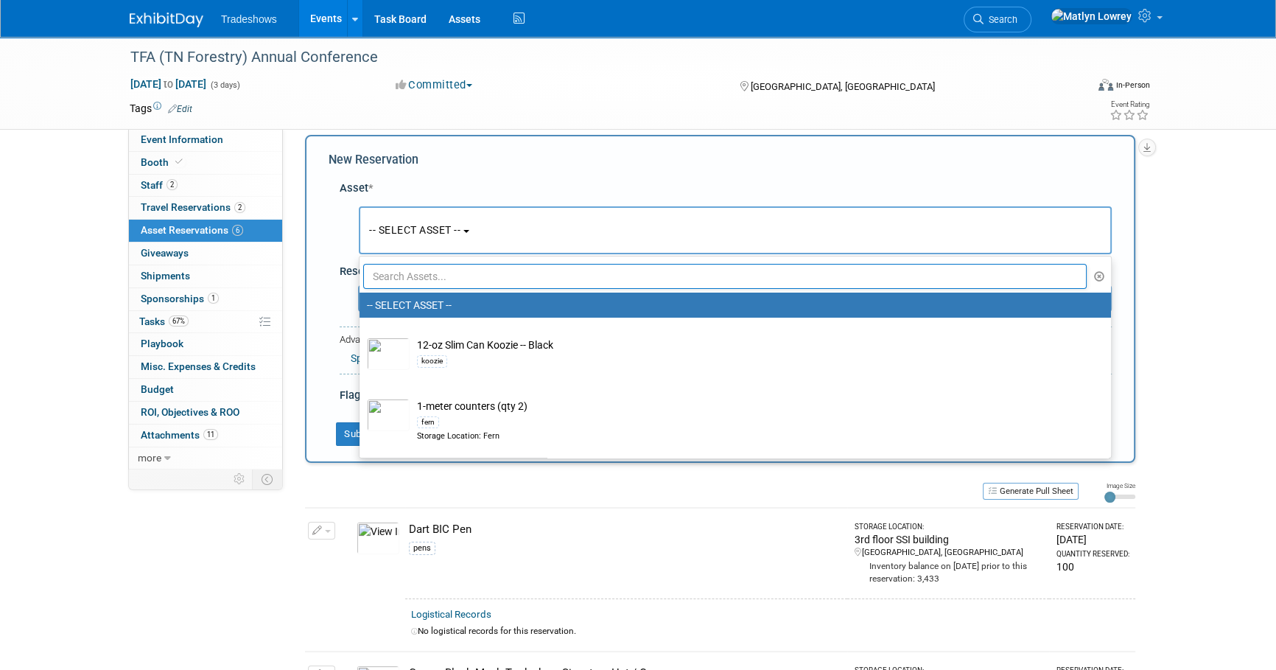
click at [396, 273] on input "text" at bounding box center [724, 276] width 723 height 25
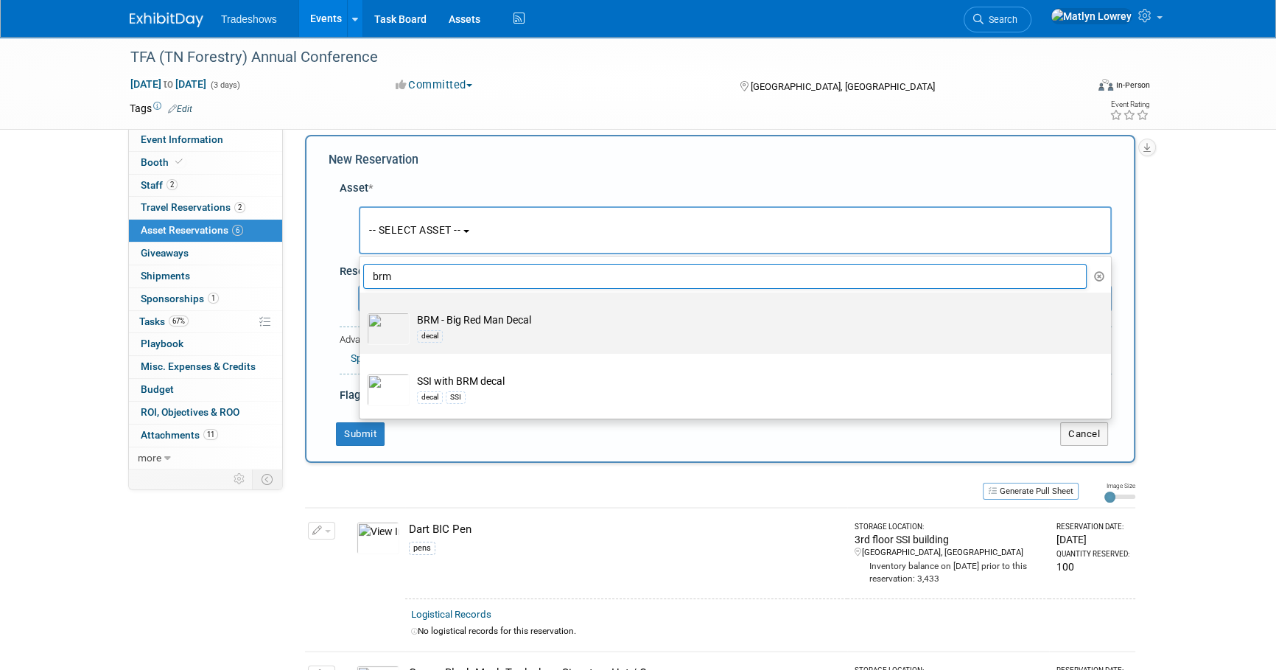
type input "brm"
click at [436, 330] on div "decal" at bounding box center [430, 336] width 26 height 12
click at [362, 310] on input "BRM - Big Red Man Decal decal" at bounding box center [357, 306] width 10 height 10
select select "10719065"
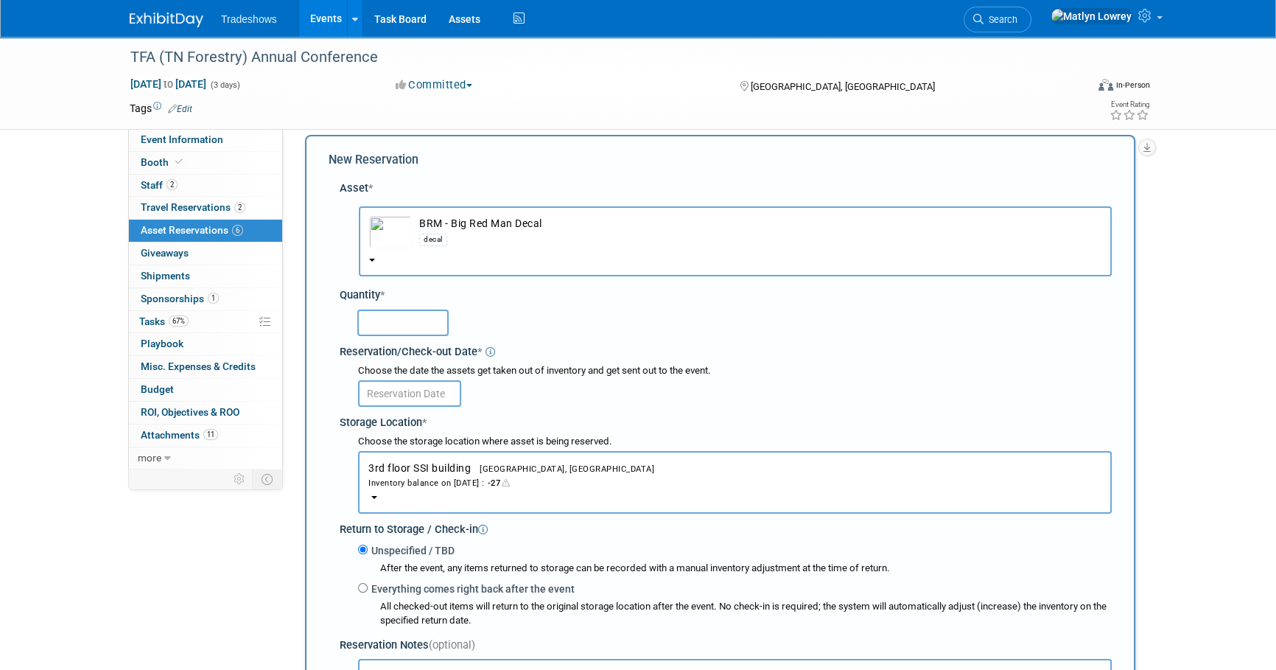
click at [369, 317] on input "text" at bounding box center [402, 322] width 91 height 27
type input "25"
click at [382, 398] on input "text" at bounding box center [409, 393] width 103 height 27
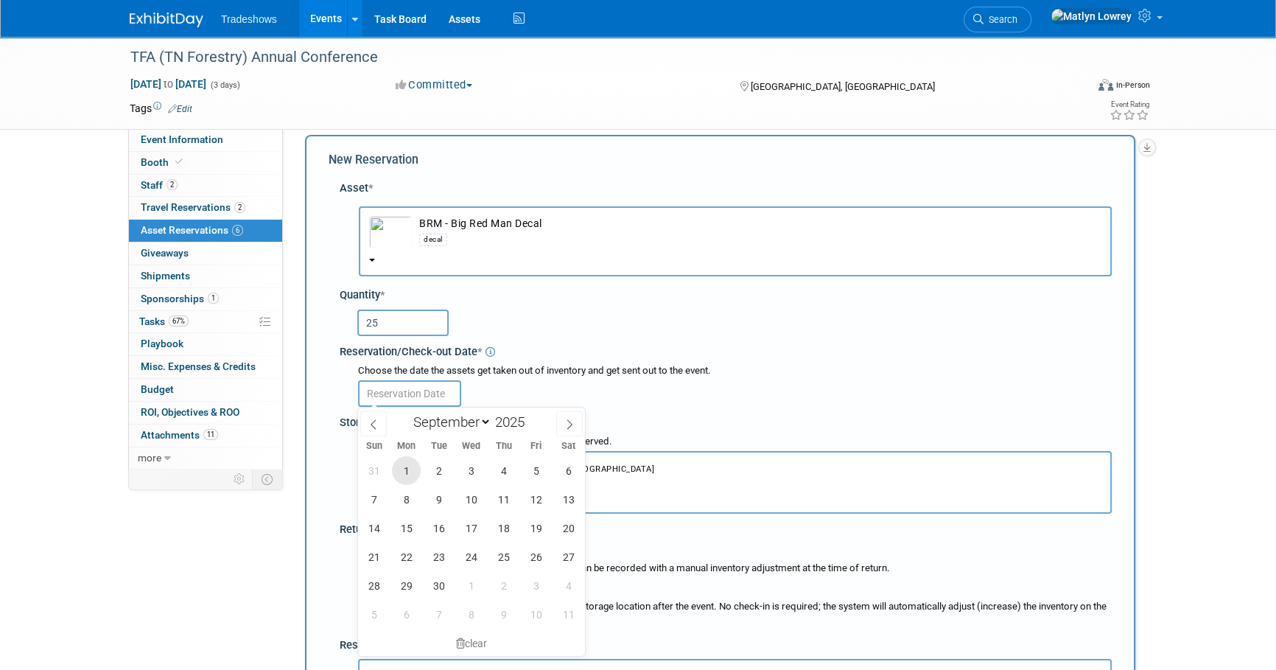
click at [406, 468] on span "1" at bounding box center [406, 470] width 29 height 29
type input "Sep 1, 2025"
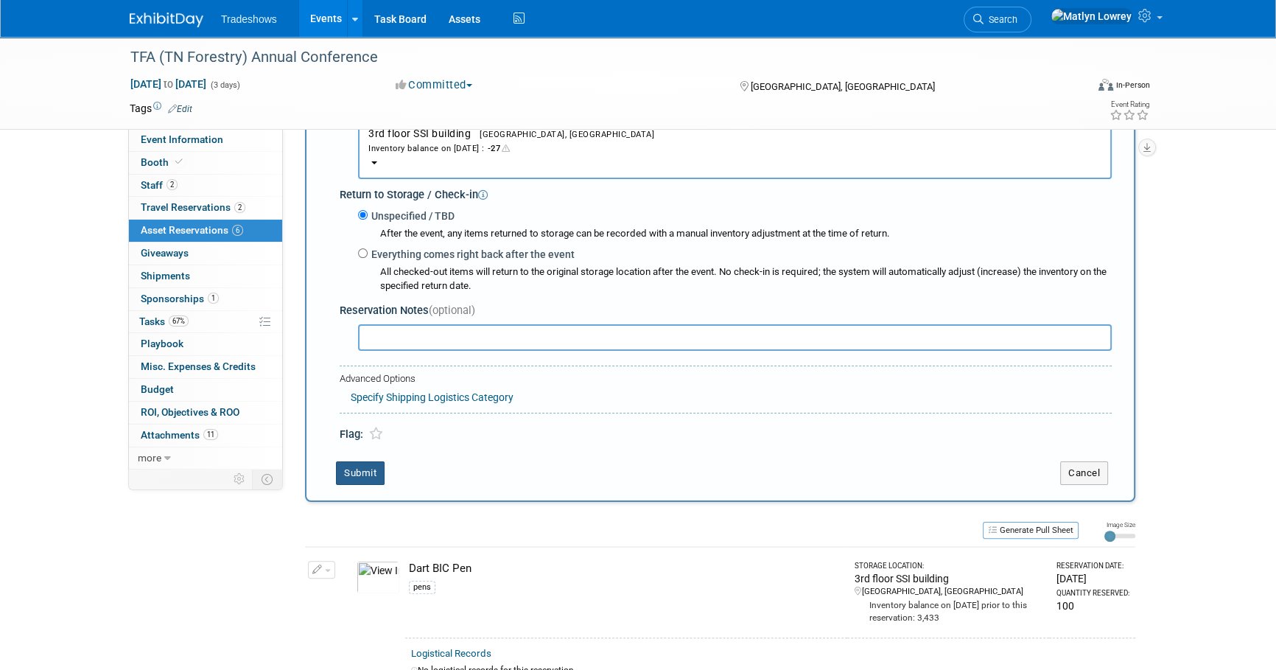
click at [360, 480] on button "Submit" at bounding box center [360, 473] width 49 height 24
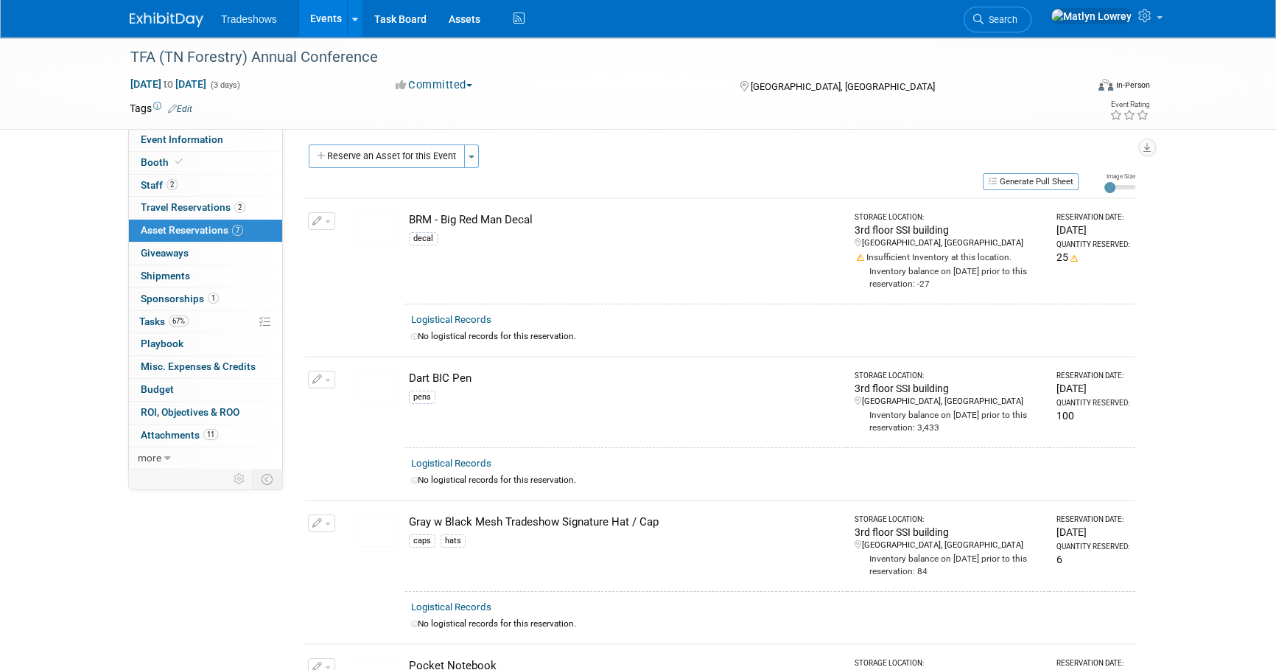
scroll to position [0, 0]
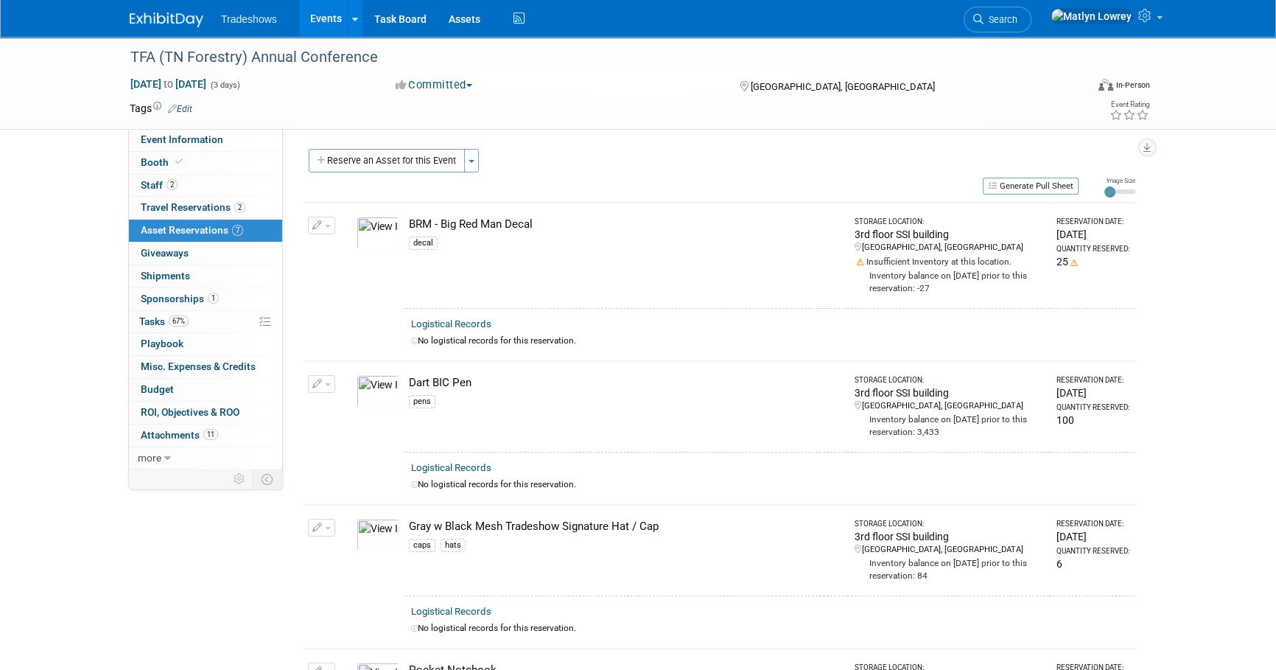
click at [331, 13] on link "Events" at bounding box center [326, 18] width 54 height 37
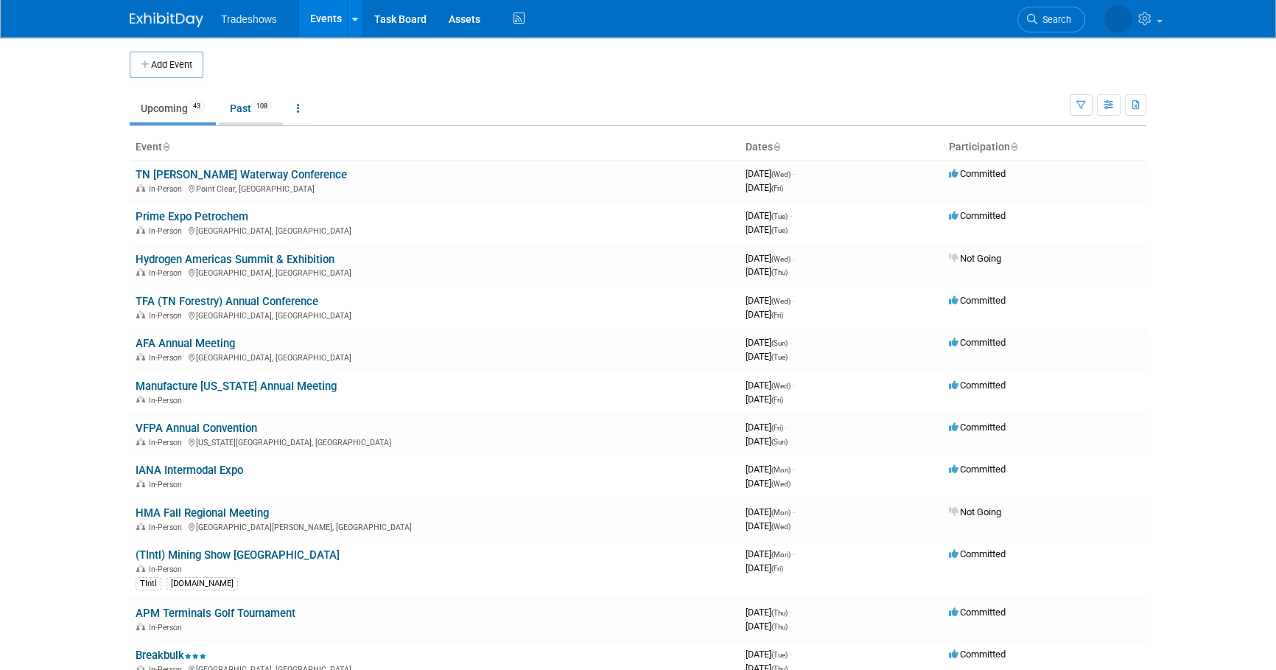
click at [247, 109] on link "Past 108" at bounding box center [251, 108] width 64 height 28
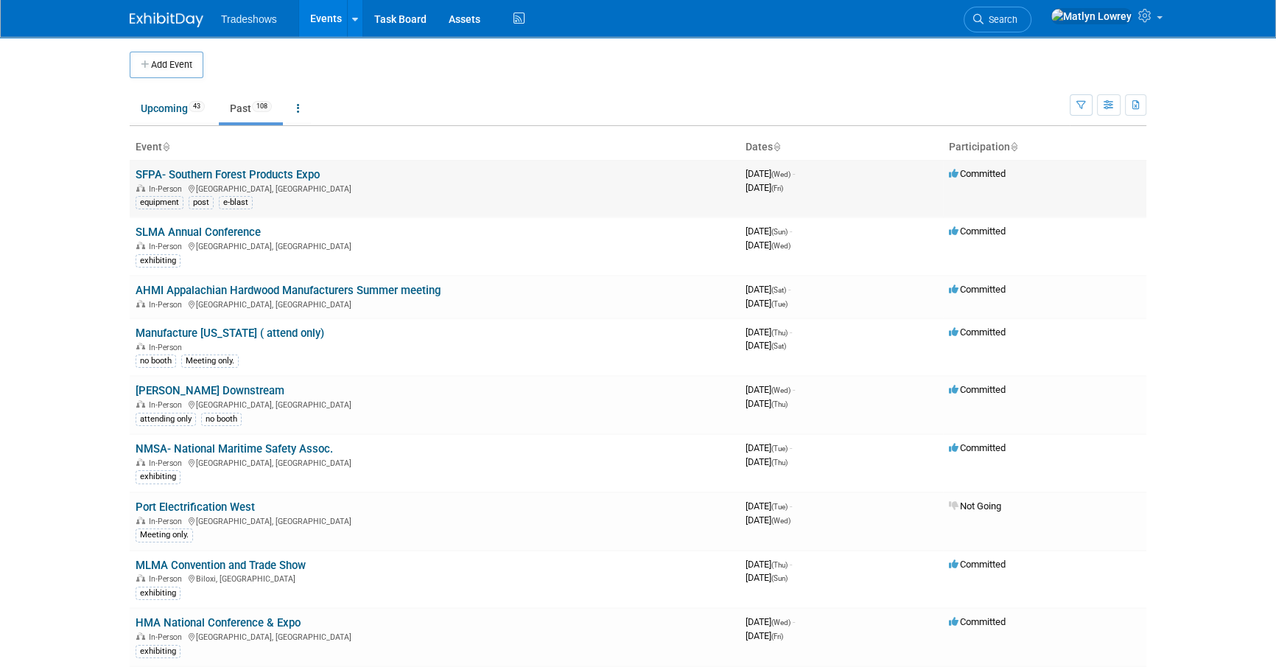
click at [186, 168] on link "SFPA- Southern Forest Products Expo" at bounding box center [228, 174] width 184 height 13
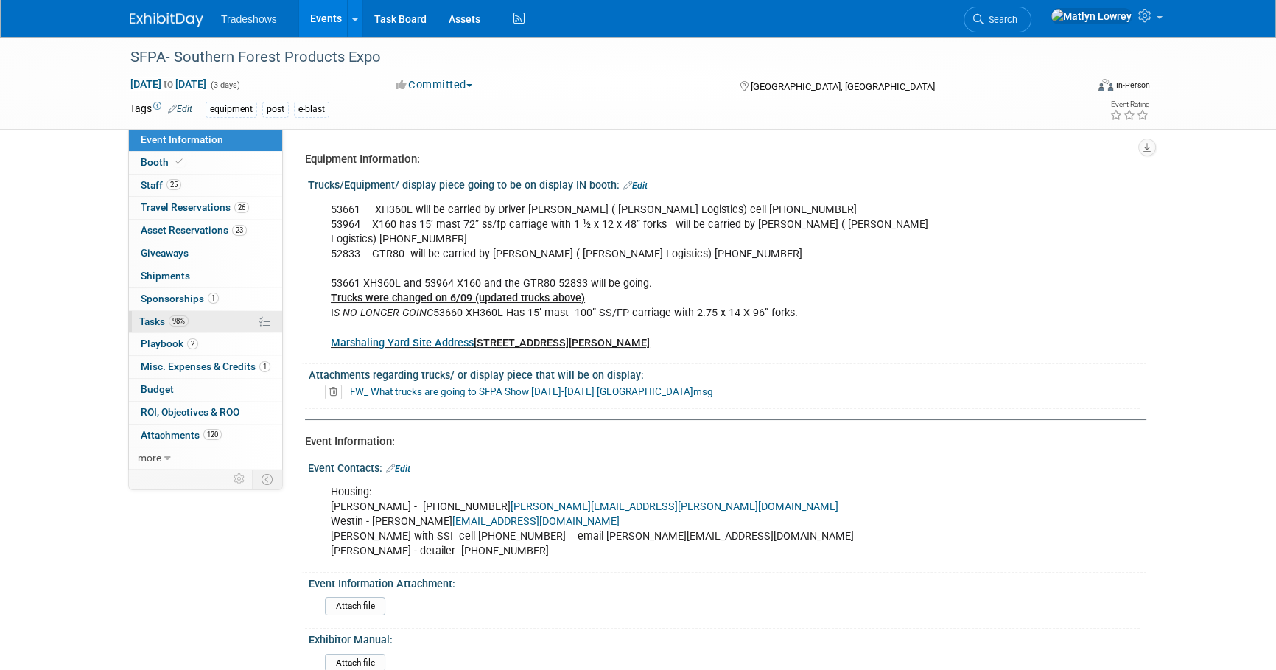
click at [183, 328] on link "98% Tasks 98%" at bounding box center [205, 322] width 153 height 22
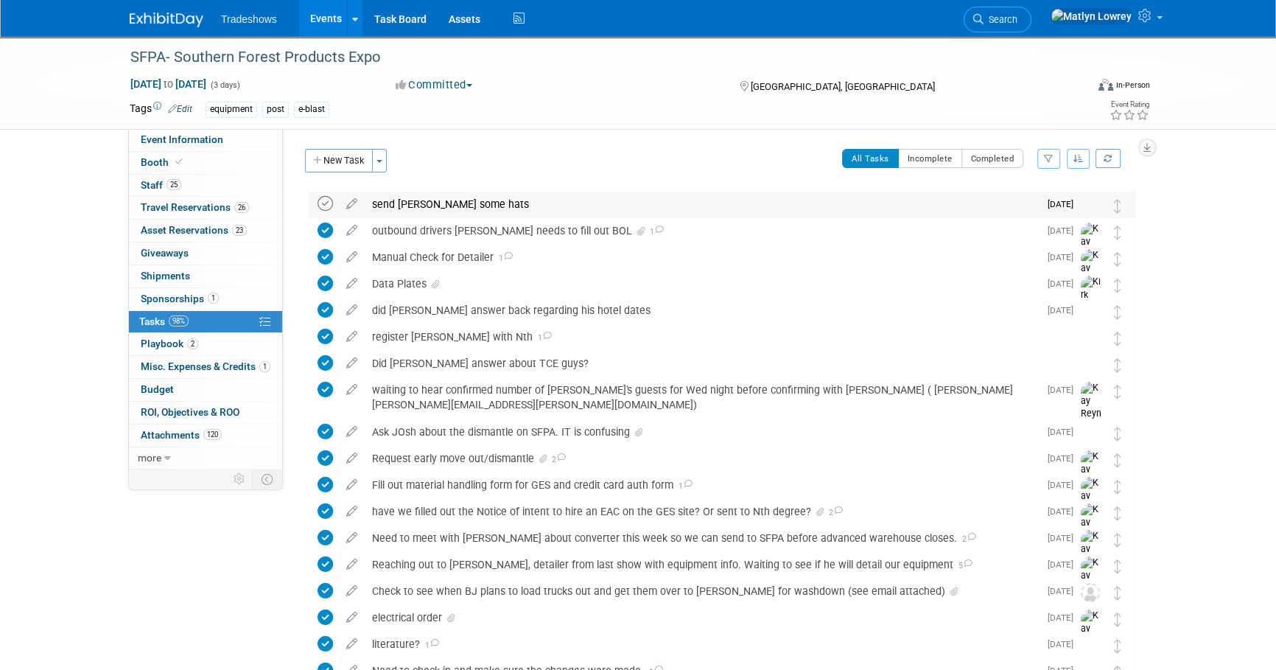
click at [319, 203] on icon at bounding box center [324, 203] width 15 height 15
click at [408, 208] on div "send Steve some hats" at bounding box center [702, 204] width 674 height 25
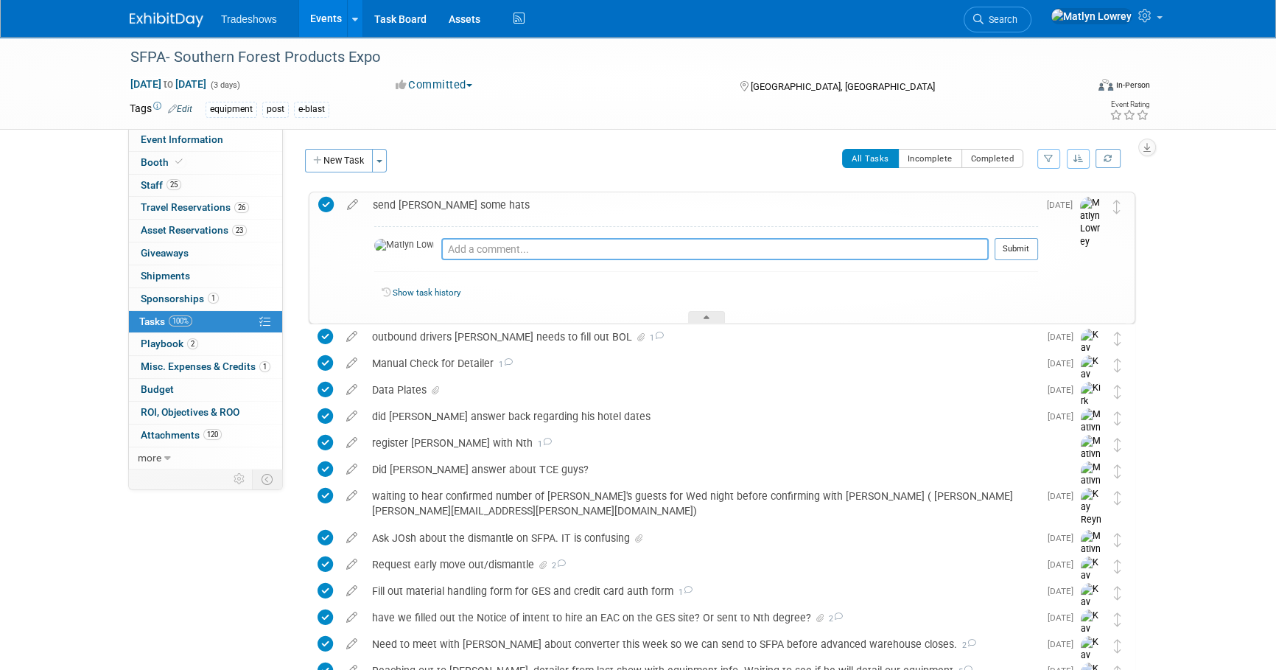
click at [441, 254] on textarea at bounding box center [714, 249] width 547 height 22
type textarea "sent on 8/15"
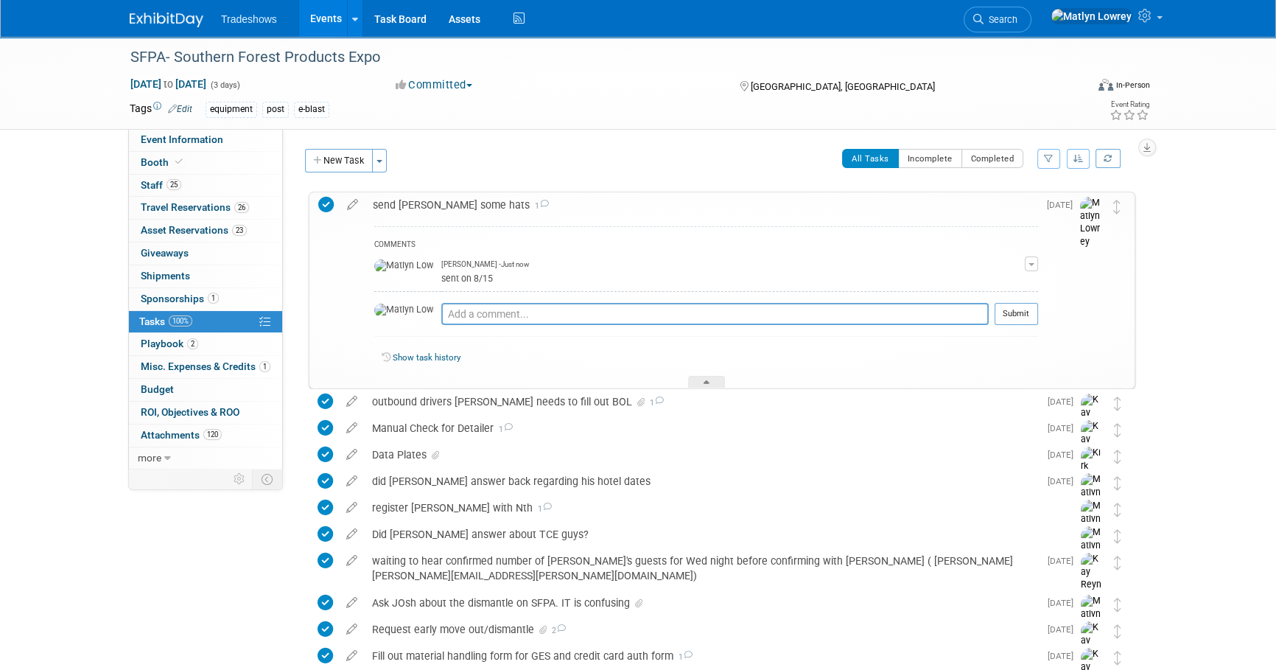
click at [331, 21] on link "Events" at bounding box center [326, 18] width 54 height 37
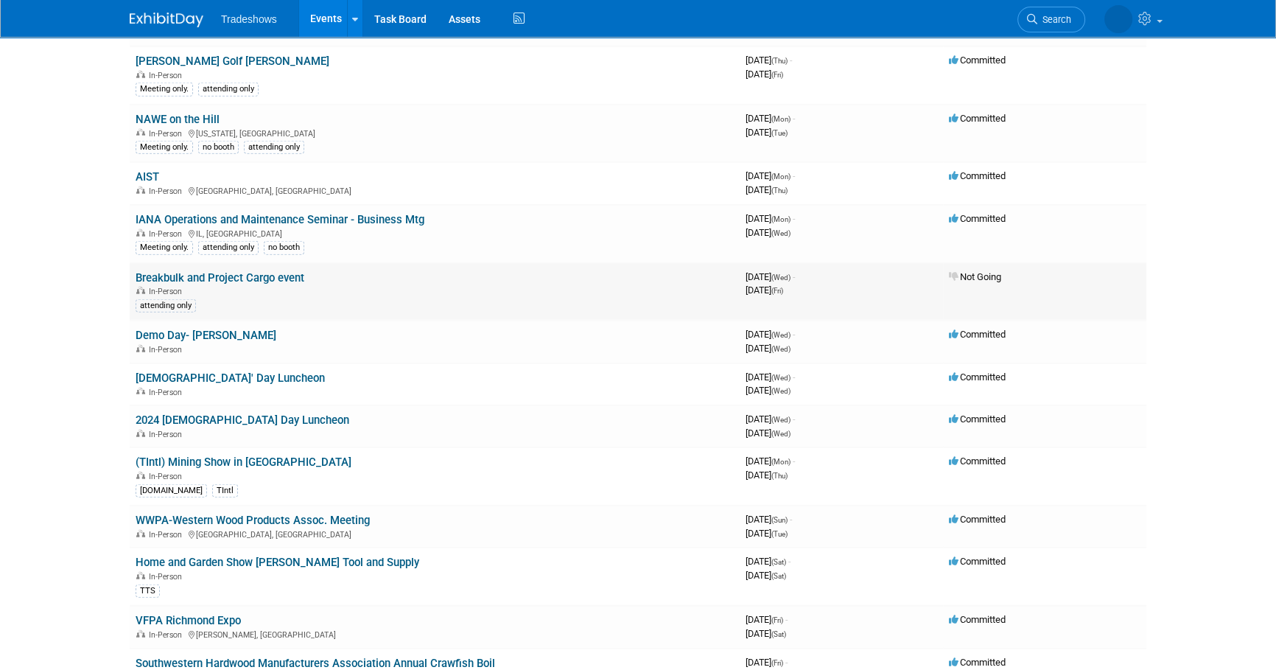
scroll to position [4754, 0]
